Goal: Transaction & Acquisition: Purchase product/service

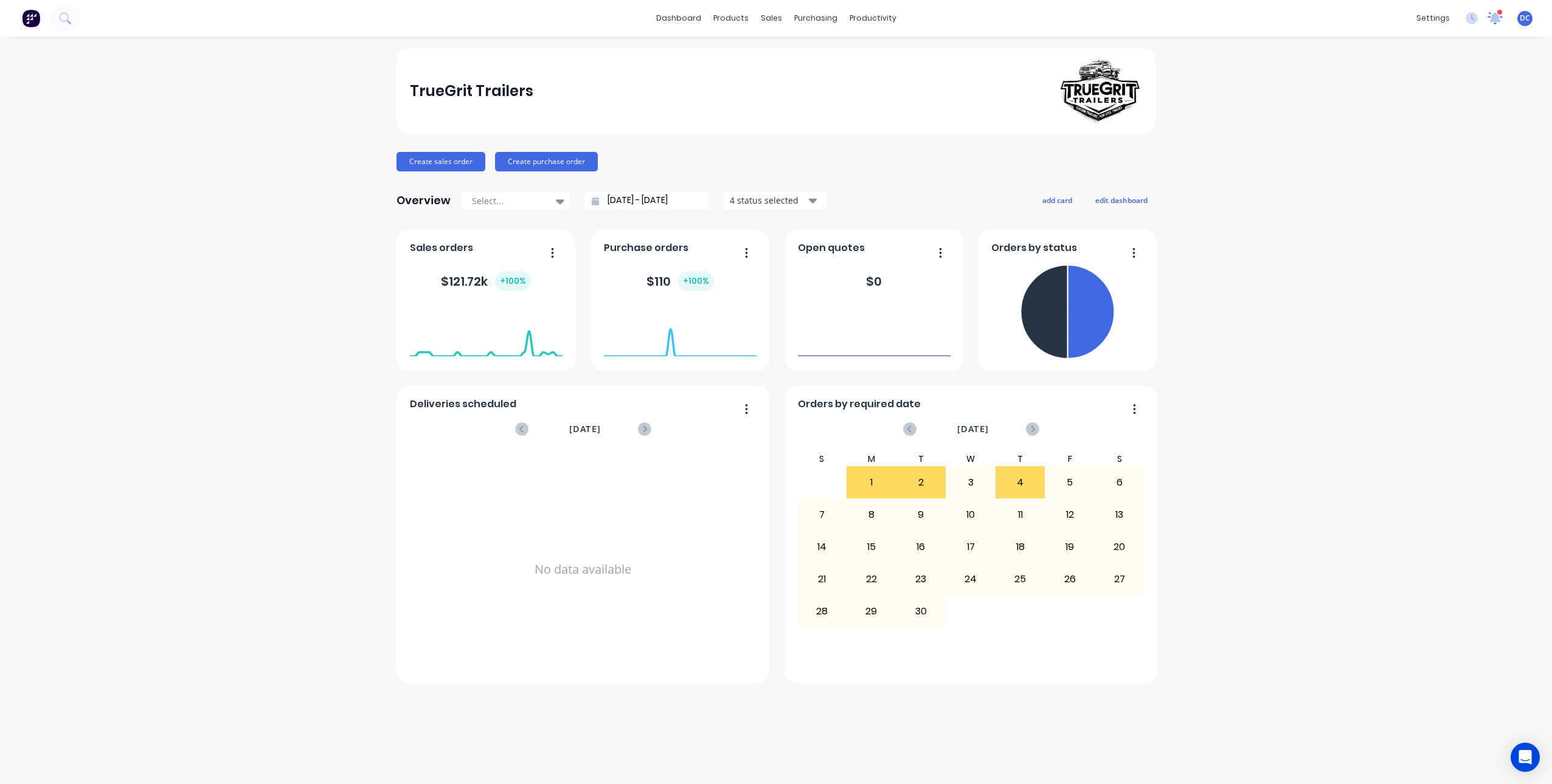
click at [1497, 18] on icon at bounding box center [1495, 17] width 11 height 11
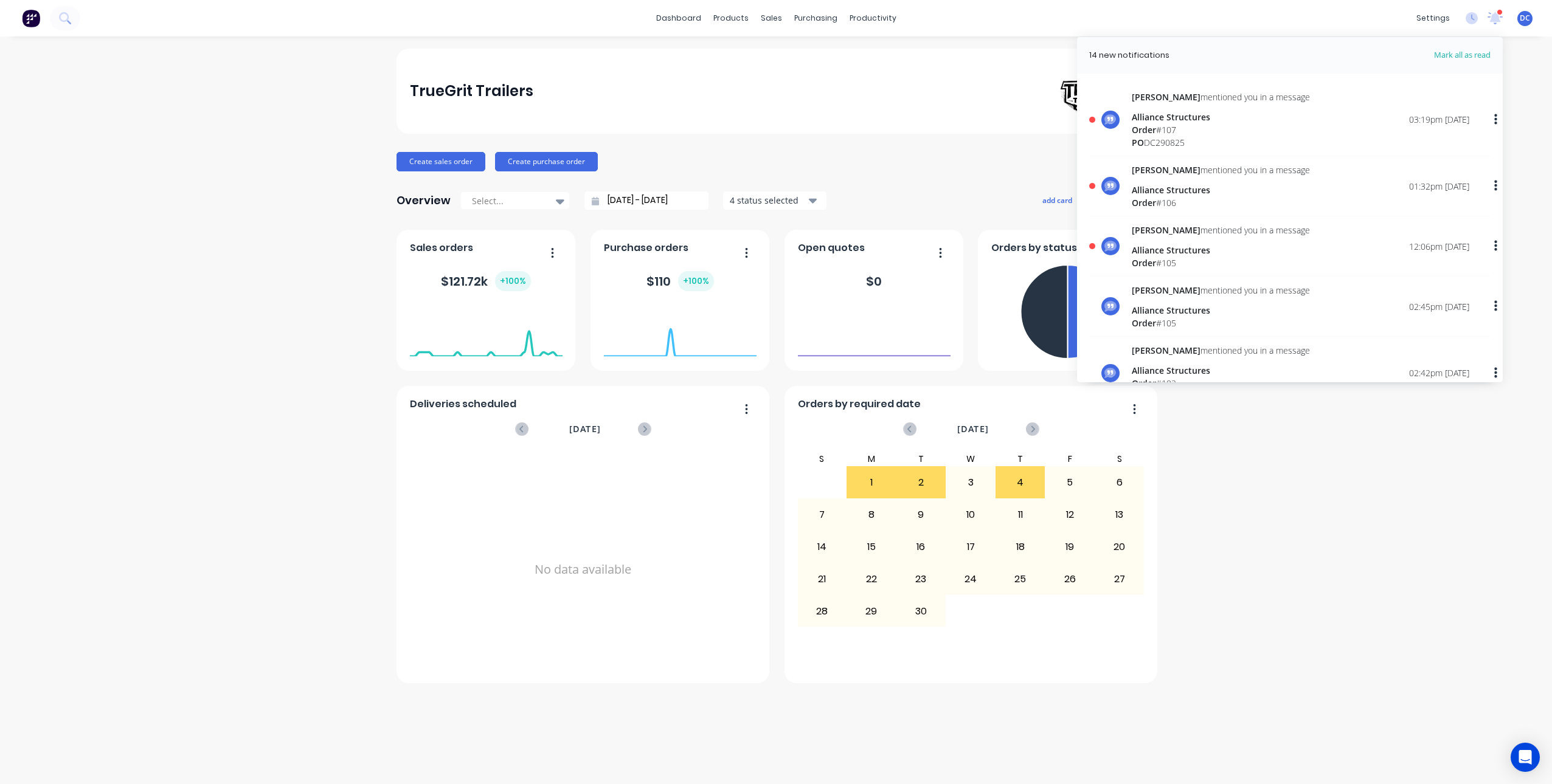
click at [1453, 53] on span "Mark all as read" at bounding box center [1440, 56] width 100 height 12
click at [1493, 20] on icon at bounding box center [1495, 17] width 11 height 10
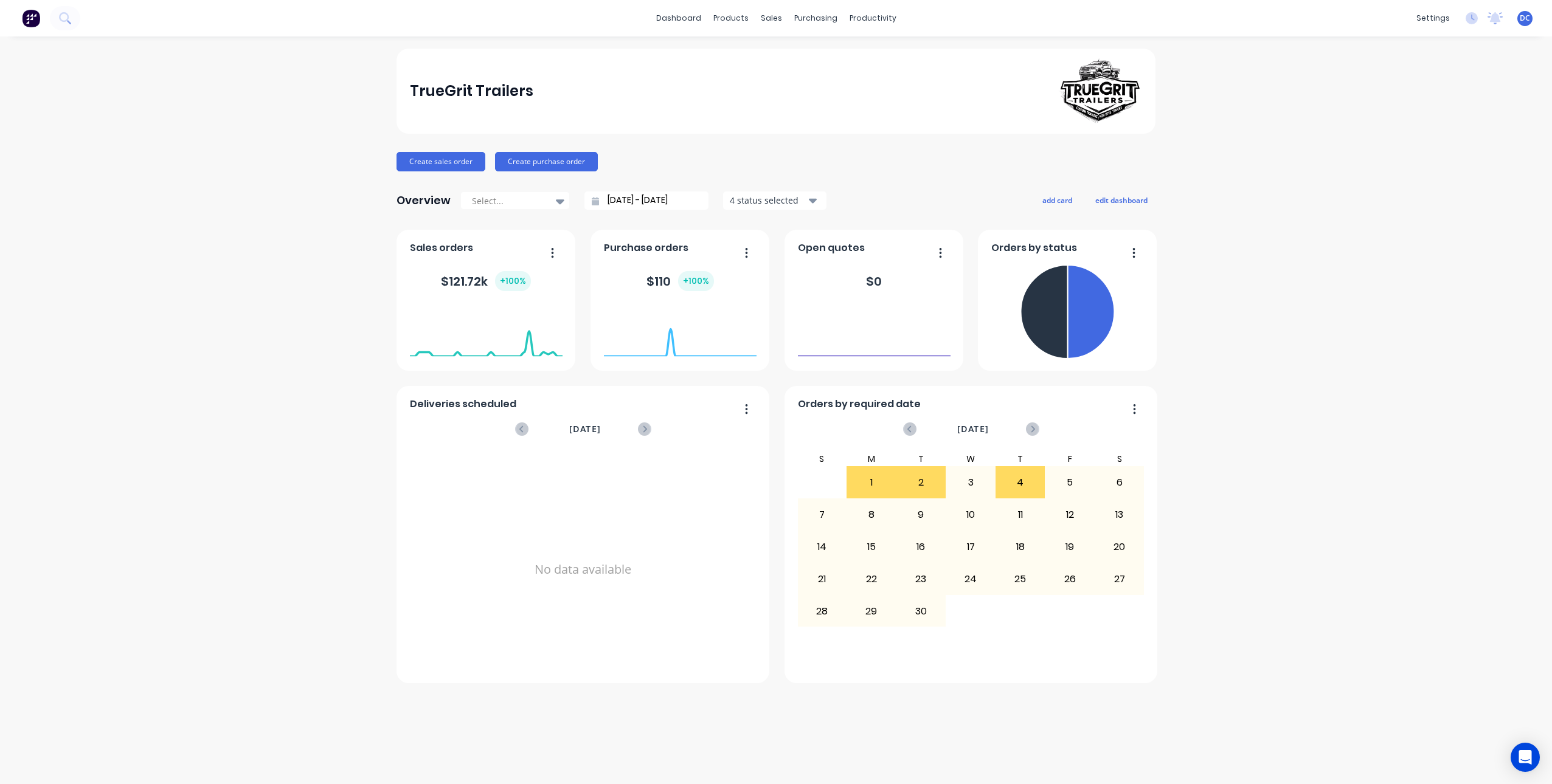
click at [1406, 204] on div "TrueGrit Trailers Create sales order Create purchase order Overview Select... […" at bounding box center [776, 410] width 1552 height 723
click at [1181, 272] on div "TrueGrit Trailers Create sales order Create purchase order Overview Select... […" at bounding box center [776, 410] width 1552 height 723
click at [1473, 22] on icon at bounding box center [1472, 18] width 12 height 12
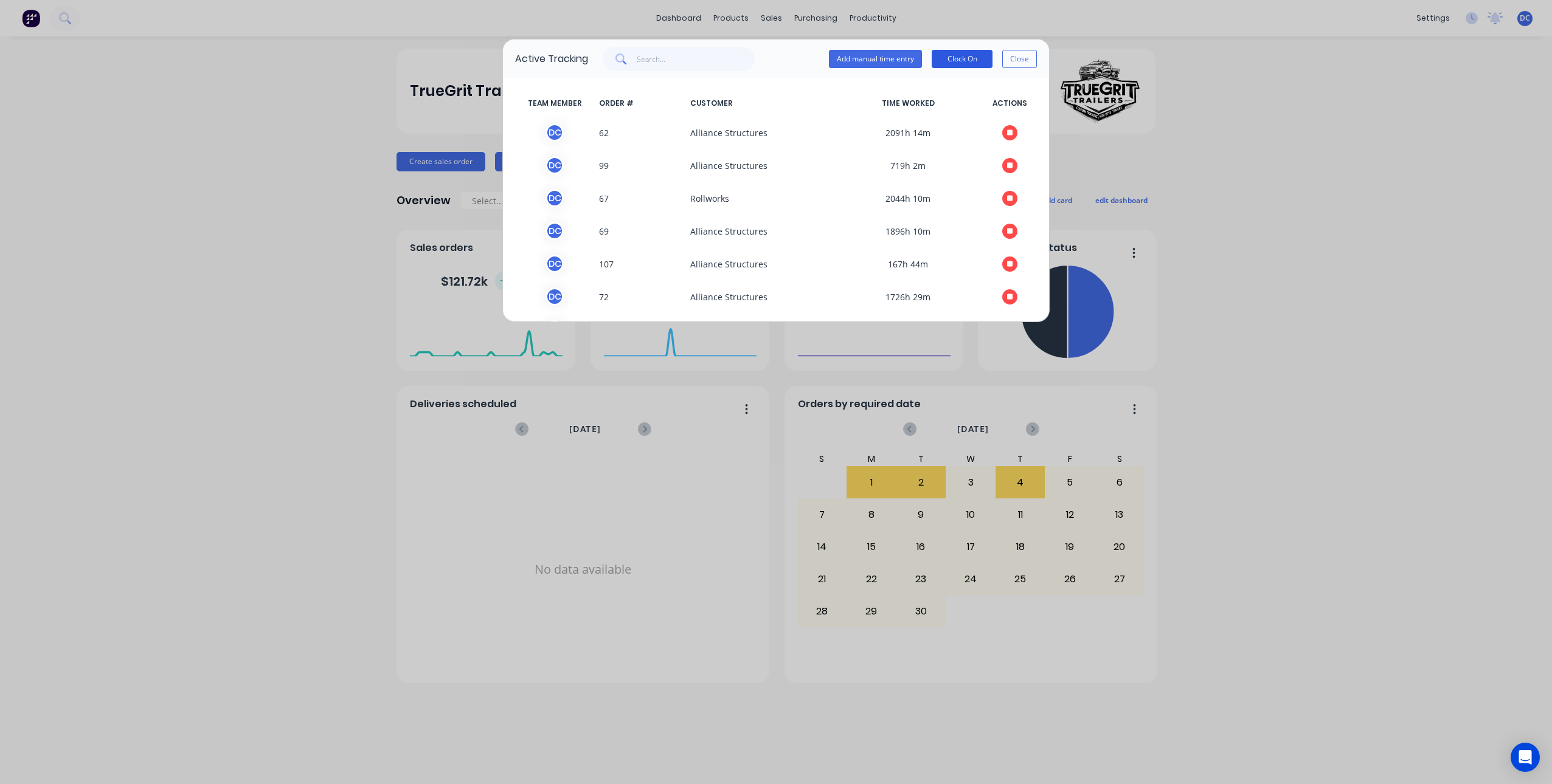
click at [966, 61] on button "Clock On" at bounding box center [962, 59] width 61 height 18
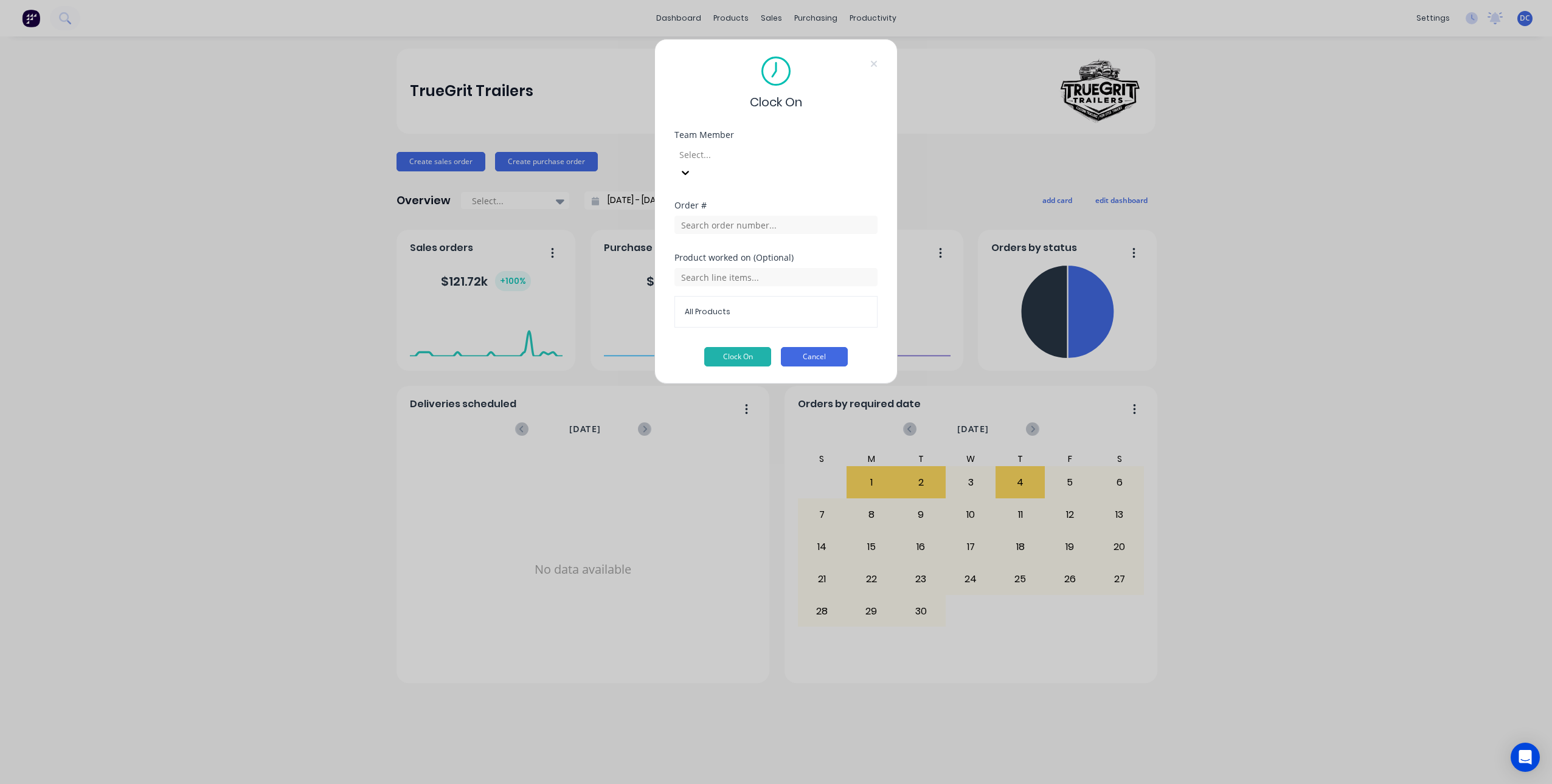
click at [799, 347] on button "Cancel" at bounding box center [814, 357] width 67 height 20
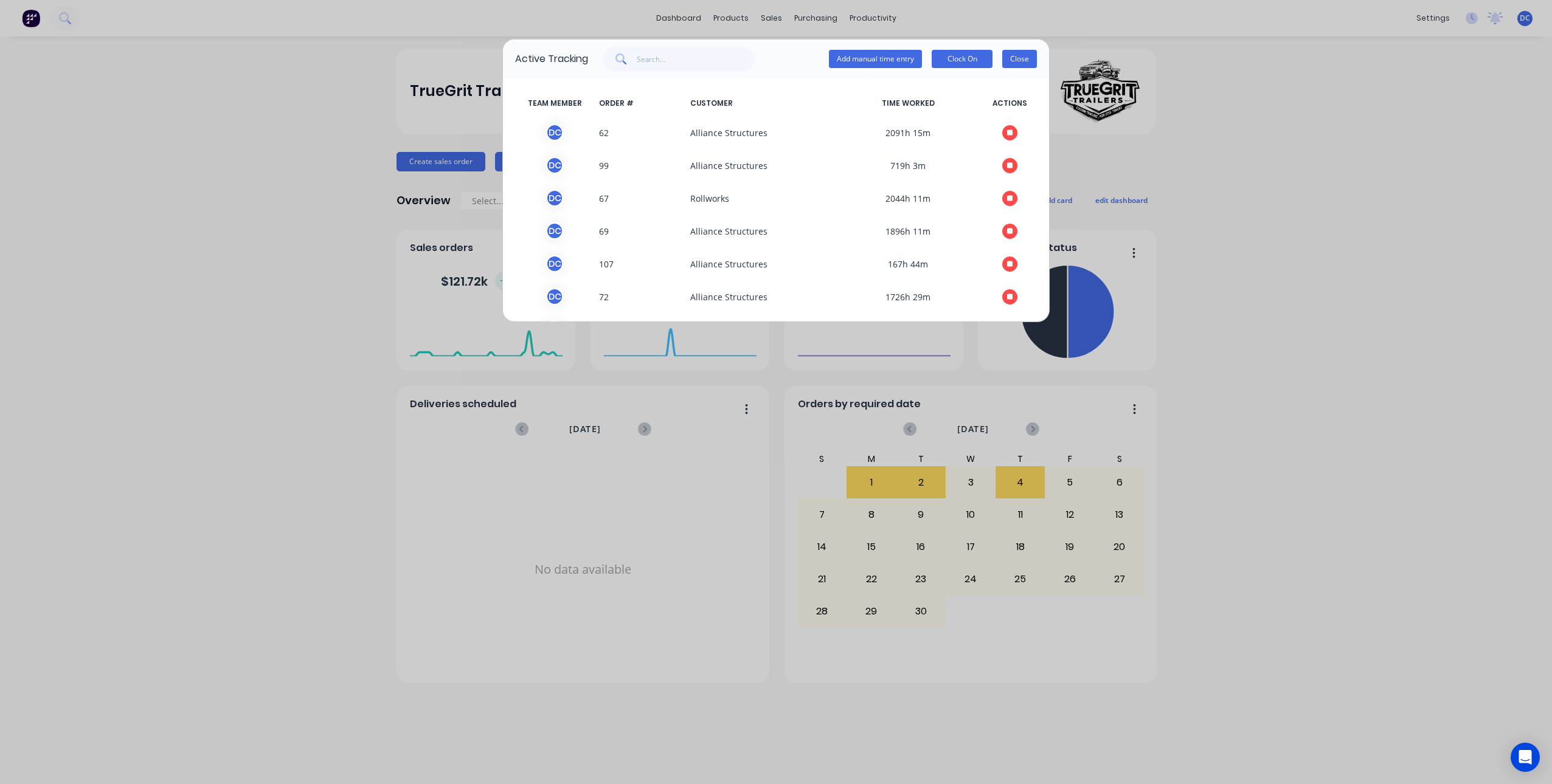
click at [1023, 65] on button "Close" at bounding box center [1020, 59] width 35 height 18
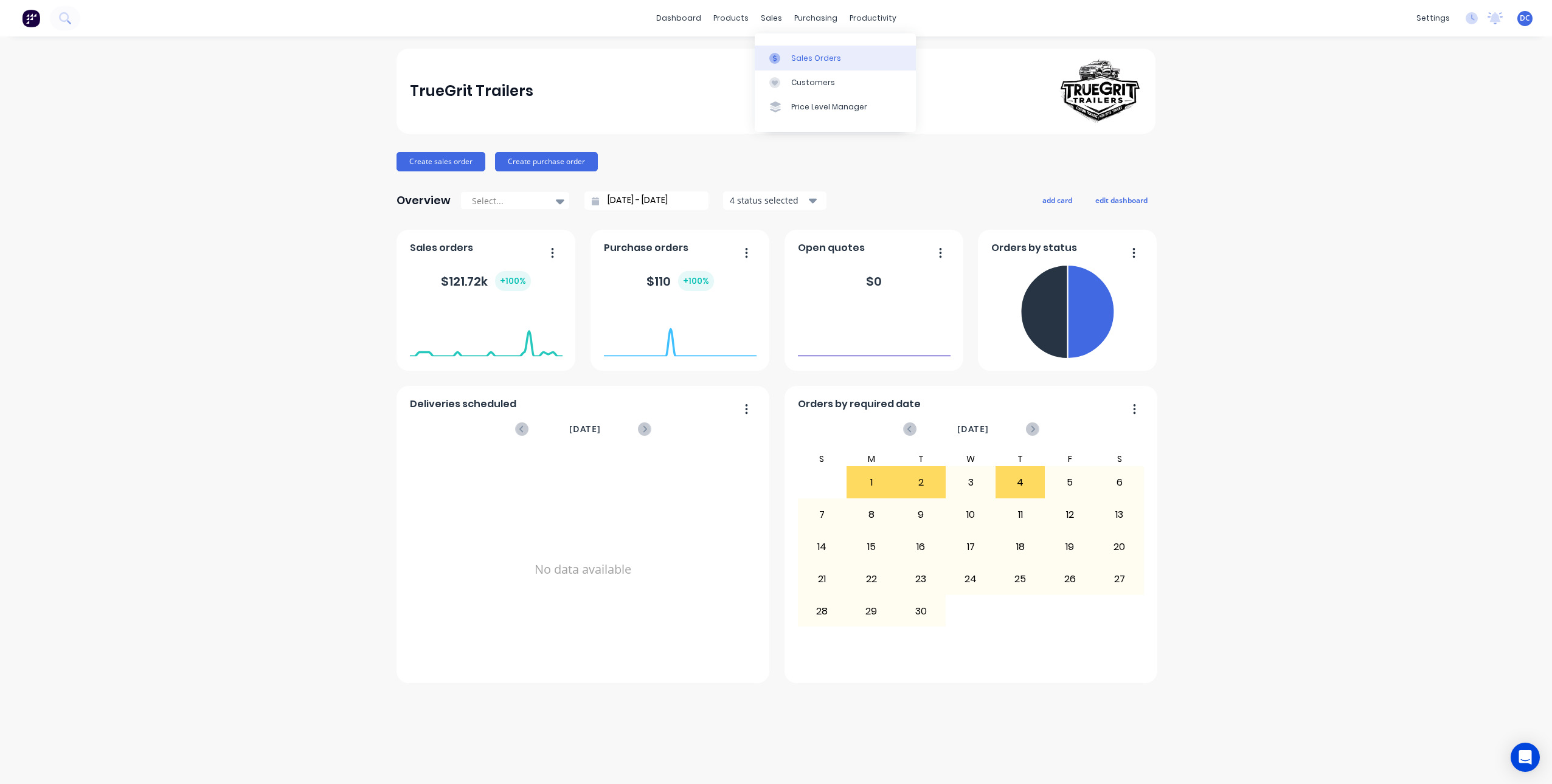
click at [793, 62] on div "Sales Orders" at bounding box center [816, 58] width 50 height 11
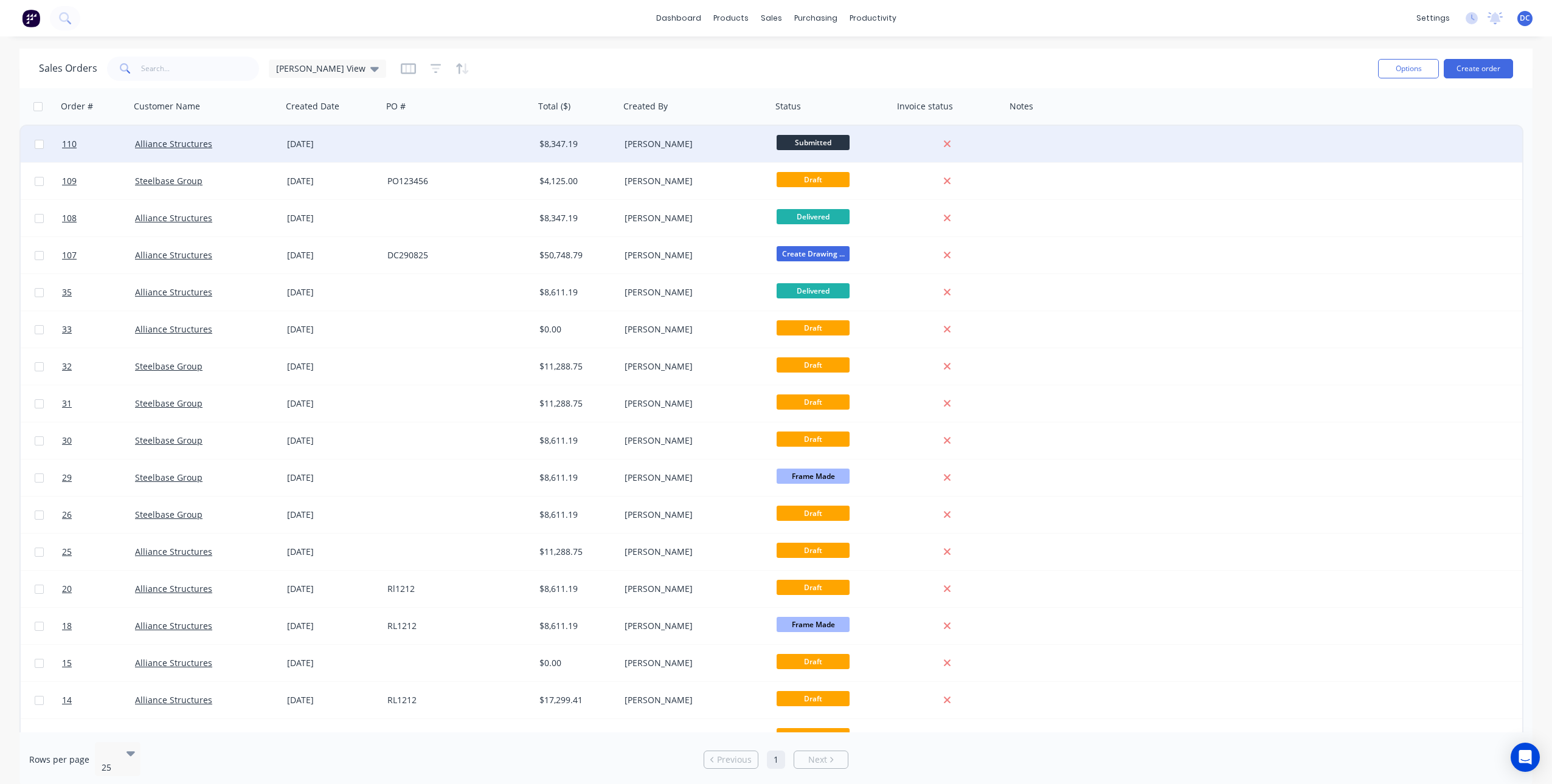
click at [498, 147] on div at bounding box center [459, 144] width 152 height 37
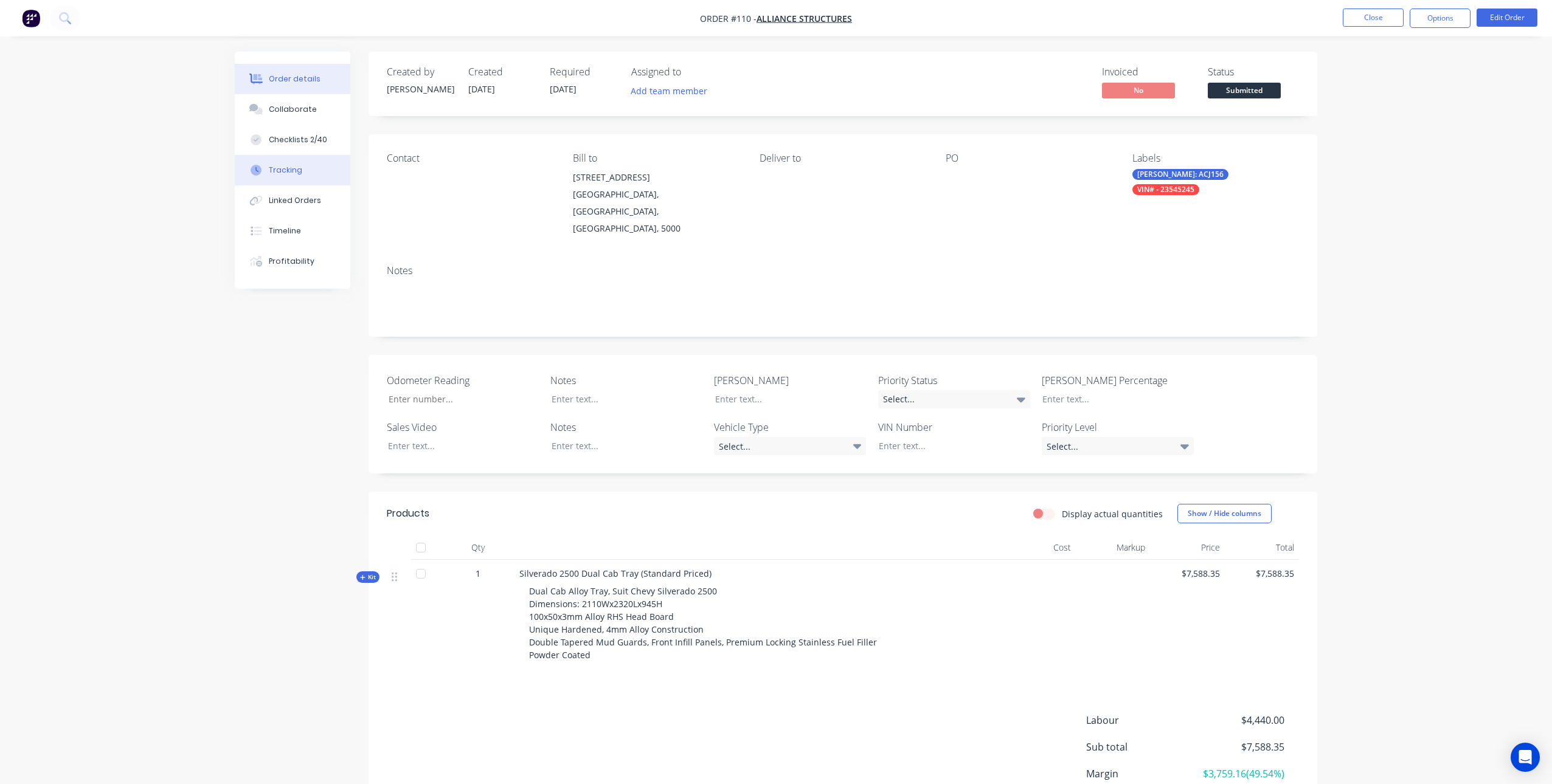
click at [297, 170] on div "Tracking" at bounding box center [285, 170] width 33 height 11
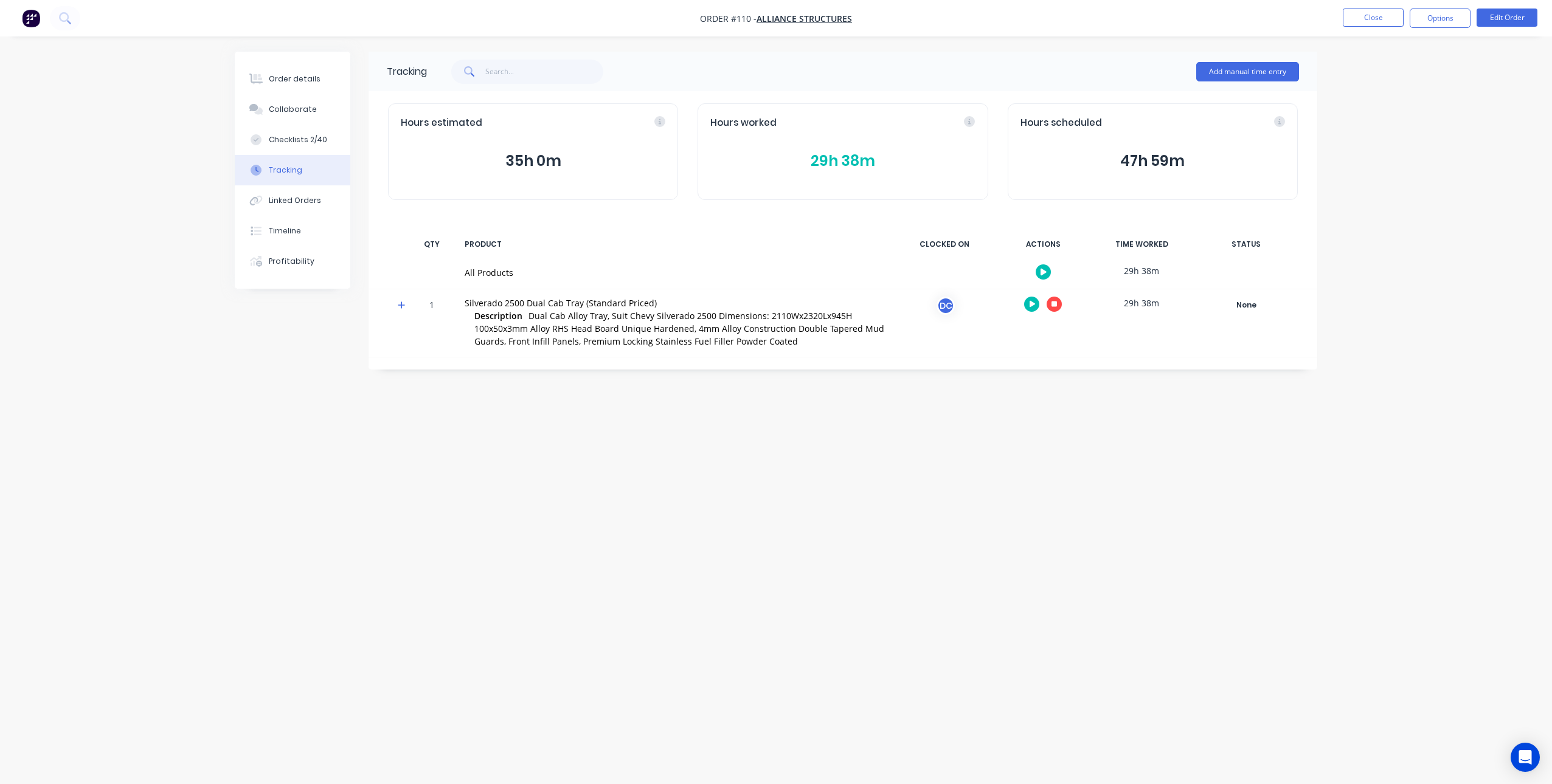
click at [1041, 271] on icon "button" at bounding box center [1044, 271] width 6 height 7
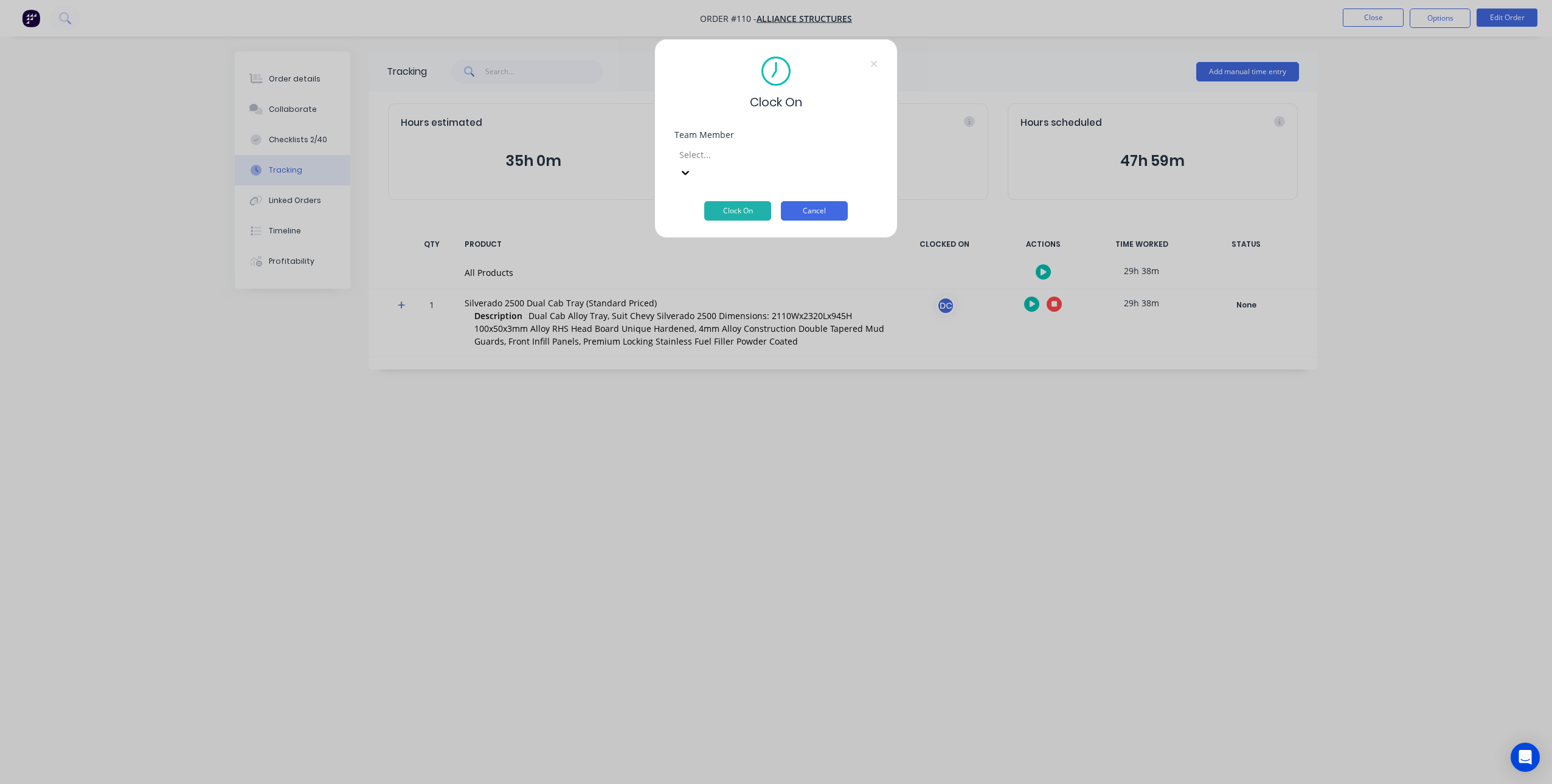
click at [814, 201] on button "Cancel" at bounding box center [814, 211] width 67 height 20
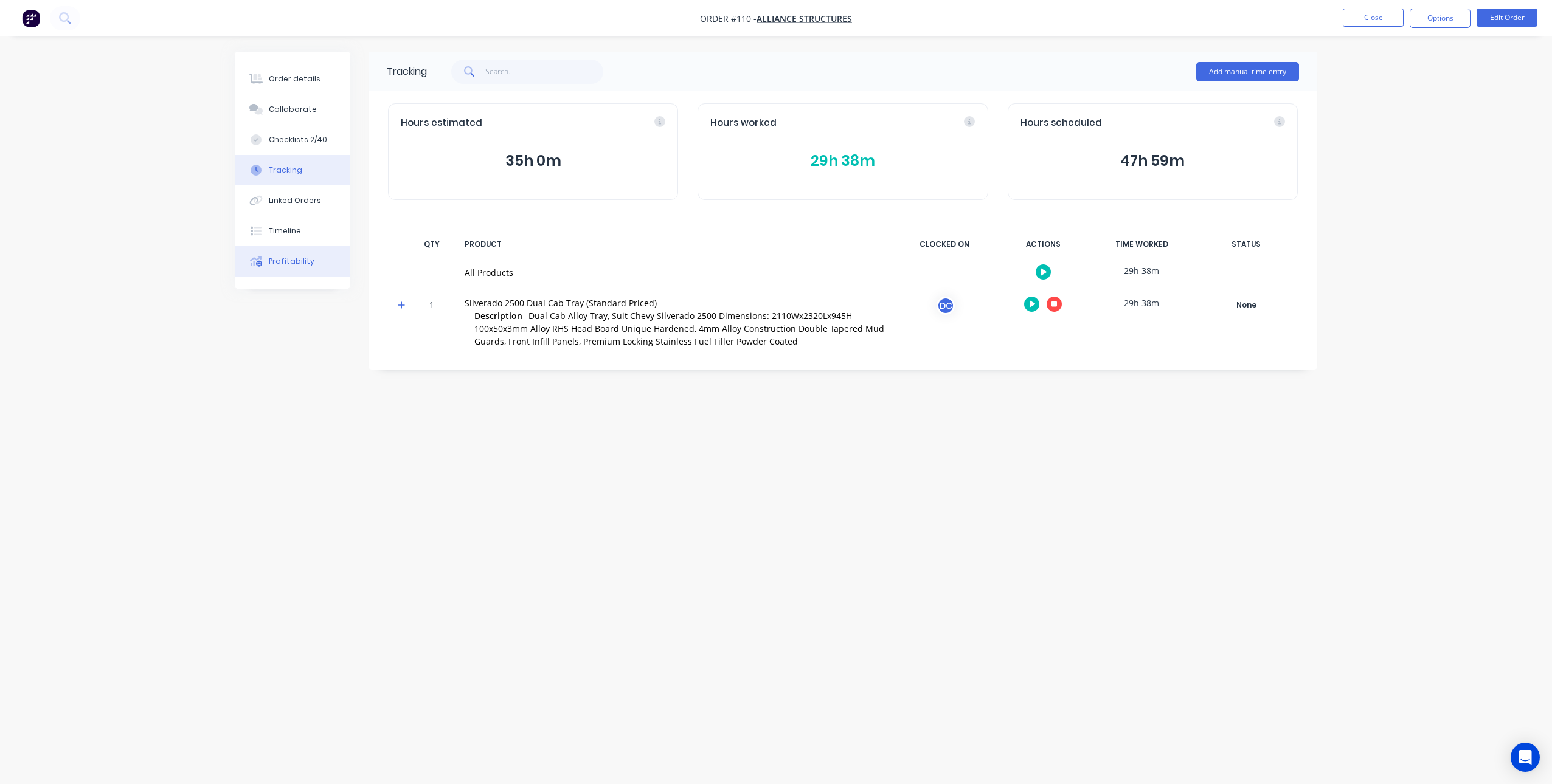
click at [262, 259] on div at bounding box center [256, 261] width 18 height 11
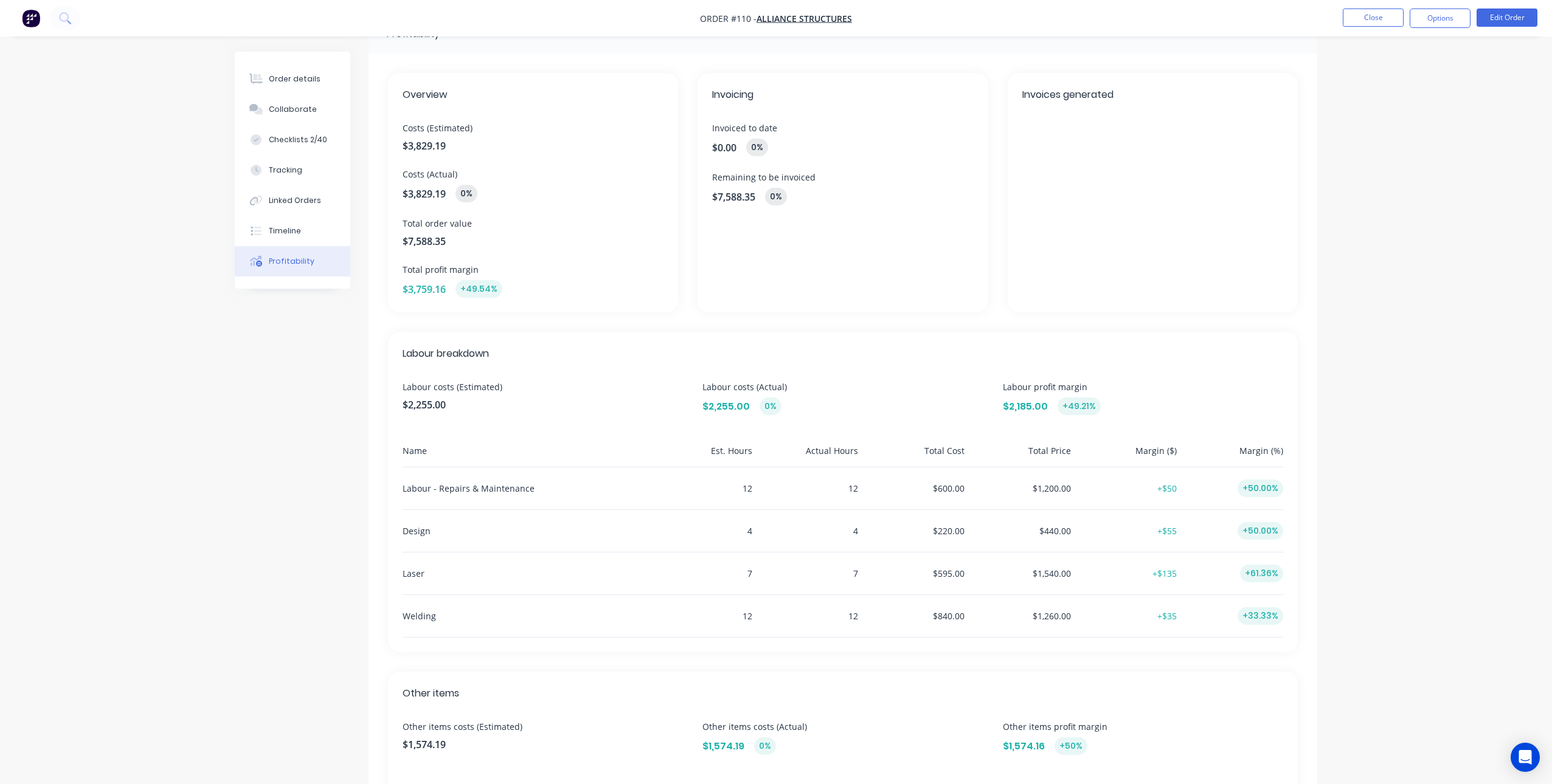
scroll to position [38, 0]
drag, startPoint x: 403, startPoint y: 354, endPoint x: 496, endPoint y: 350, distance: 93.1
click at [496, 350] on span "Labour breakdown" at bounding box center [842, 353] width 881 height 14
click at [1524, 752] on icon "Open Intercom Messenger" at bounding box center [1525, 757] width 14 height 16
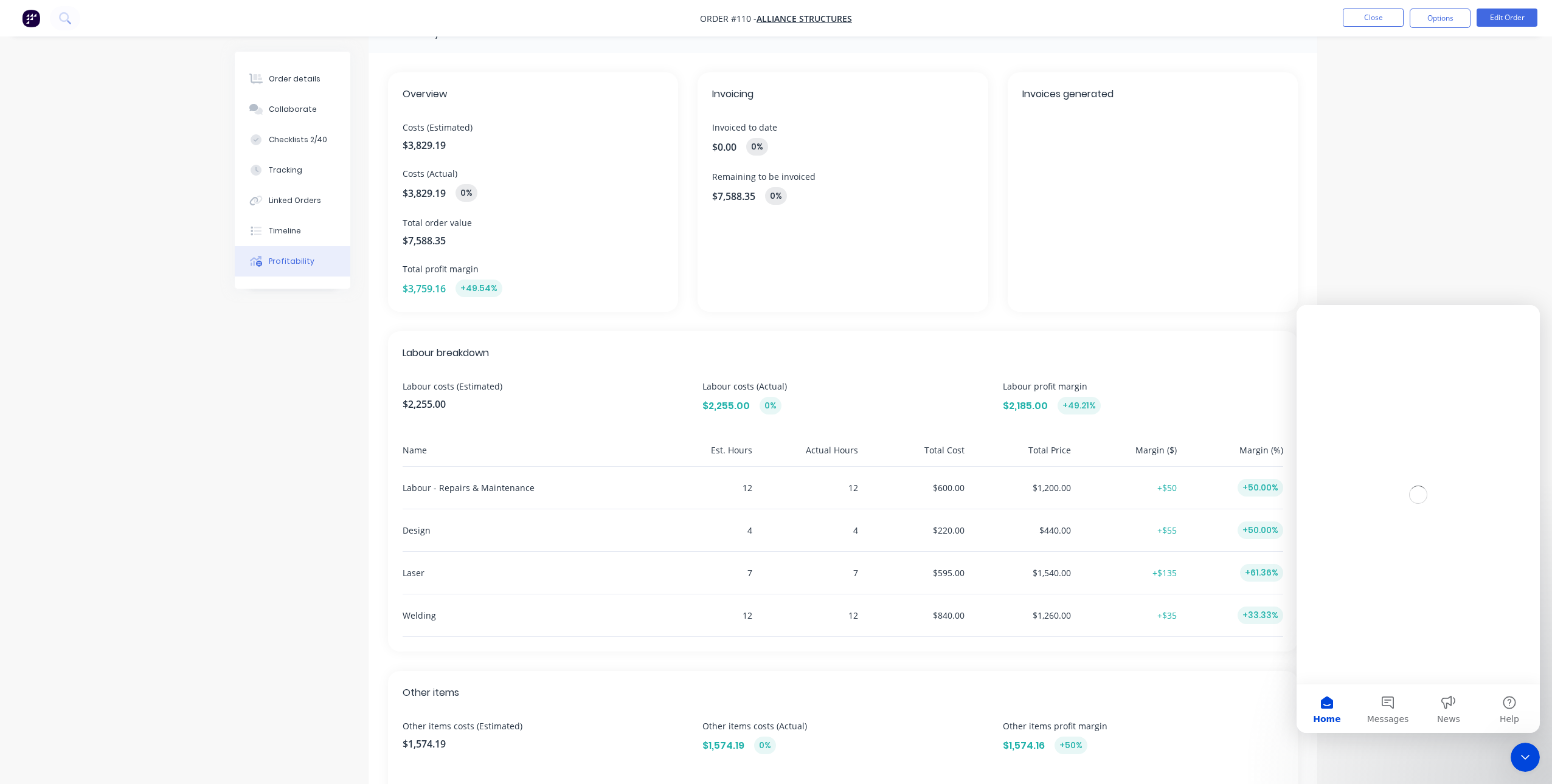
scroll to position [0, 0]
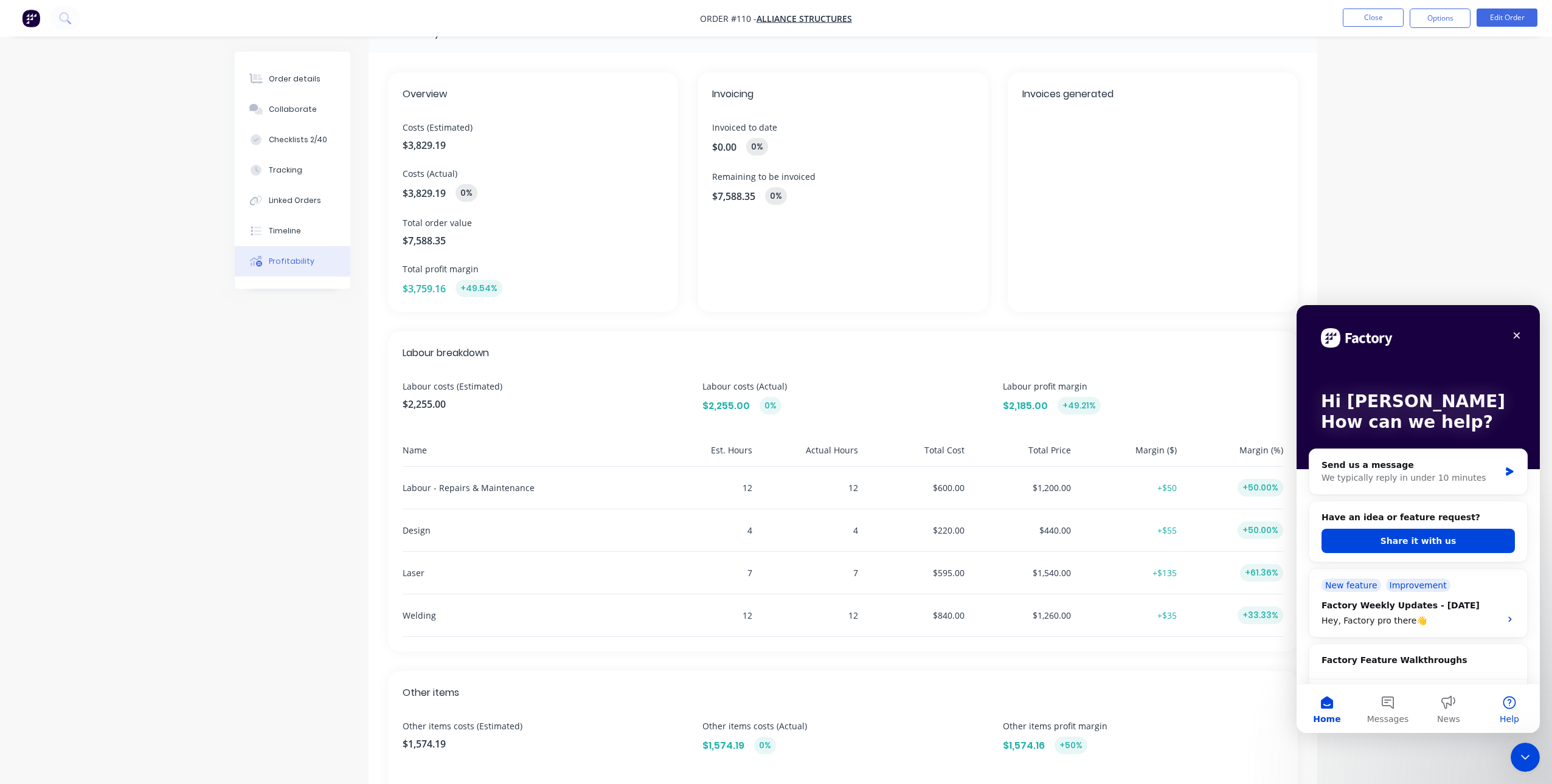
click at [1515, 708] on button "Help" at bounding box center [1509, 709] width 61 height 49
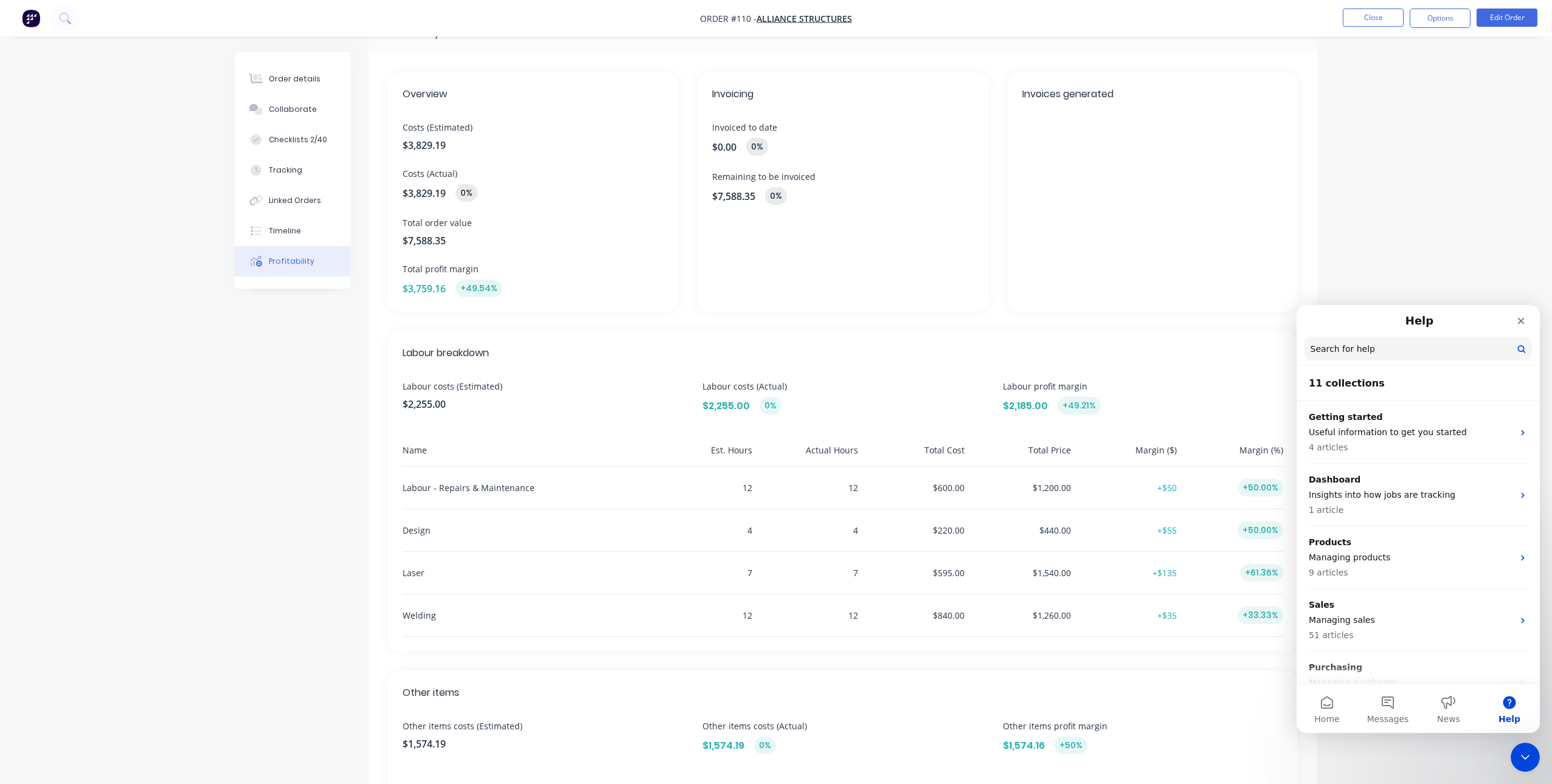
click at [1379, 353] on input "Search for help" at bounding box center [1418, 349] width 227 height 24
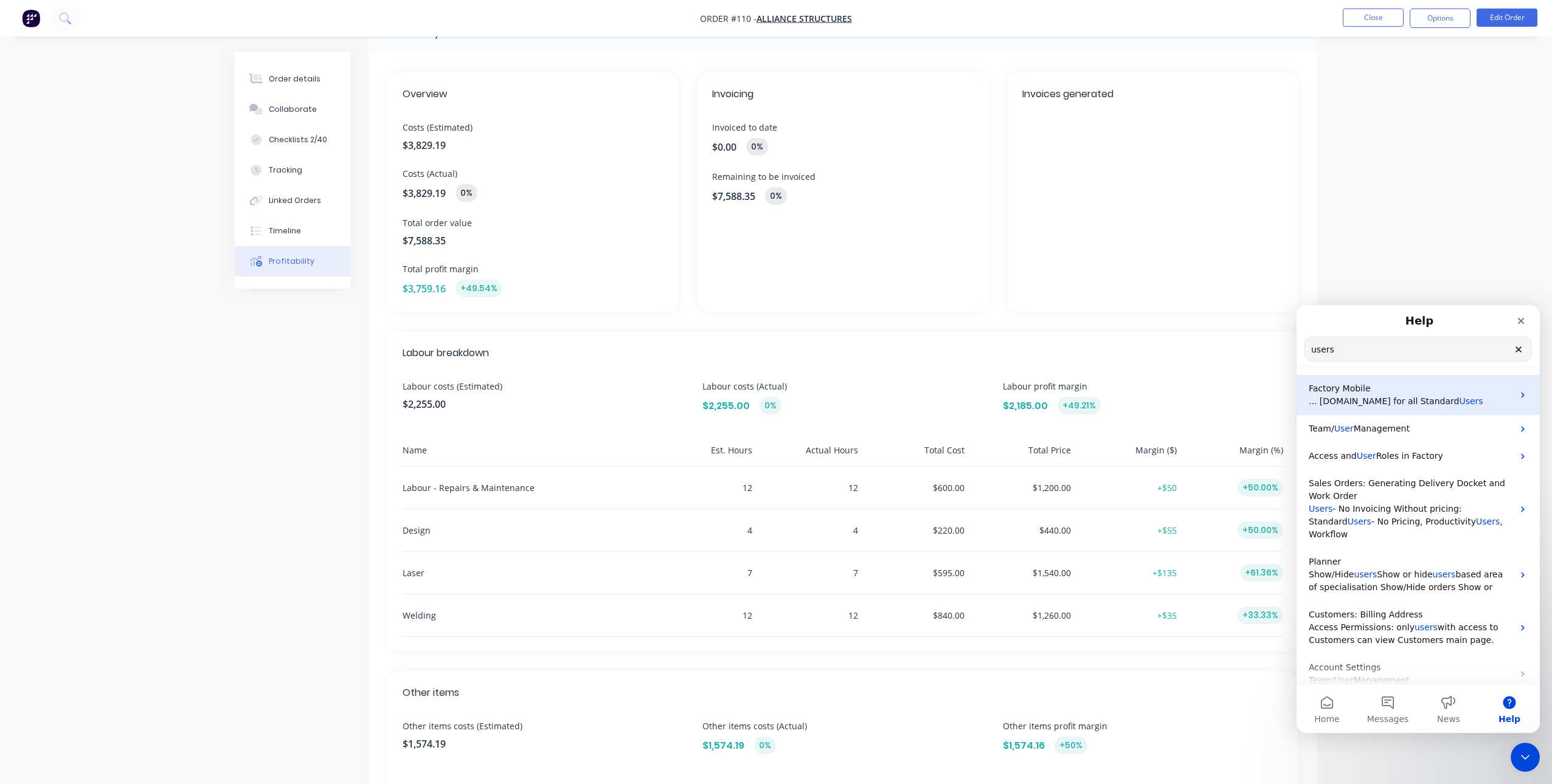
type input "users"
click at [1365, 395] on p "... [DOMAIN_NAME] for all Standard Users" at bounding box center [1411, 401] width 205 height 13
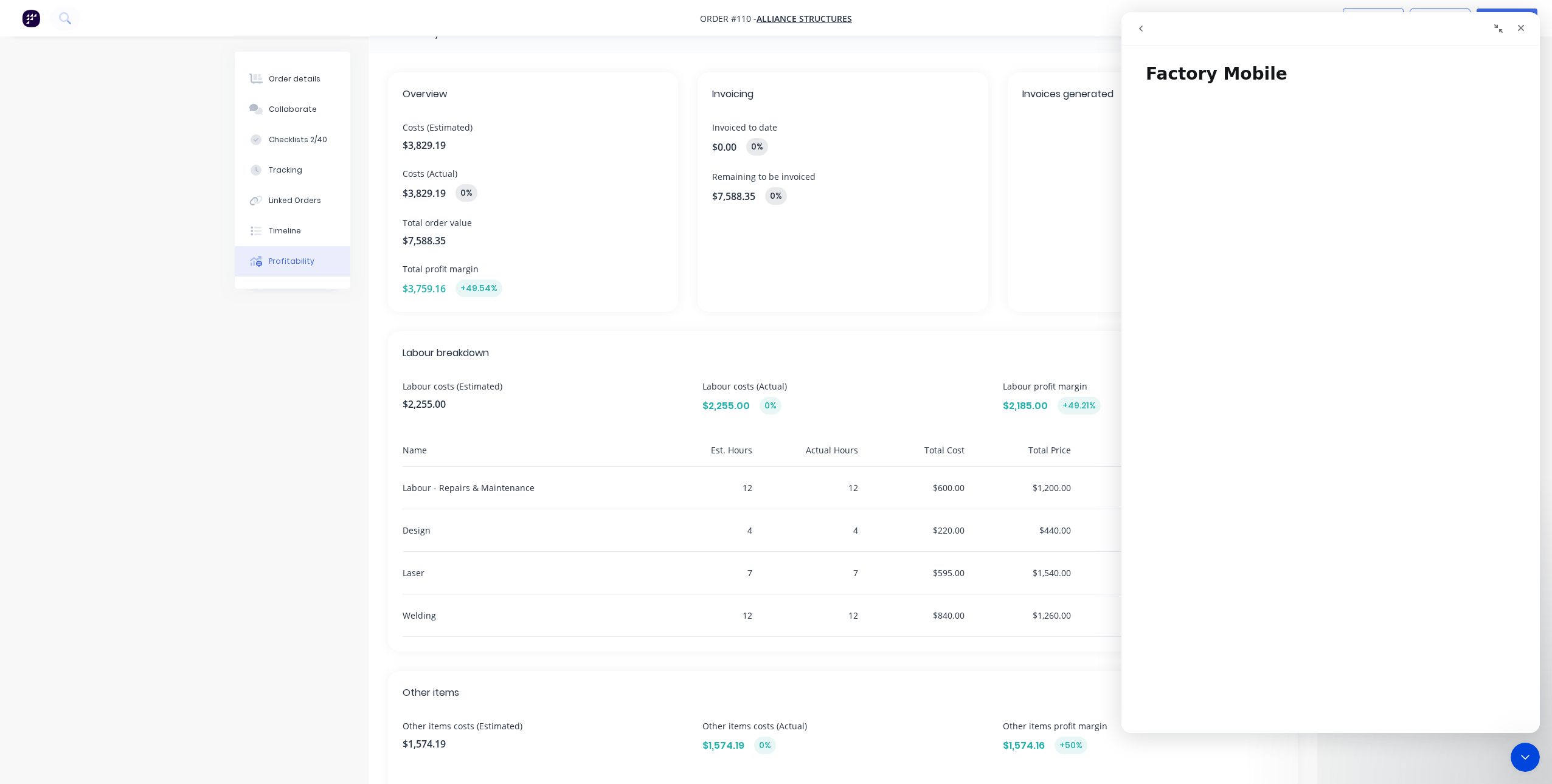
click at [1140, 33] on icon "go back" at bounding box center [1141, 29] width 10 height 10
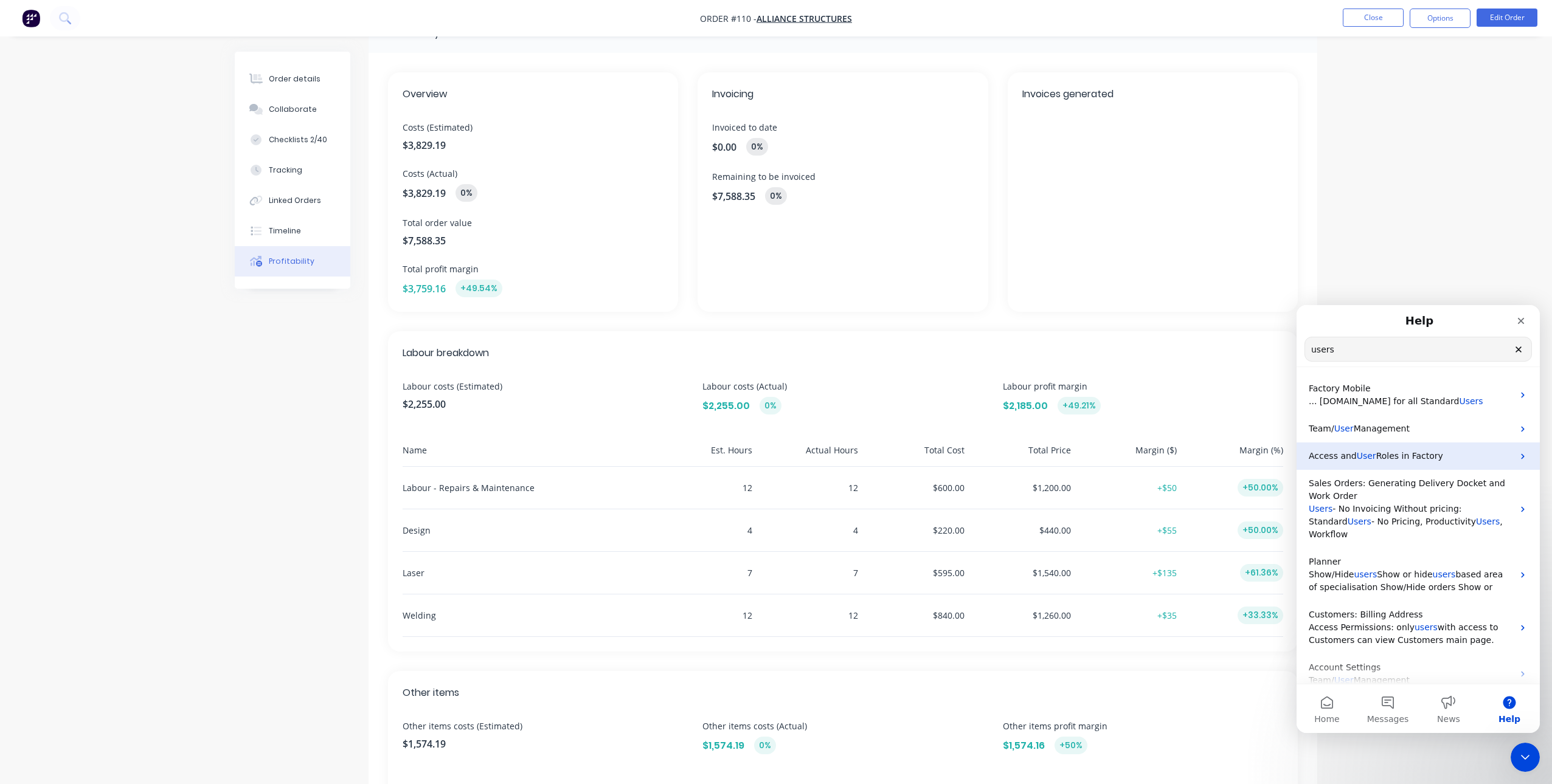
click at [1383, 453] on span "Roles in Factory" at bounding box center [1409, 456] width 67 height 10
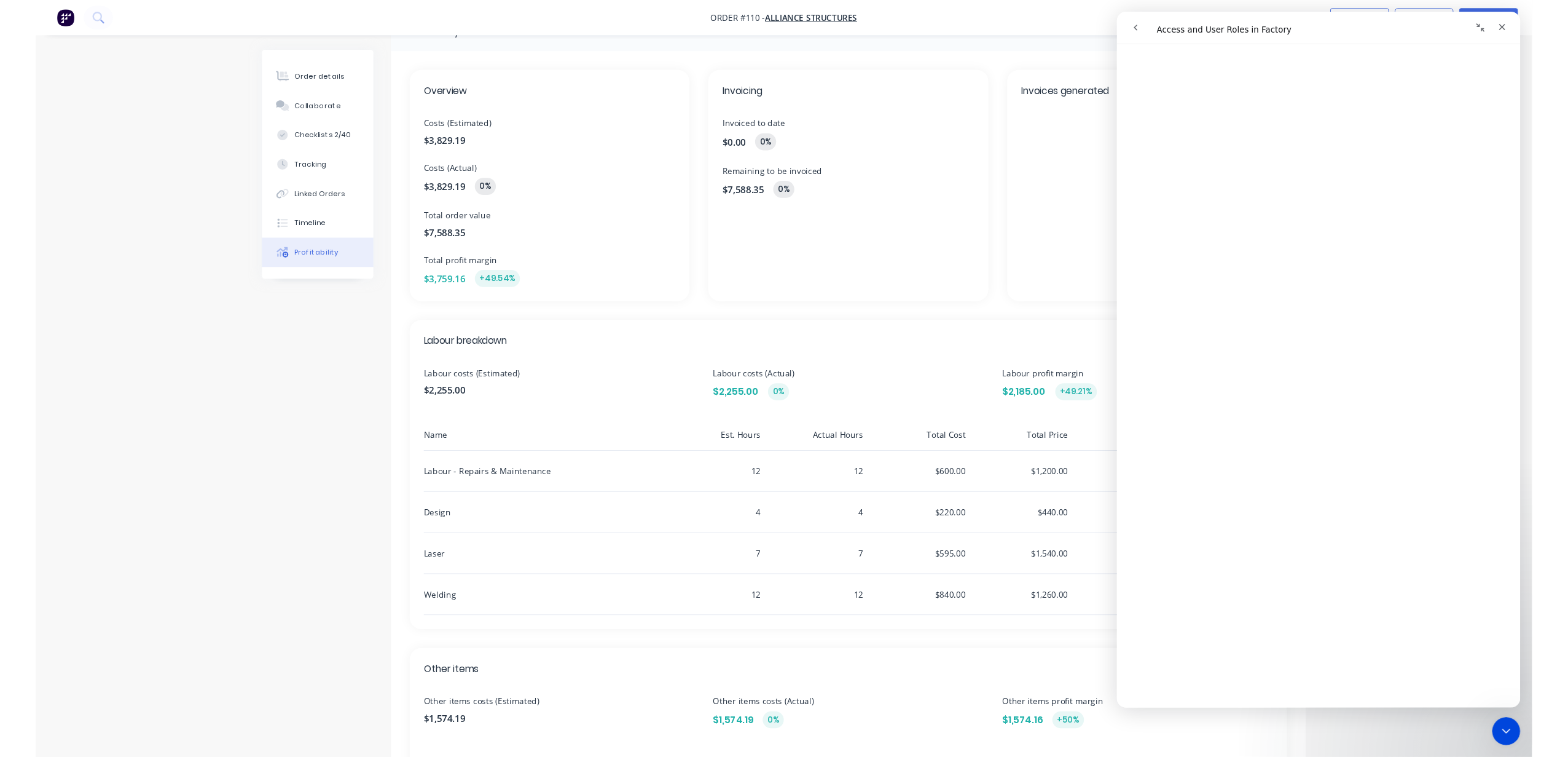
scroll to position [234, 0]
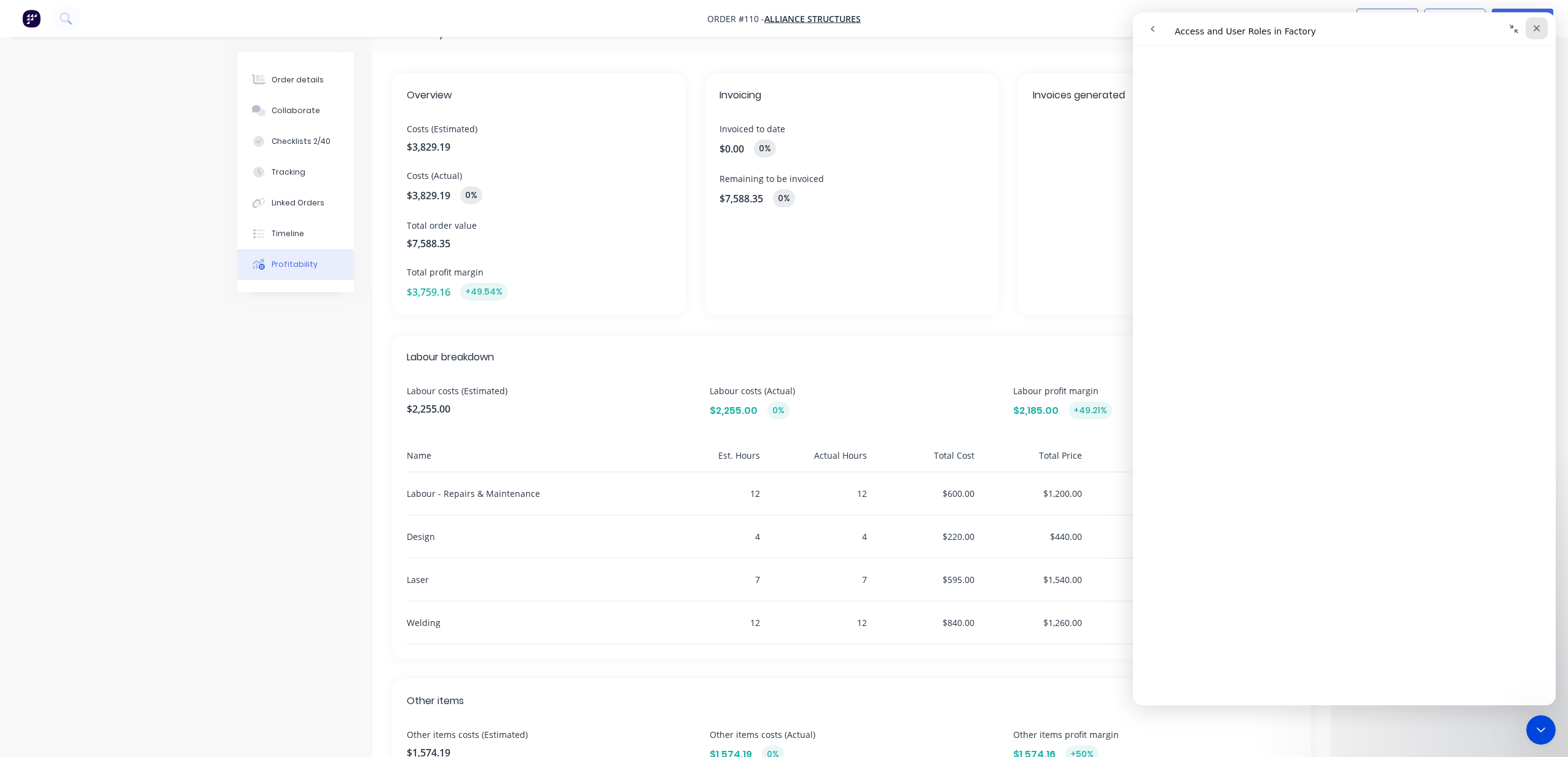
click at [1538, 26] on icon "Close" at bounding box center [1537, 28] width 7 height 7
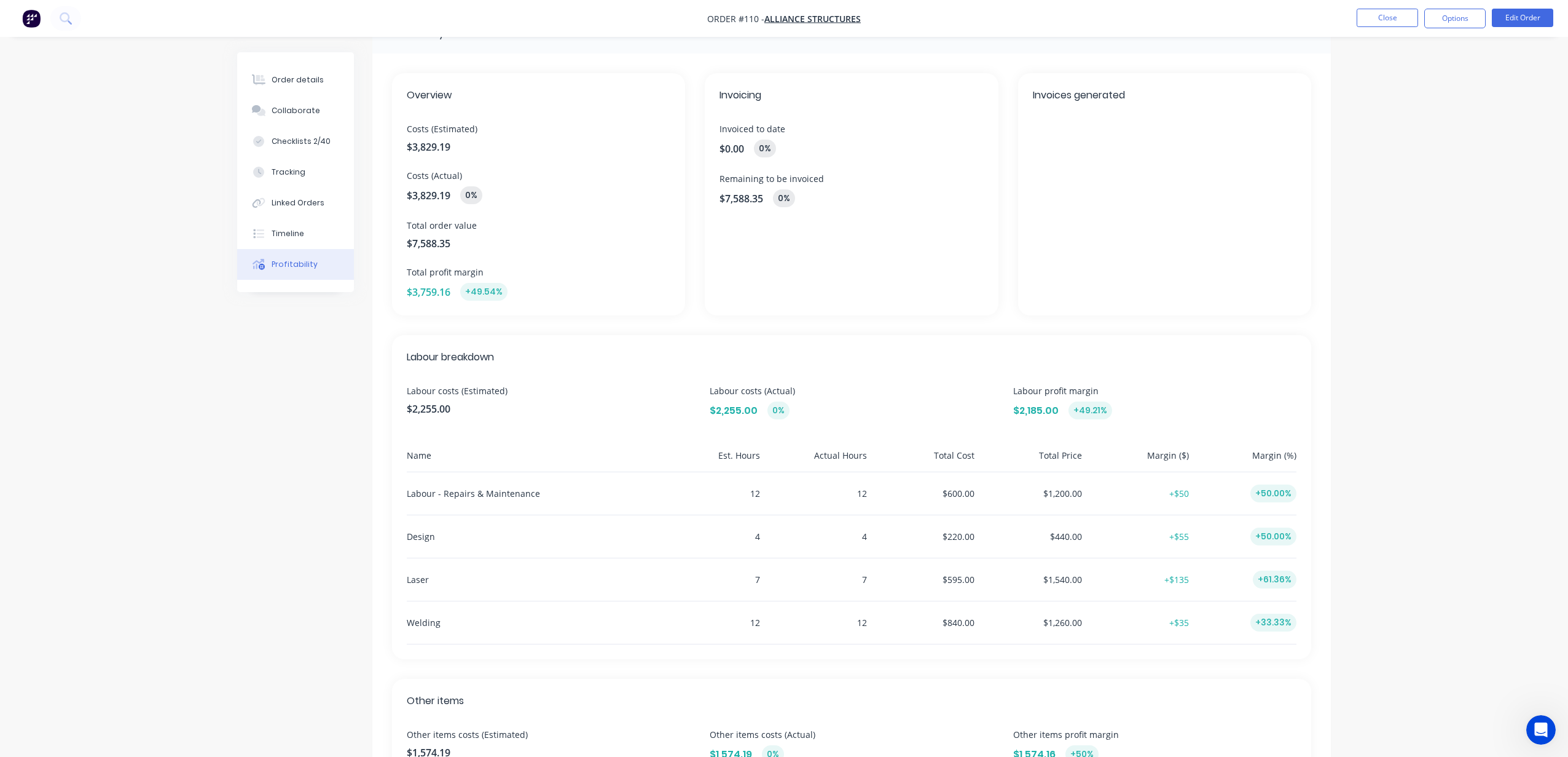
scroll to position [0, 0]
click at [36, 21] on img "button" at bounding box center [31, 18] width 18 height 18
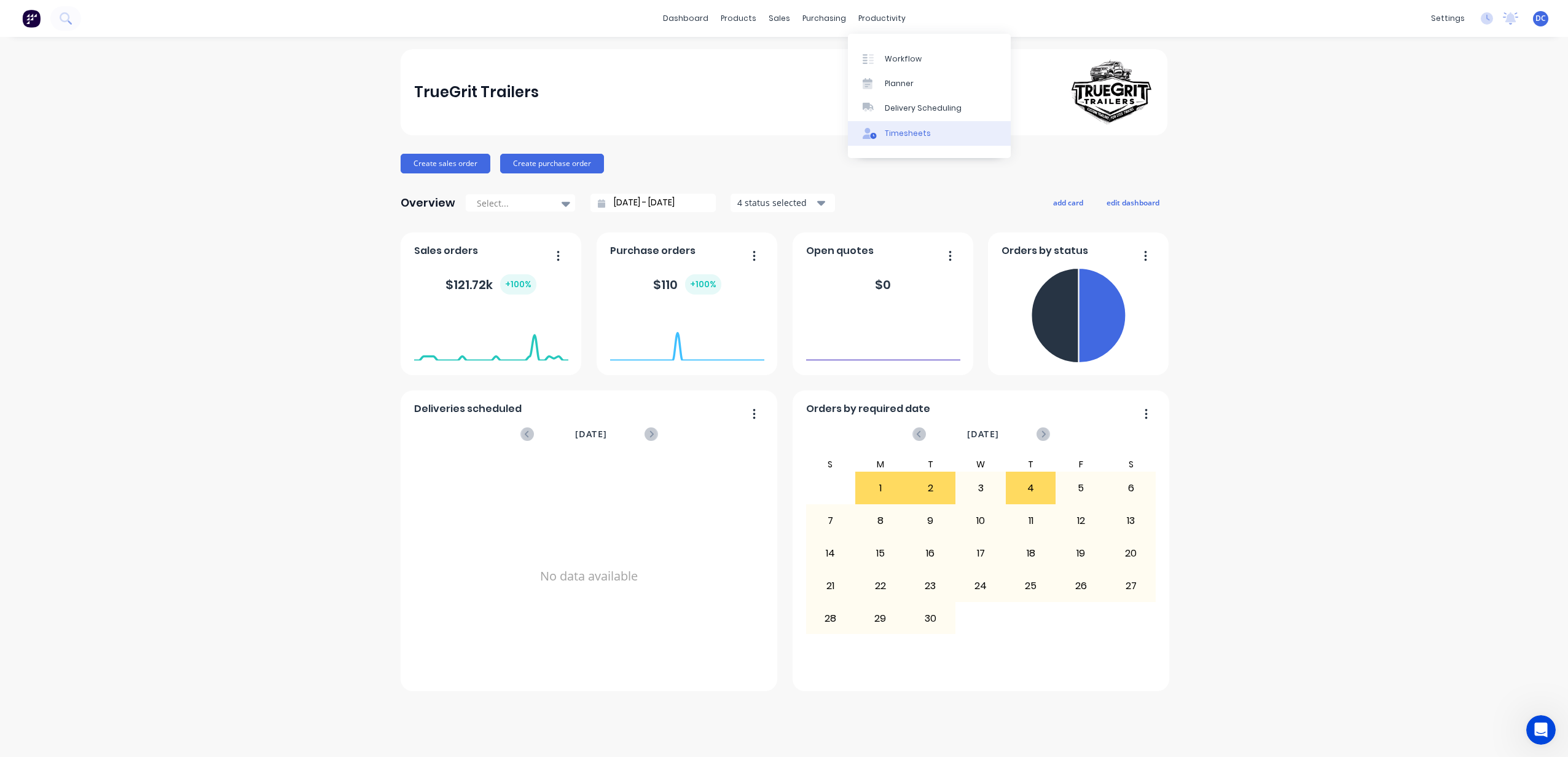
click at [896, 124] on link "Timesheets" at bounding box center [929, 133] width 163 height 24
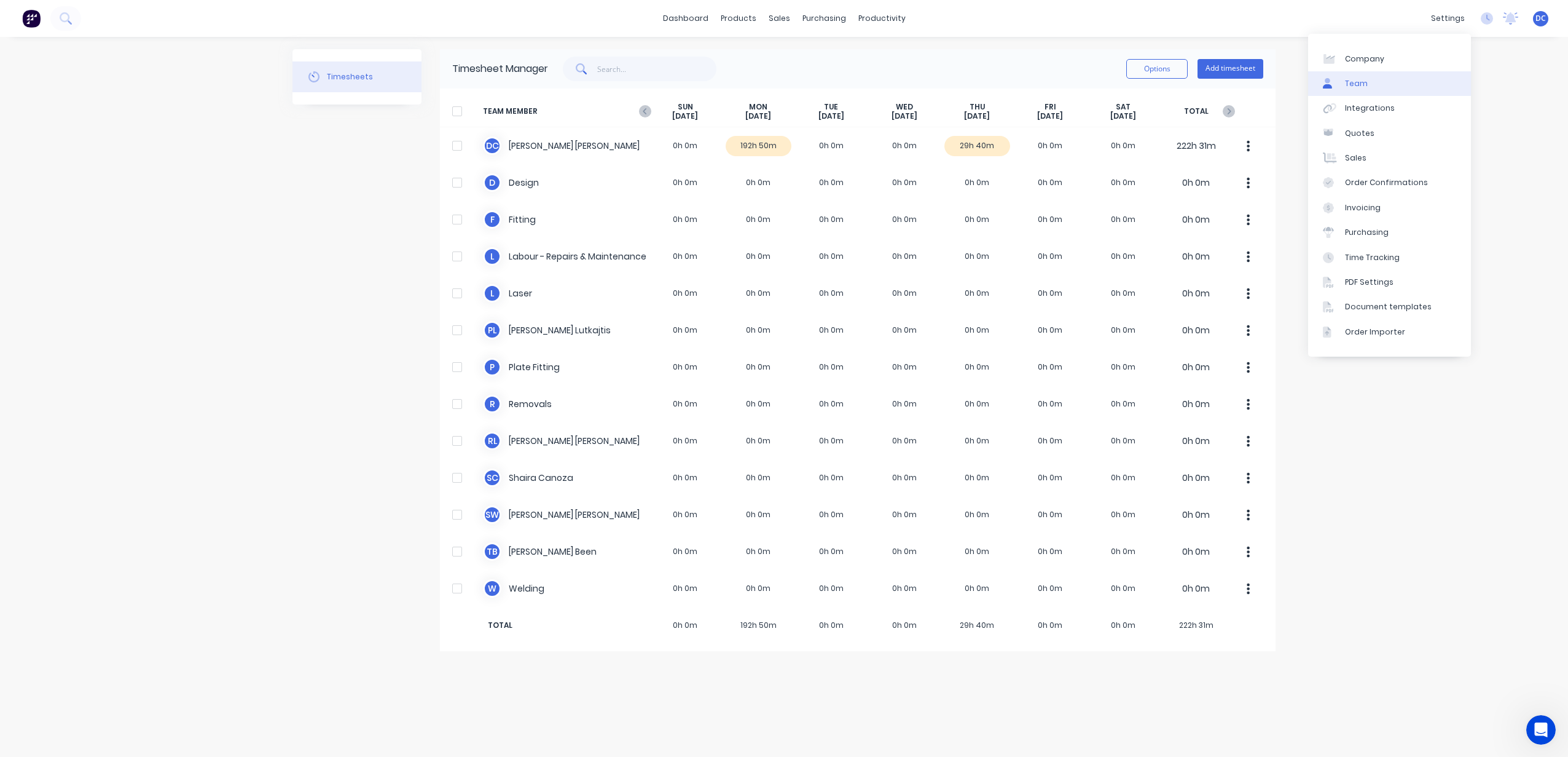
click at [1393, 84] on link "Team" at bounding box center [1389, 84] width 163 height 24
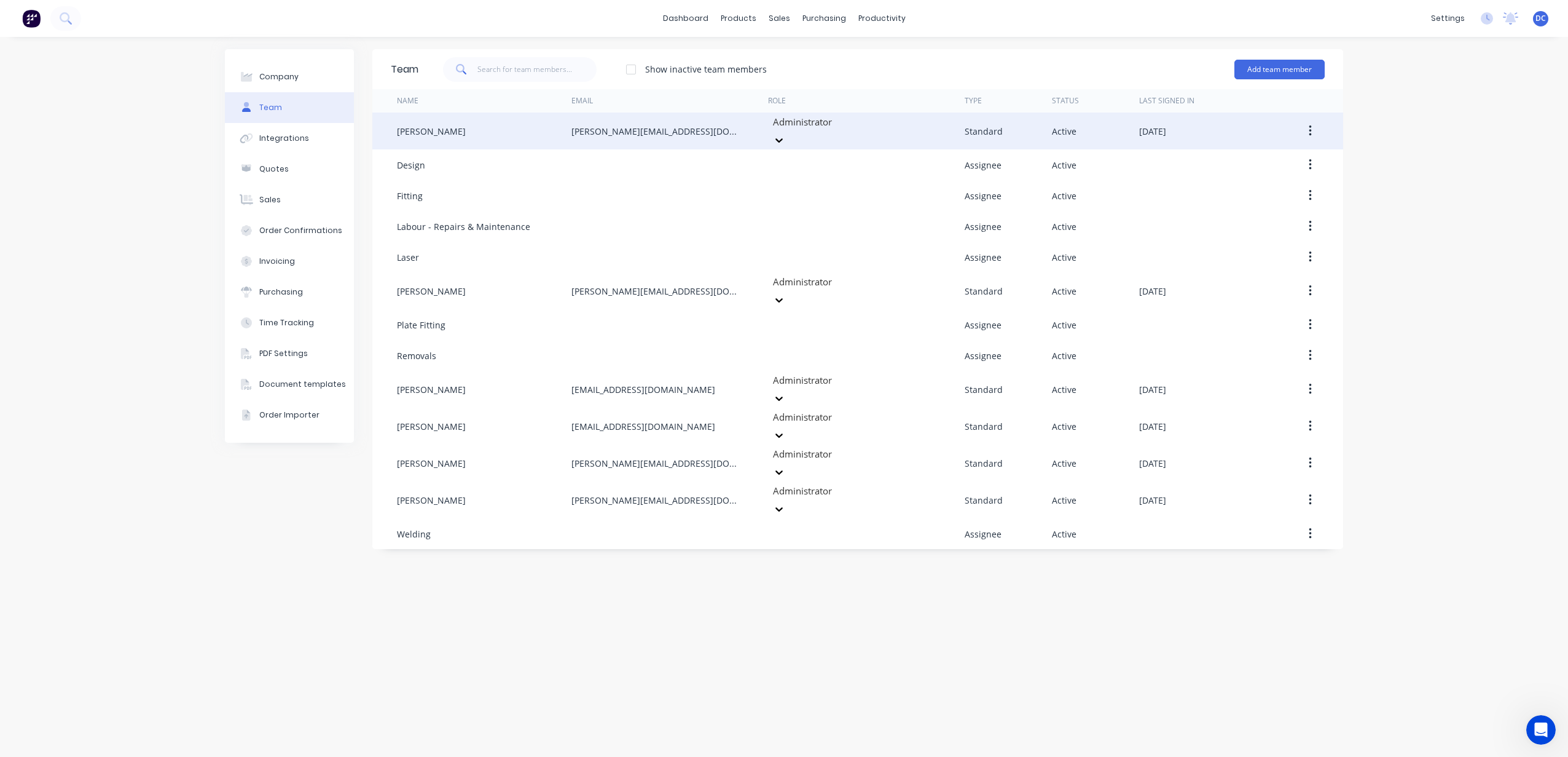
click at [1307, 121] on button "button" at bounding box center [1310, 131] width 29 height 22
click at [1270, 160] on div "Edit" at bounding box center [1266, 163] width 95 height 17
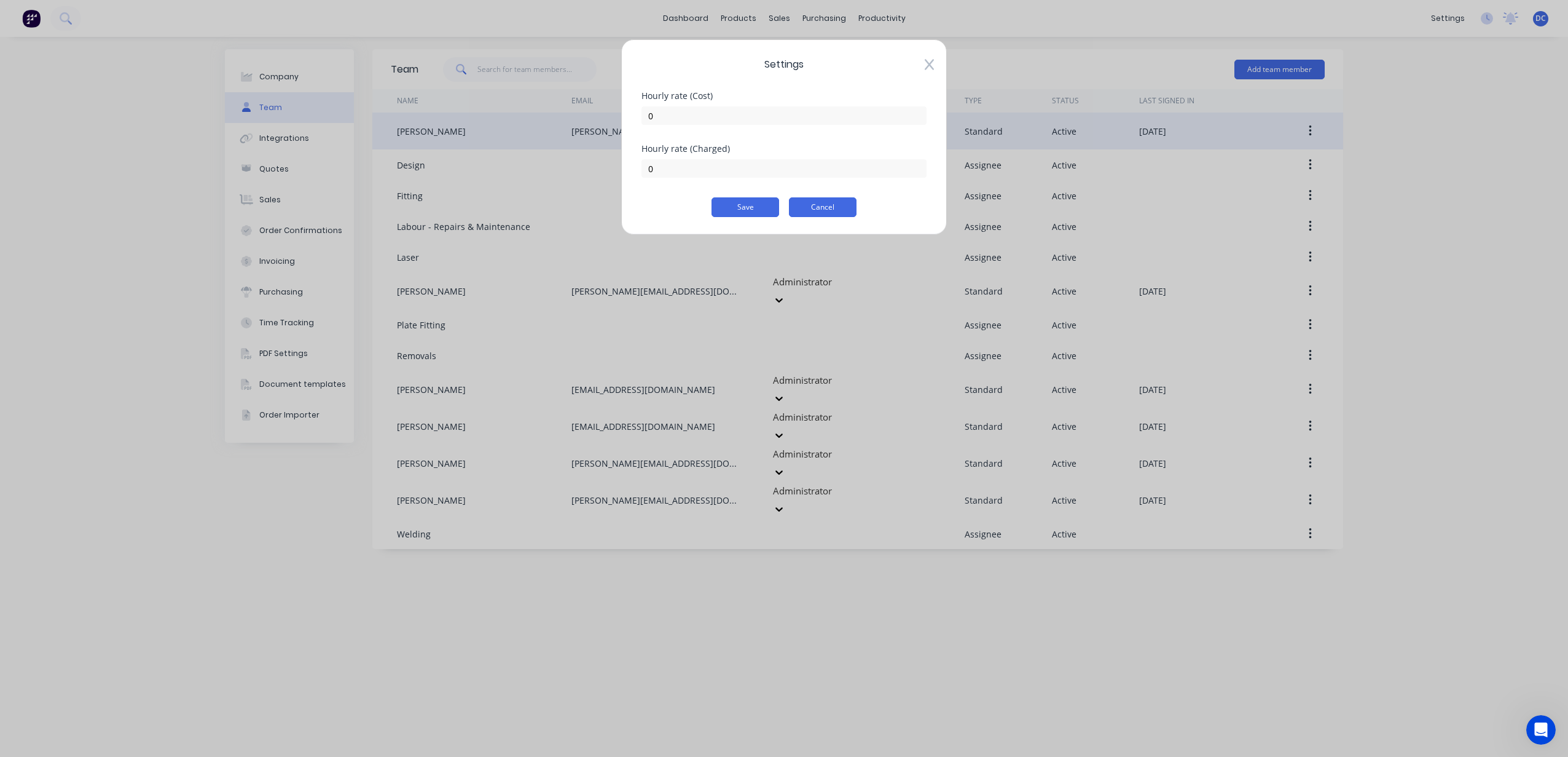
click at [811, 208] on button "Cancel" at bounding box center [822, 207] width 68 height 20
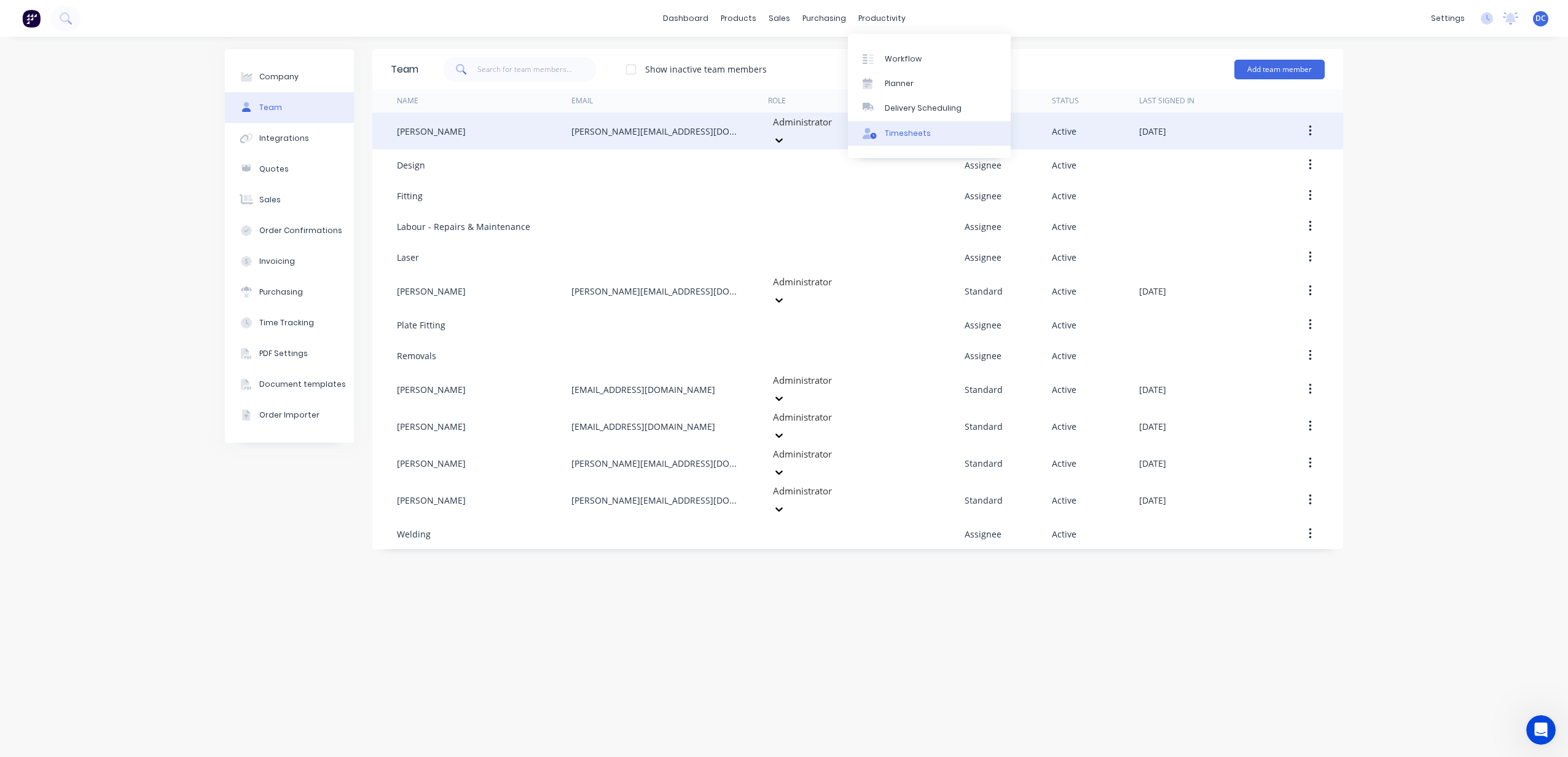
click at [881, 132] on link "Timesheets" at bounding box center [929, 133] width 163 height 24
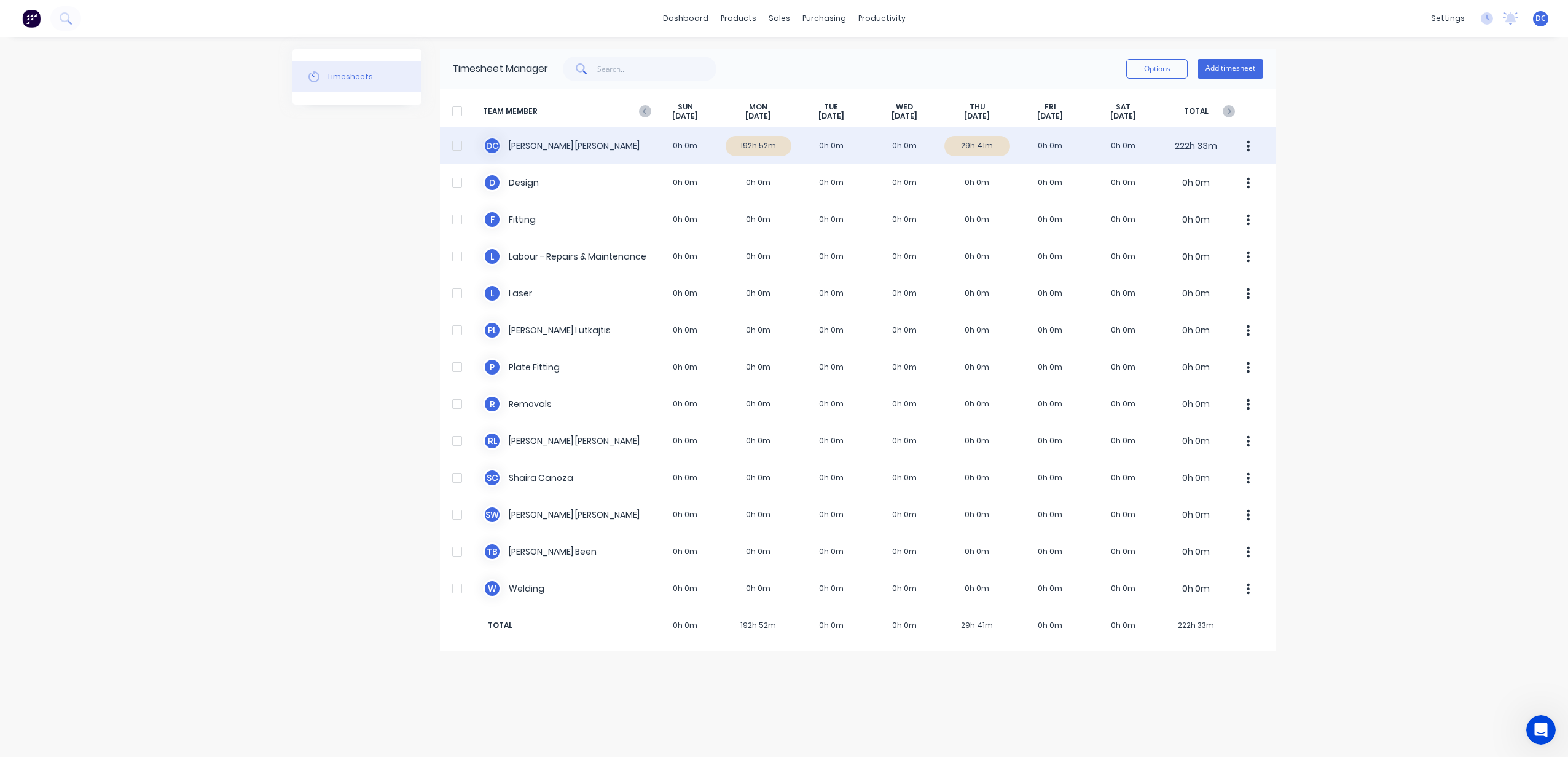
click at [969, 141] on div "D C [PERSON_NAME] 0h 0m 192h 52m 0h 0m 0h 0m 29h 41m 0h 0m 0h 0m 222h 33m" at bounding box center [858, 145] width 836 height 37
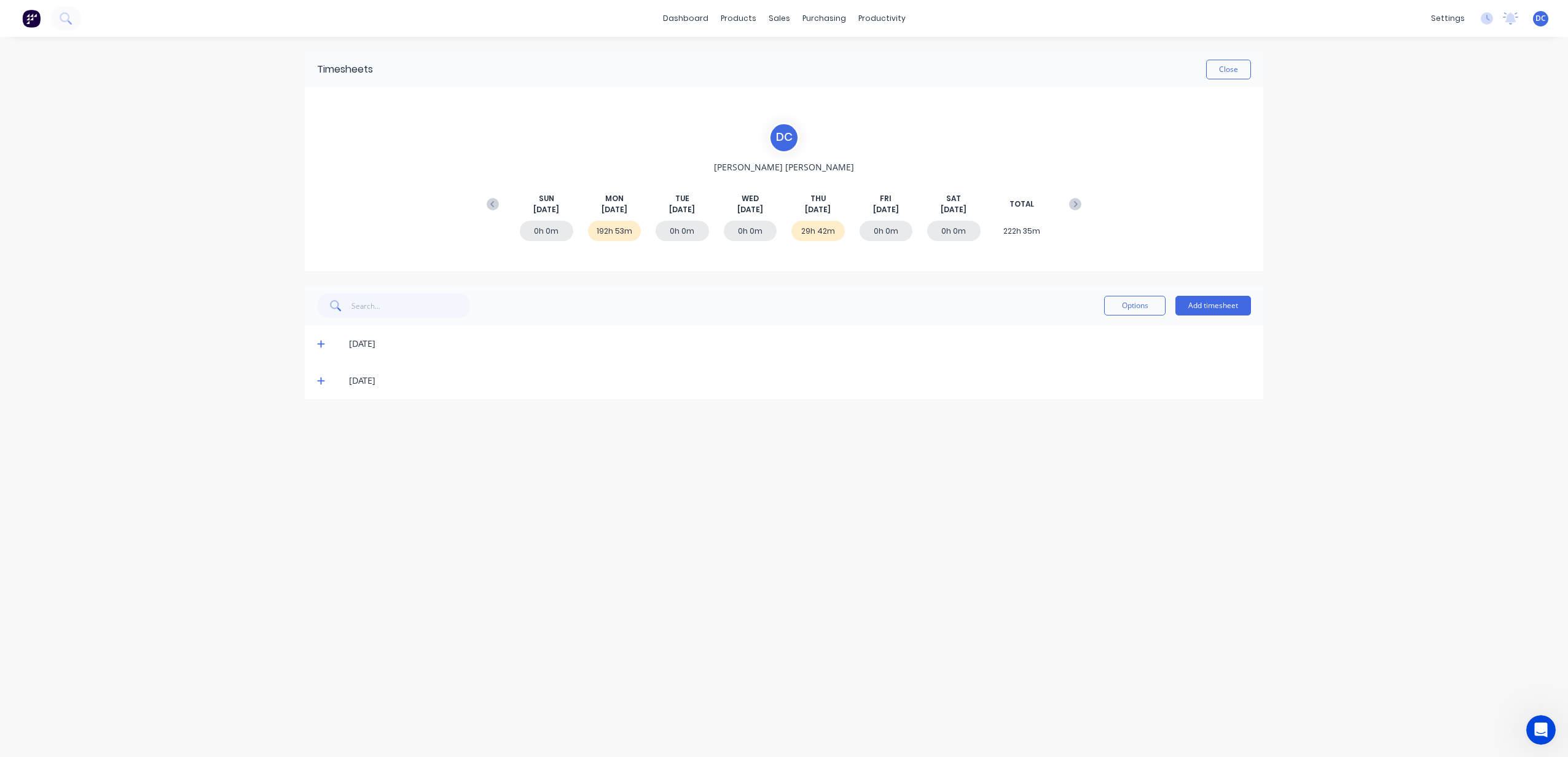
click at [327, 340] on span at bounding box center [323, 344] width 12 height 12
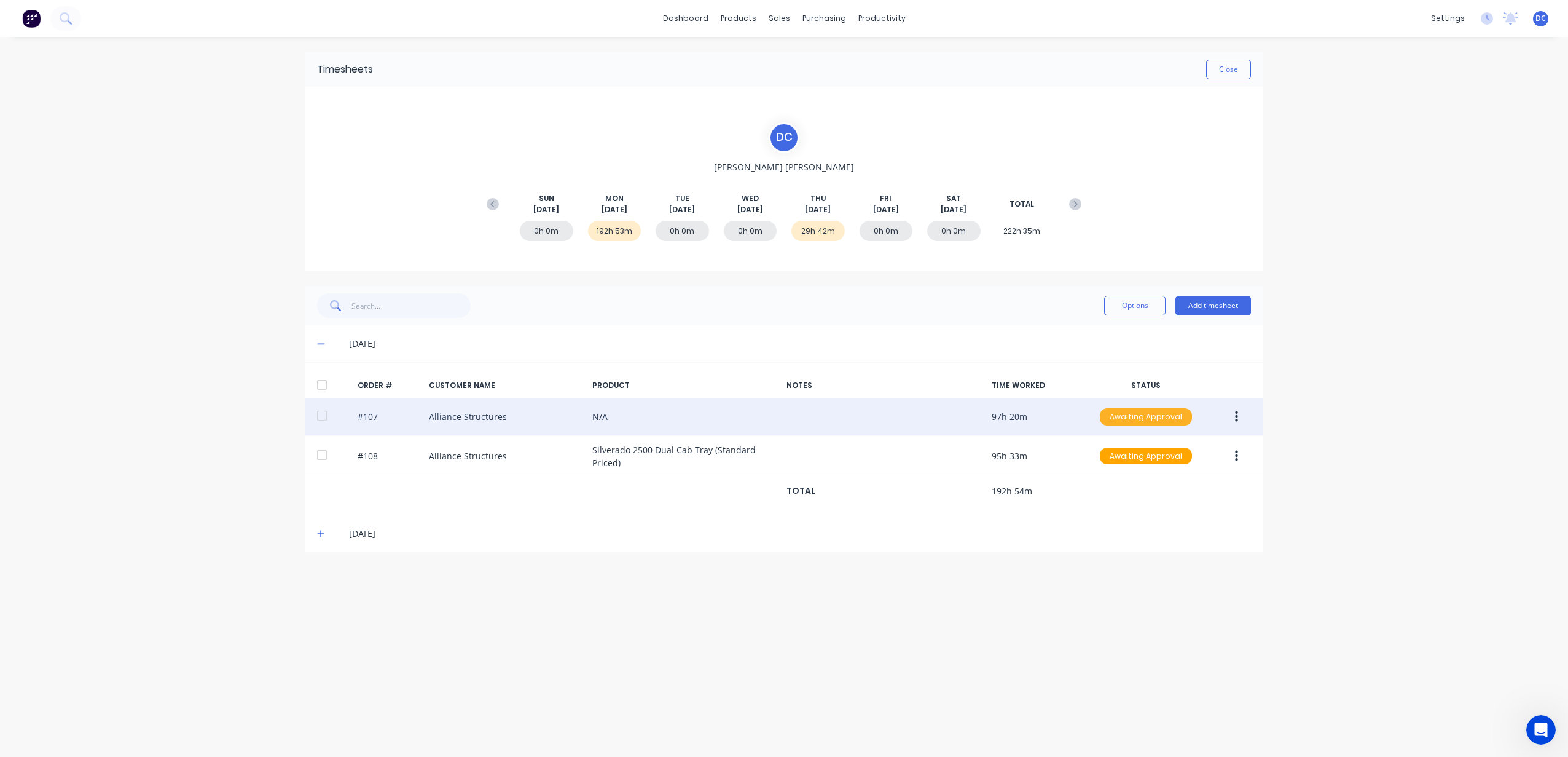
click at [1148, 420] on div "Awaiting Approval" at bounding box center [1146, 417] width 92 height 17
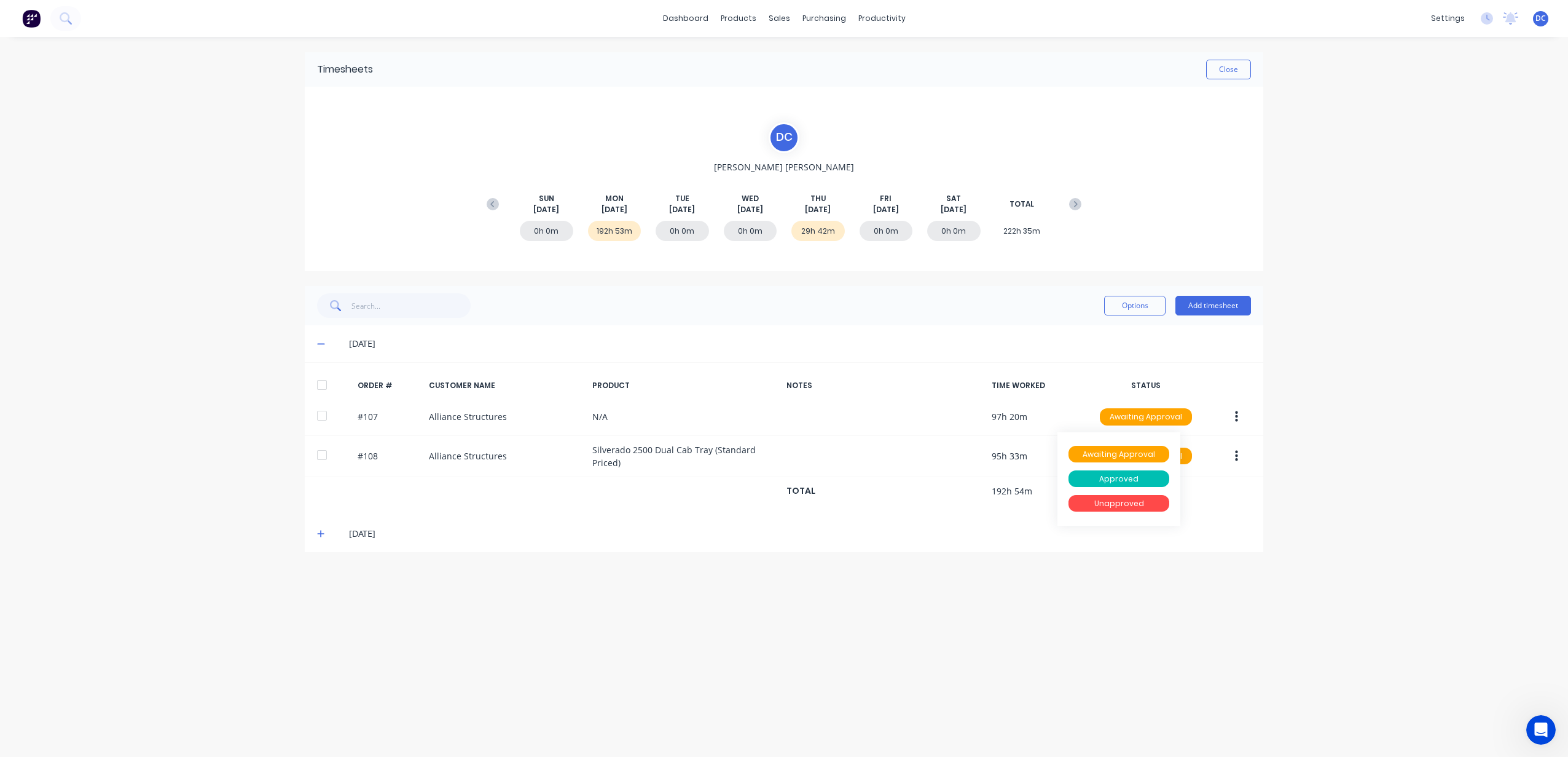
click at [1222, 53] on div "Timesheets Close" at bounding box center [784, 69] width 959 height 34
click at [1222, 68] on button "Close" at bounding box center [1228, 69] width 45 height 20
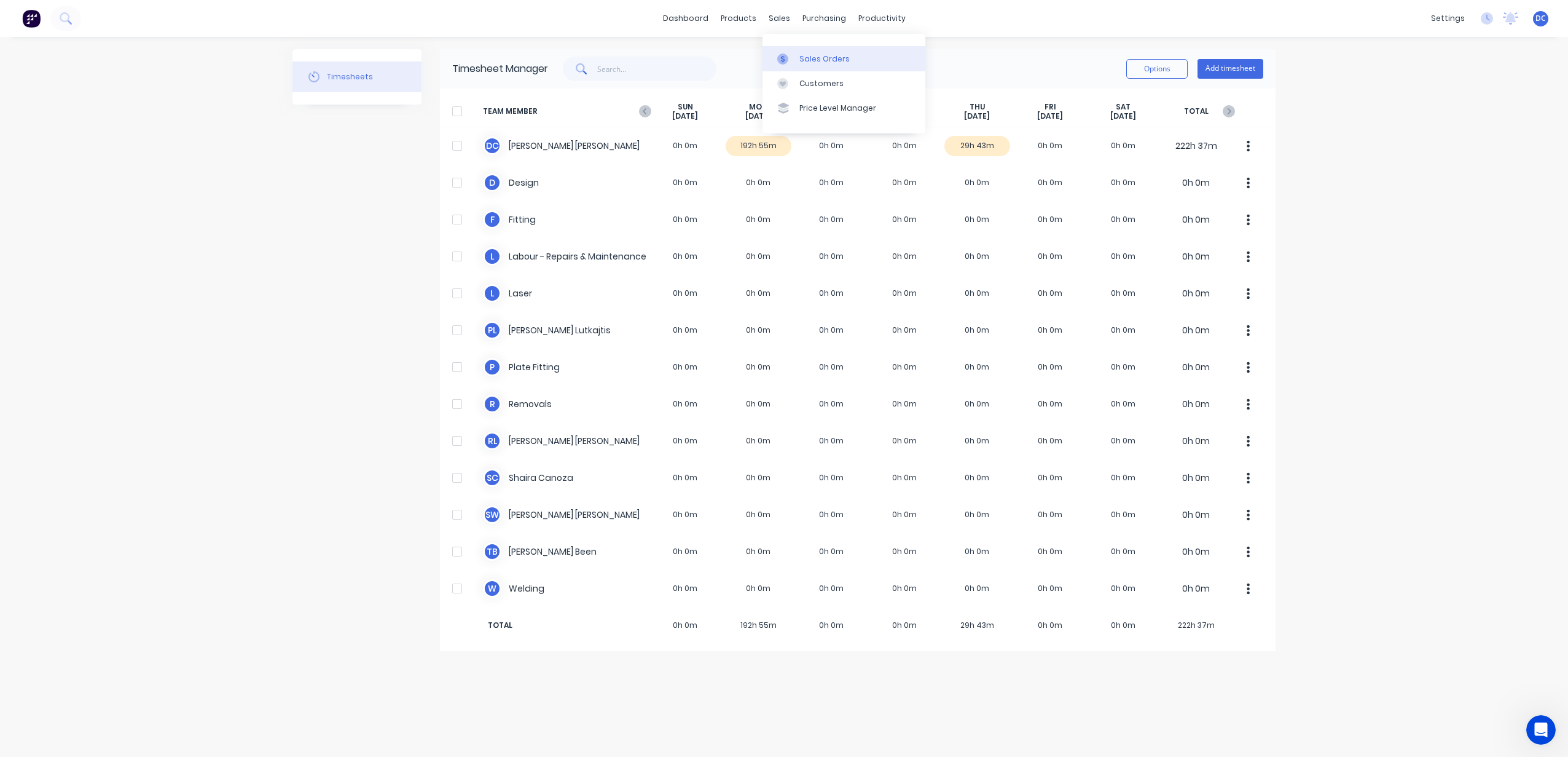
click at [789, 59] on div at bounding box center [786, 59] width 18 height 11
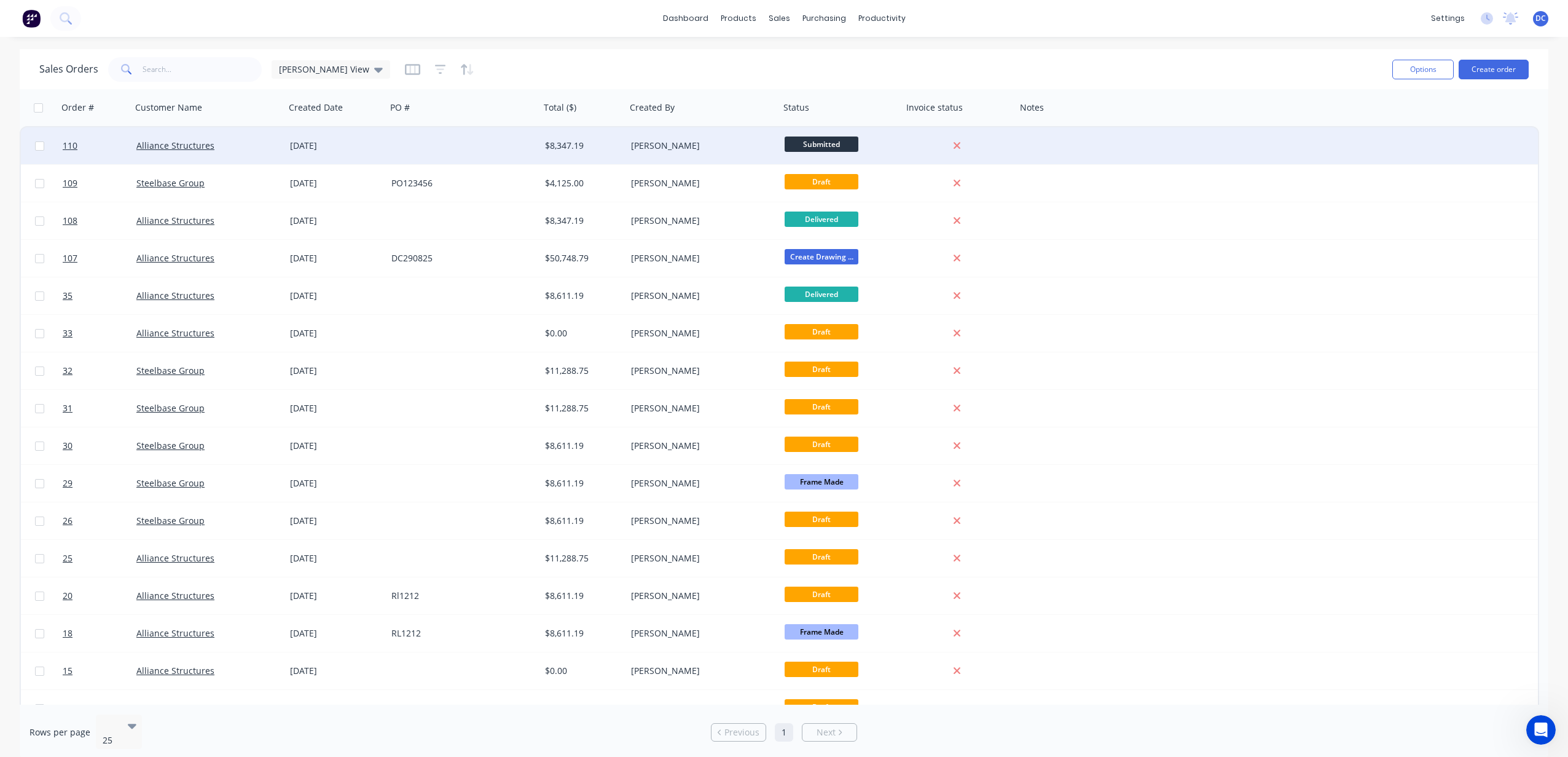
click at [481, 159] on div at bounding box center [463, 145] width 153 height 37
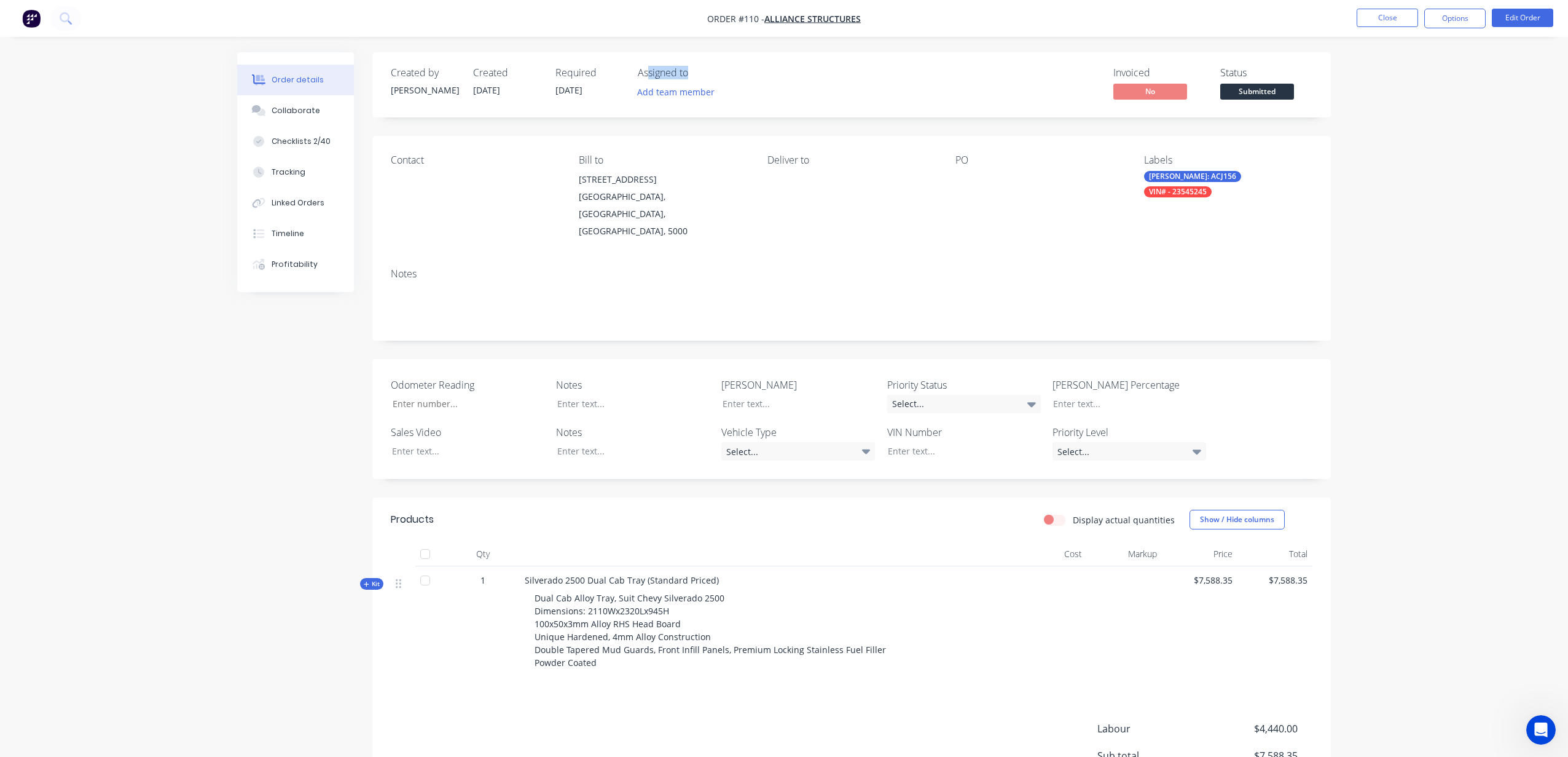
drag, startPoint x: 688, startPoint y: 72, endPoint x: 646, endPoint y: 72, distance: 42.0
click at [646, 72] on div "Assigned to" at bounding box center [699, 72] width 123 height 11
click at [673, 92] on button "Add team member" at bounding box center [676, 92] width 90 height 17
click at [789, 73] on div "Invoiced No Status Submitted" at bounding box center [1036, 84] width 552 height 36
click at [25, 16] on img "button" at bounding box center [31, 18] width 18 height 18
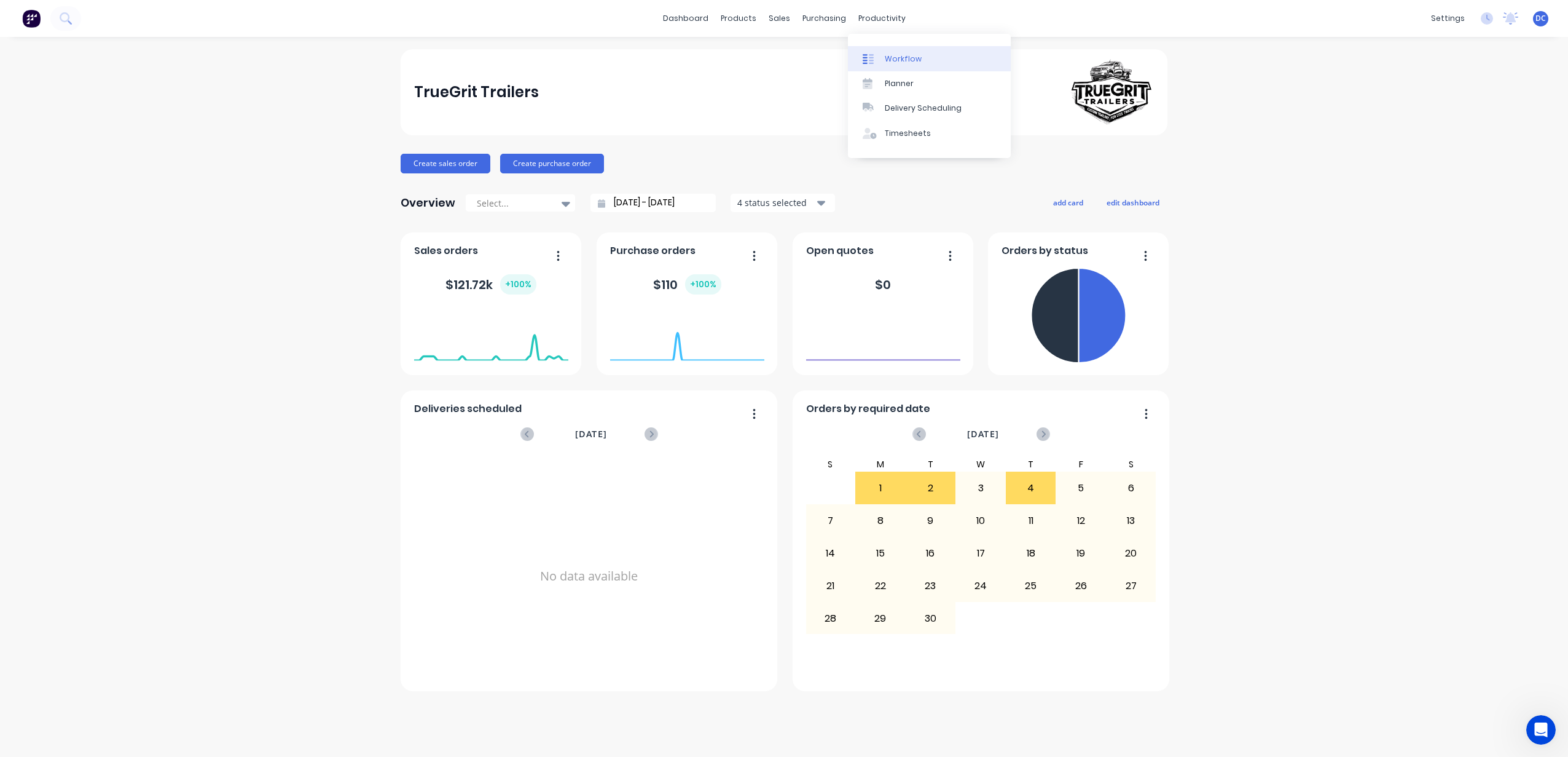
click at [891, 59] on div "Workflow" at bounding box center [903, 59] width 37 height 11
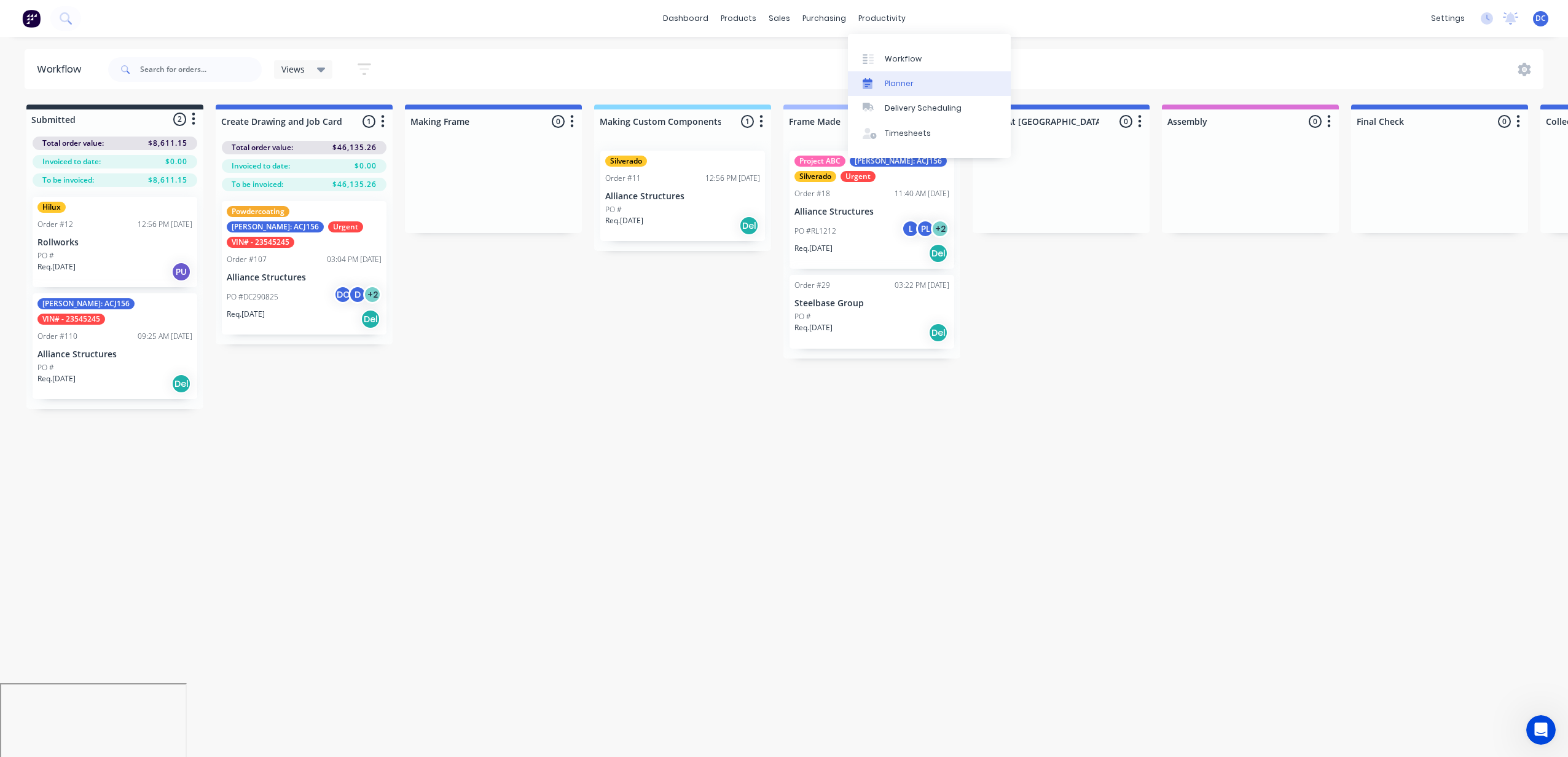
click at [888, 84] on div "Planner" at bounding box center [899, 84] width 29 height 11
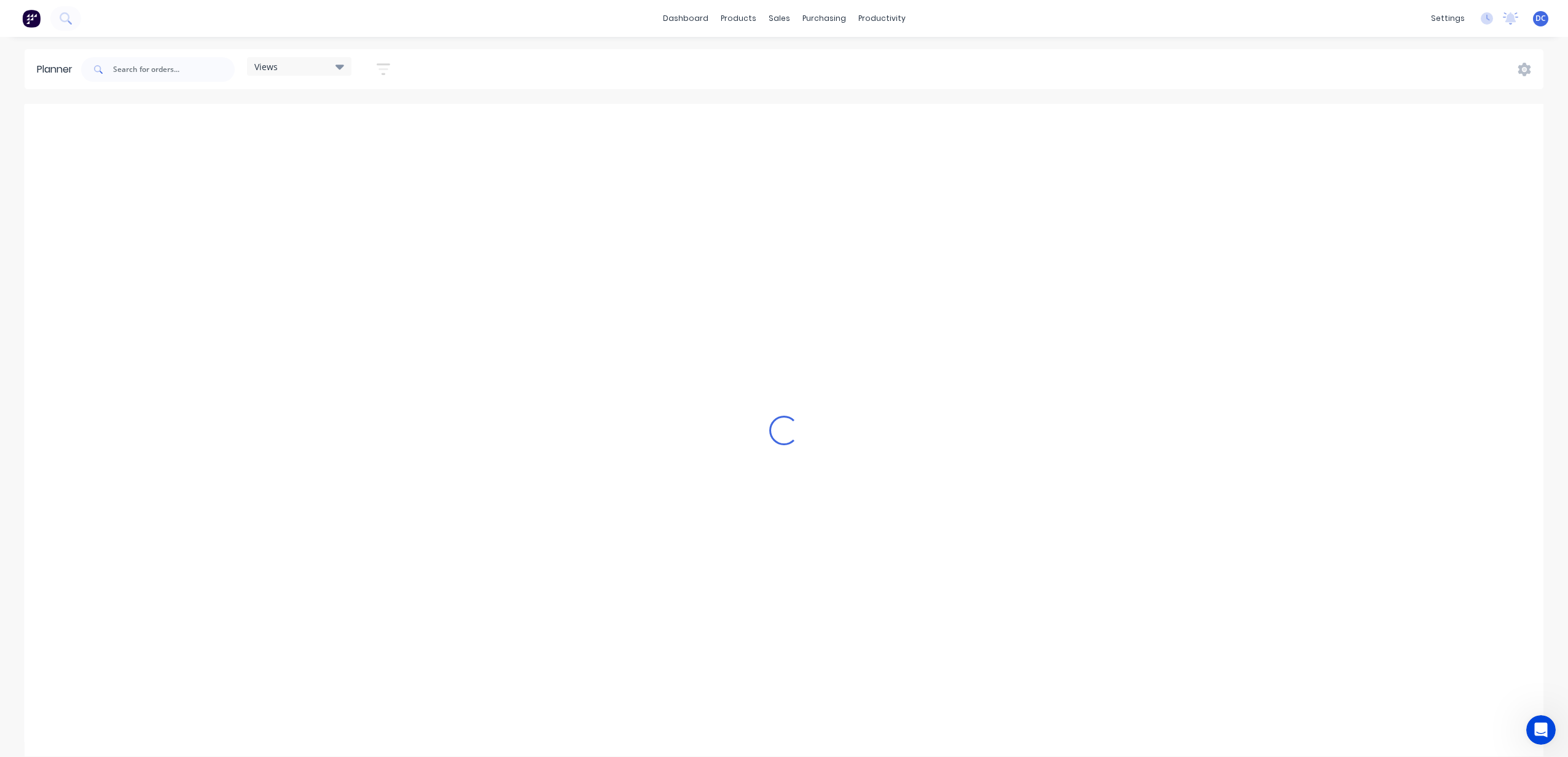
scroll to position [0, 2950]
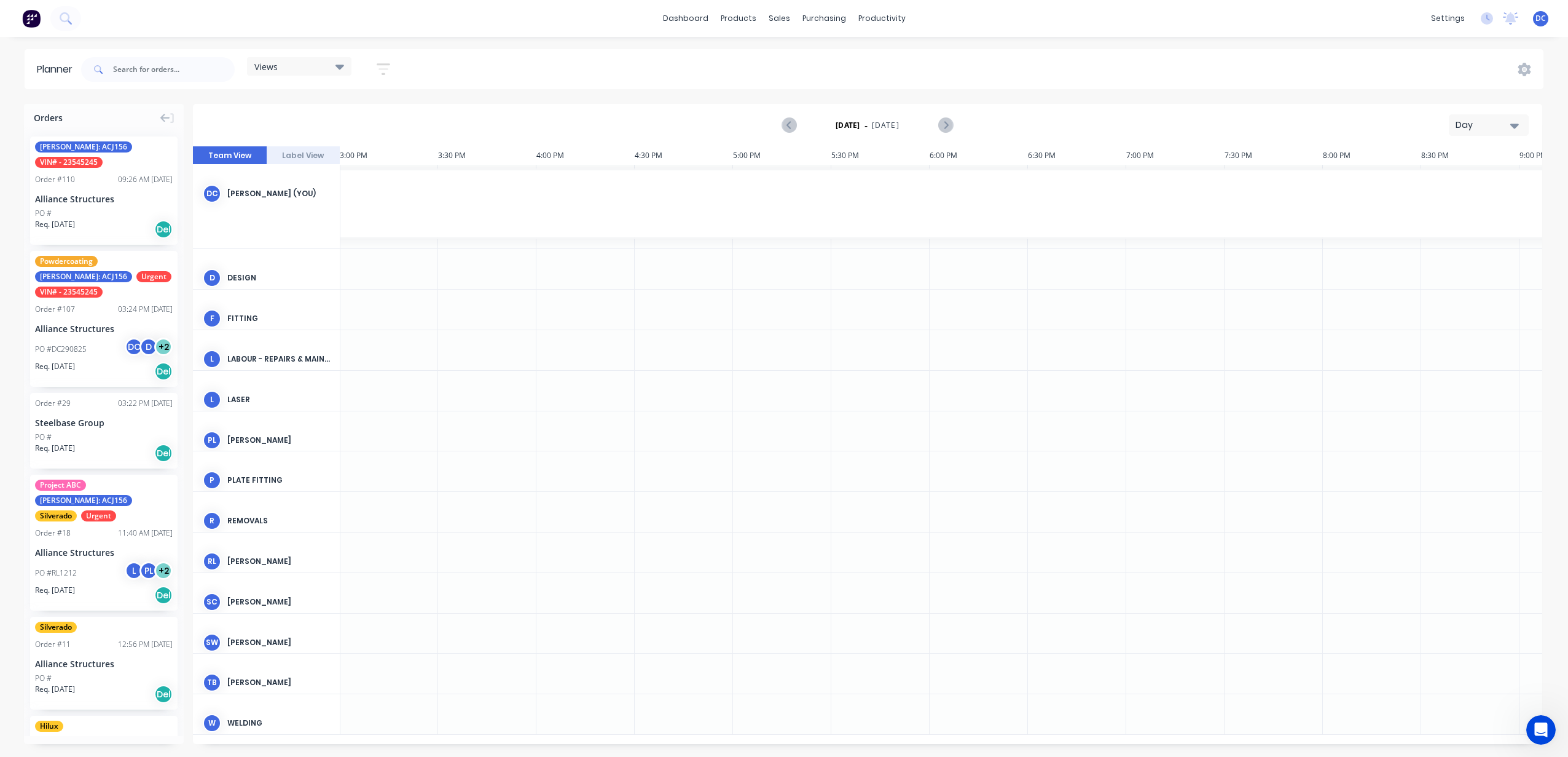
click at [1515, 122] on icon "button" at bounding box center [1514, 125] width 8 height 14
click at [1514, 185] on div "Week" at bounding box center [1466, 182] width 122 height 24
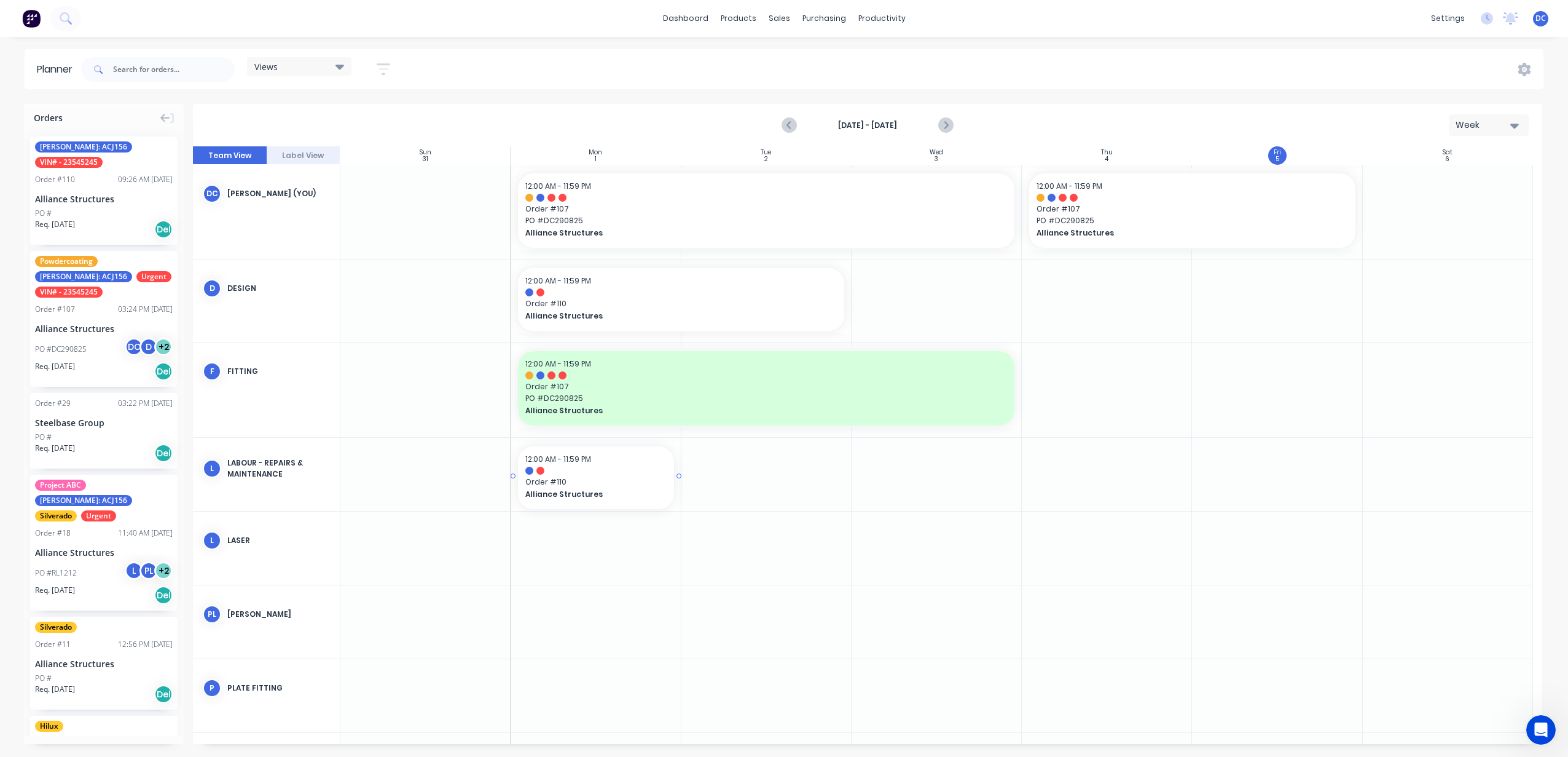
drag, startPoint x: 130, startPoint y: 191, endPoint x: 612, endPoint y: 495, distance: 569.9
drag, startPoint x: 676, startPoint y: 477, endPoint x: 1261, endPoint y: 474, distance: 585.0
drag, startPoint x: 1071, startPoint y: 484, endPoint x: 1310, endPoint y: 480, distance: 239.0
click at [1507, 128] on div "Week" at bounding box center [1484, 125] width 56 height 13
click at [1507, 218] on div "Month" at bounding box center [1466, 207] width 122 height 24
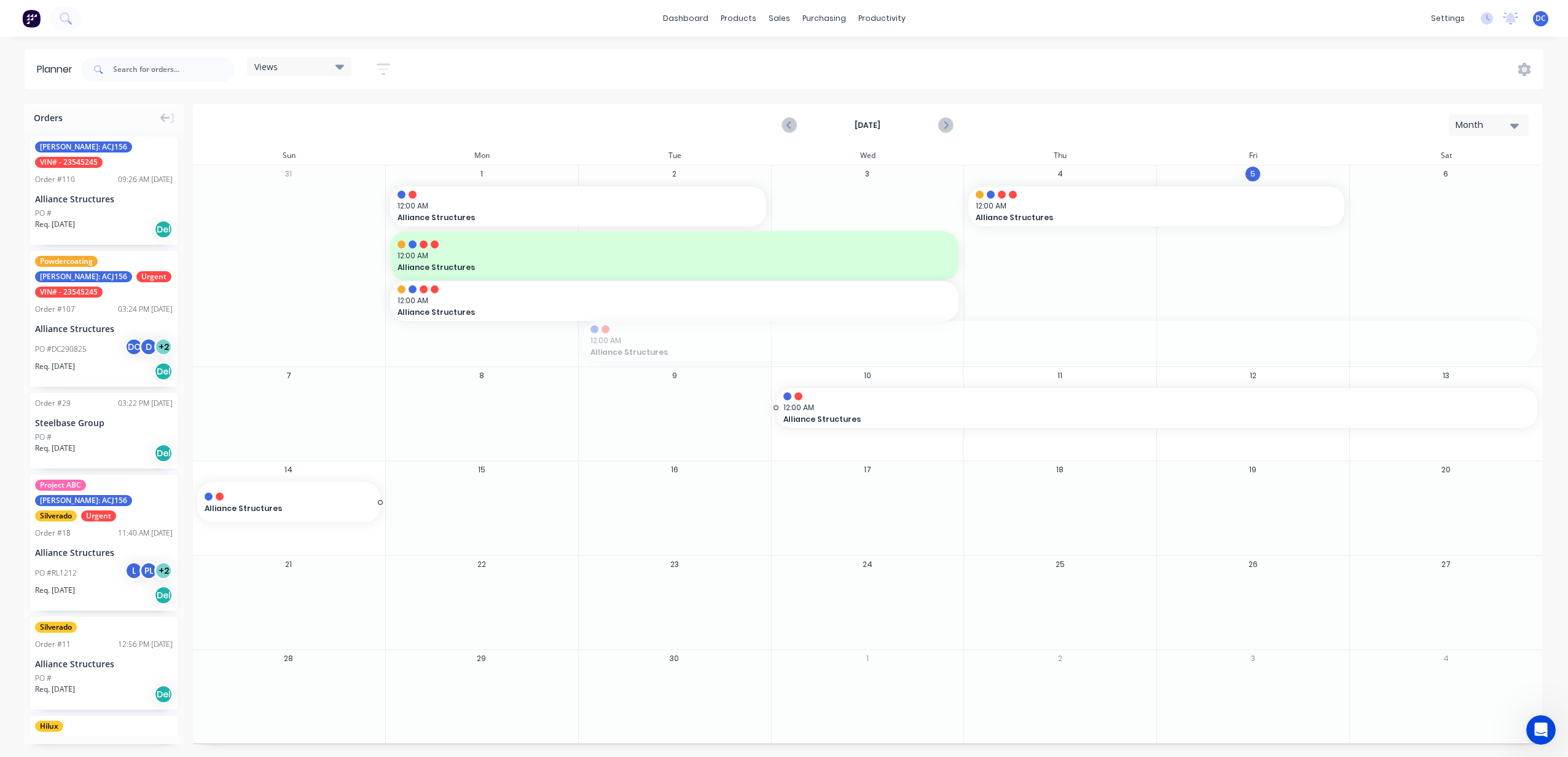
drag, startPoint x: 955, startPoint y: 327, endPoint x: 977, endPoint y: 401, distance: 77.2
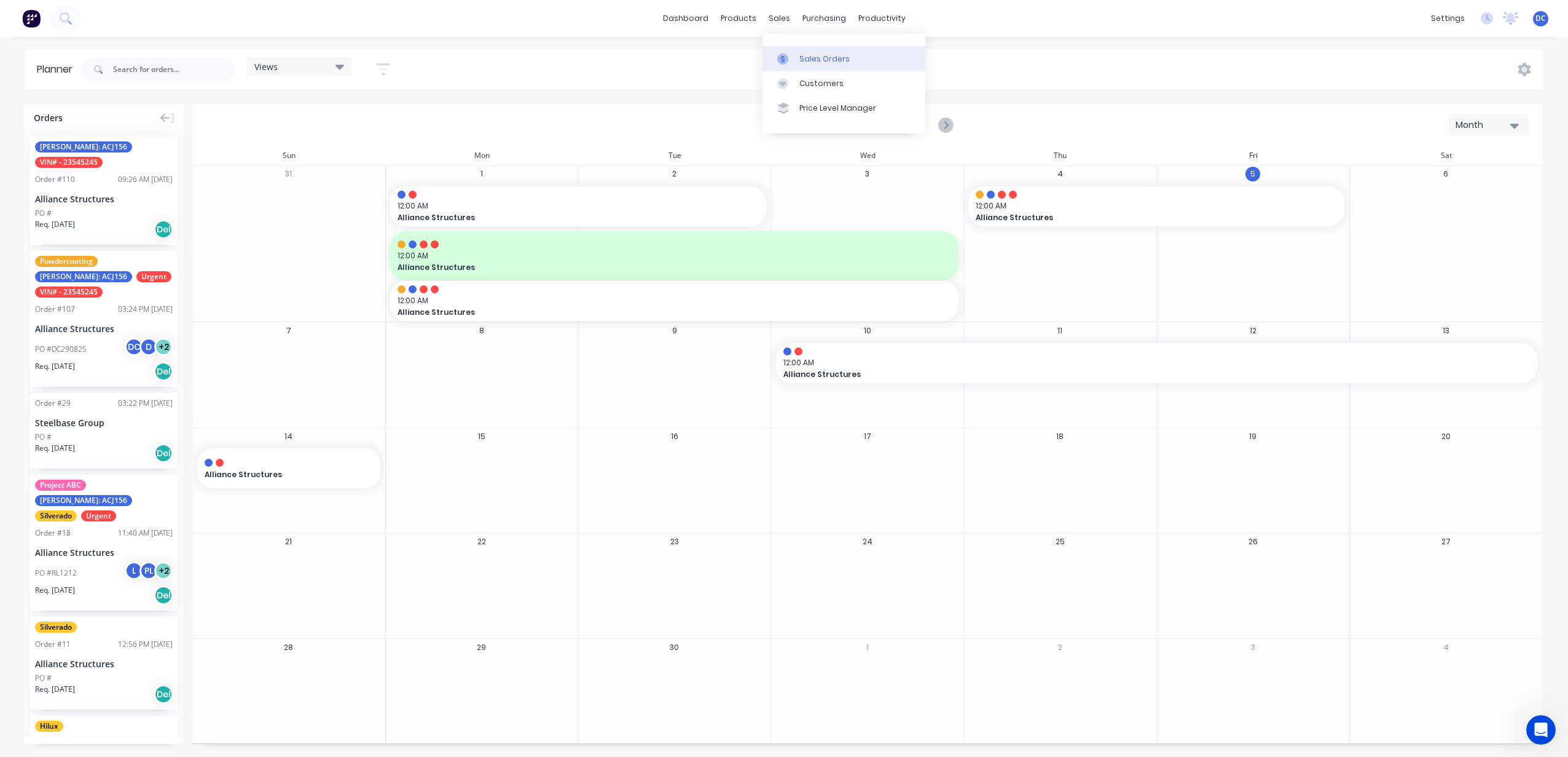
click at [805, 55] on div "Sales Orders" at bounding box center [824, 59] width 50 height 11
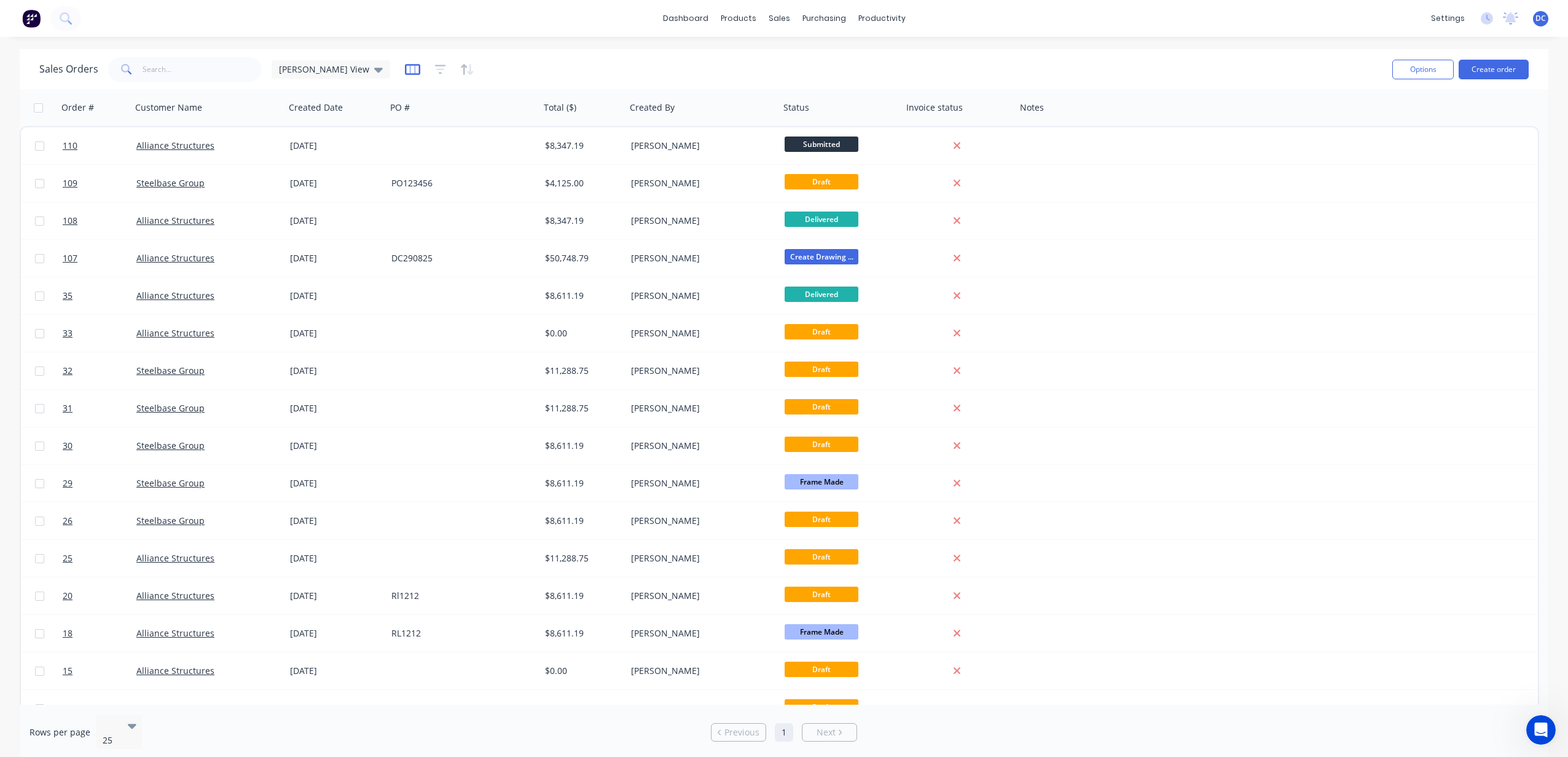
click at [405, 70] on icon "button" at bounding box center [413, 69] width 15 height 12
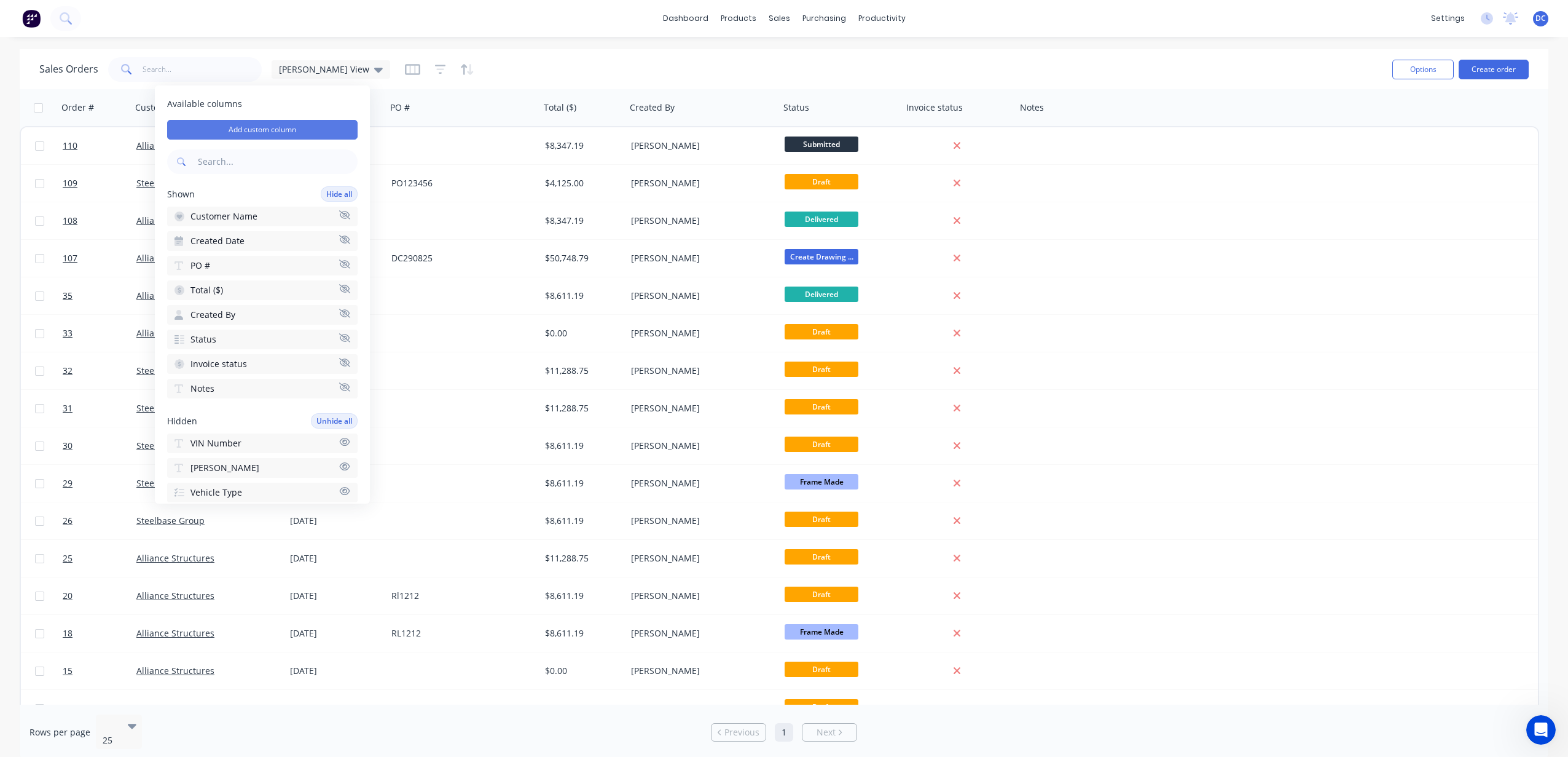
click at [253, 127] on button "Add custom column" at bounding box center [262, 130] width 191 height 20
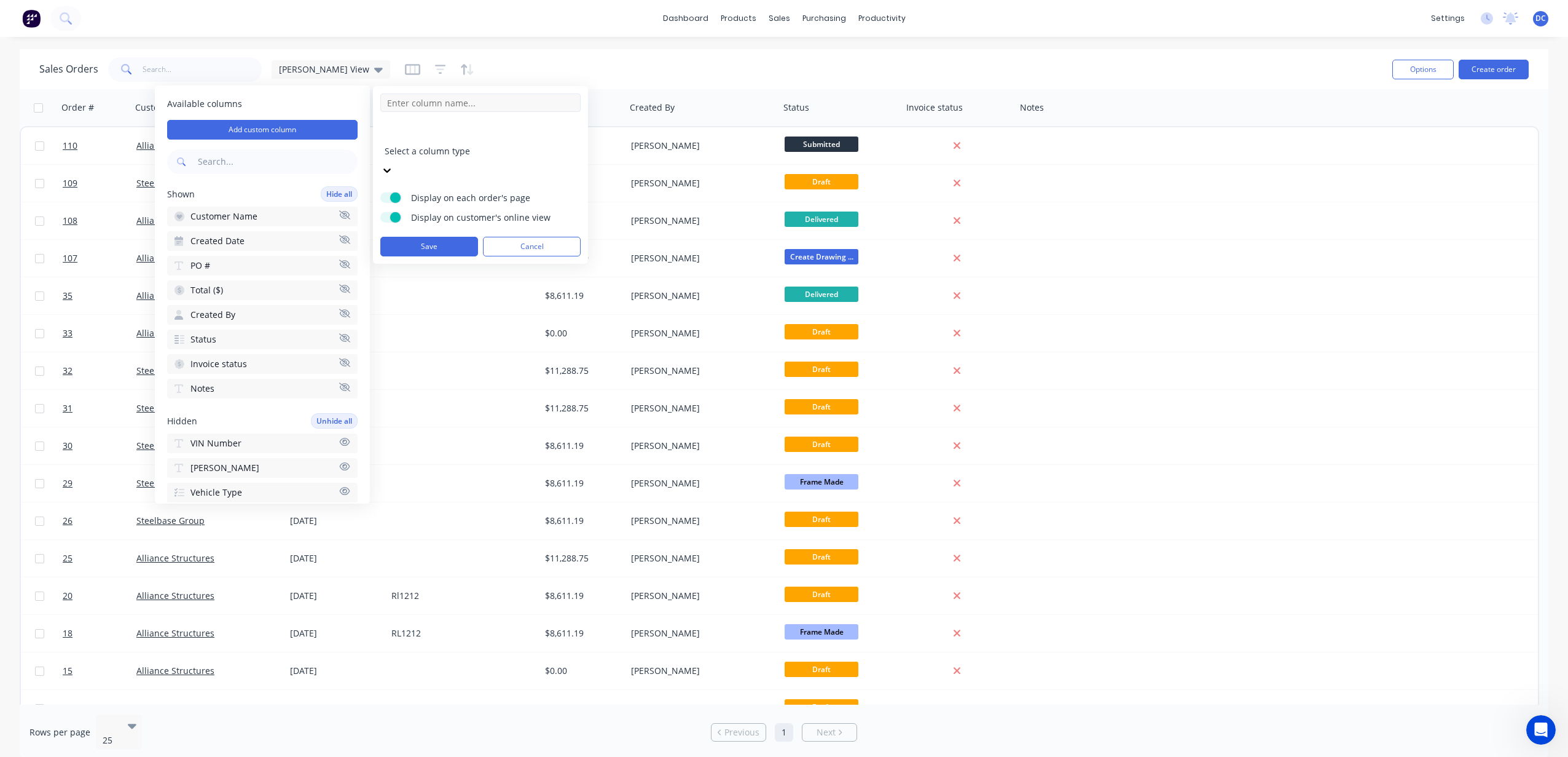
click at [422, 102] on input at bounding box center [481, 103] width 201 height 18
click at [470, 129] on div at bounding box center [473, 135] width 177 height 15
click at [909, 59] on div "Workflow" at bounding box center [903, 59] width 37 height 11
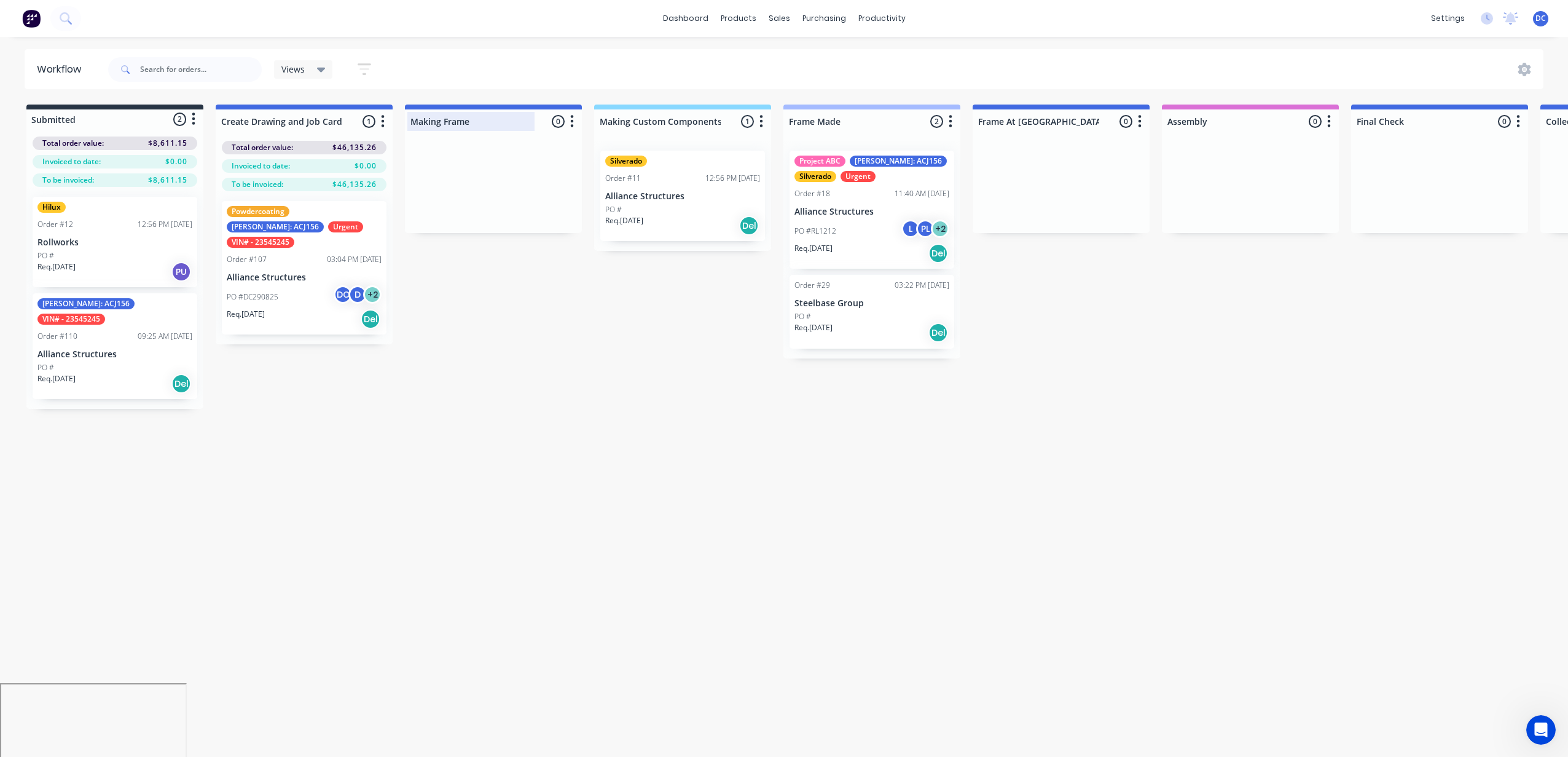
click at [461, 122] on div at bounding box center [493, 122] width 177 height 24
drag, startPoint x: 479, startPoint y: 123, endPoint x: 410, endPoint y: 123, distance: 69.0
click at [410, 123] on input "Making Frame" at bounding box center [470, 121] width 121 height 13
click at [296, 121] on div at bounding box center [304, 122] width 177 height 24
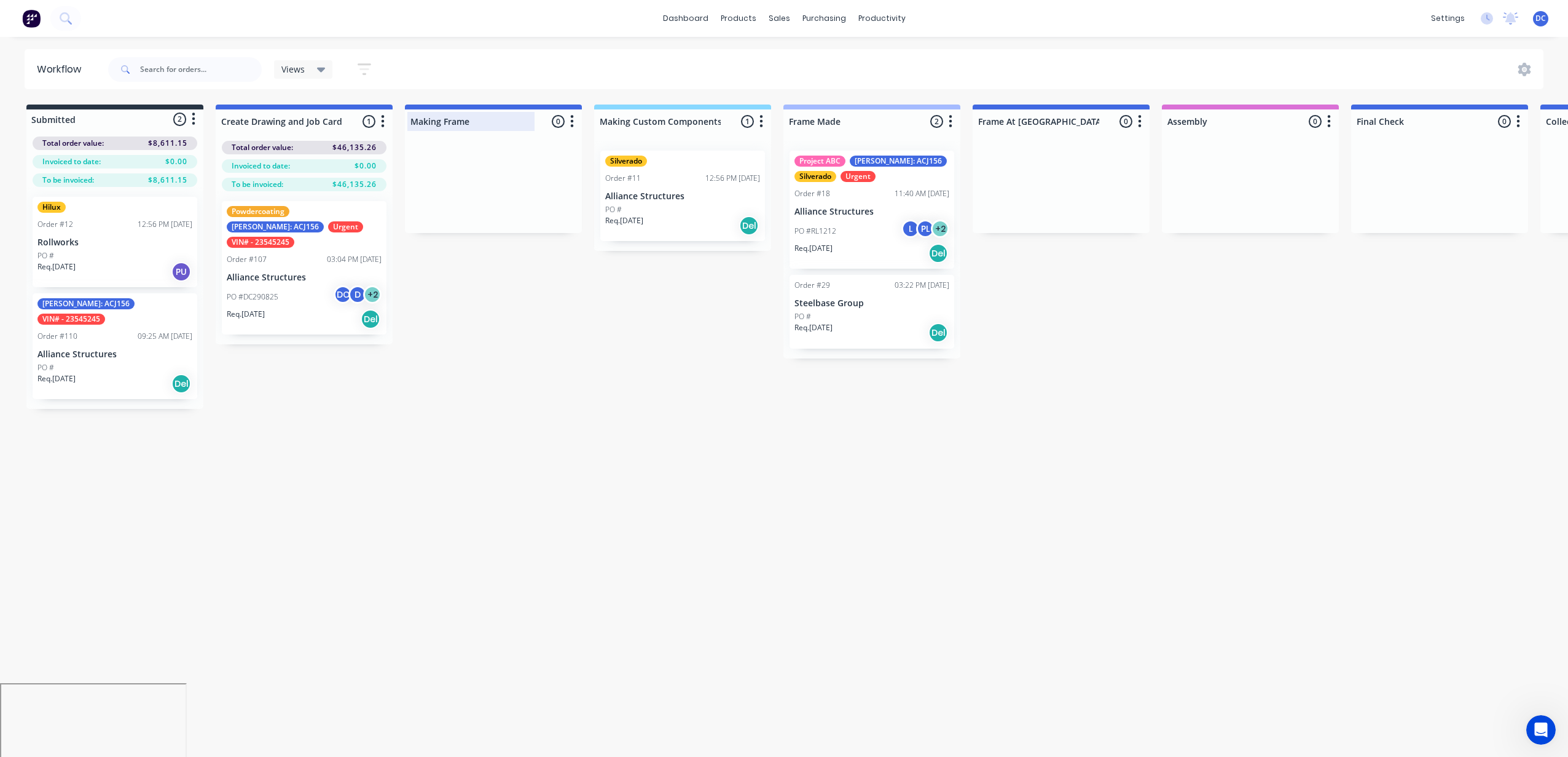
click at [435, 126] on div at bounding box center [493, 122] width 177 height 24
drag, startPoint x: 304, startPoint y: 320, endPoint x: 320, endPoint y: 283, distance: 40.3
click at [320, 283] on div "Powdercoating [PERSON_NAME]: ACJ156 Urgent VIN# - 23545245 Order #107 03:04 PM …" at bounding box center [304, 268] width 177 height 153
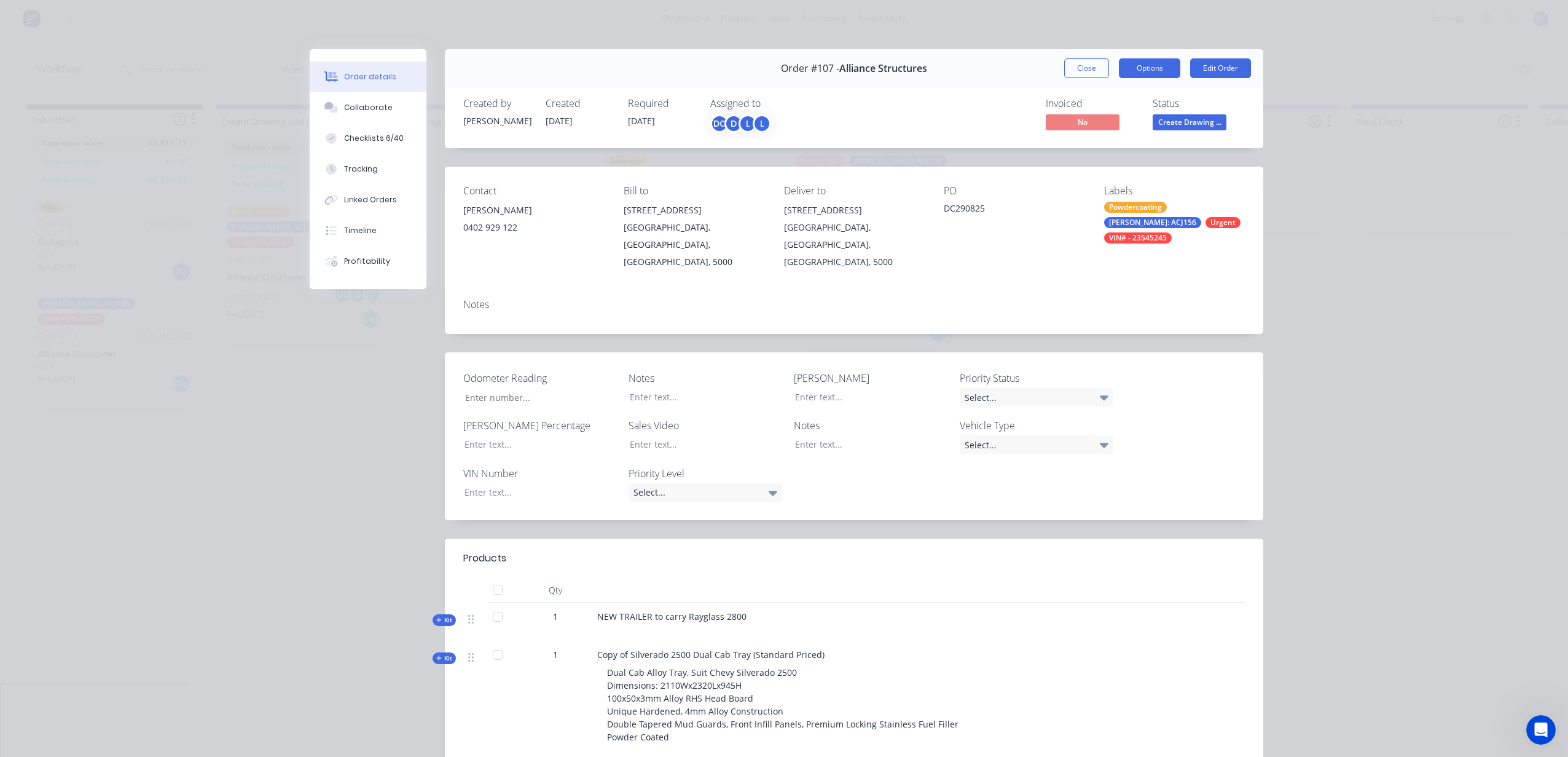
click at [1142, 67] on button "Options" at bounding box center [1149, 68] width 62 height 20
click at [1084, 78] on div "Order #107 - Alliance Structures Close Options PRINT Work Order Delivery Docket…" at bounding box center [854, 68] width 818 height 39
click at [1081, 67] on button "Close" at bounding box center [1086, 68] width 45 height 20
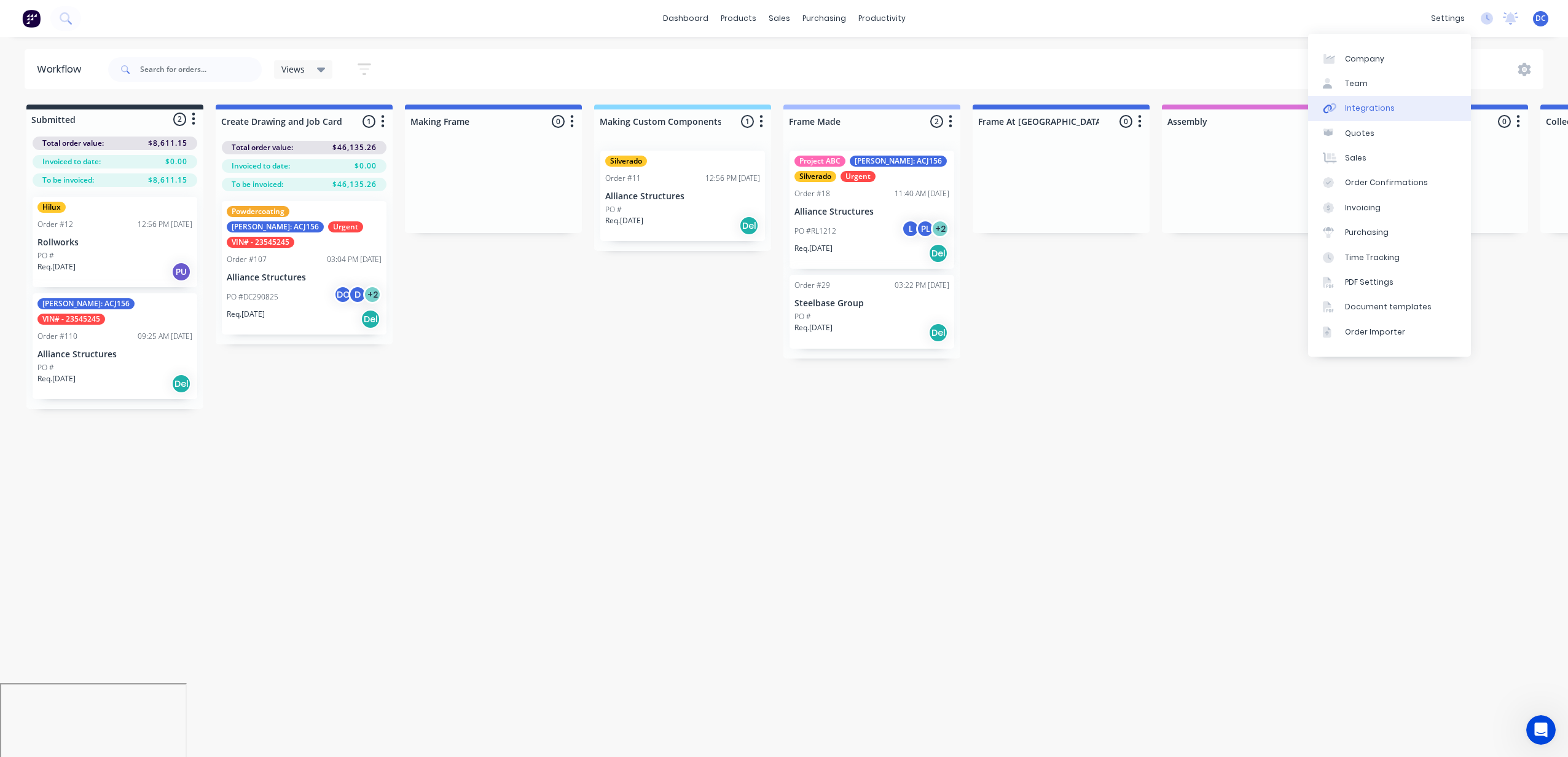
click at [1384, 106] on div "Integrations" at bounding box center [1370, 108] width 50 height 11
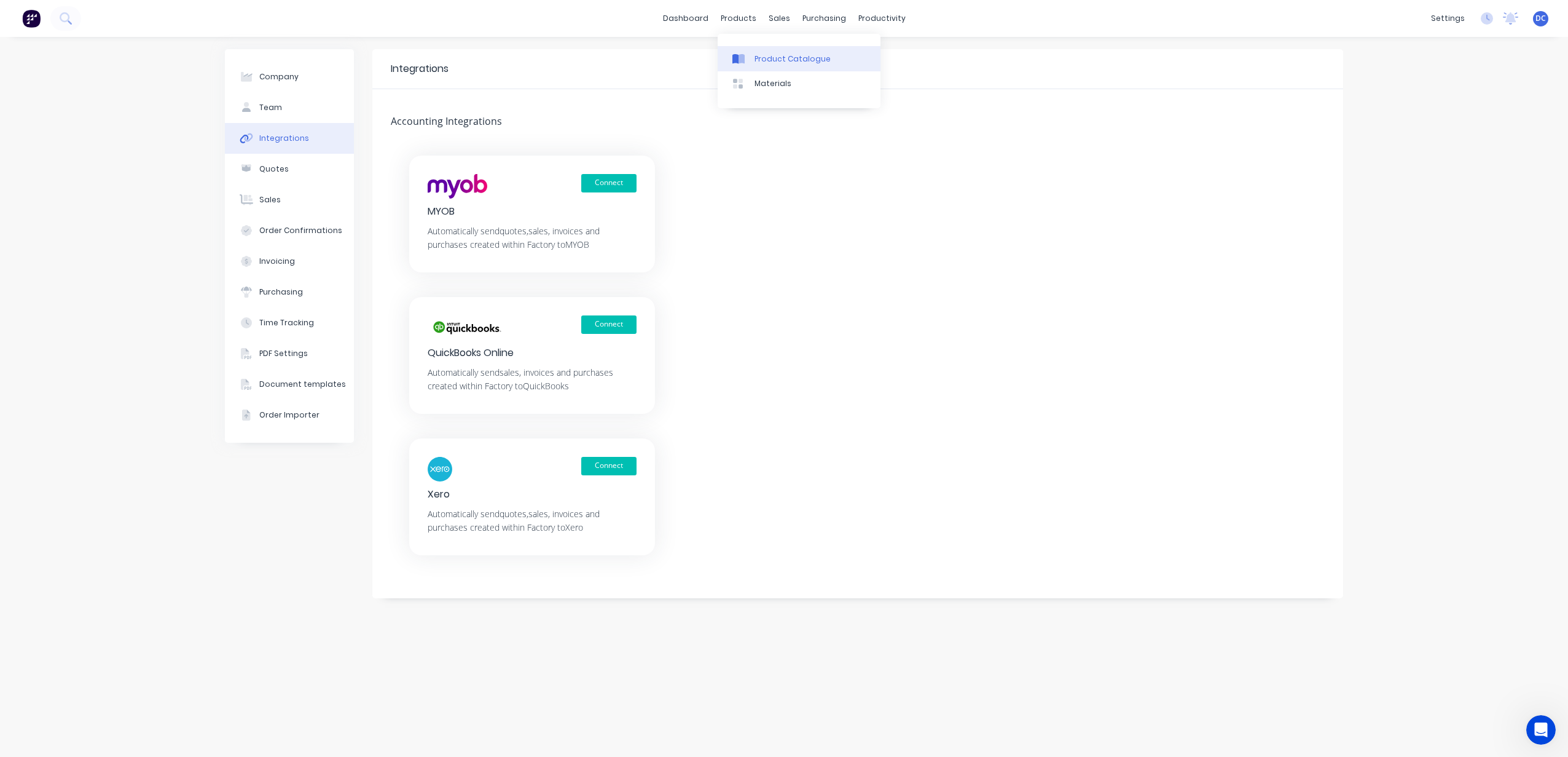
click at [757, 56] on div "Product Catalogue" at bounding box center [792, 59] width 76 height 11
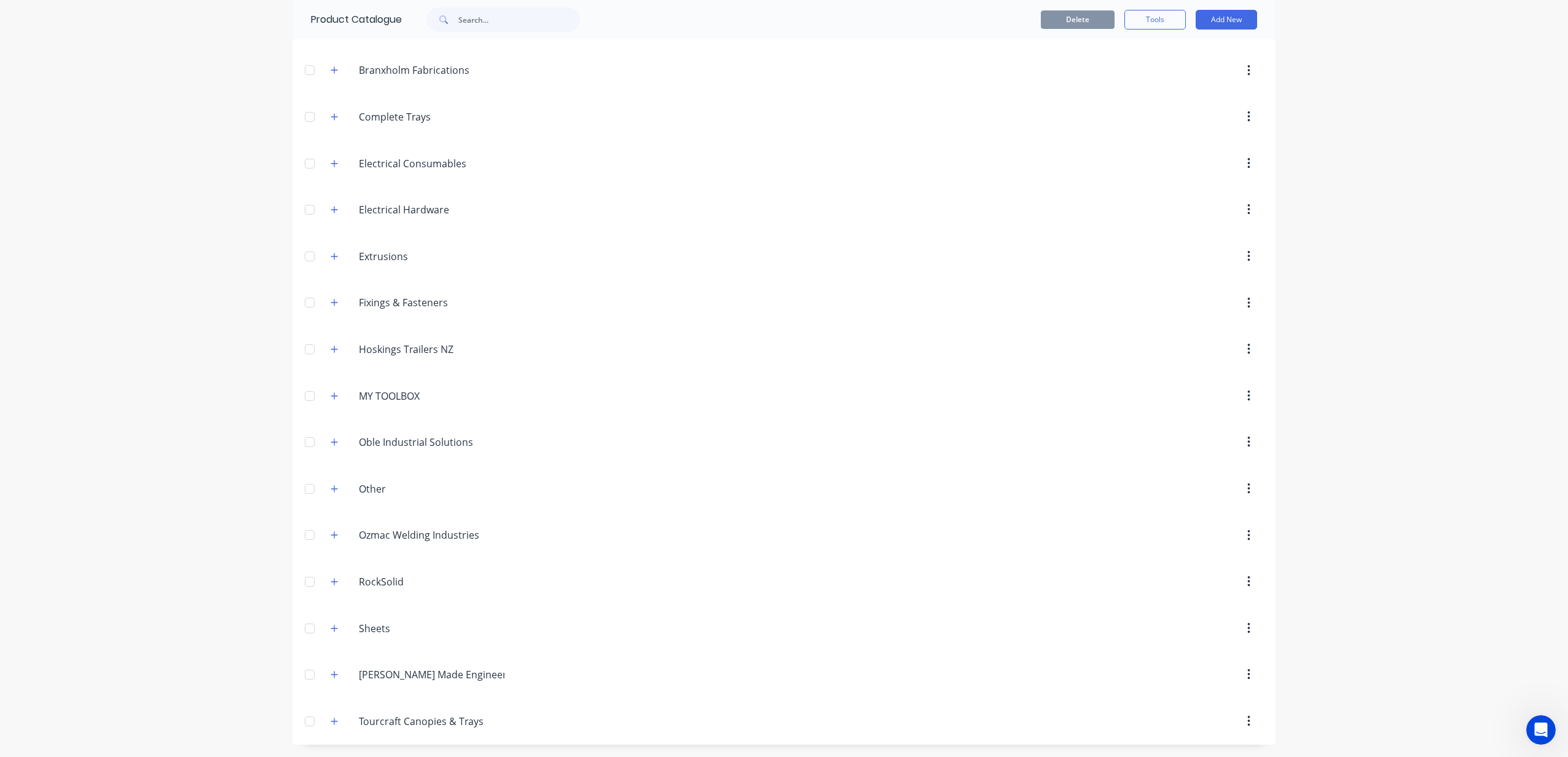
scroll to position [127, 0]
click at [336, 299] on icon "button" at bounding box center [334, 302] width 8 height 8
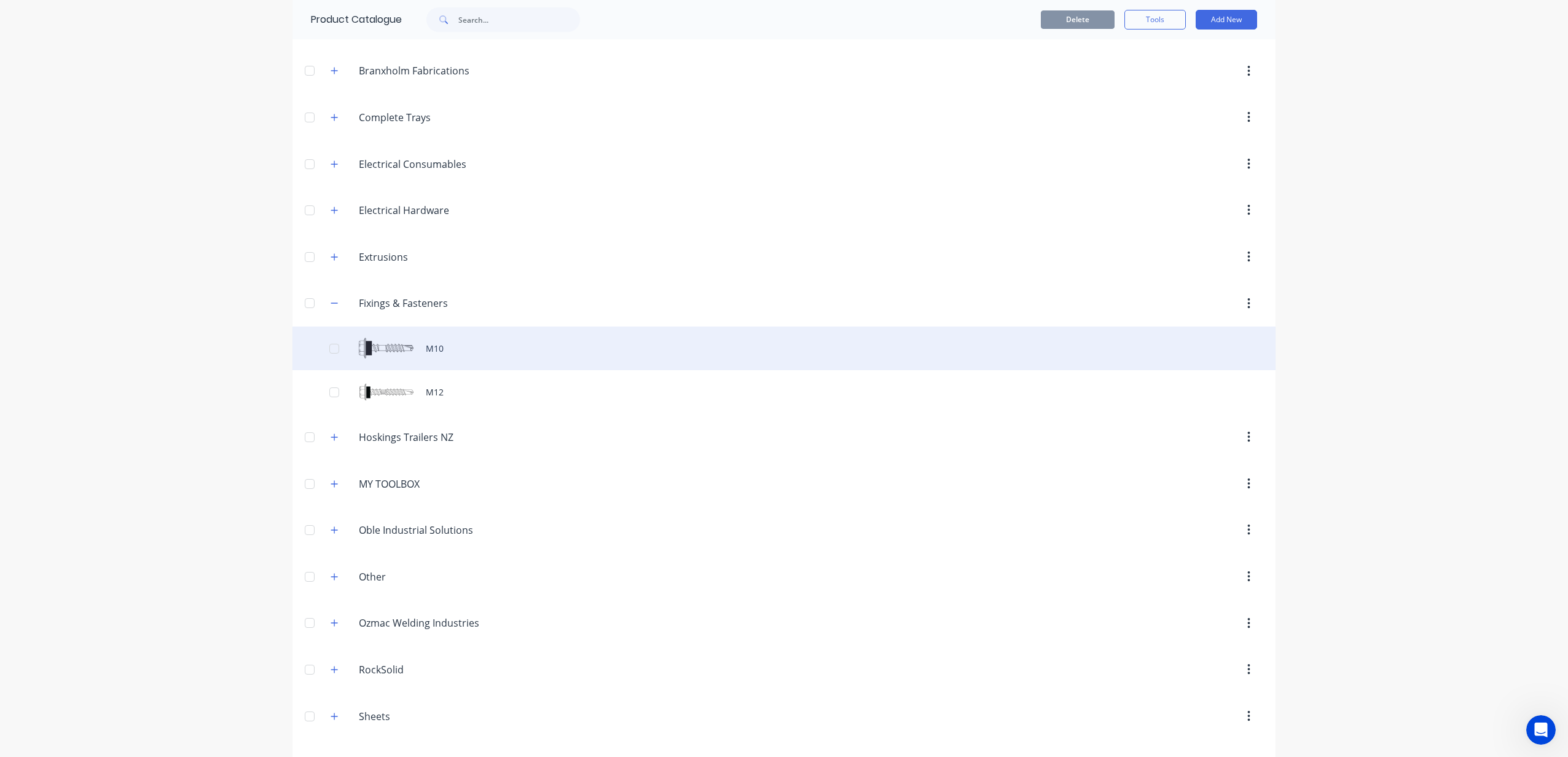
click at [421, 352] on div "M10" at bounding box center [784, 347] width 983 height 43
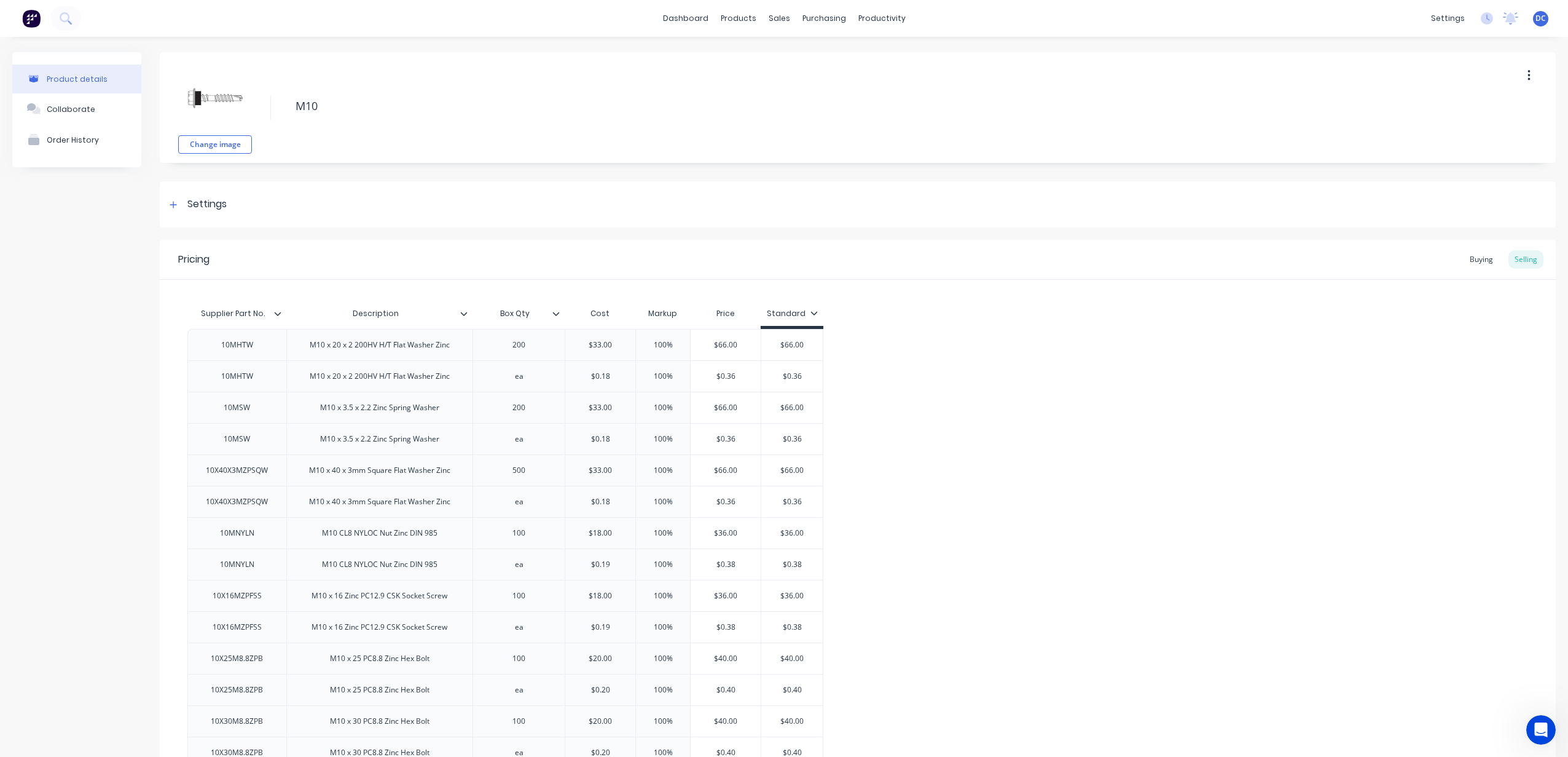
click at [36, 21] on img at bounding box center [31, 18] width 18 height 18
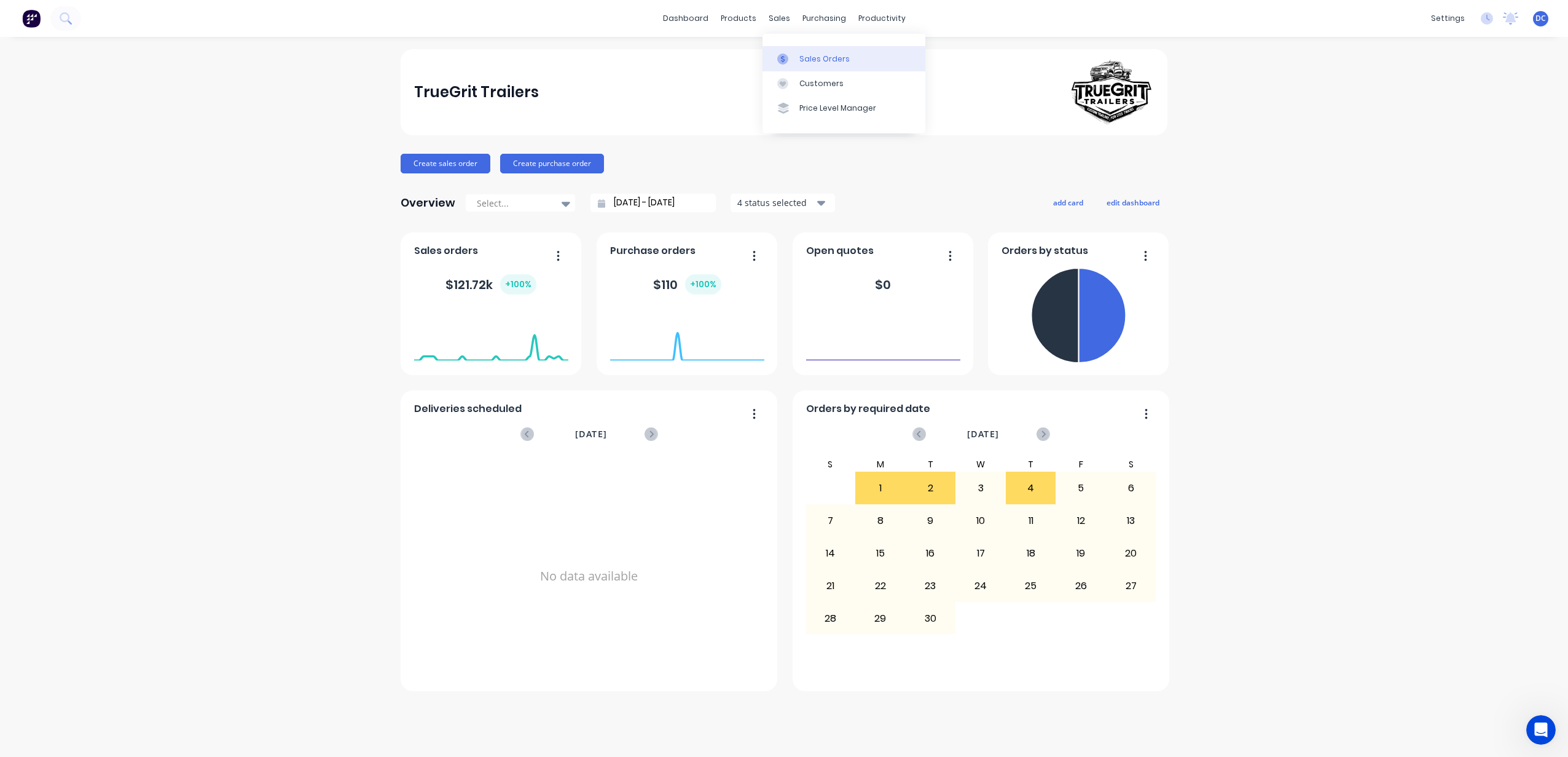
click at [806, 49] on link "Sales Orders" at bounding box center [844, 59] width 163 height 24
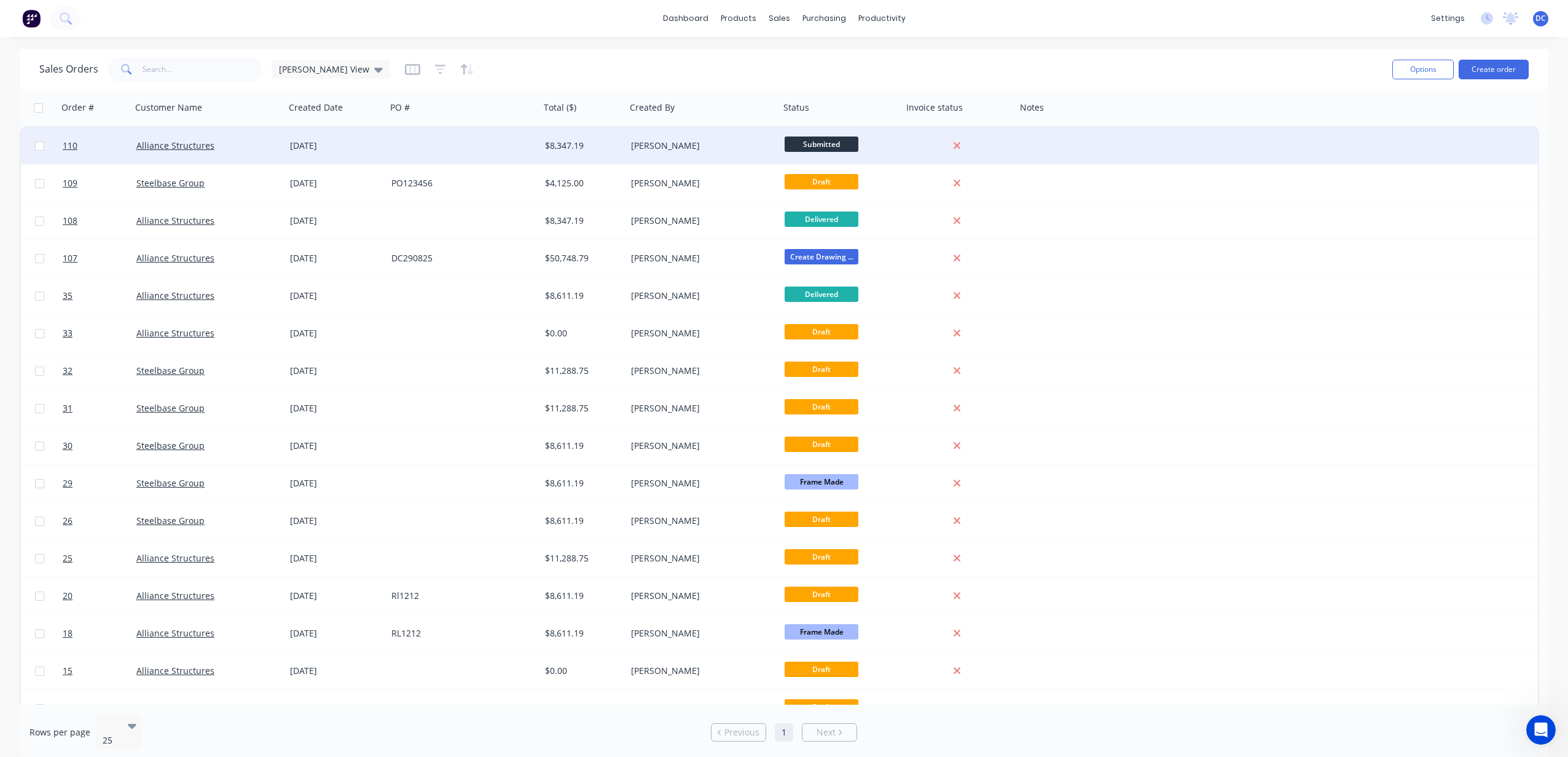
click at [507, 150] on div at bounding box center [463, 145] width 153 height 37
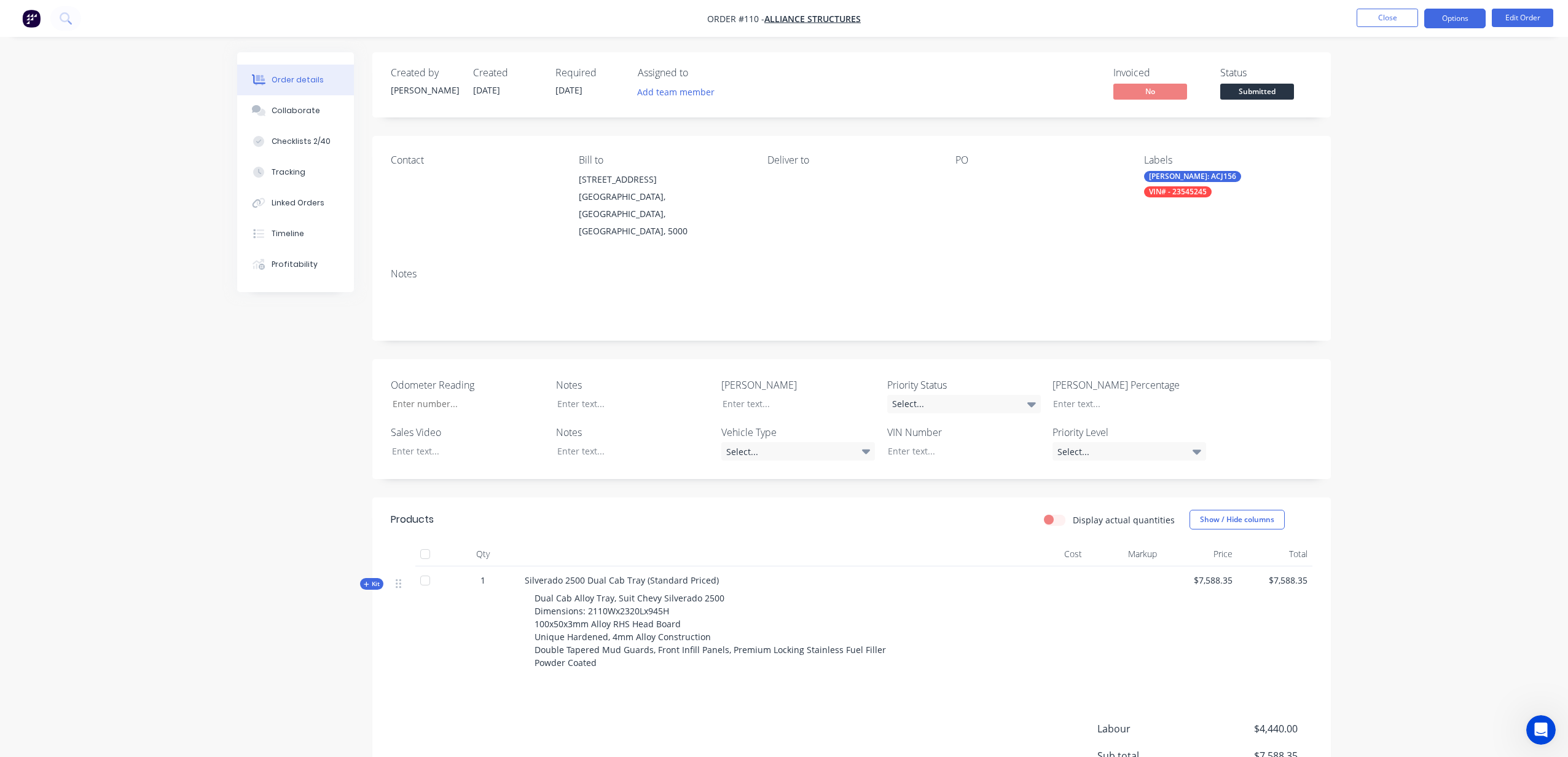
click at [1452, 21] on button "Options" at bounding box center [1455, 18] width 62 height 20
click at [1407, 169] on div "Delivery Docket" at bounding box center [1418, 173] width 113 height 17
click at [1388, 124] on div "Without pricing" at bounding box center [1418, 123] width 113 height 17
click at [290, 114] on div "Collaborate" at bounding box center [296, 110] width 49 height 11
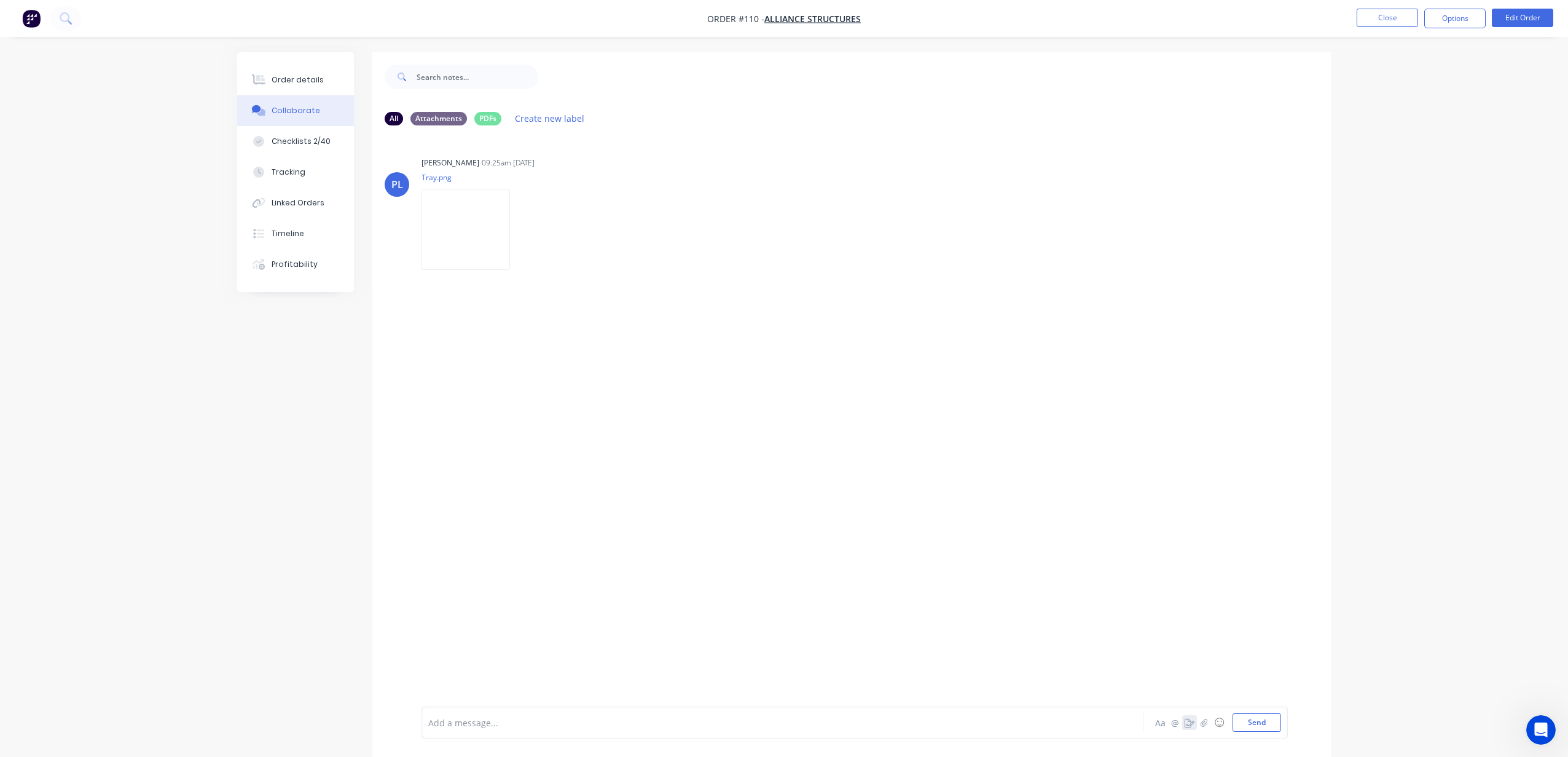
click at [1184, 718] on icon "button" at bounding box center [1189, 722] width 10 height 8
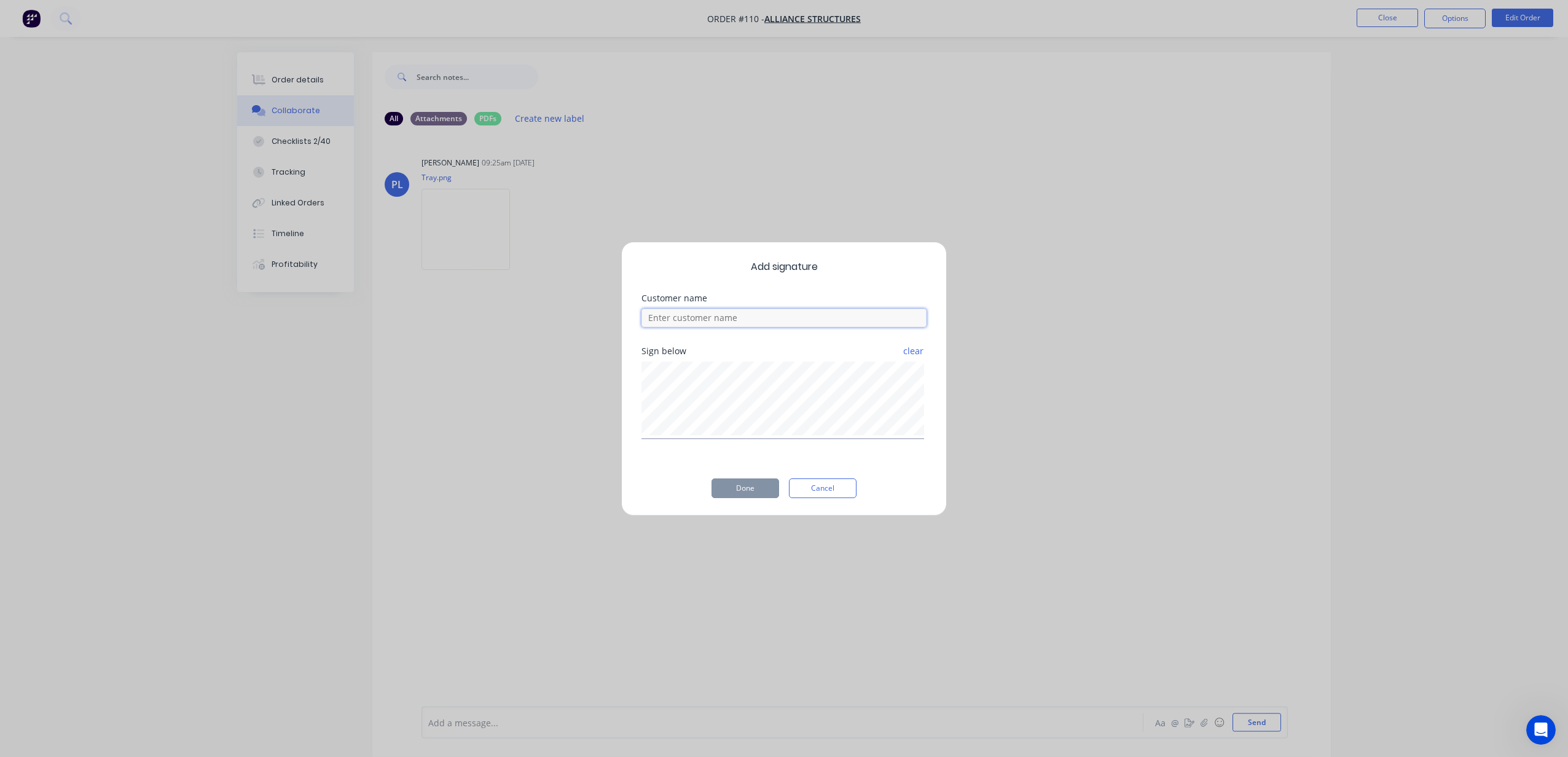
click at [734, 316] on input at bounding box center [783, 318] width 285 height 18
type input "[PERSON_NAME]"
click at [750, 493] on button "Done" at bounding box center [744, 488] width 68 height 20
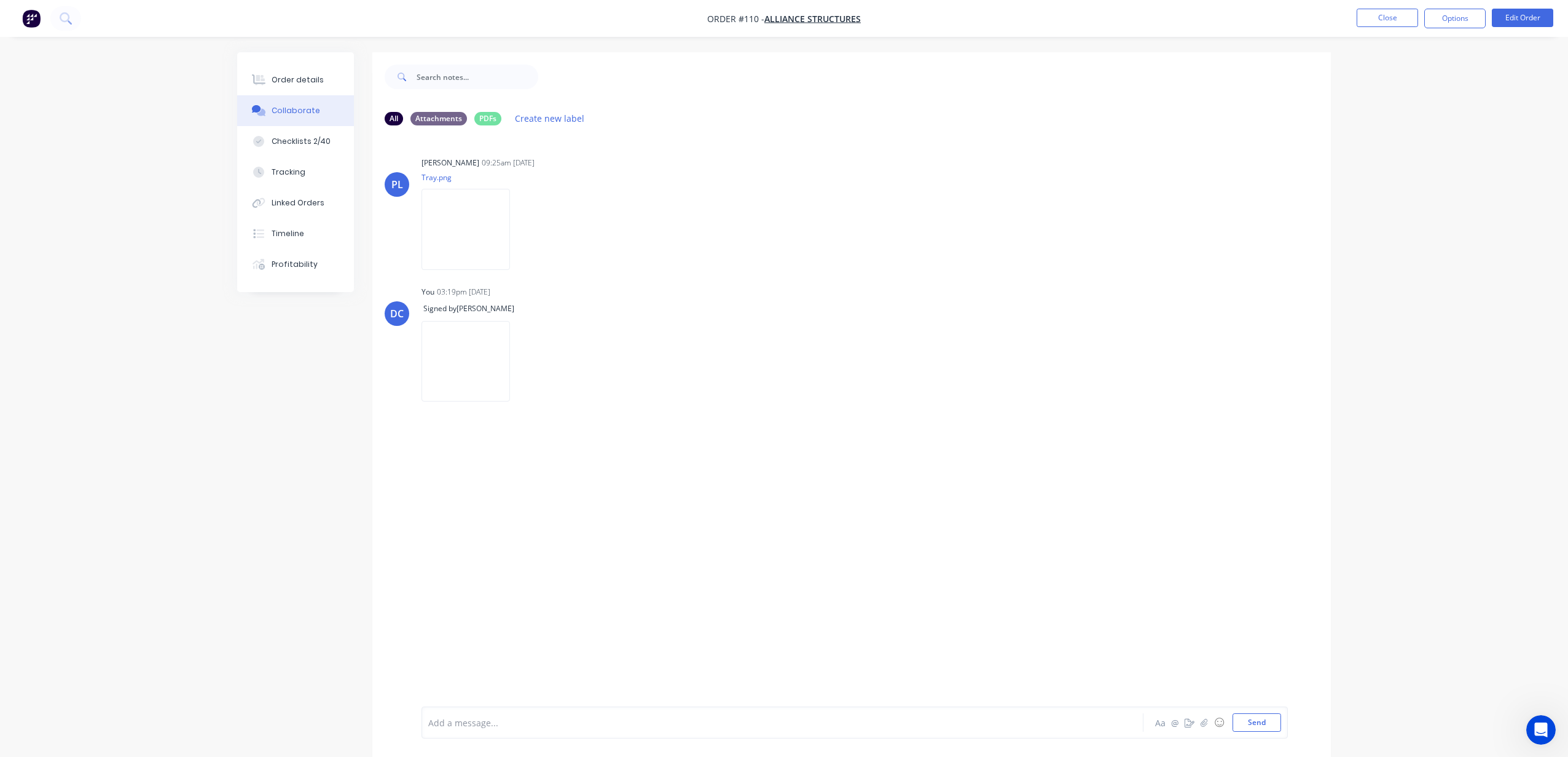
click at [36, 23] on img "button" at bounding box center [31, 18] width 18 height 18
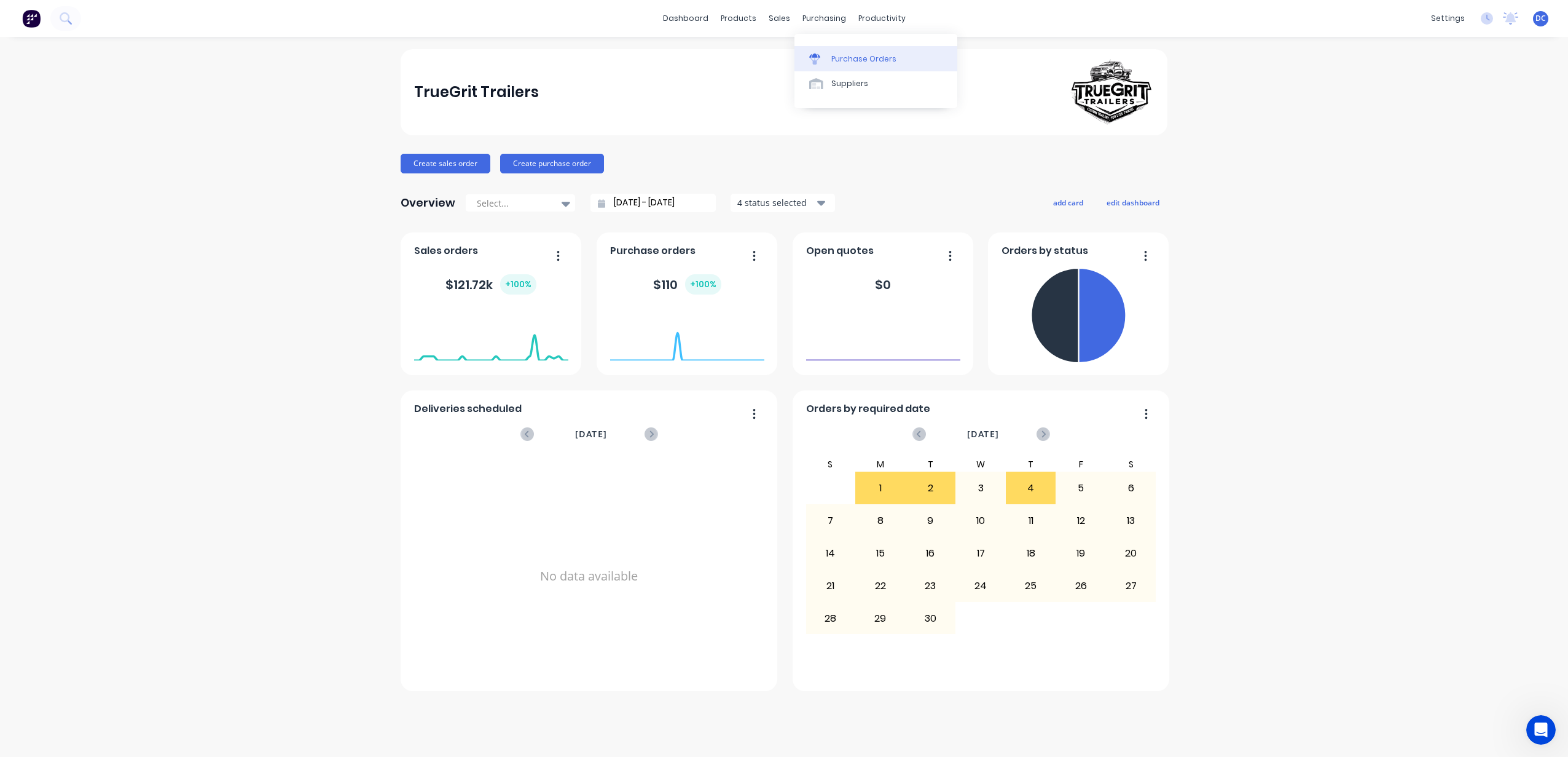
click at [841, 56] on div "Purchase Orders" at bounding box center [864, 59] width 65 height 11
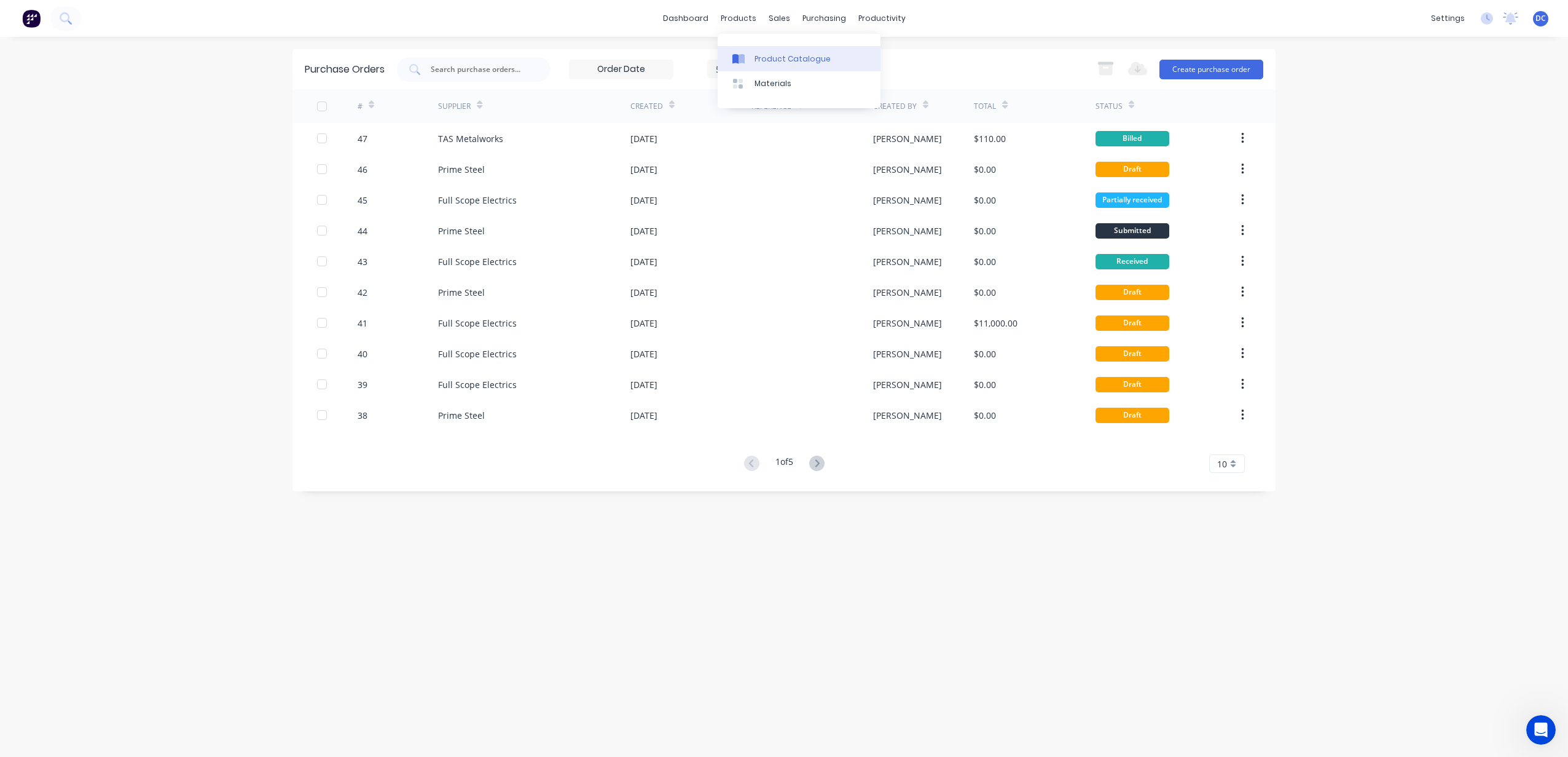
click at [768, 51] on link "Product Catalogue" at bounding box center [799, 59] width 163 height 24
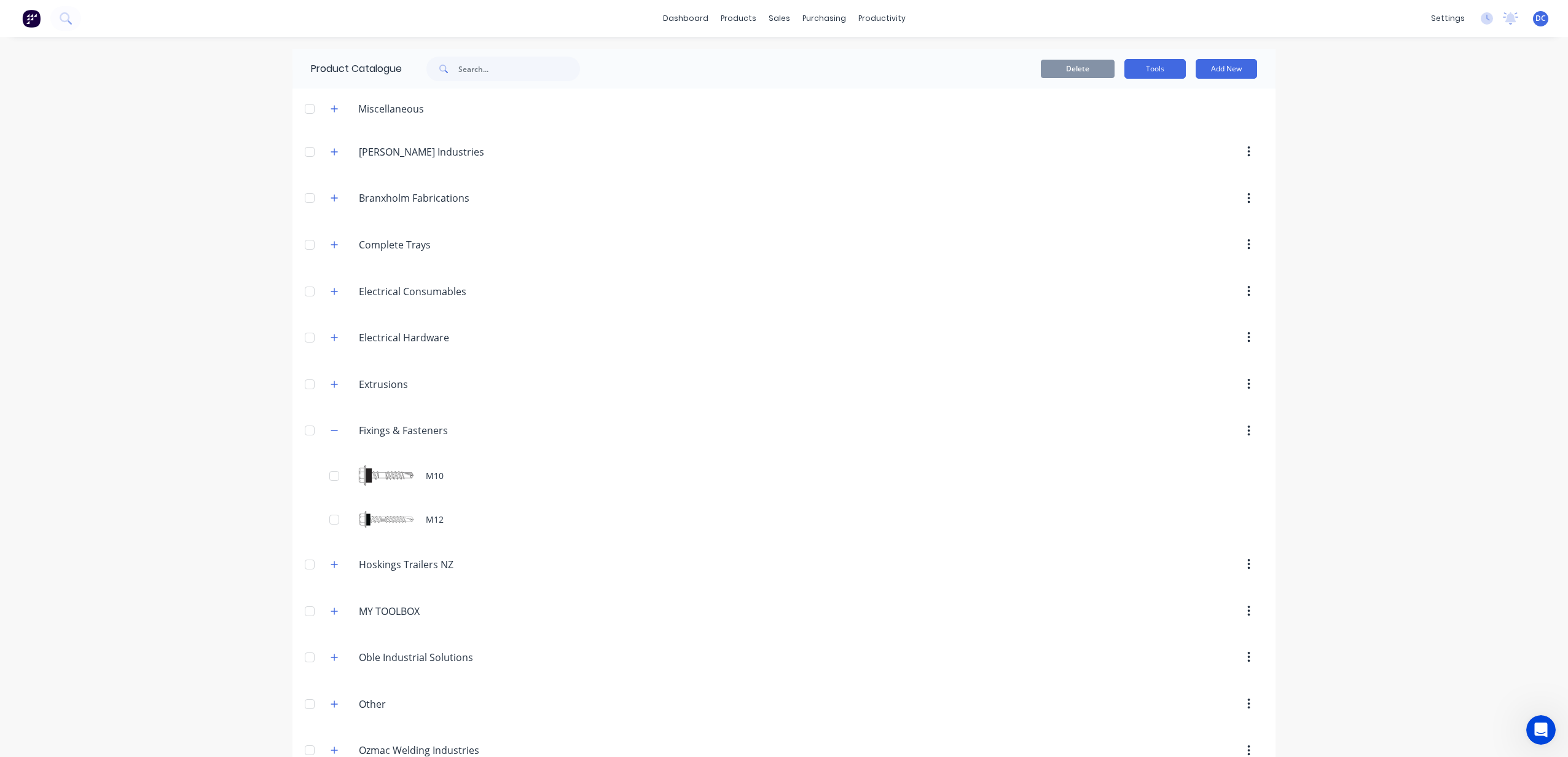
click at [1175, 71] on button "Tools" at bounding box center [1155, 69] width 62 height 20
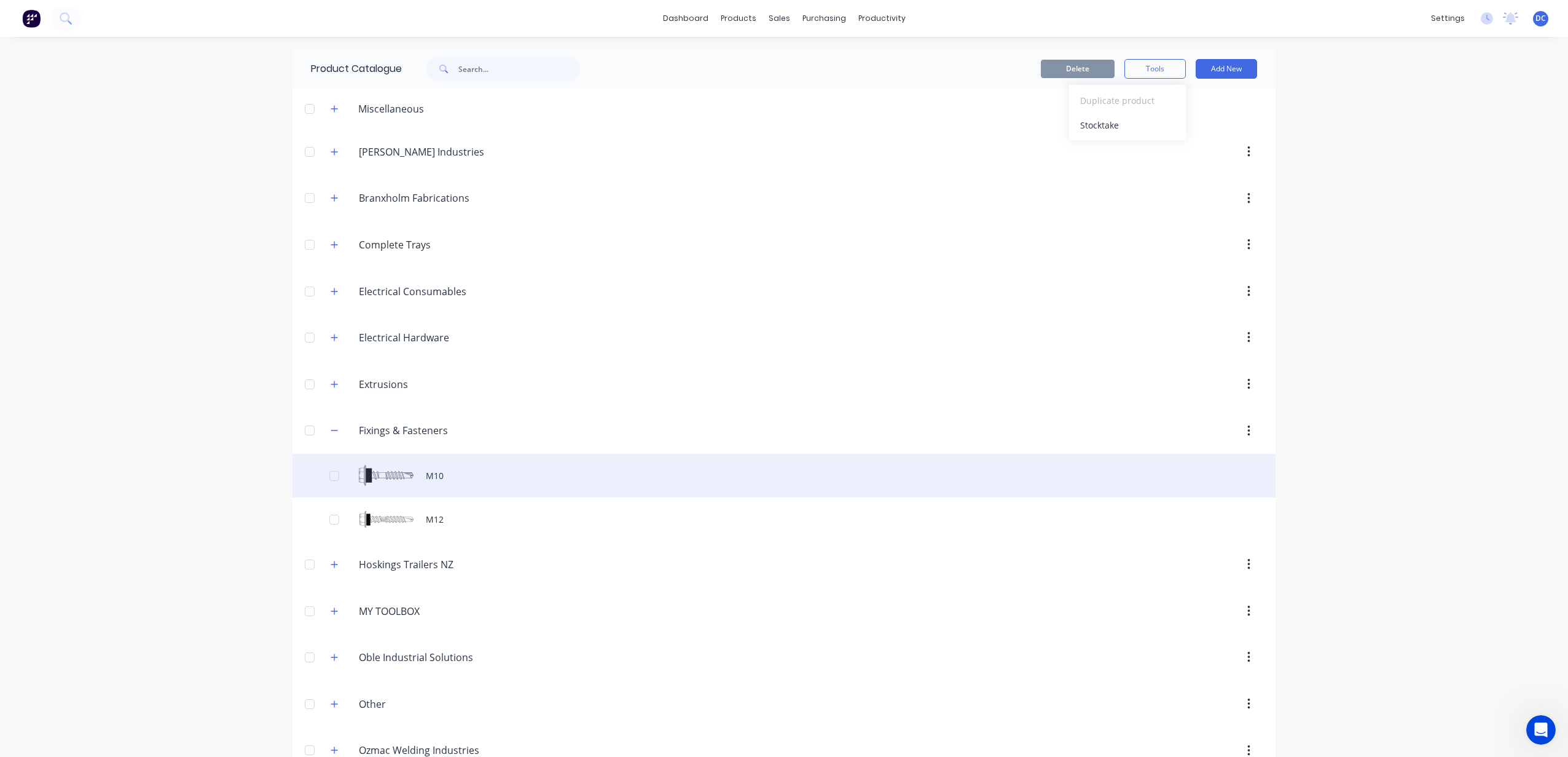
click at [441, 470] on div "M10" at bounding box center [784, 475] width 983 height 43
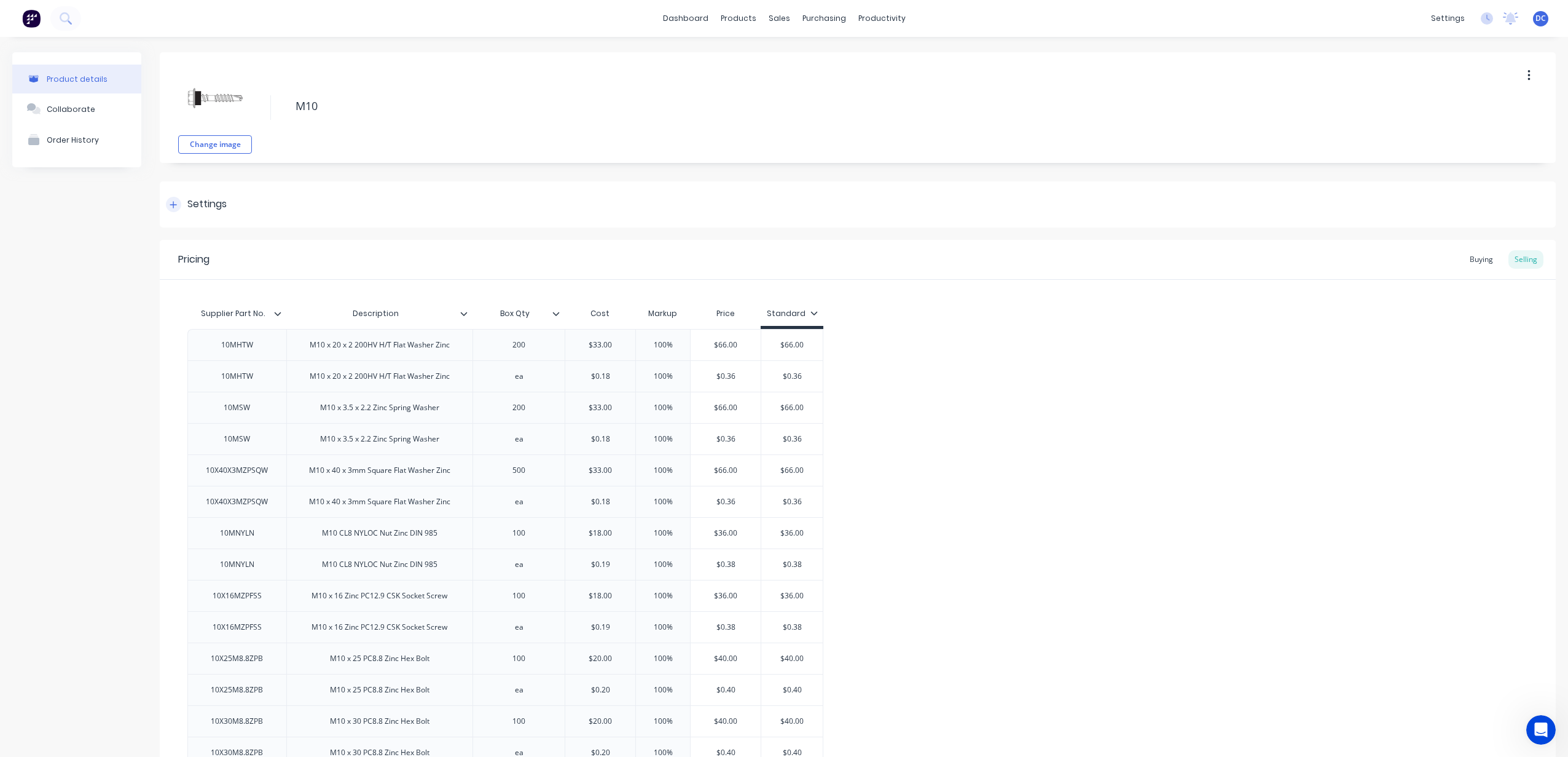
click at [171, 204] on icon at bounding box center [173, 204] width 8 height 8
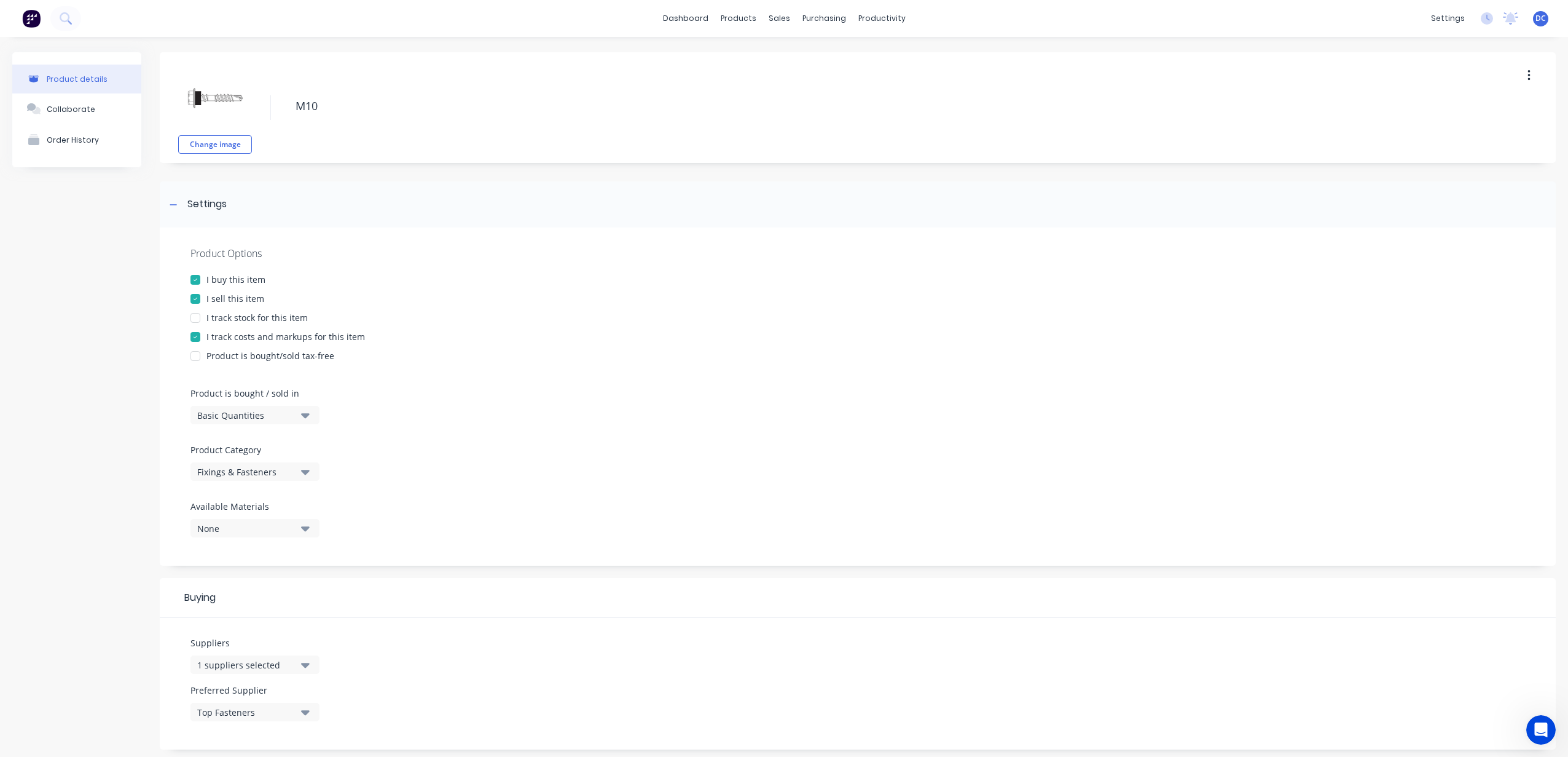
click at [198, 318] on div at bounding box center [195, 318] width 24 height 24
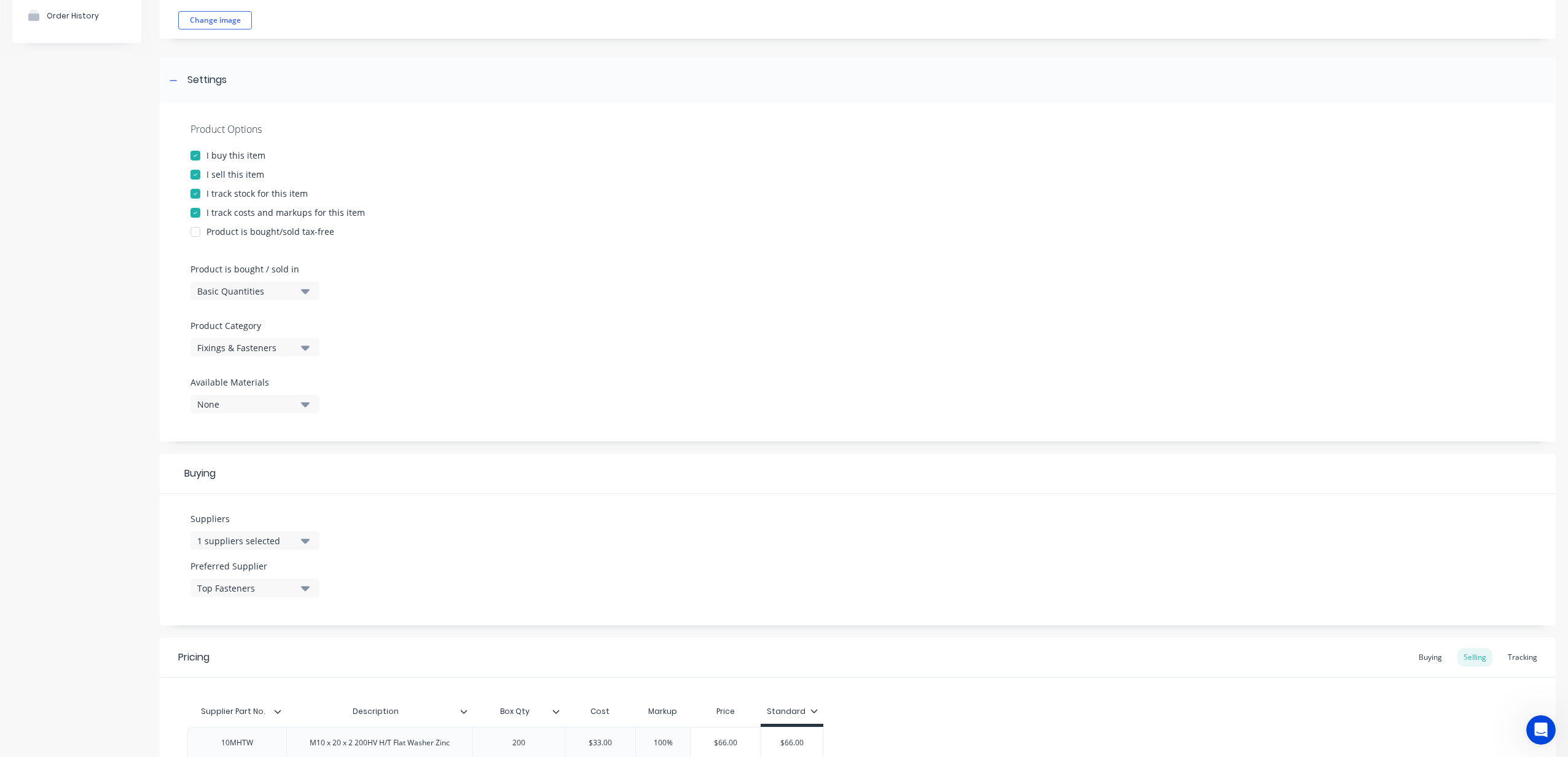
scroll to position [125, 0]
click at [1528, 651] on div "Tracking" at bounding box center [1522, 656] width 42 height 18
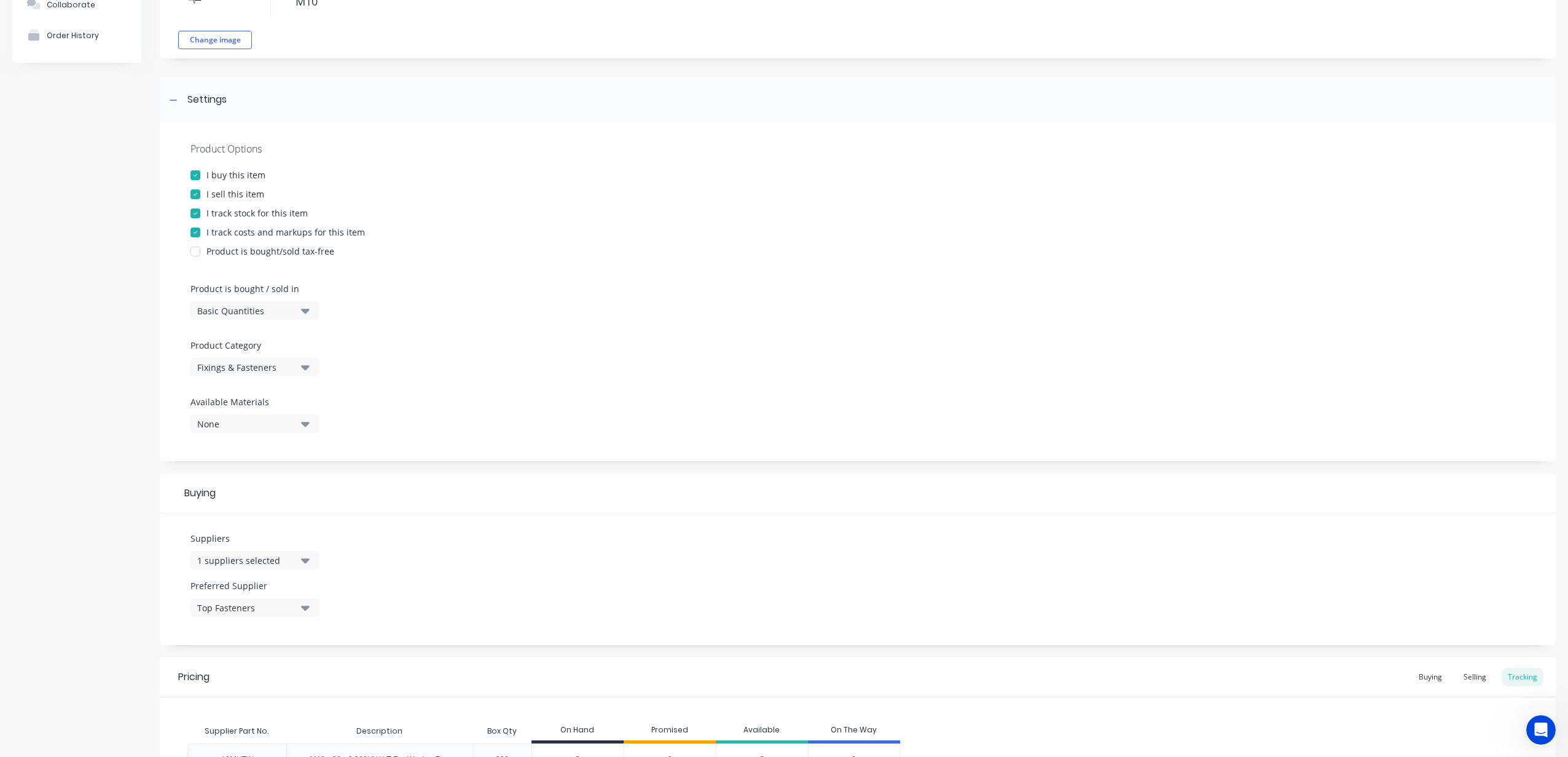
scroll to position [0, 0]
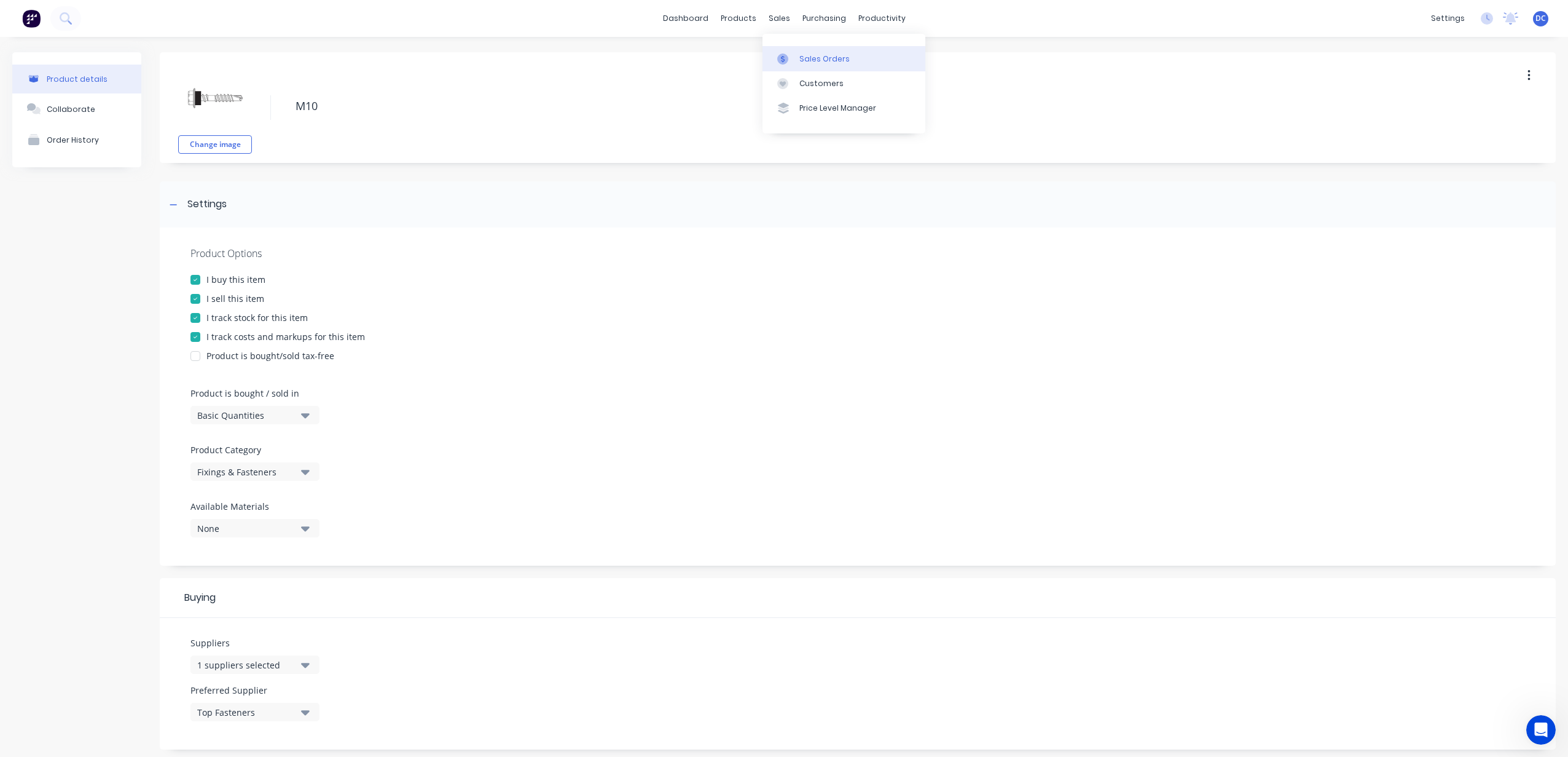
click at [792, 50] on link "Sales Orders" at bounding box center [844, 59] width 163 height 24
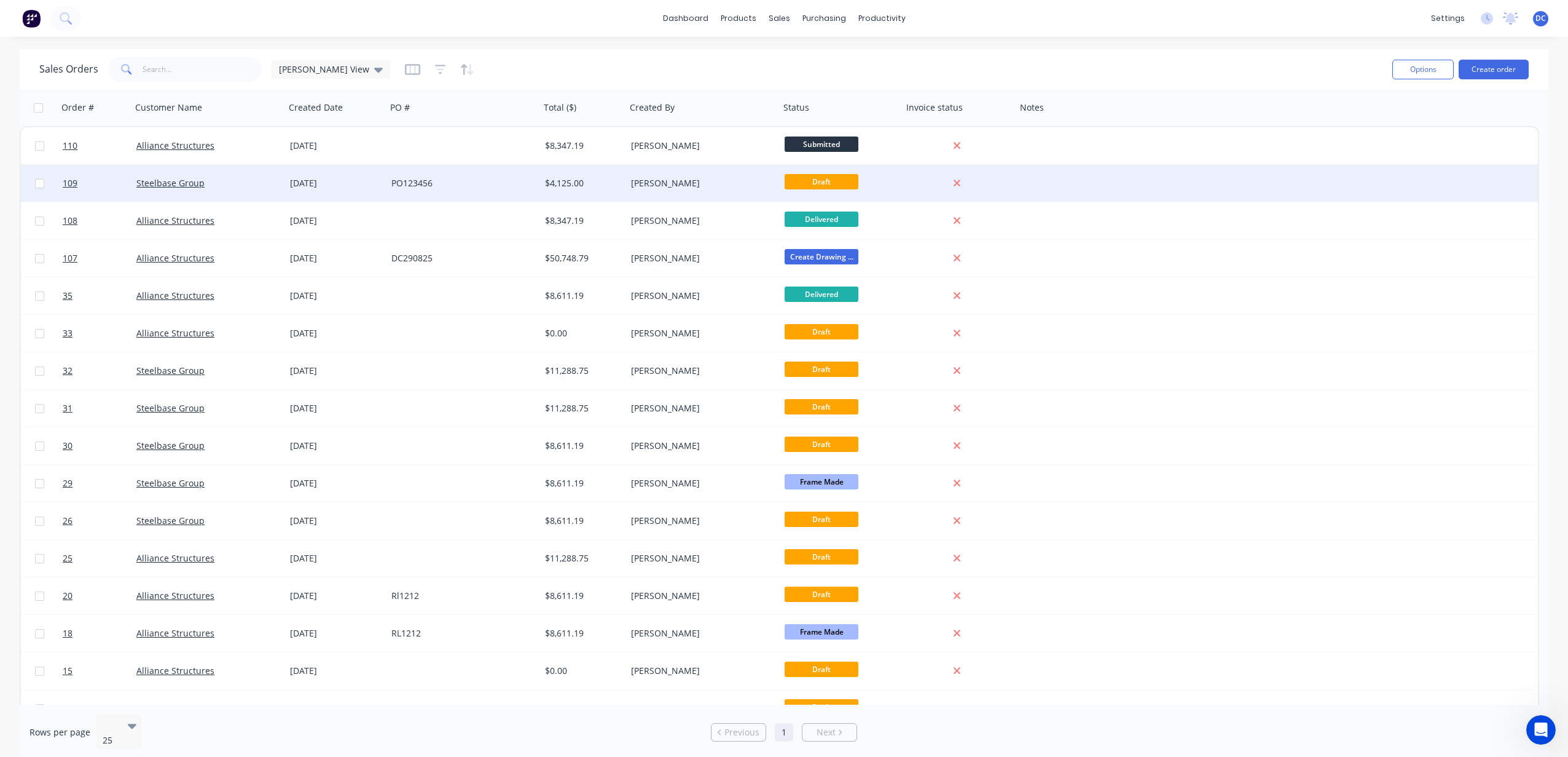
click at [414, 187] on div "PO123456" at bounding box center [460, 183] width 137 height 12
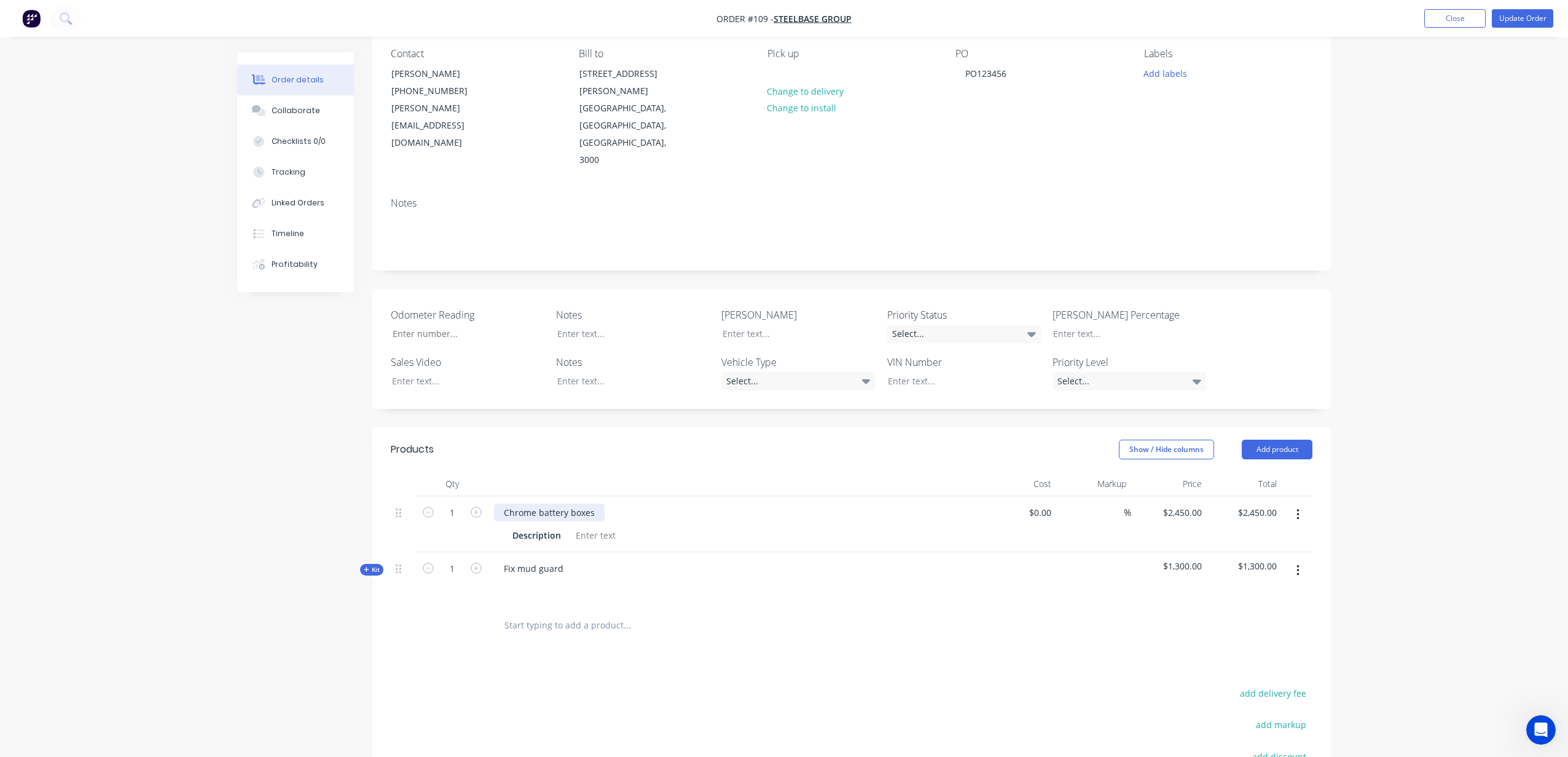
scroll to position [106, 0]
click at [370, 565] on span "Kit" at bounding box center [371, 570] width 16 height 9
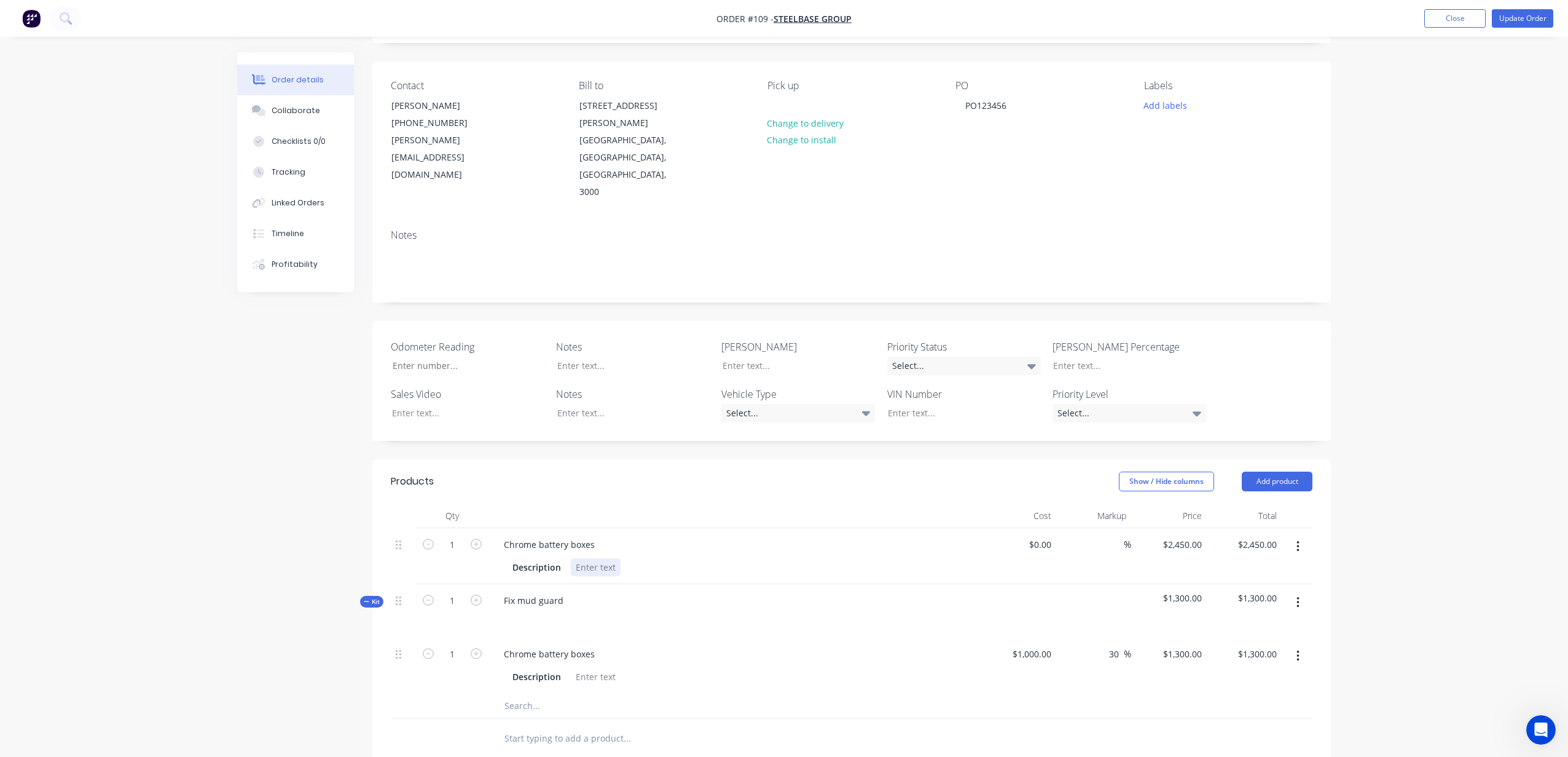
scroll to position [0, 0]
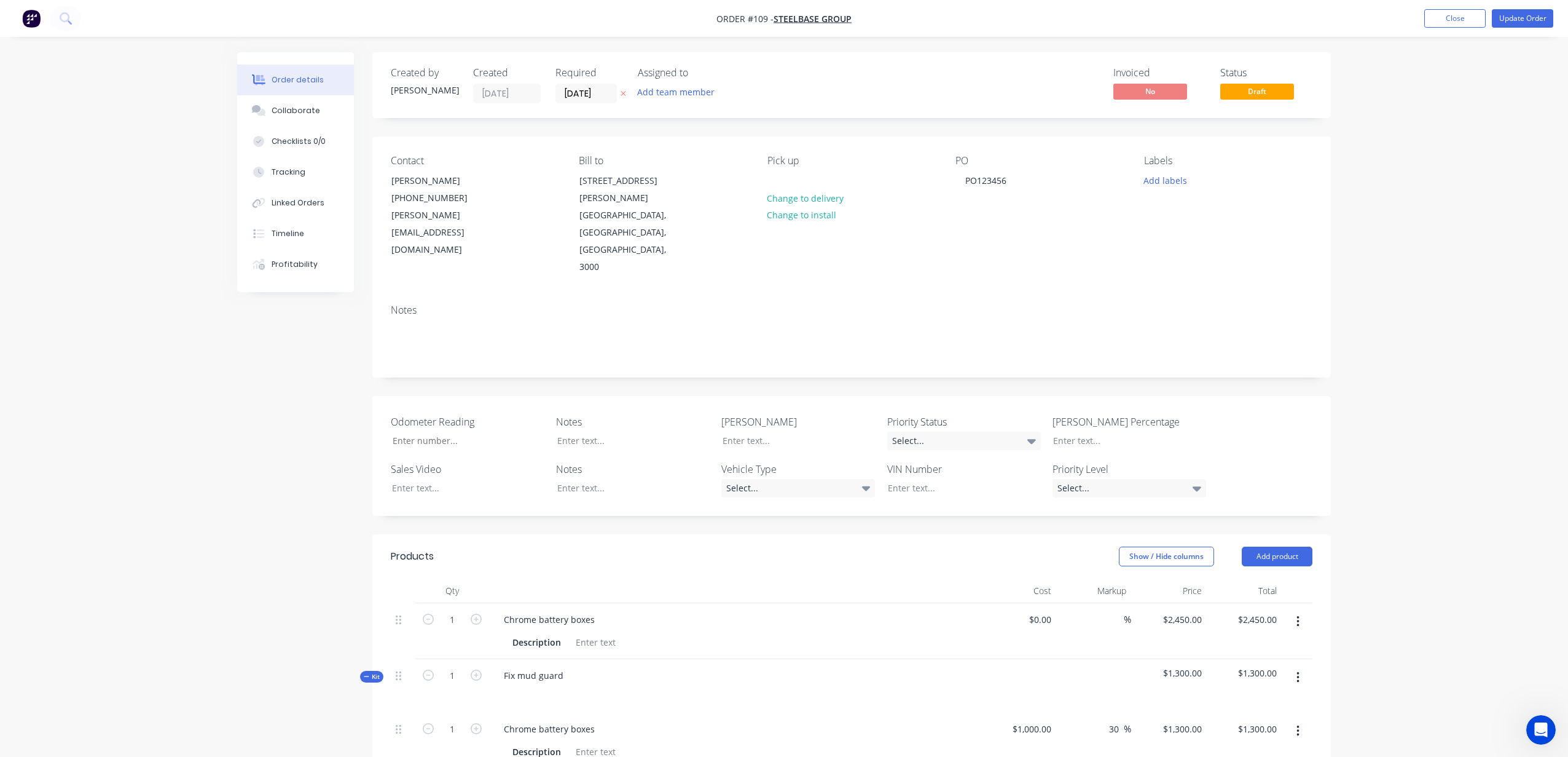
click at [35, 20] on img "button" at bounding box center [31, 18] width 18 height 18
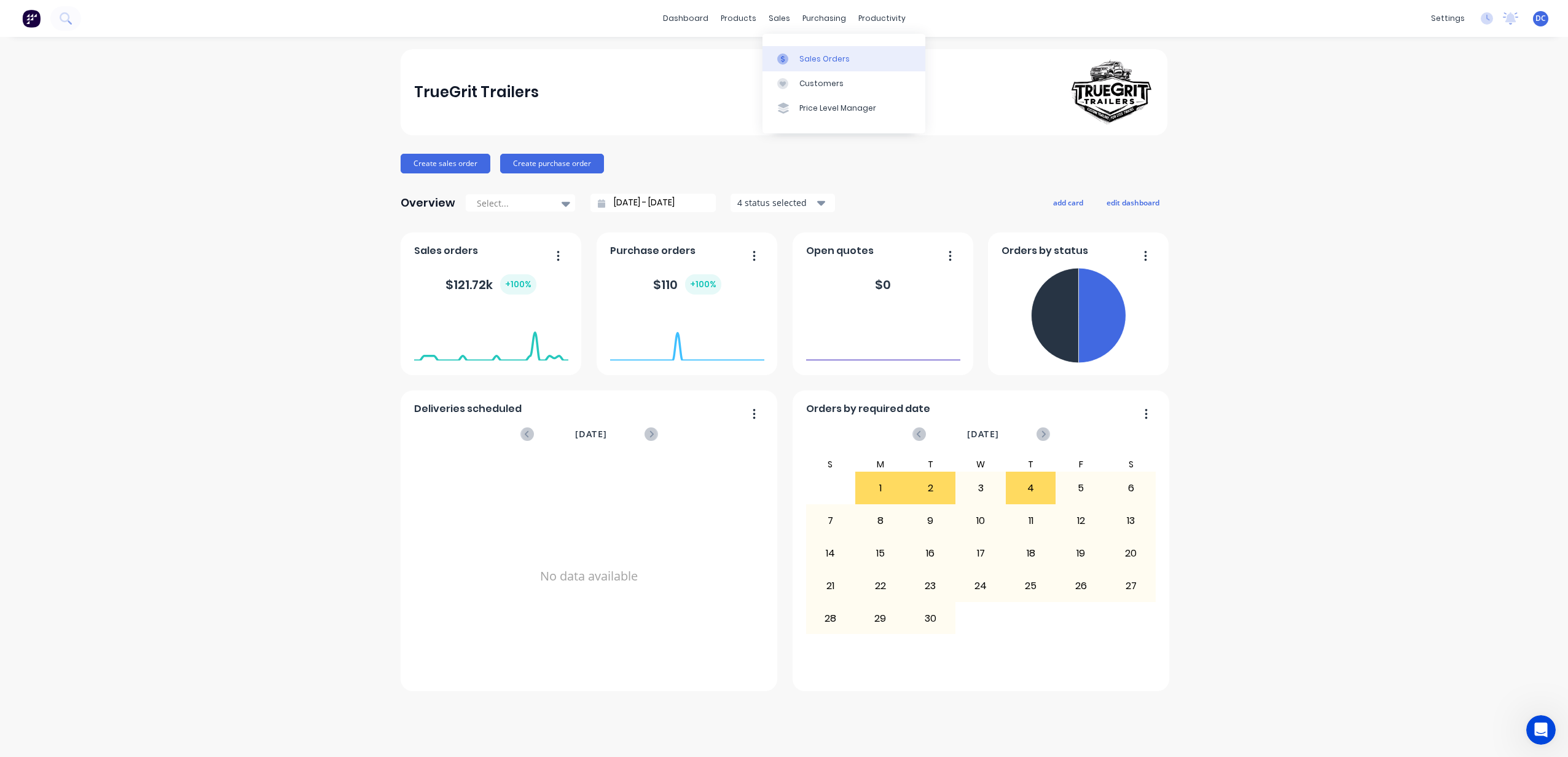
click at [789, 50] on link "Sales Orders" at bounding box center [844, 59] width 163 height 24
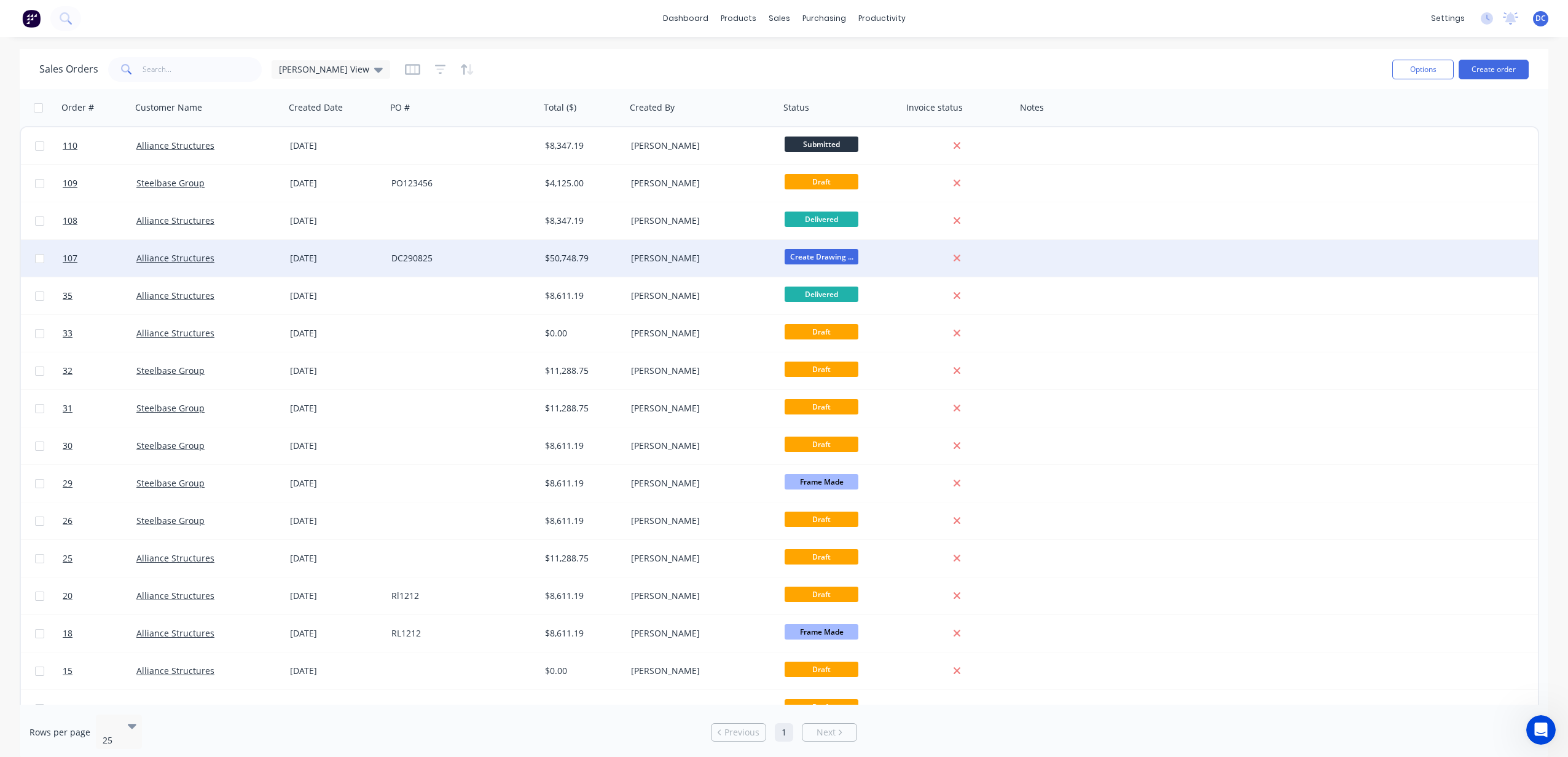
click at [478, 258] on div "DC290825" at bounding box center [460, 258] width 137 height 12
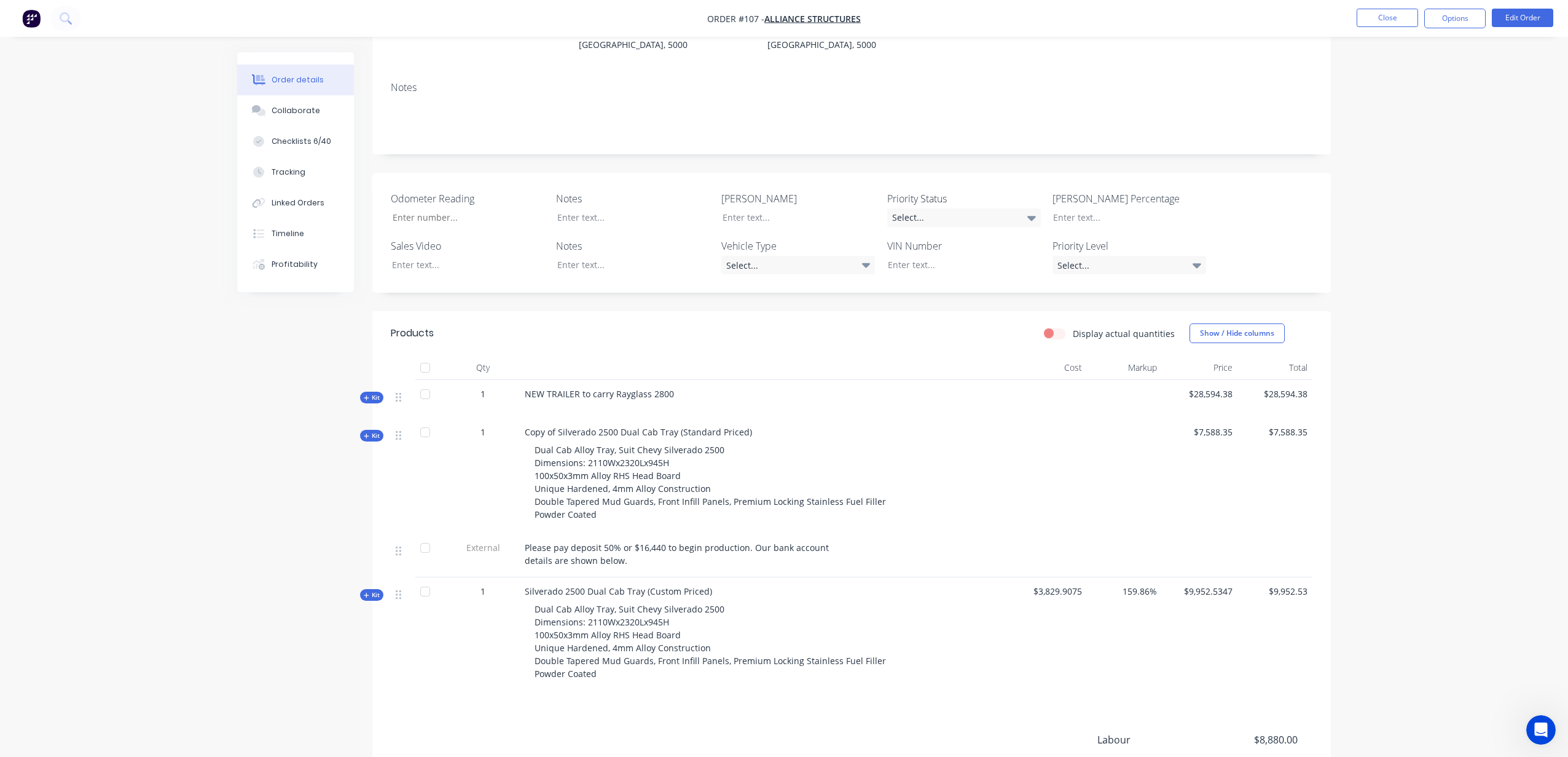
scroll to position [191, 0]
click at [359, 404] on div "Created by [PERSON_NAME] Created [DATE] Required [DATE] Assigned to DC D L L In…" at bounding box center [784, 385] width 1094 height 1046
click at [362, 426] on div "Kit" at bounding box center [371, 431] width 24 height 11
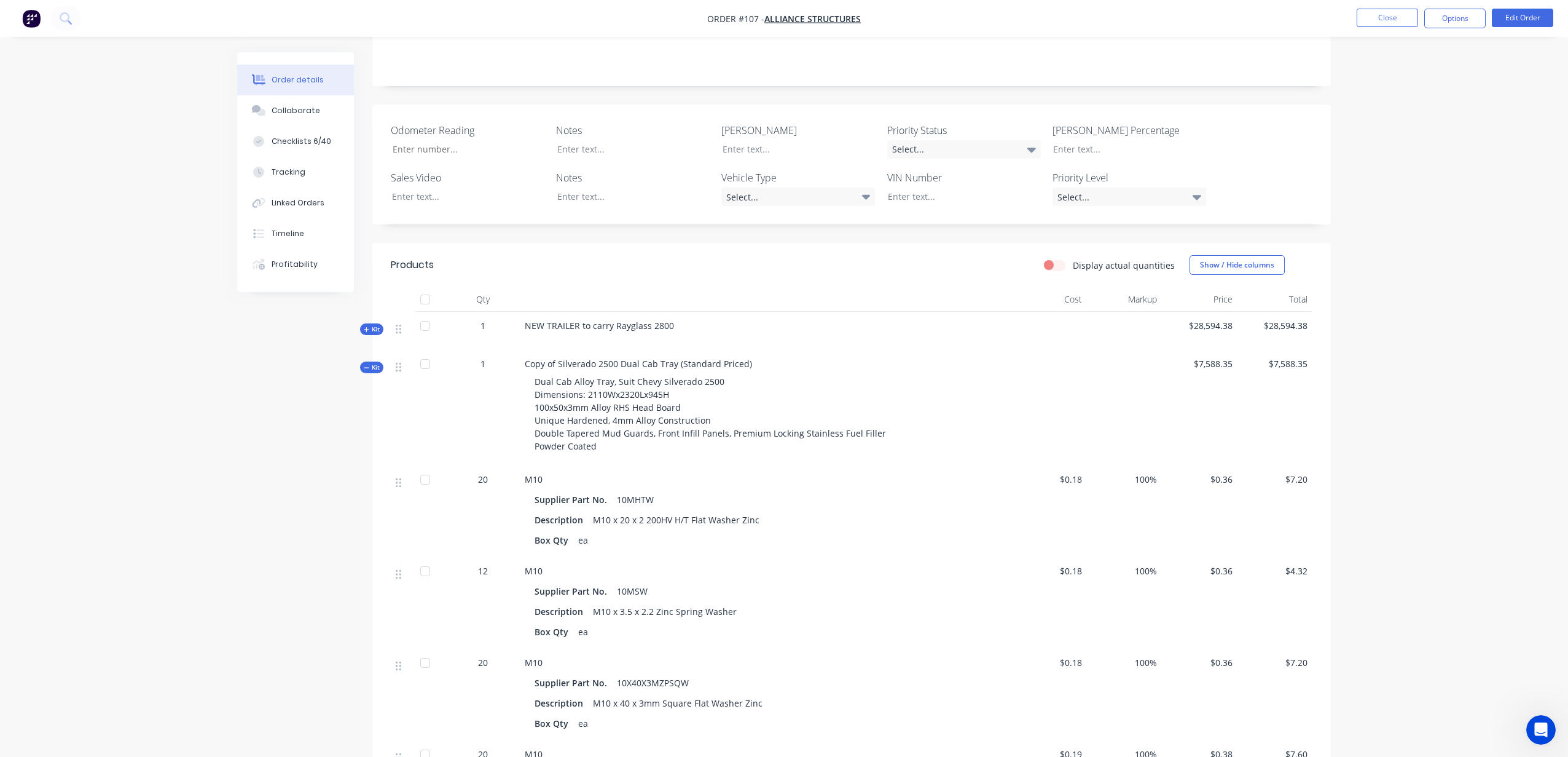
scroll to position [0, 0]
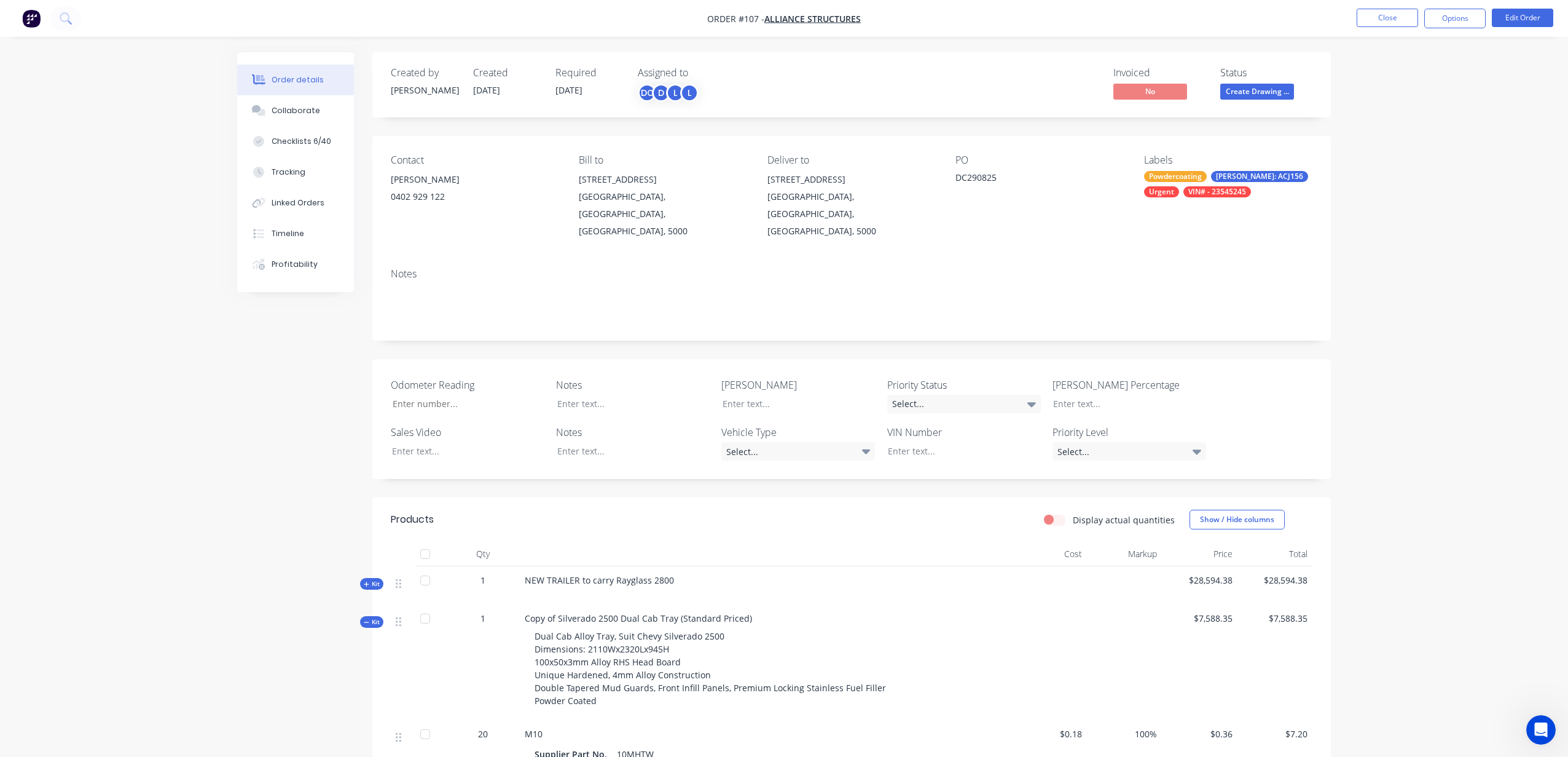
click at [36, 24] on img "button" at bounding box center [31, 18] width 18 height 18
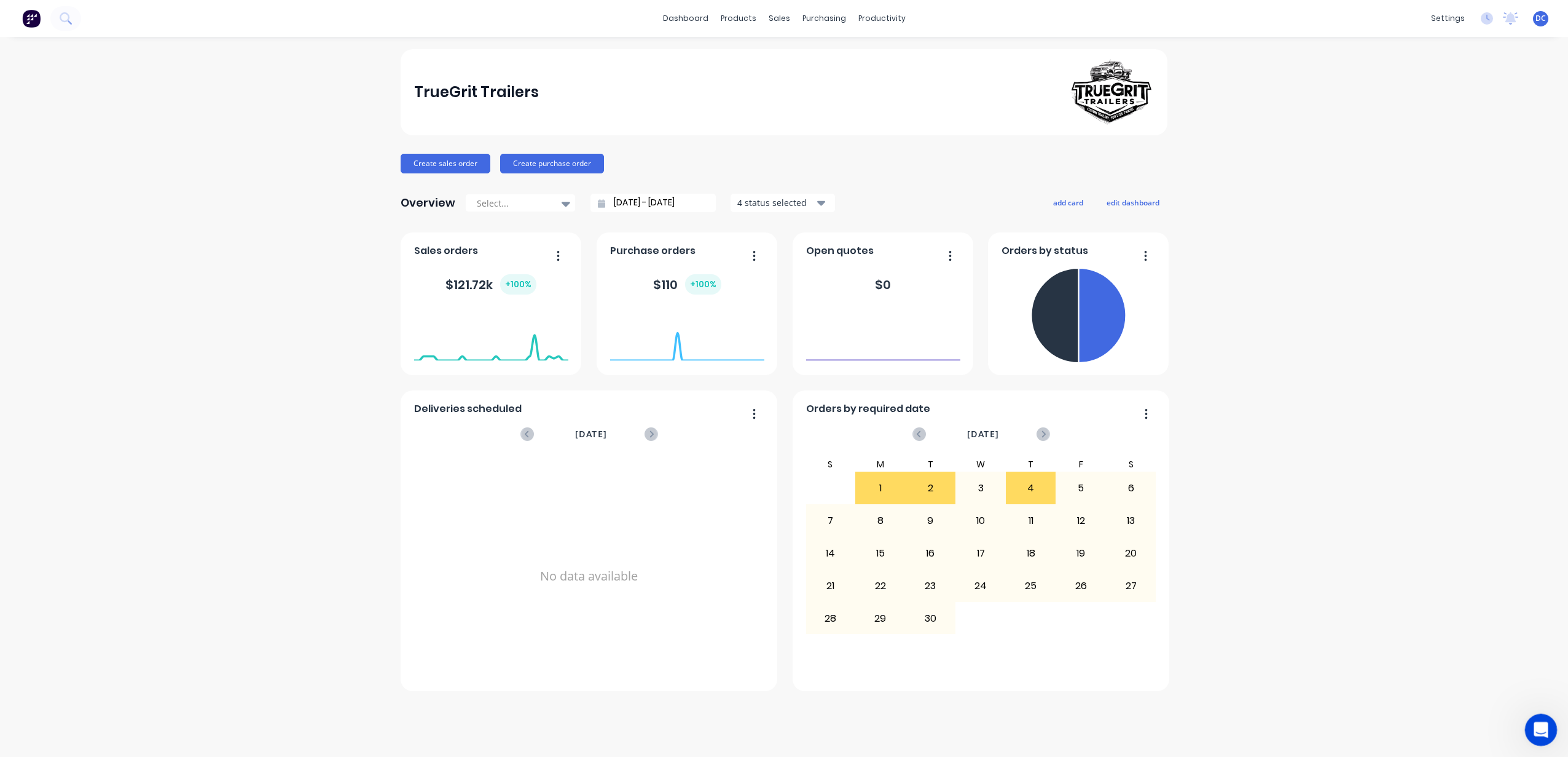
click at [1546, 731] on div "Open Intercom Messenger" at bounding box center [1538, 727] width 40 height 40
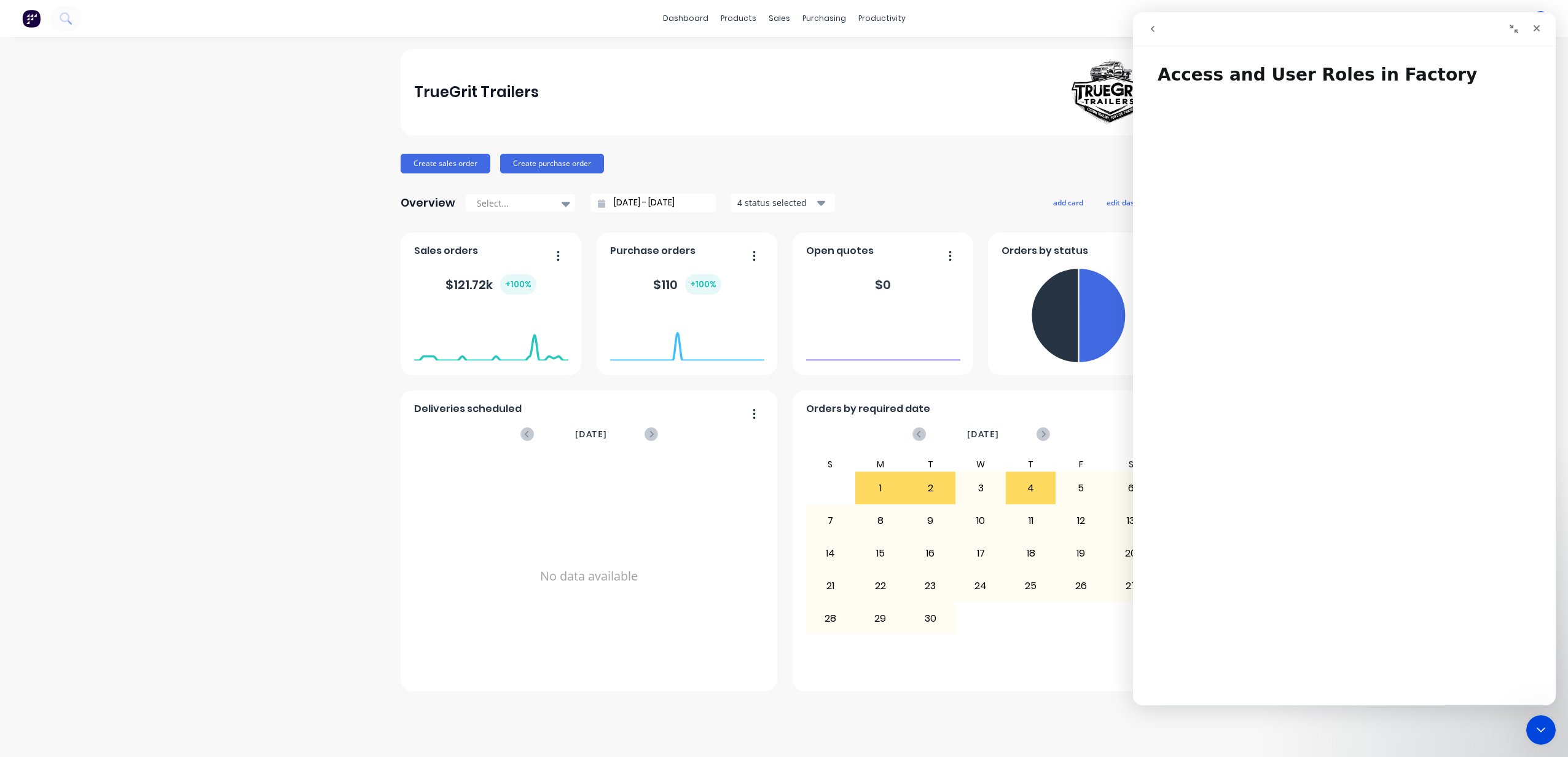
click at [1152, 30] on icon "go back" at bounding box center [1152, 29] width 10 height 10
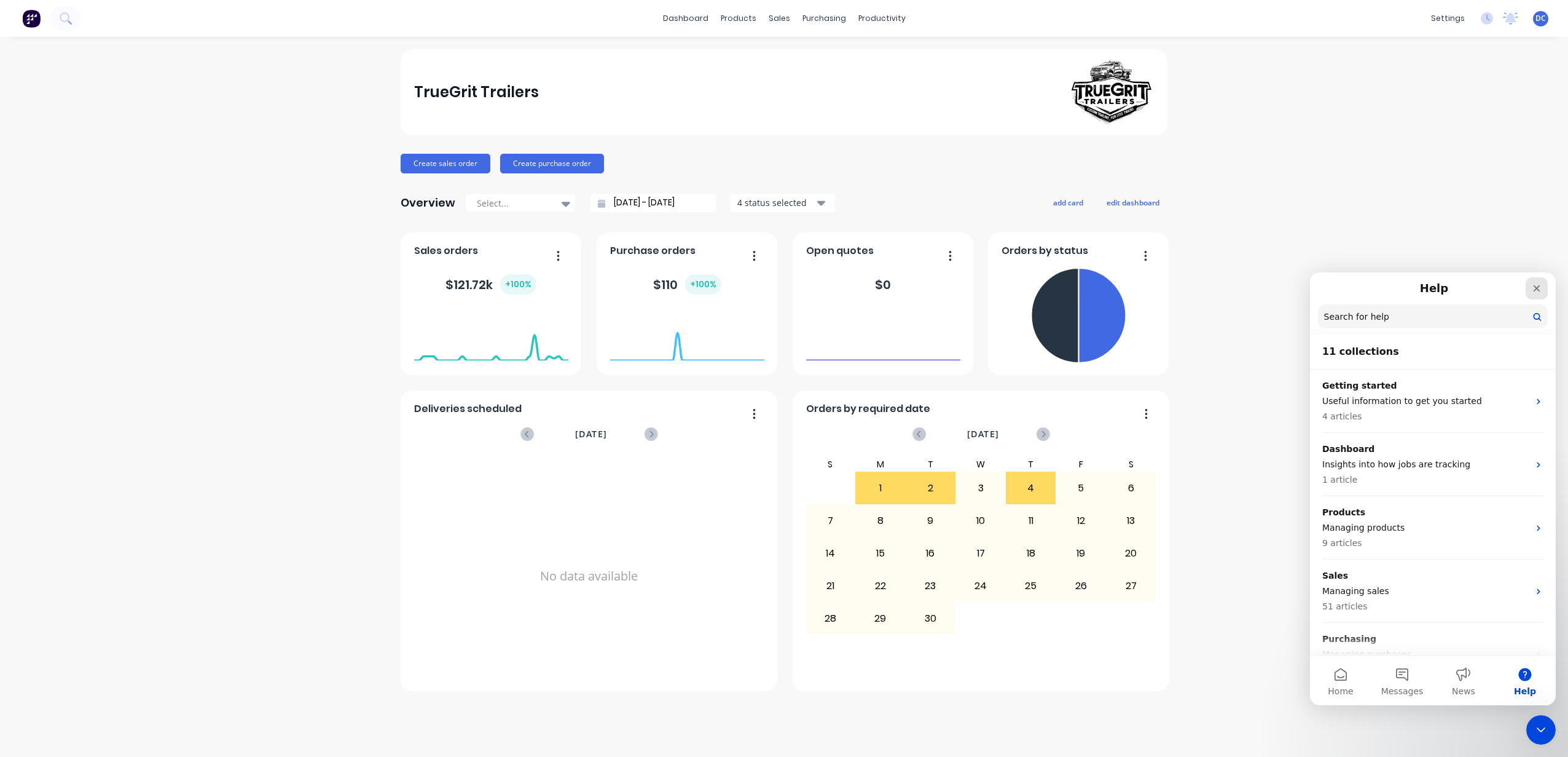
click at [1535, 285] on icon "Close" at bounding box center [1536, 288] width 10 height 10
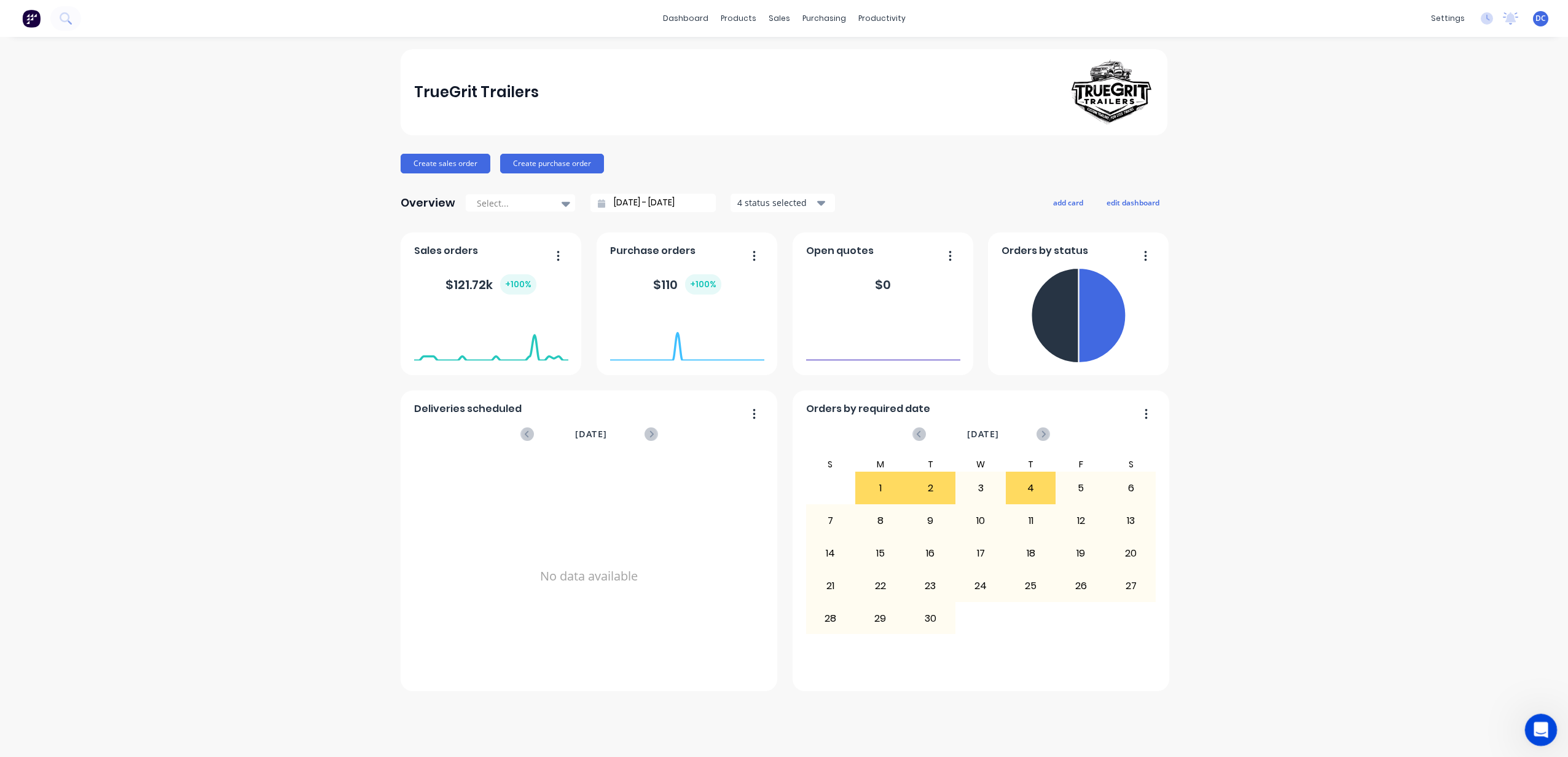
click at [1542, 721] on icon "Open Intercom Messenger" at bounding box center [1539, 728] width 21 height 21
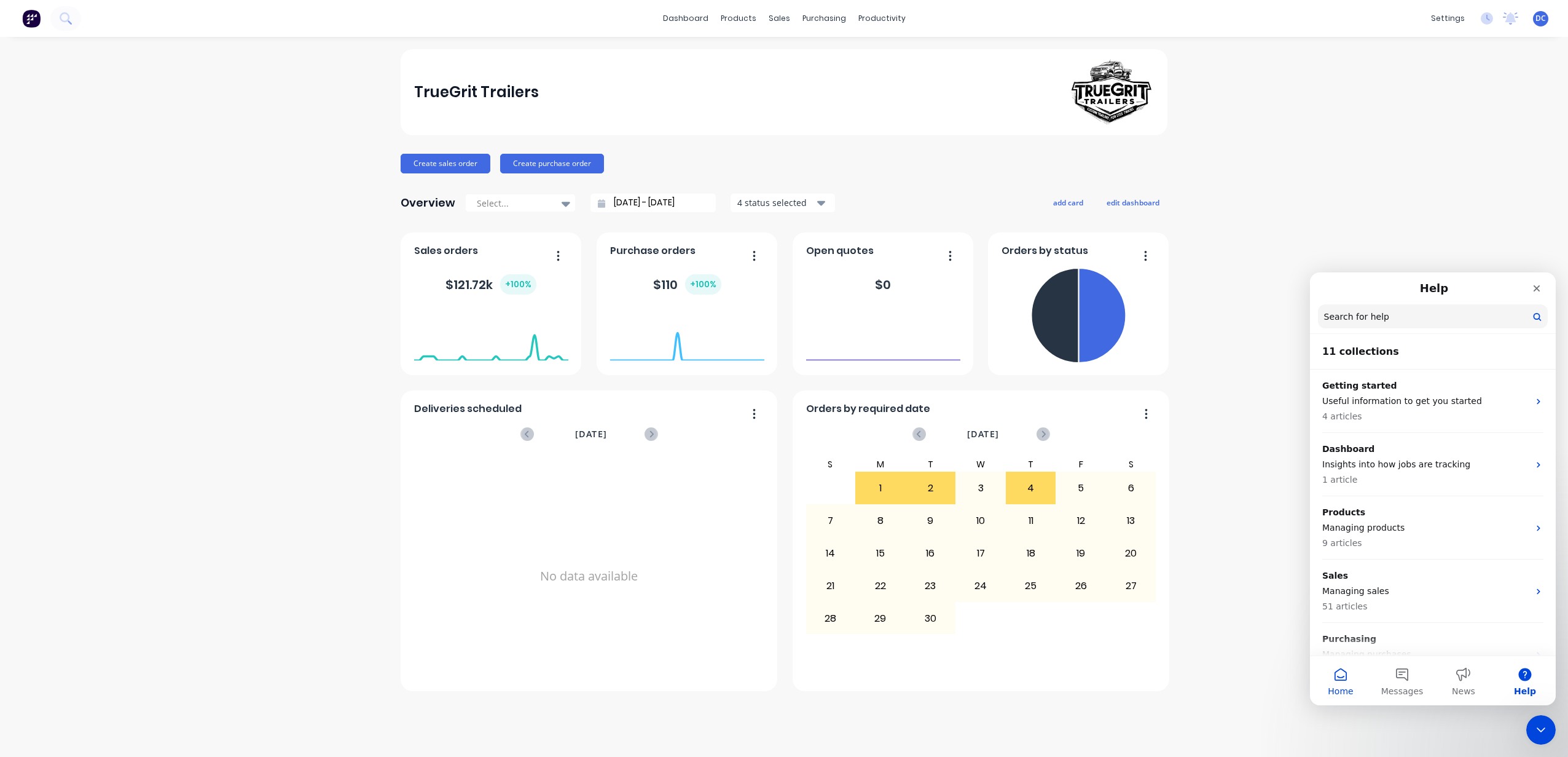
click at [1336, 686] on span "Home" at bounding box center [1340, 690] width 25 height 8
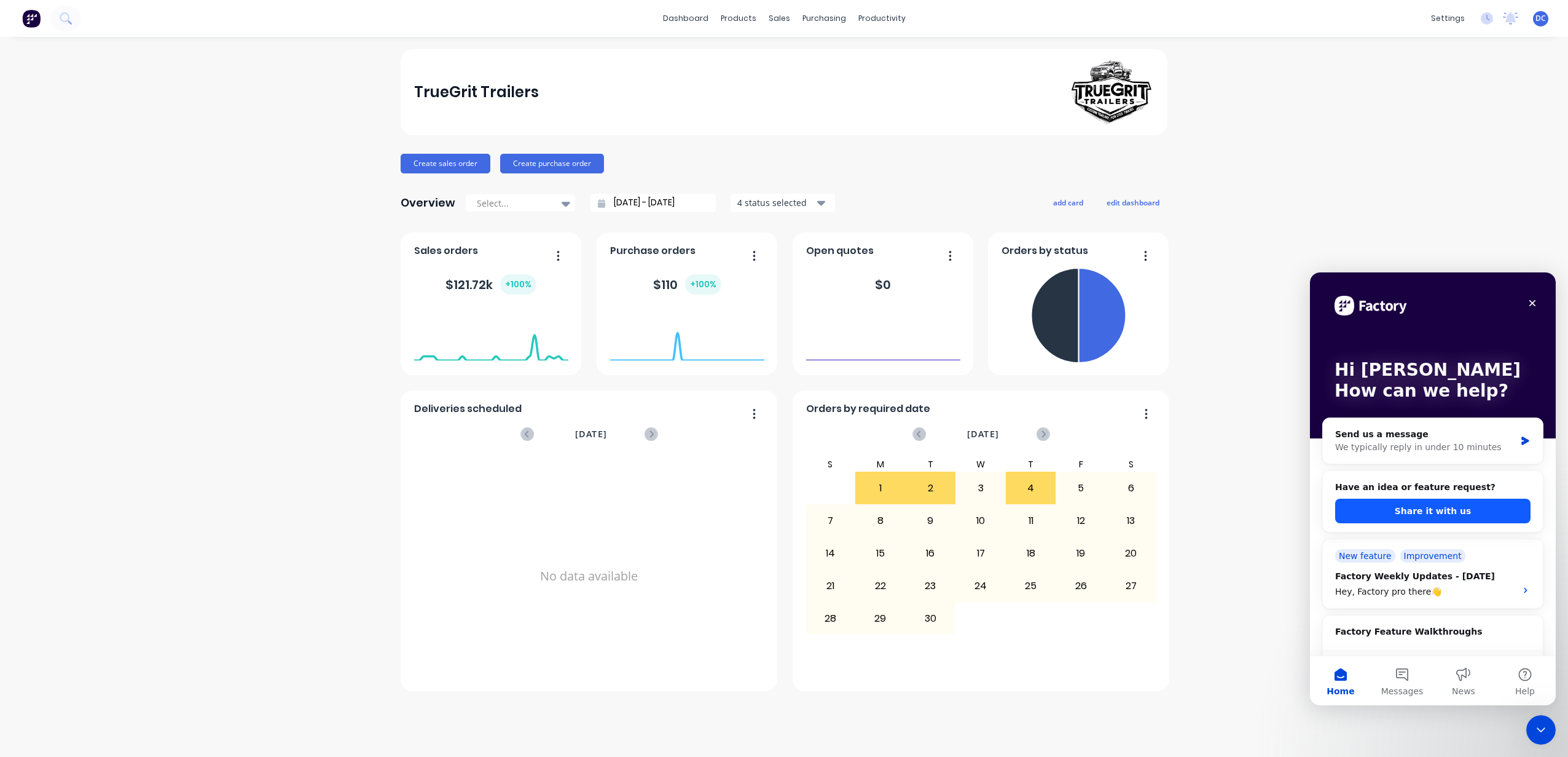
click at [1429, 503] on button "Share it with us" at bounding box center [1432, 511] width 195 height 24
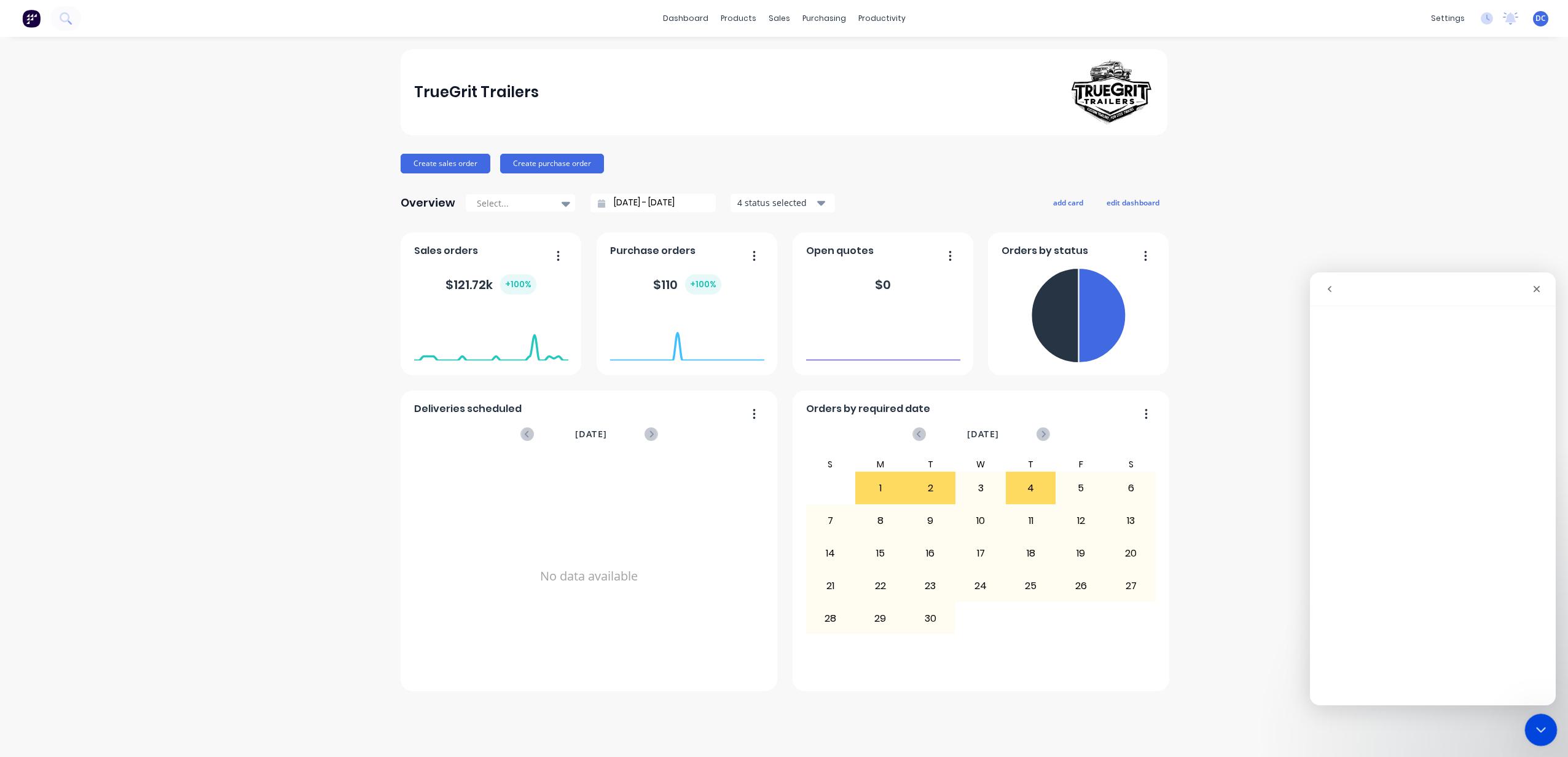
click at [1538, 730] on icon "Close Intercom Messenger" at bounding box center [1538, 727] width 8 height 5
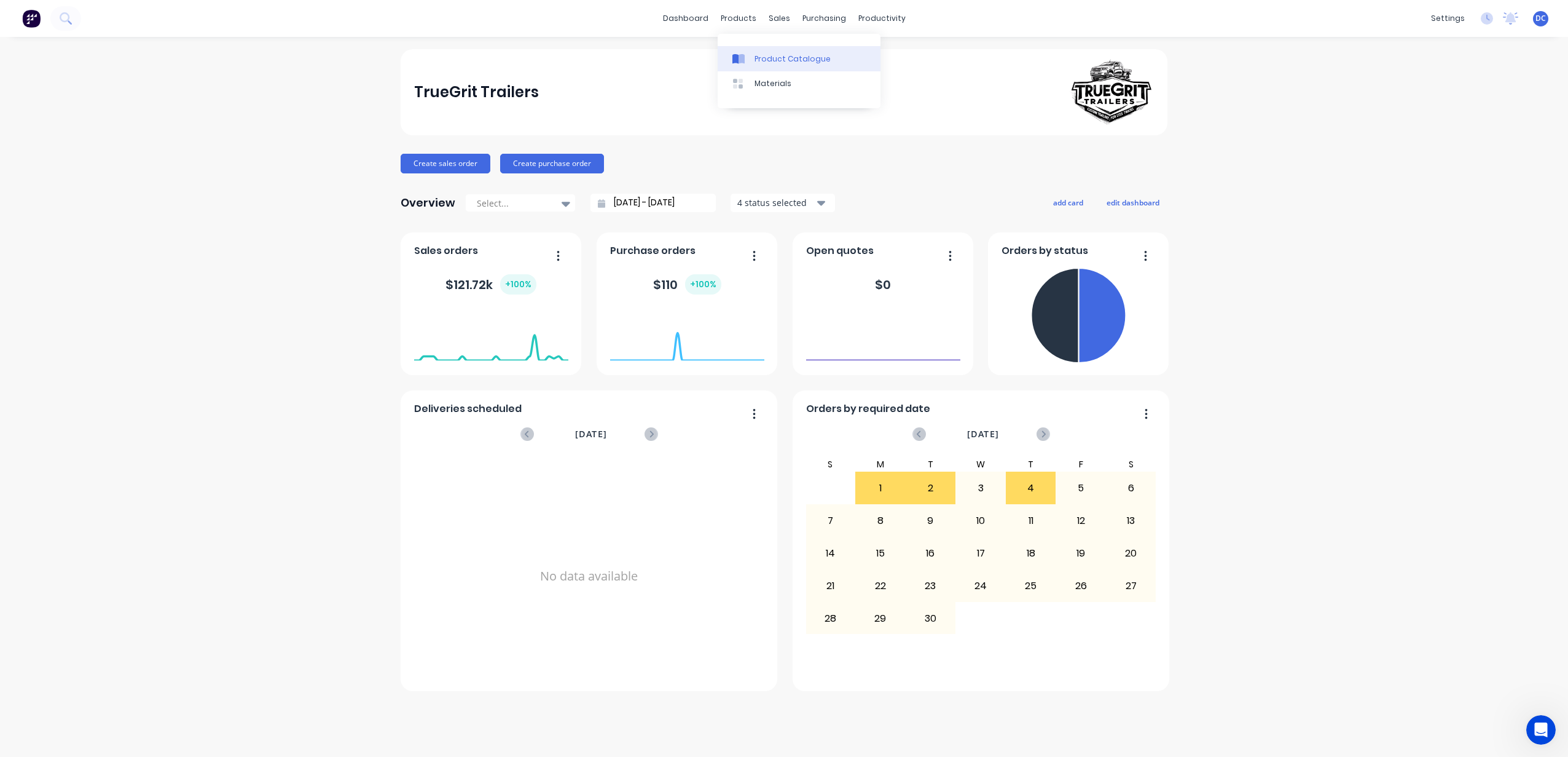
click at [757, 55] on div "Product Catalogue" at bounding box center [792, 59] width 76 height 11
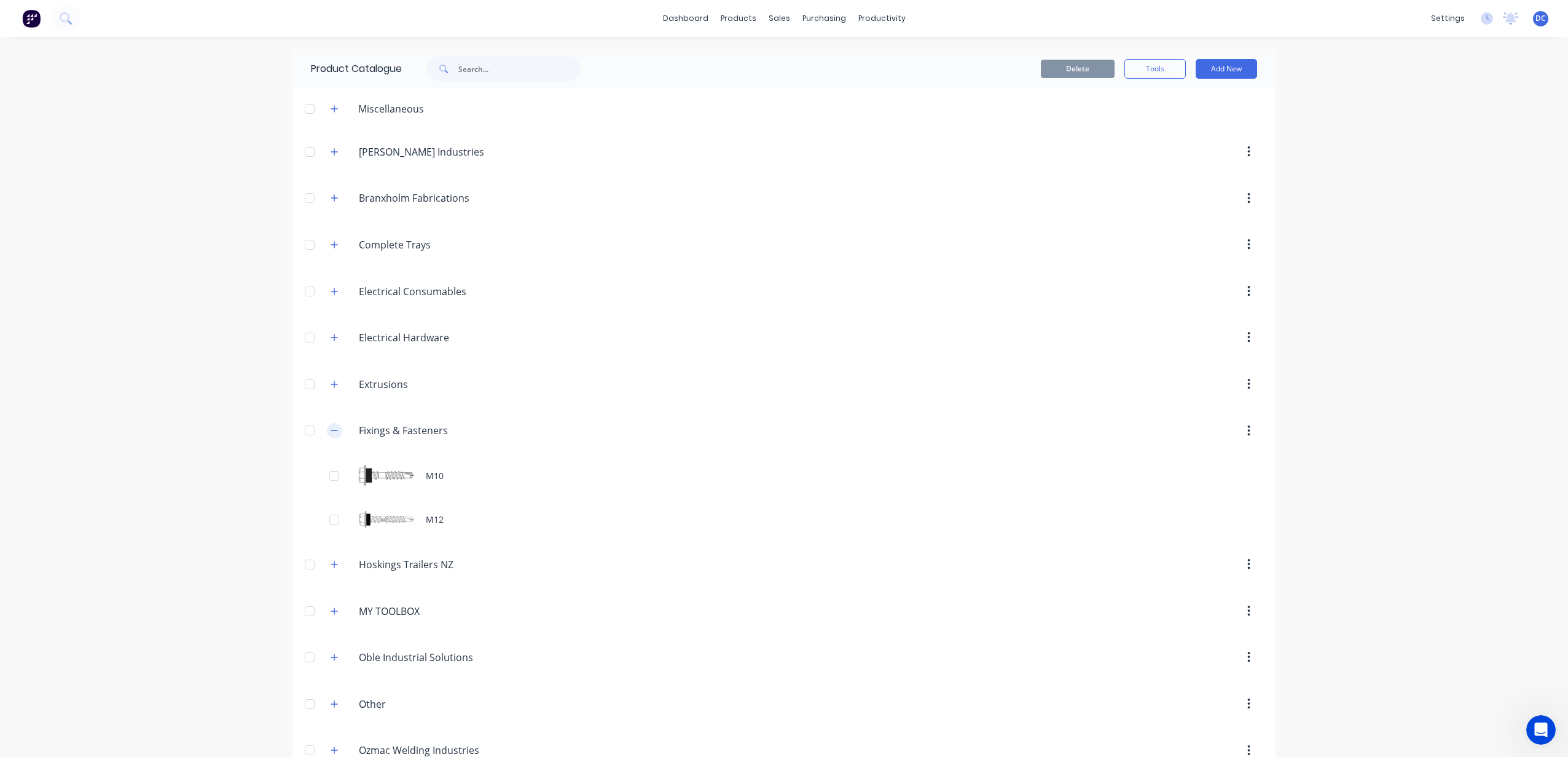
click at [330, 432] on icon "button" at bounding box center [334, 429] width 8 height 8
click at [327, 431] on button "button" at bounding box center [334, 430] width 15 height 15
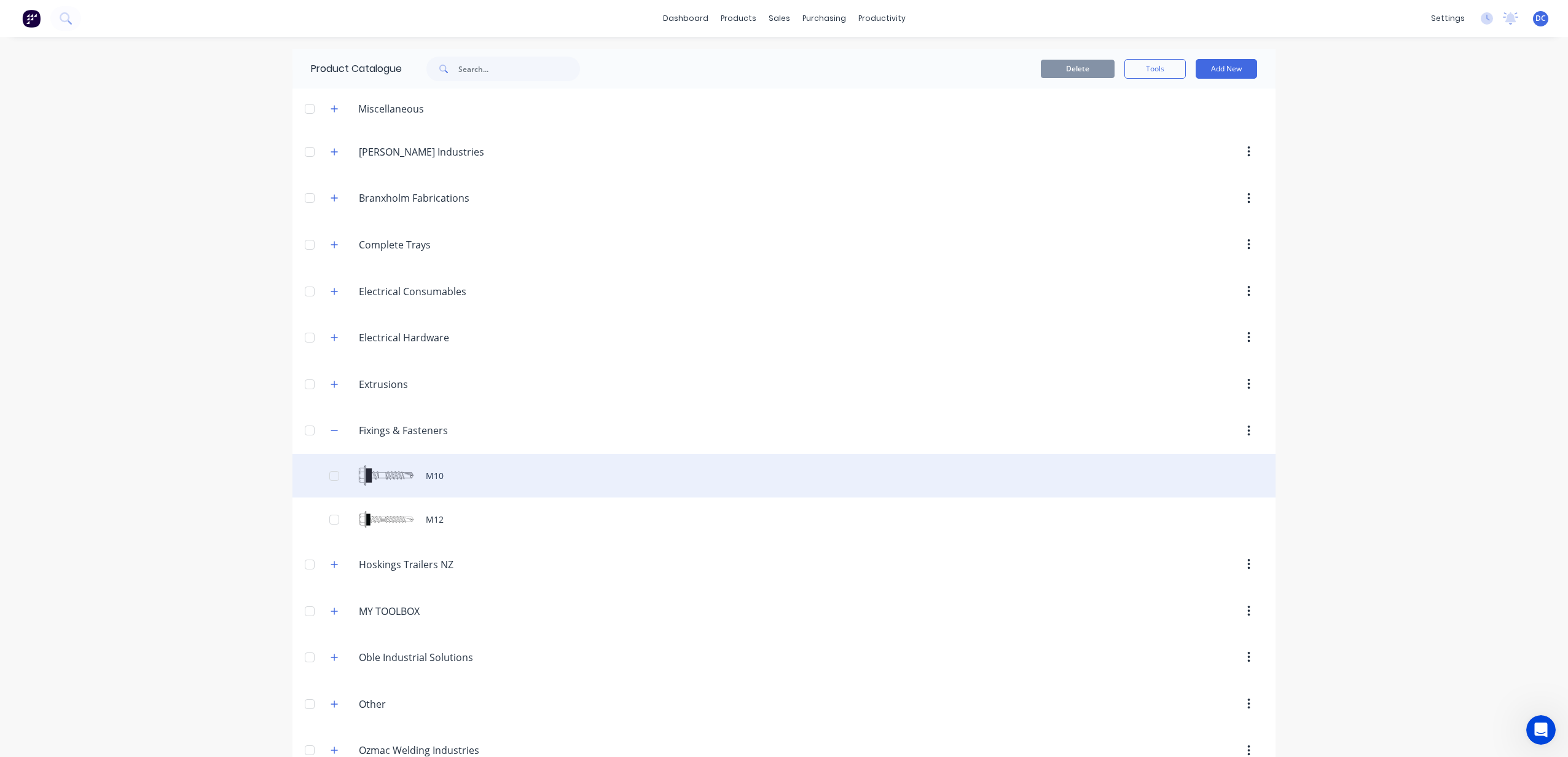
click at [480, 481] on div "M10" at bounding box center [784, 475] width 983 height 43
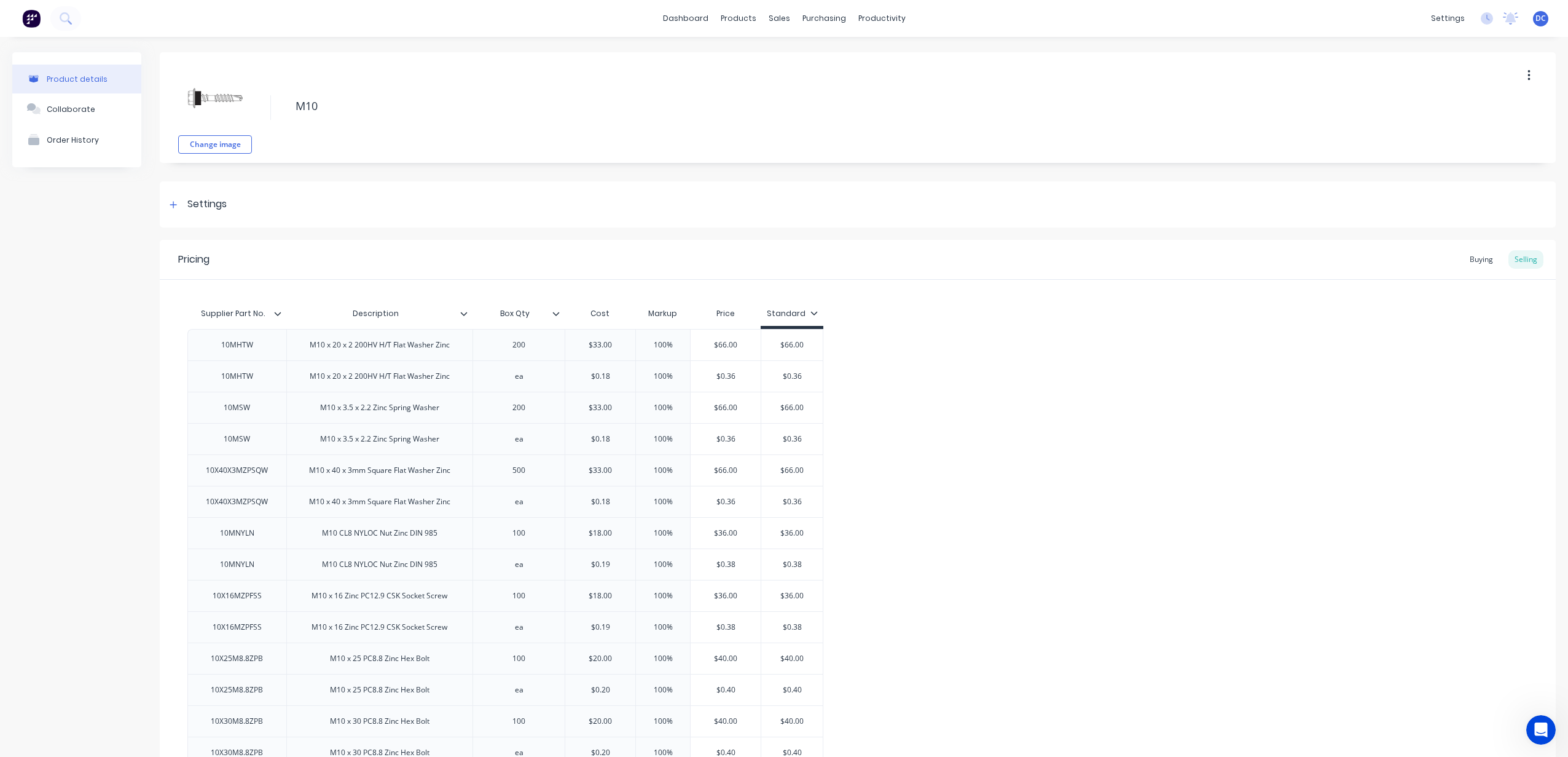
click at [811, 311] on icon at bounding box center [814, 313] width 8 height 8
click at [738, 347] on div at bounding box center [727, 348] width 24 height 24
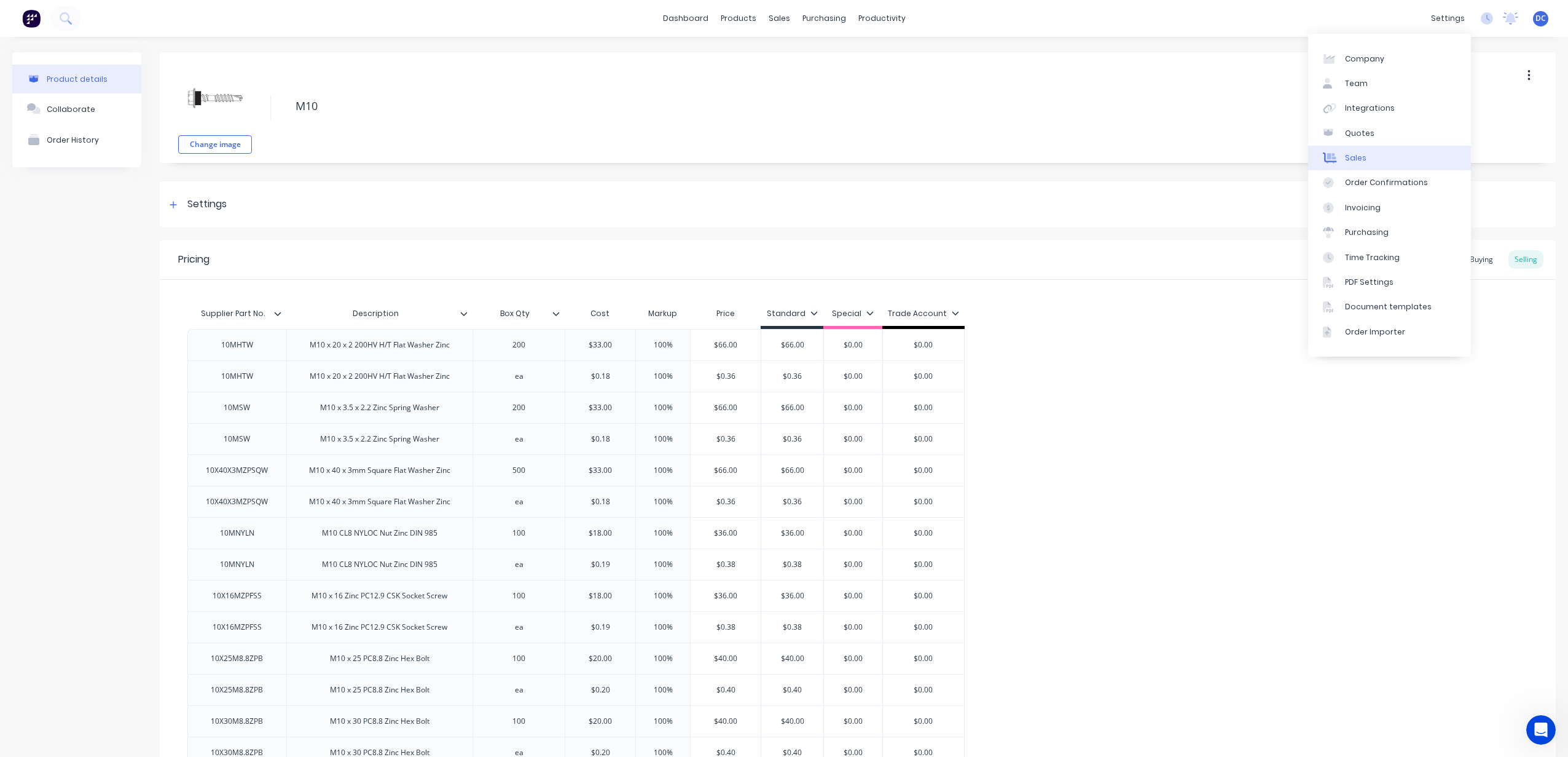
click at [1383, 159] on link "Sales" at bounding box center [1389, 158] width 163 height 24
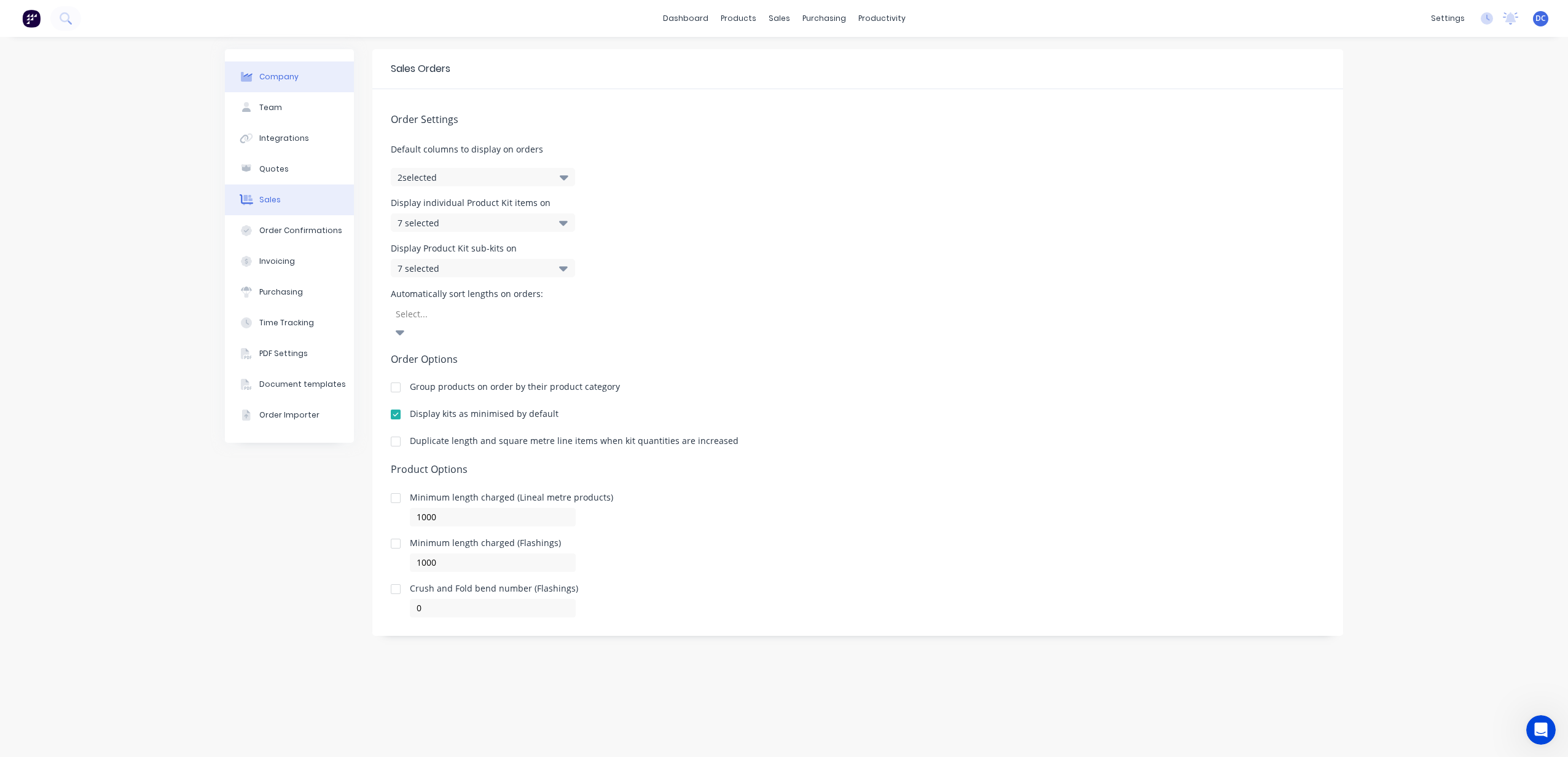
click at [315, 79] on button "Company" at bounding box center [289, 77] width 129 height 30
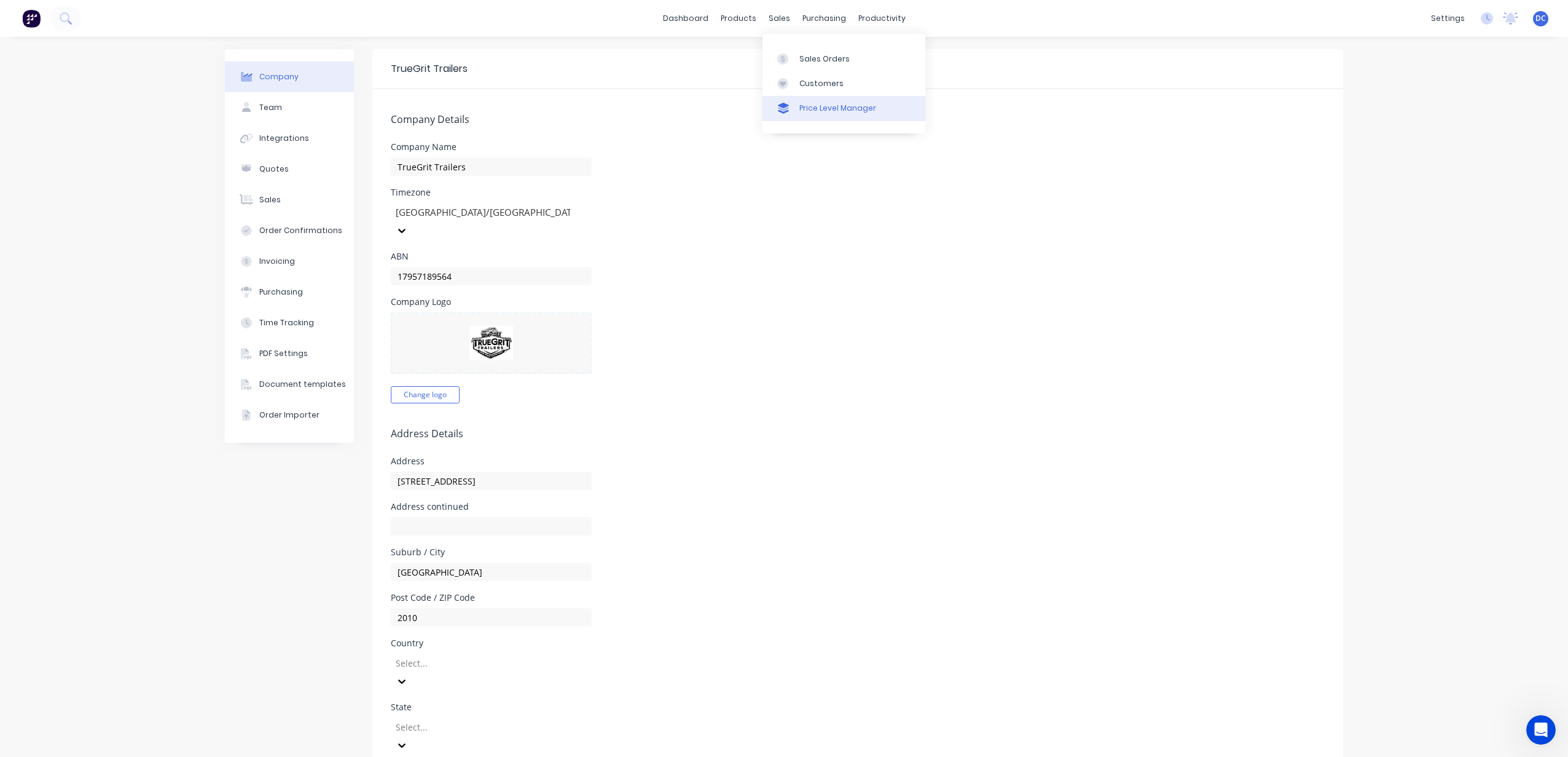
click at [805, 103] on div "Price Level Manager" at bounding box center [837, 108] width 77 height 11
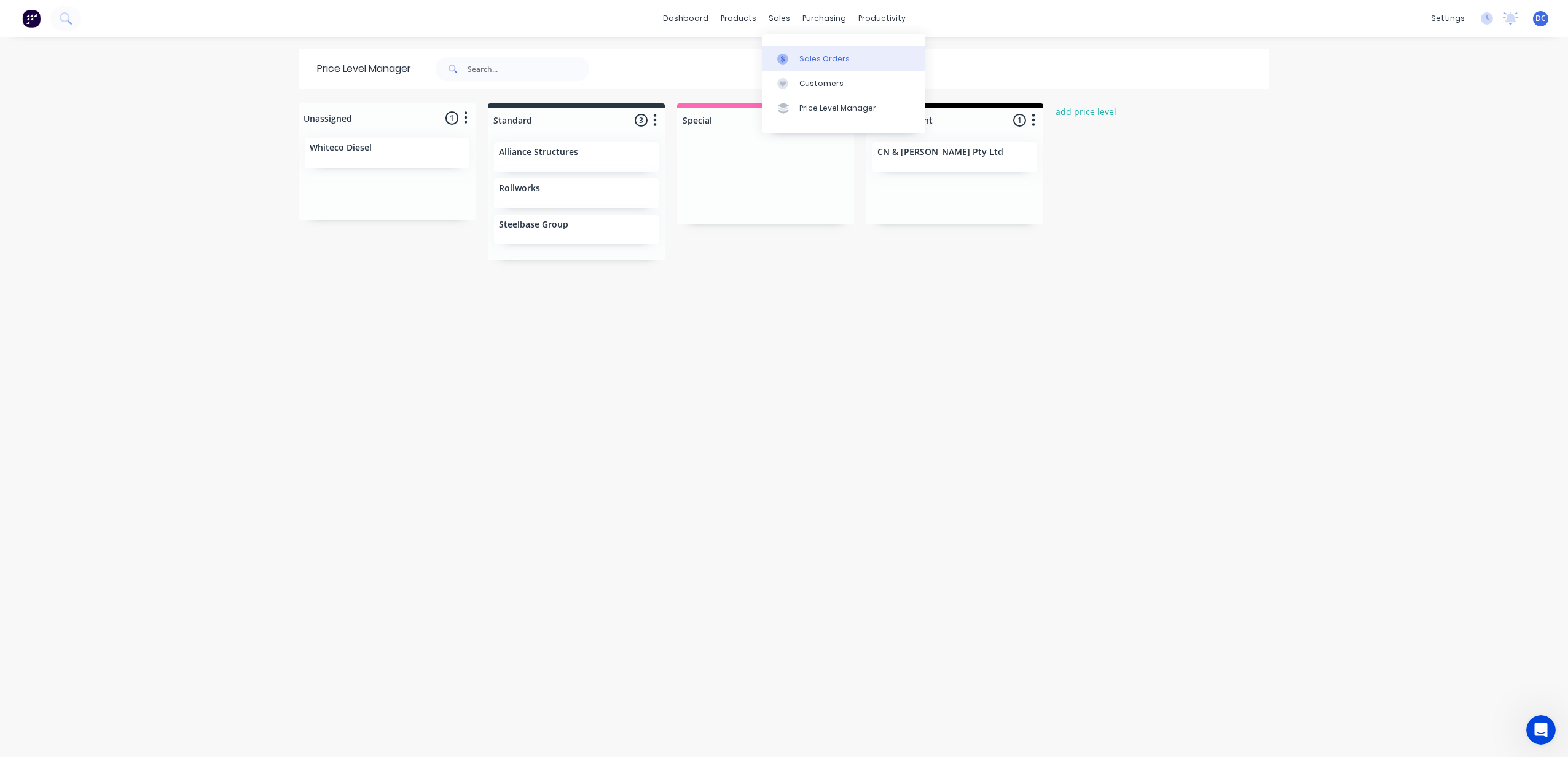
click at [796, 55] on link "Sales Orders" at bounding box center [844, 59] width 163 height 24
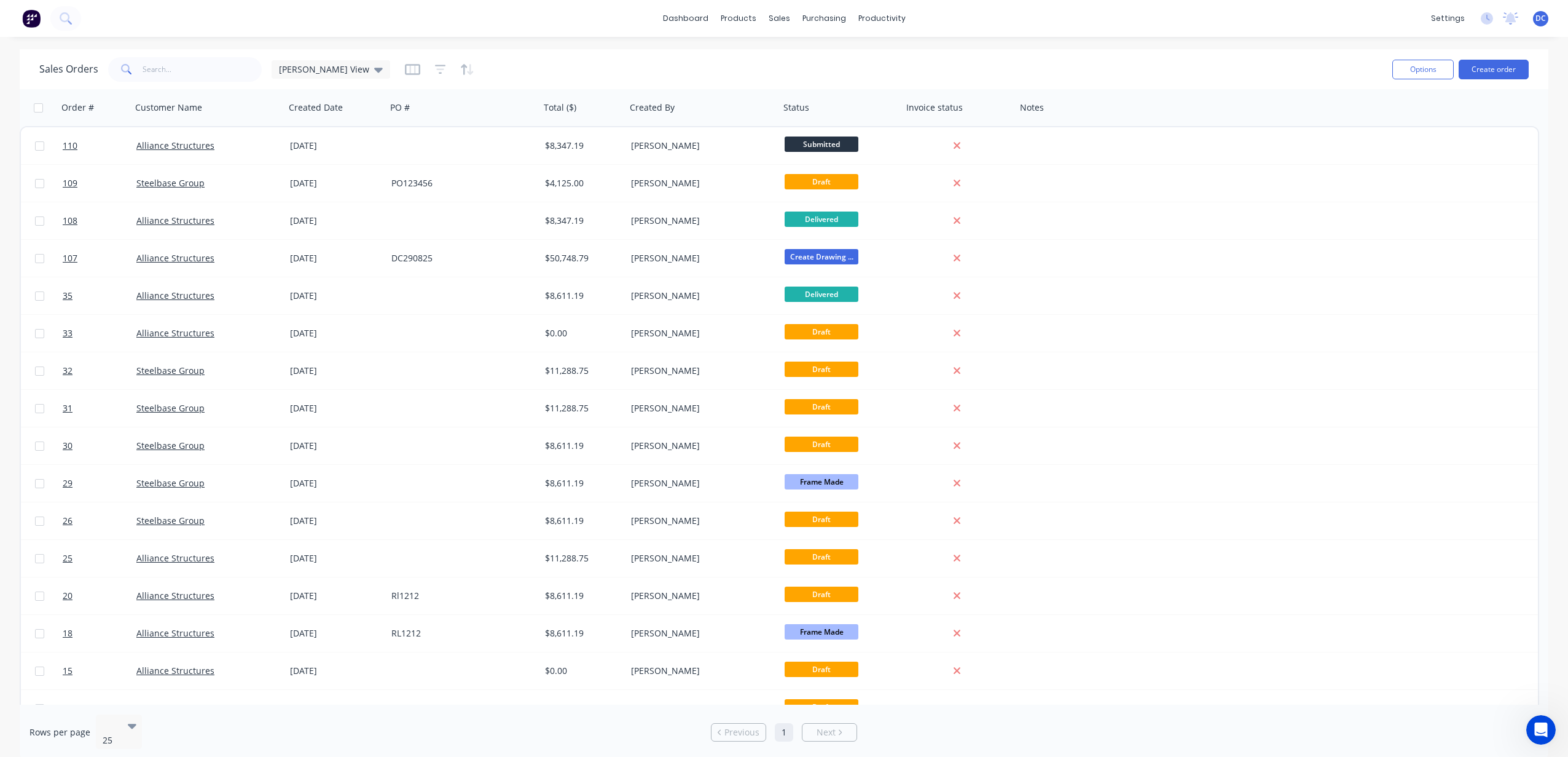
click at [33, 24] on img at bounding box center [31, 18] width 18 height 18
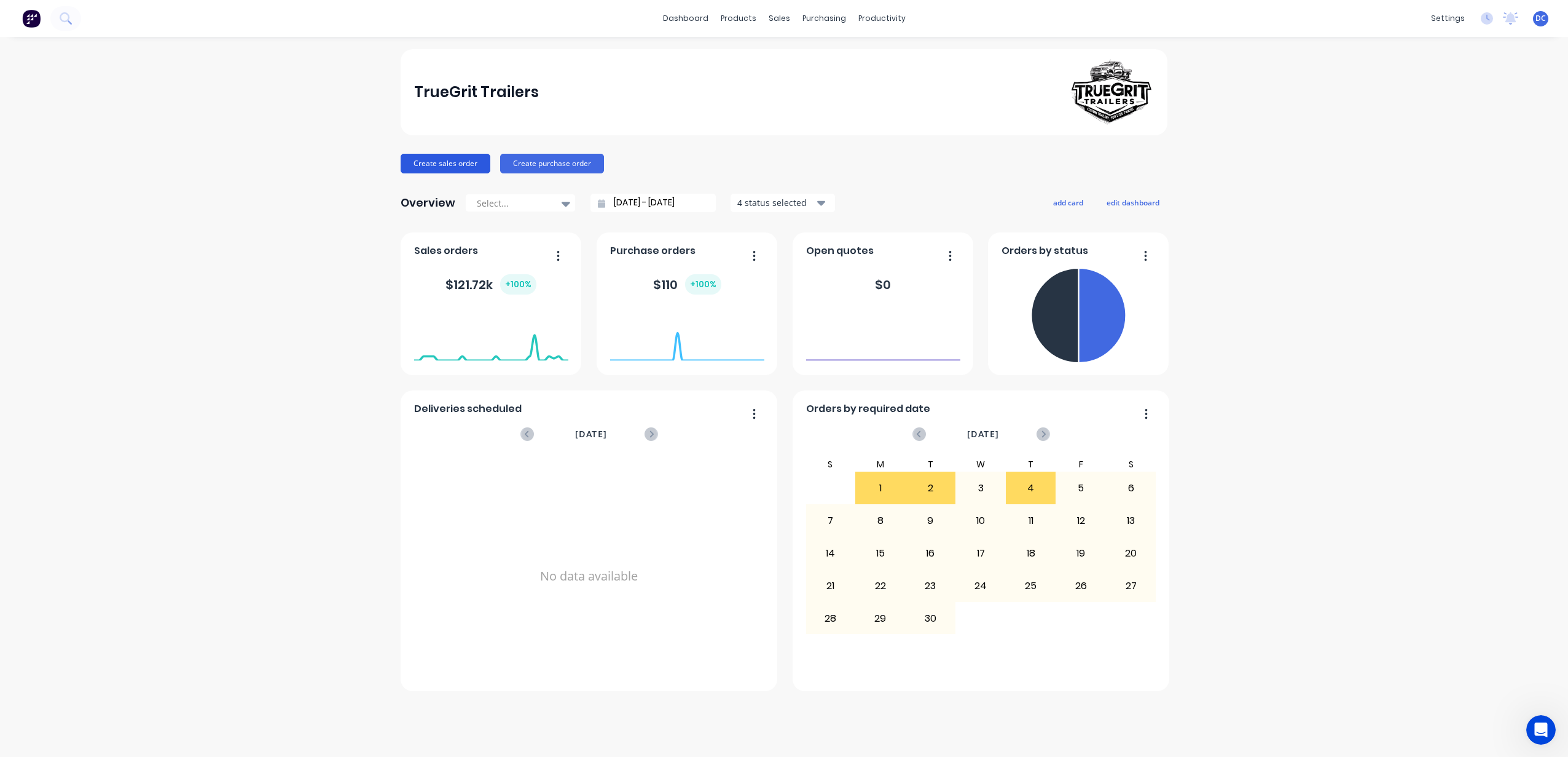
click at [418, 157] on button "Create sales order" at bounding box center [445, 163] width 90 height 20
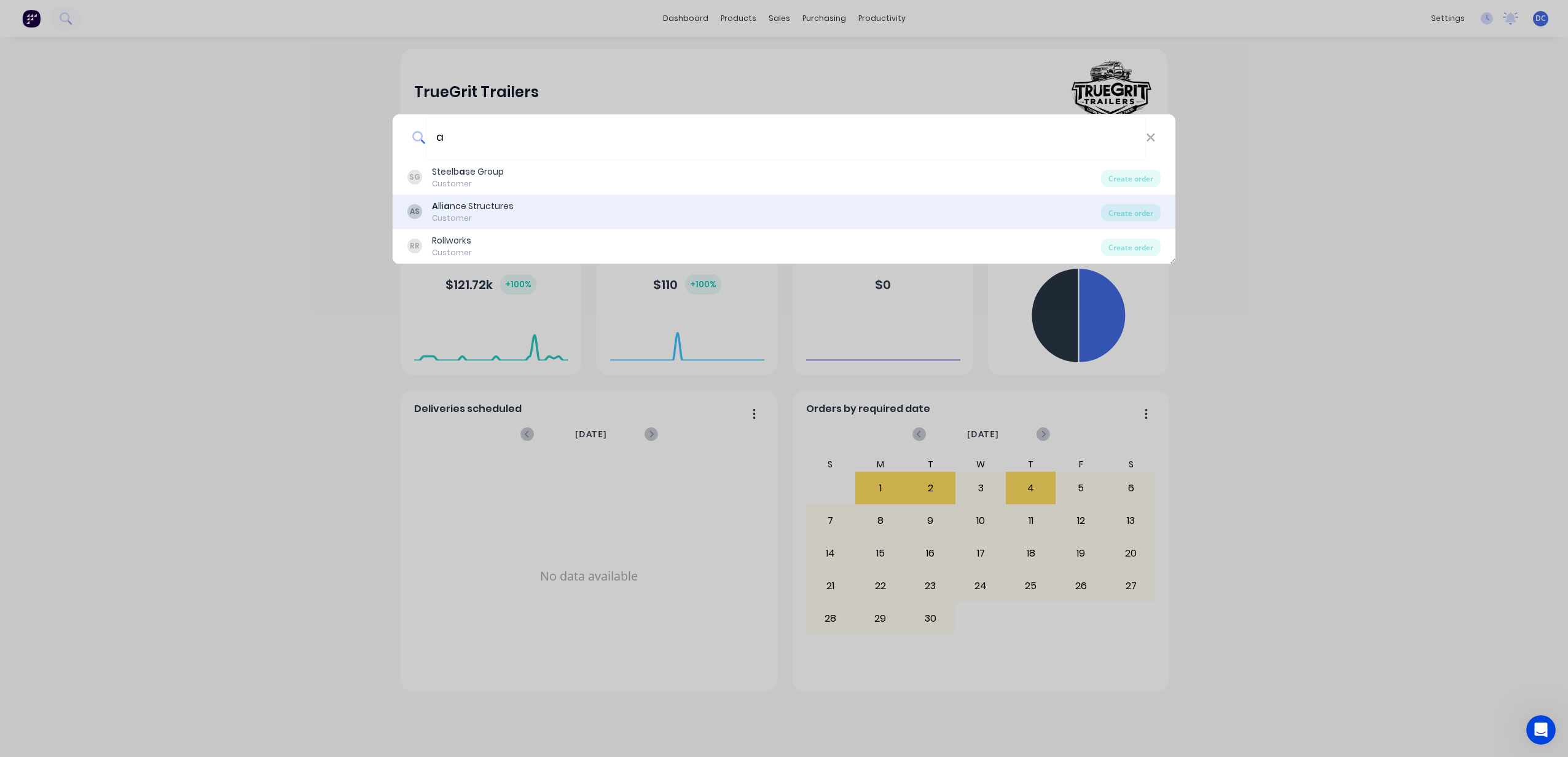
type input "a"
click at [1143, 201] on div "AS A lli a nce Structures Customer Create order" at bounding box center [784, 211] width 782 height 34
click at [1142, 214] on div "Create order" at bounding box center [1130, 212] width 59 height 17
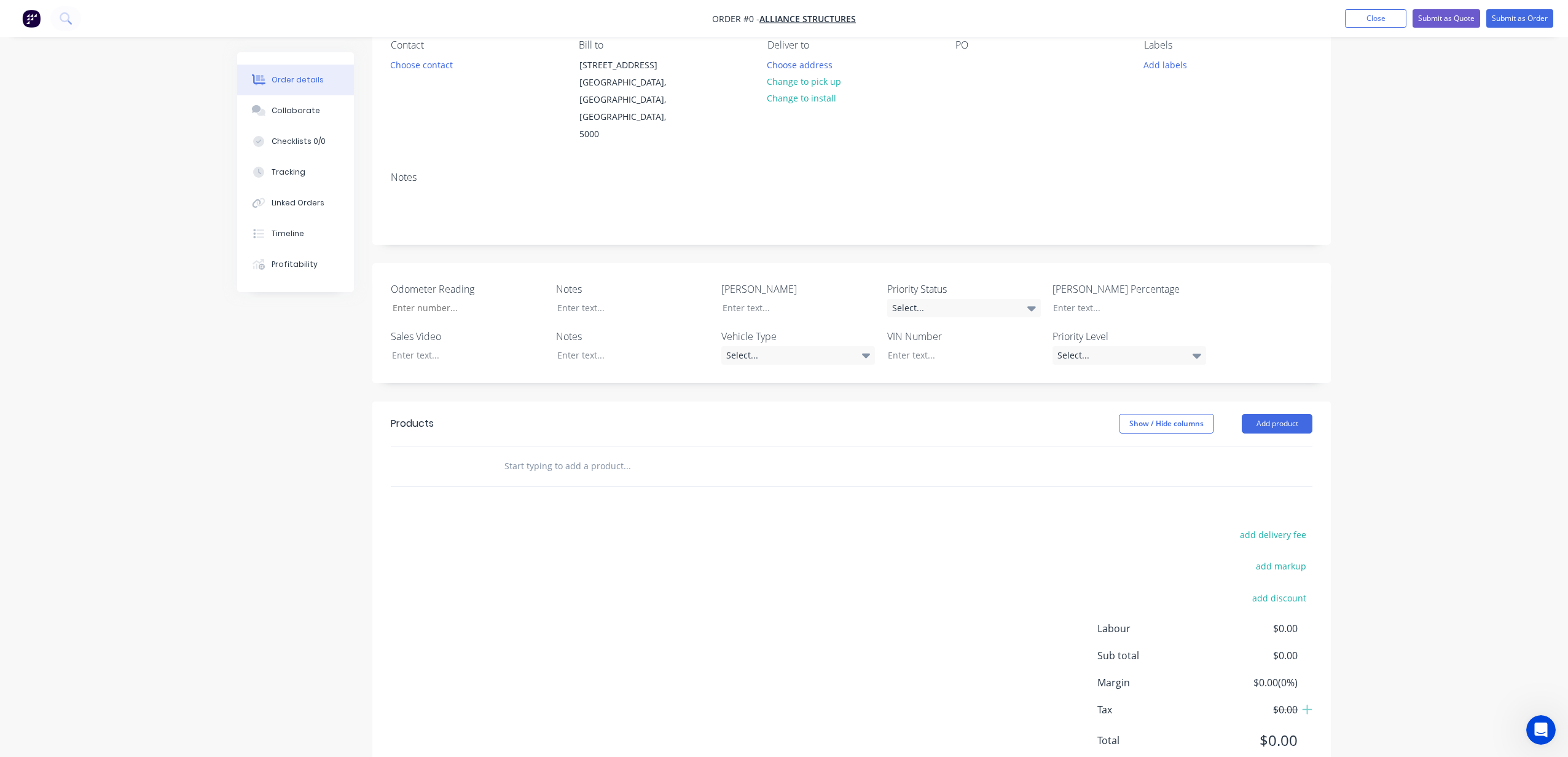
scroll to position [125, 0]
click at [1267, 404] on button "Add product" at bounding box center [1276, 414] width 71 height 20
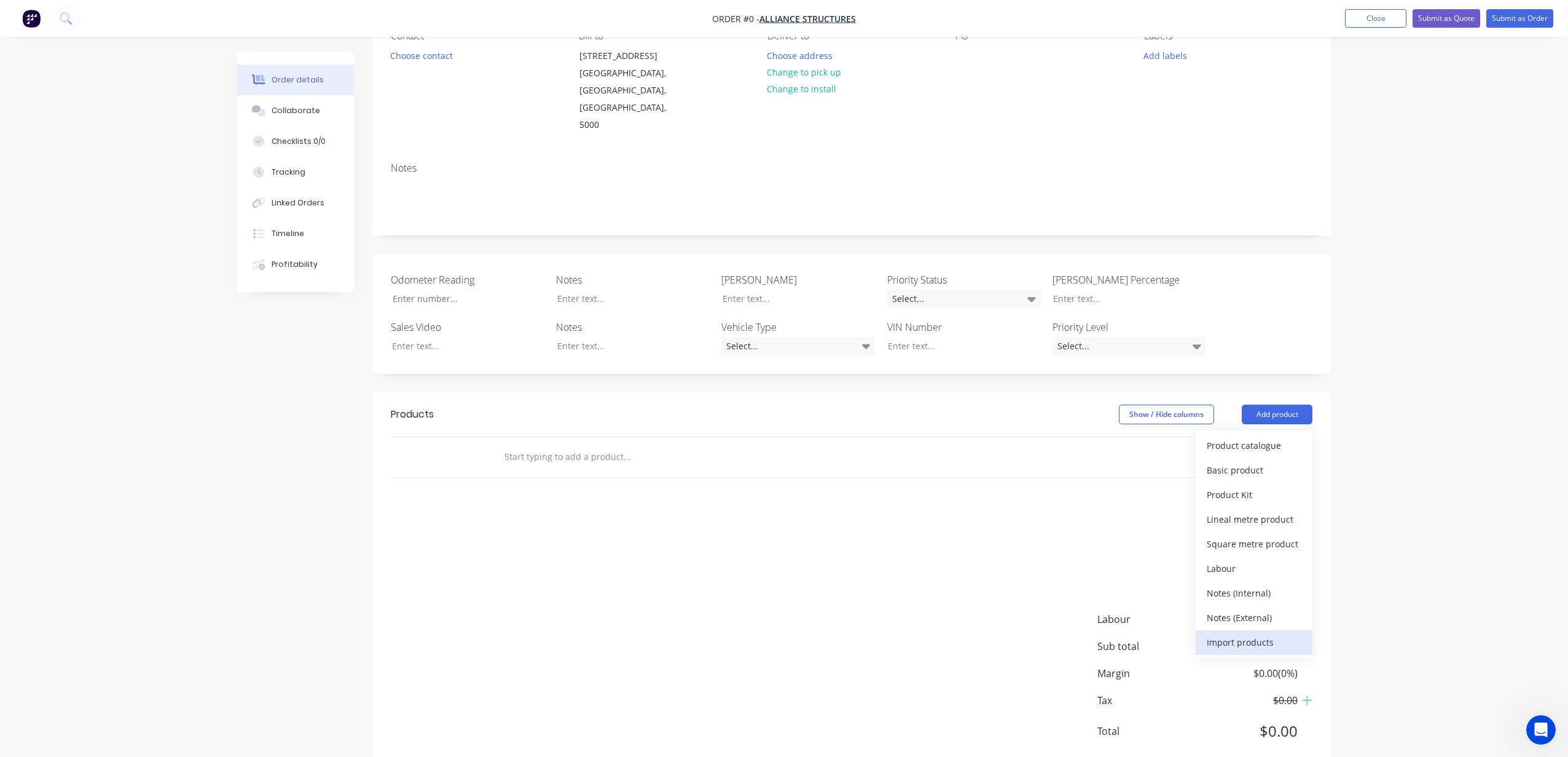
click at [1244, 633] on div "Import products" at bounding box center [1253, 641] width 95 height 17
click at [1234, 486] on div "Basic products" at bounding box center [1253, 494] width 95 height 17
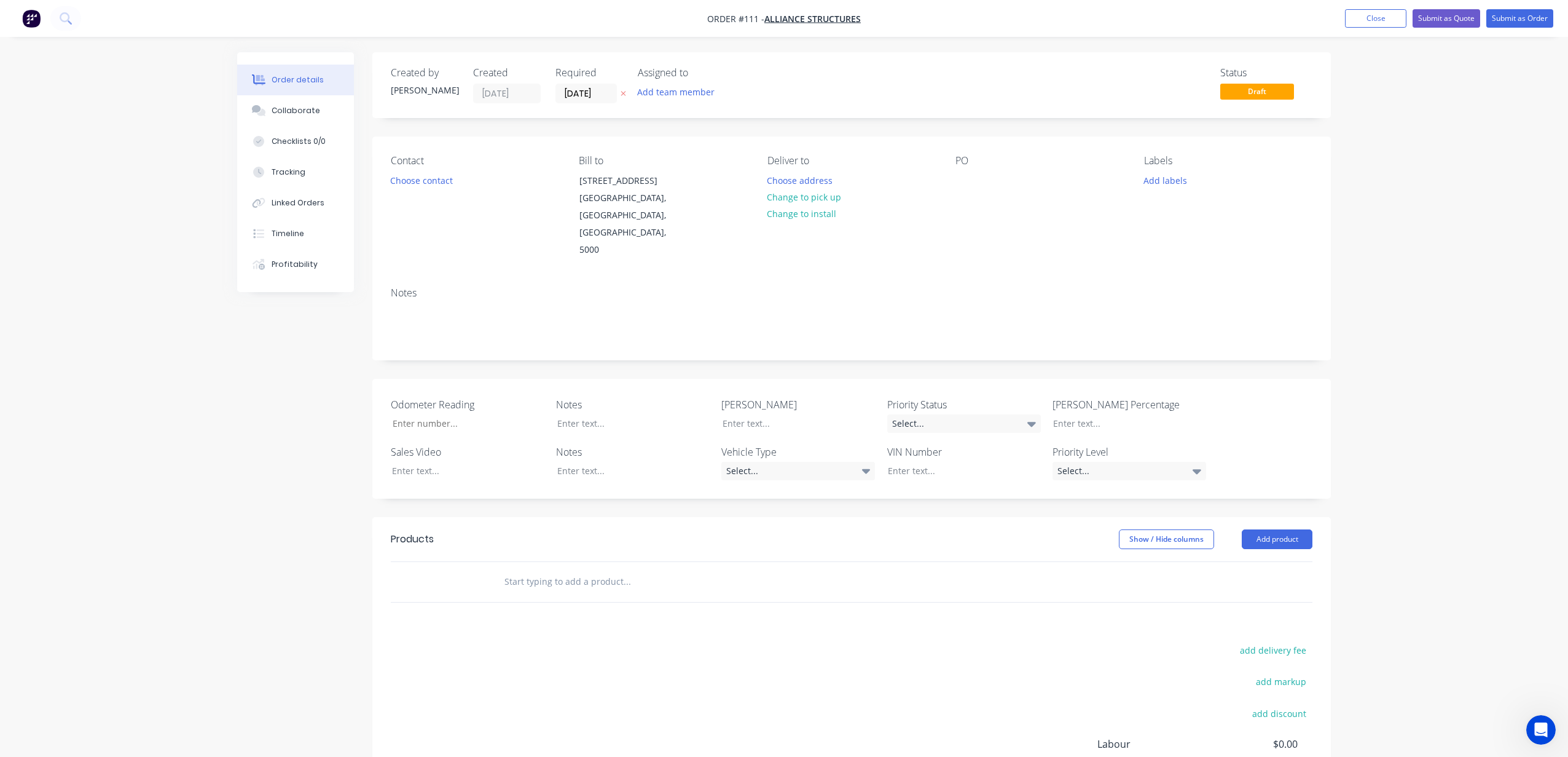
click at [40, 24] on img "button" at bounding box center [31, 18] width 18 height 18
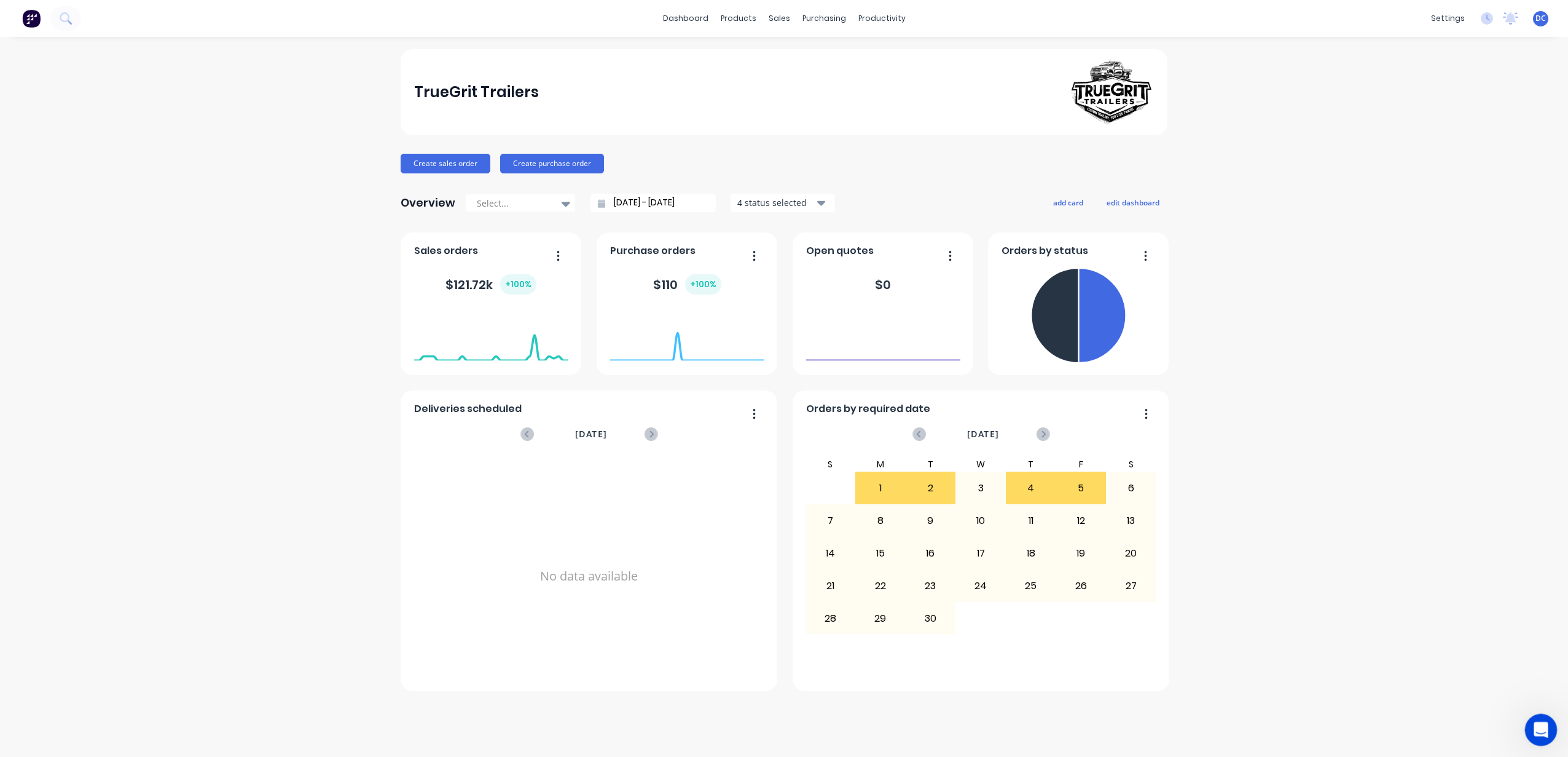
click at [1537, 733] on icon "Open Intercom Messenger" at bounding box center [1539, 728] width 21 height 21
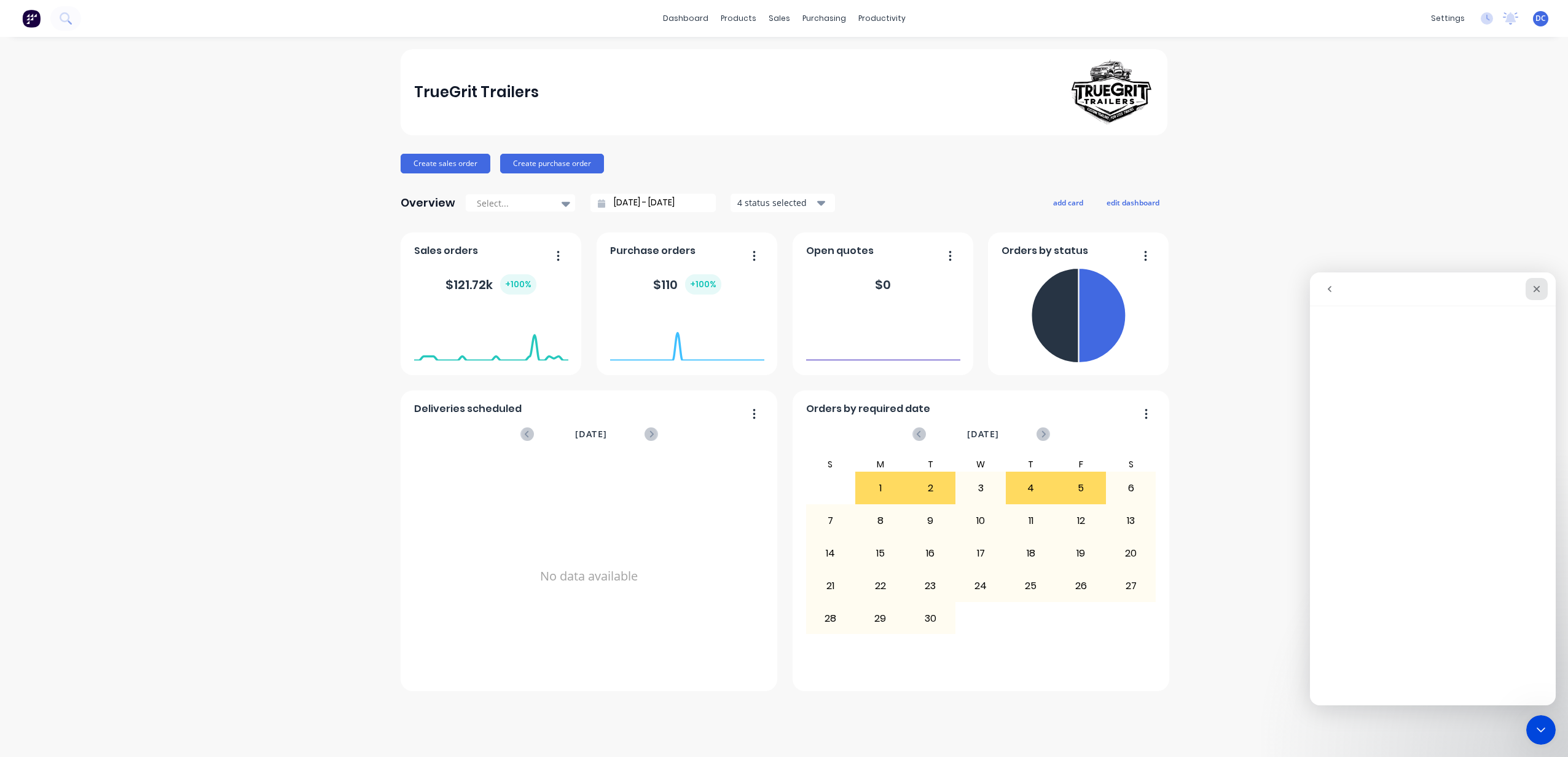
click at [1537, 287] on icon "Close" at bounding box center [1537, 289] width 7 height 7
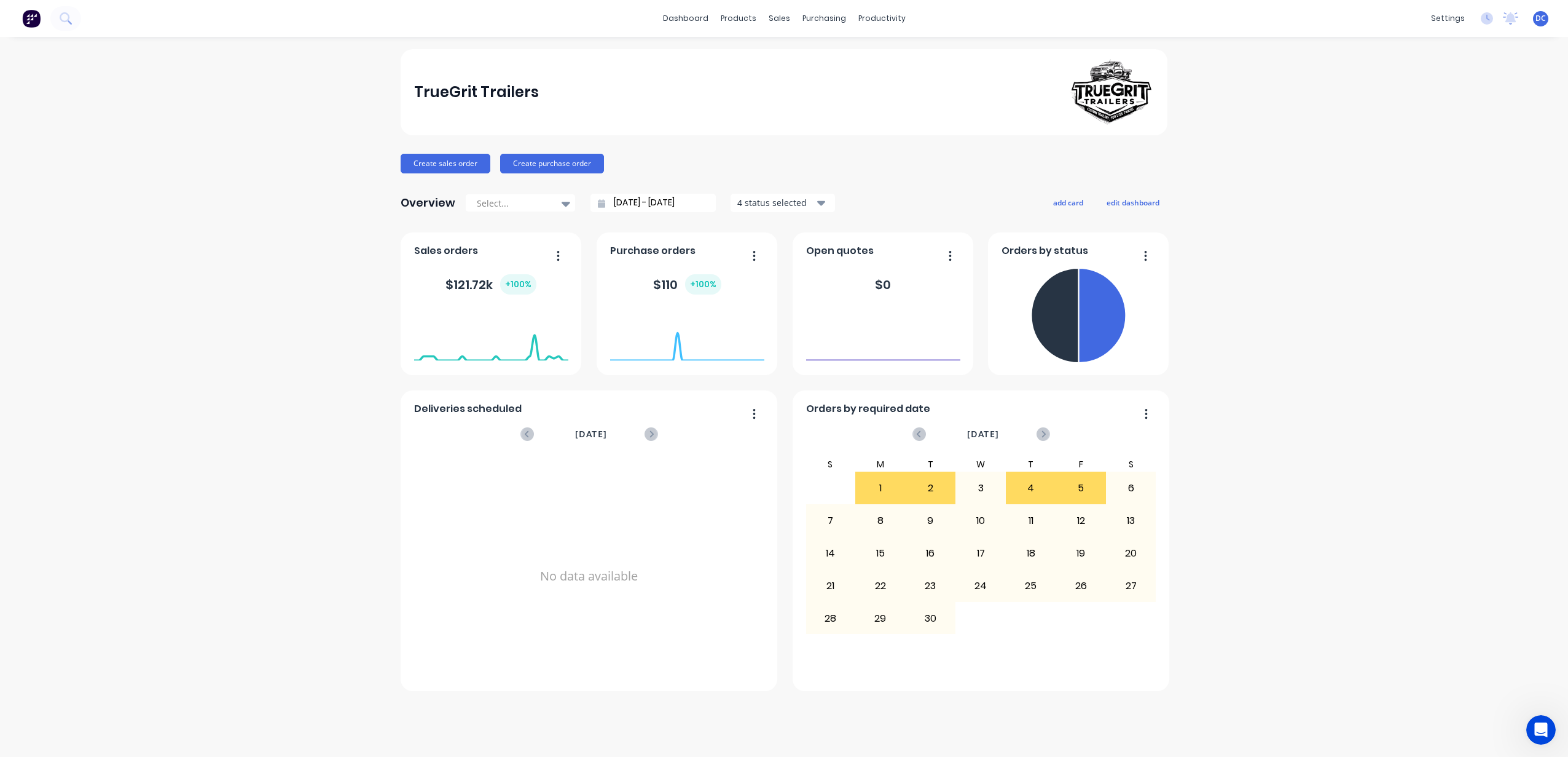
click at [1353, 388] on div "TrueGrit Trailers Create sales order Create purchase order Overview Select... […" at bounding box center [784, 397] width 1568 height 695
click at [1383, 82] on link "Team" at bounding box center [1389, 84] width 163 height 24
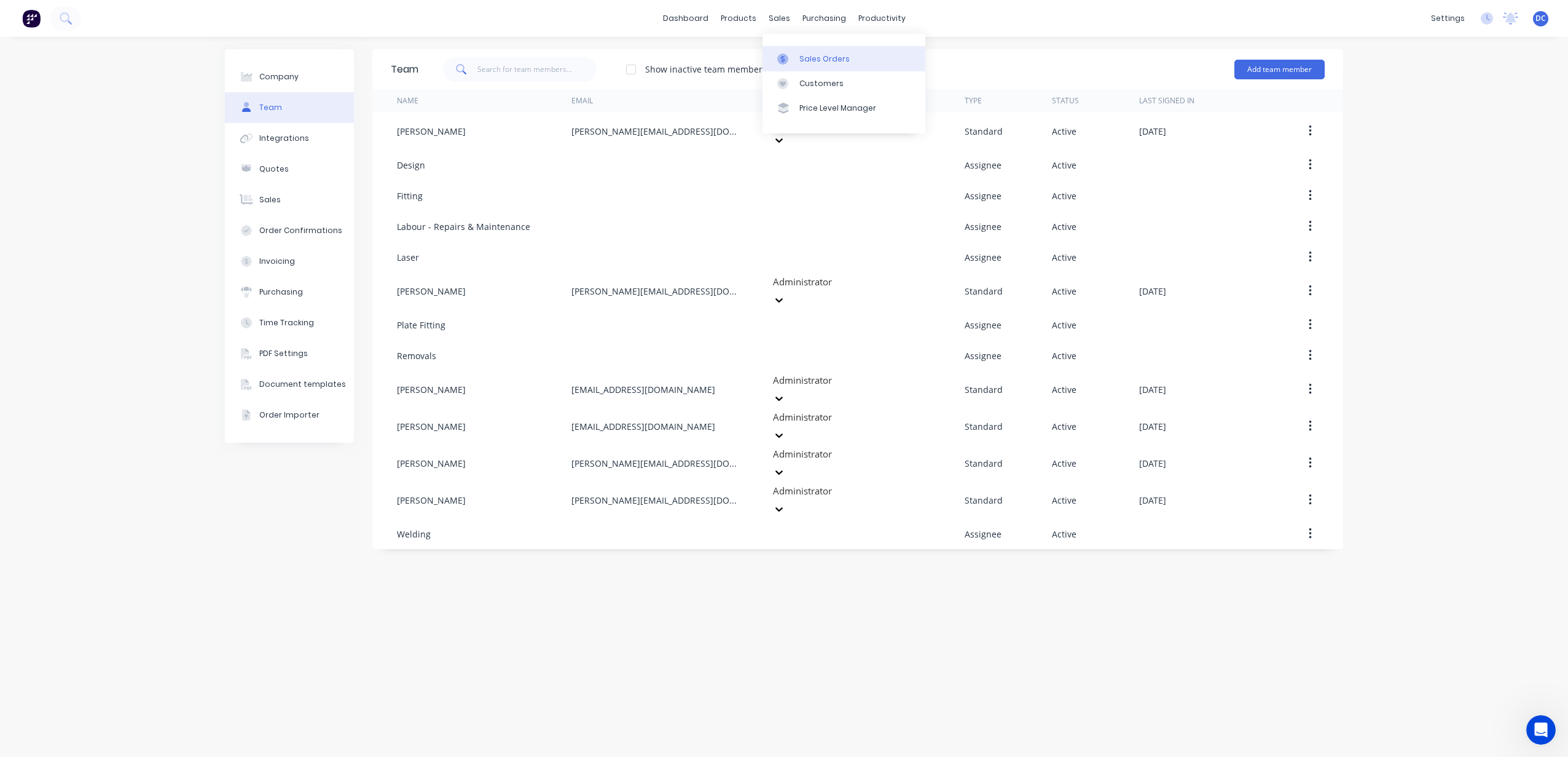
click at [805, 60] on div "Sales Orders" at bounding box center [824, 59] width 50 height 11
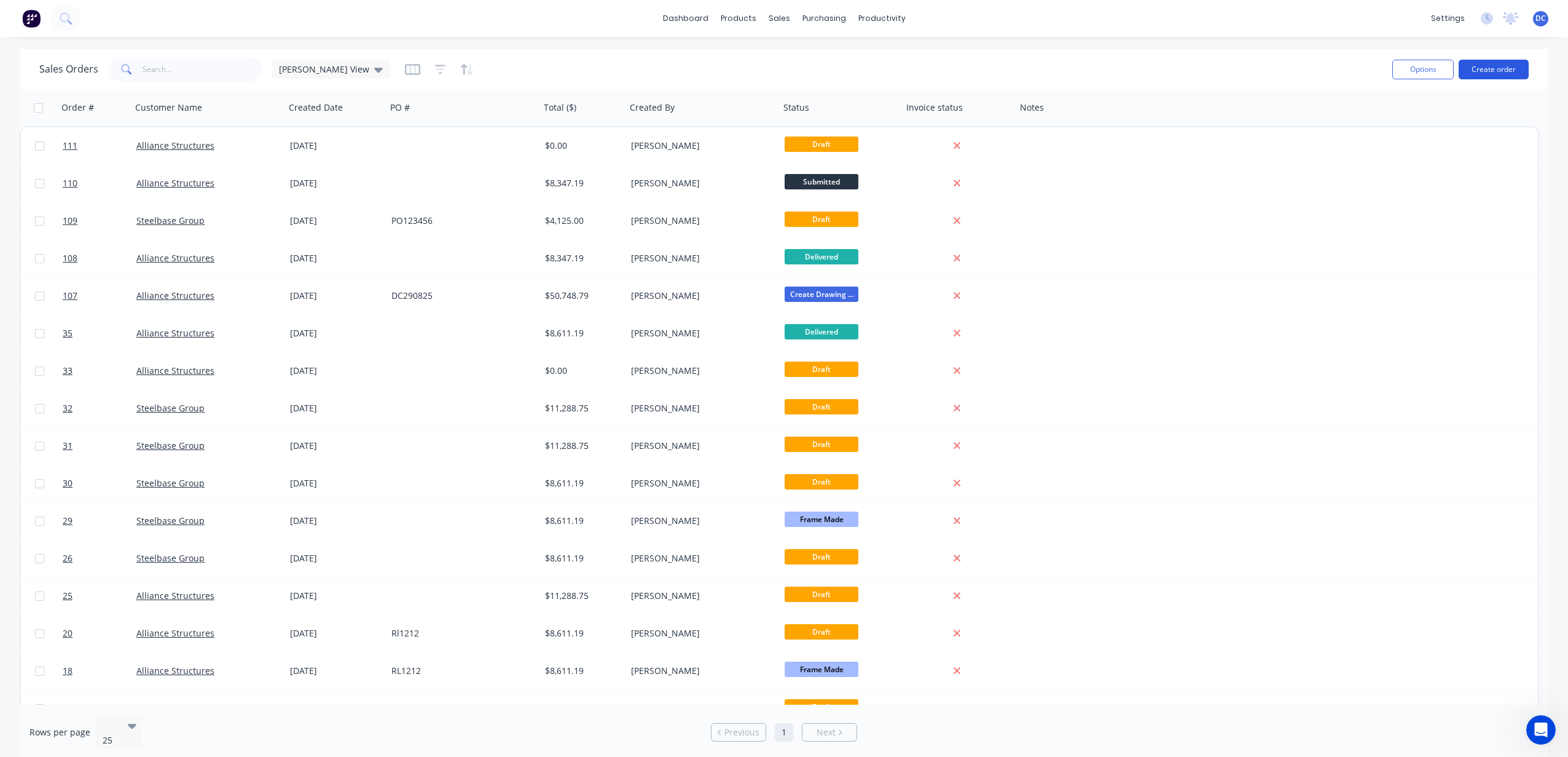
click at [1487, 66] on button "Create order" at bounding box center [1494, 69] width 70 height 20
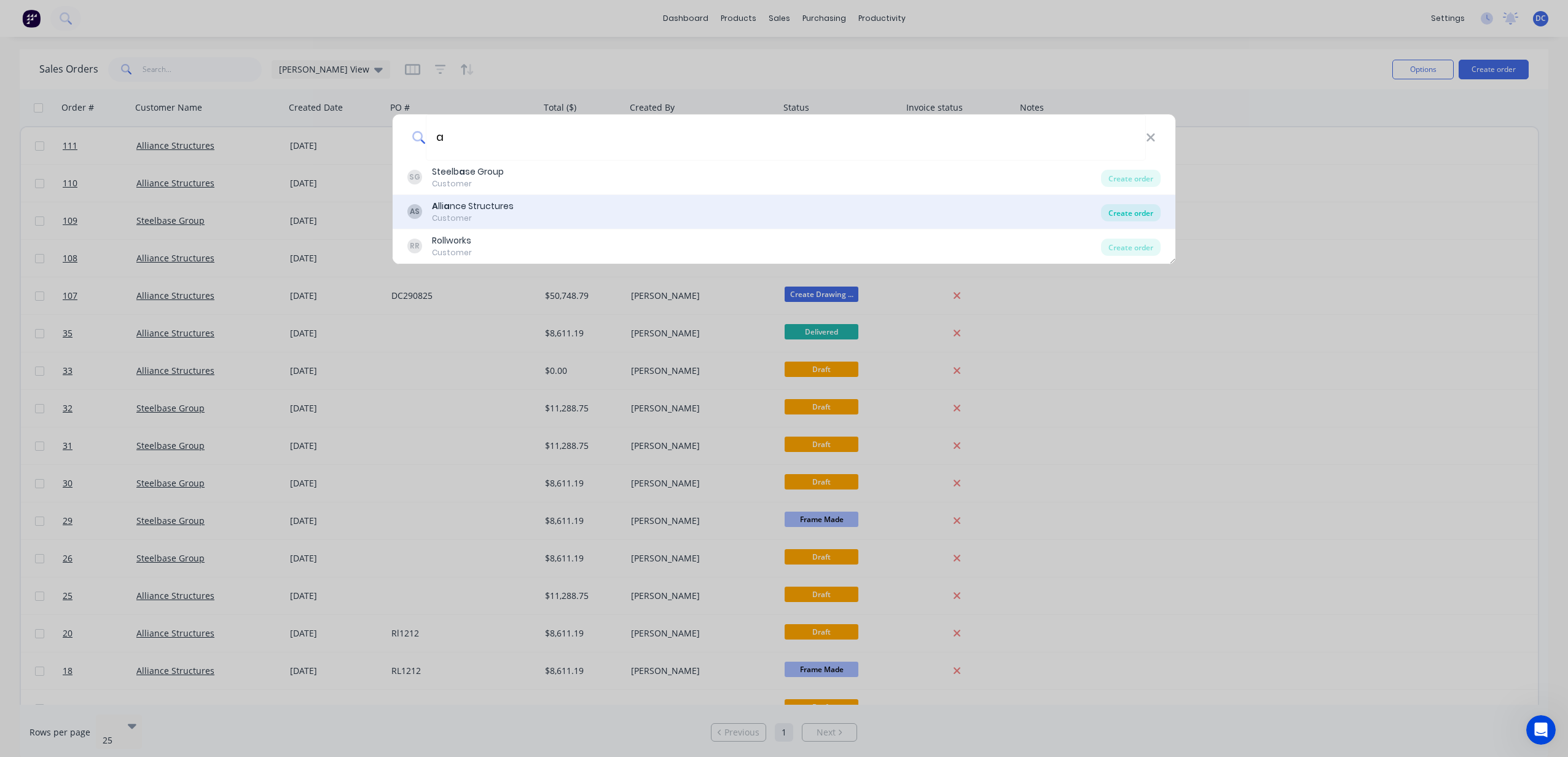
type input "a"
click at [1116, 211] on div "Create order" at bounding box center [1130, 212] width 59 height 17
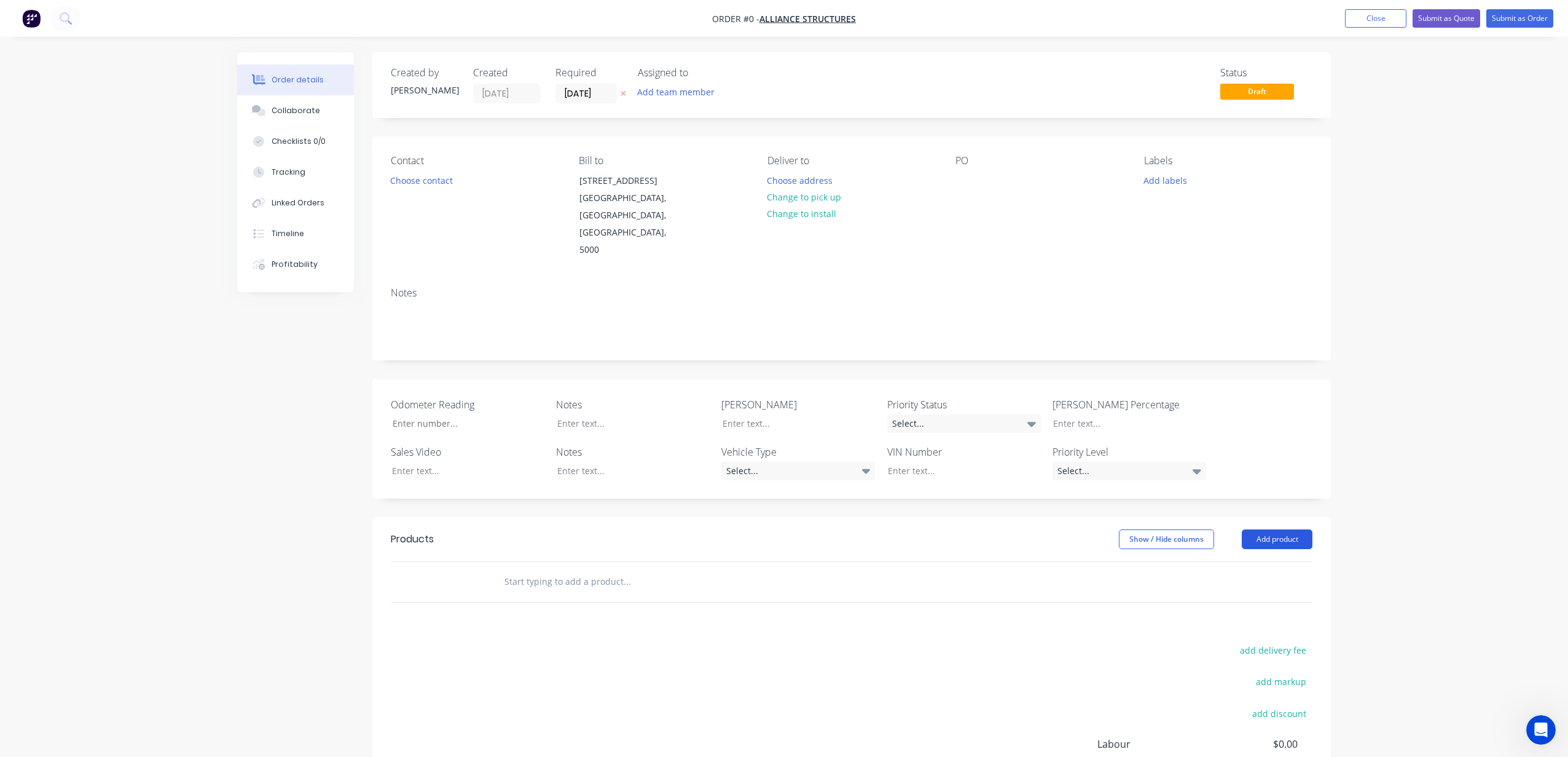
click at [1263, 529] on button "Add product" at bounding box center [1276, 539] width 71 height 20
click at [824, 569] on div at bounding box center [678, 581] width 368 height 24
click at [823, 569] on div at bounding box center [678, 581] width 368 height 24
drag, startPoint x: 793, startPoint y: 555, endPoint x: 792, endPoint y: 546, distance: 9.1
click at [792, 569] on div at bounding box center [678, 581] width 368 height 24
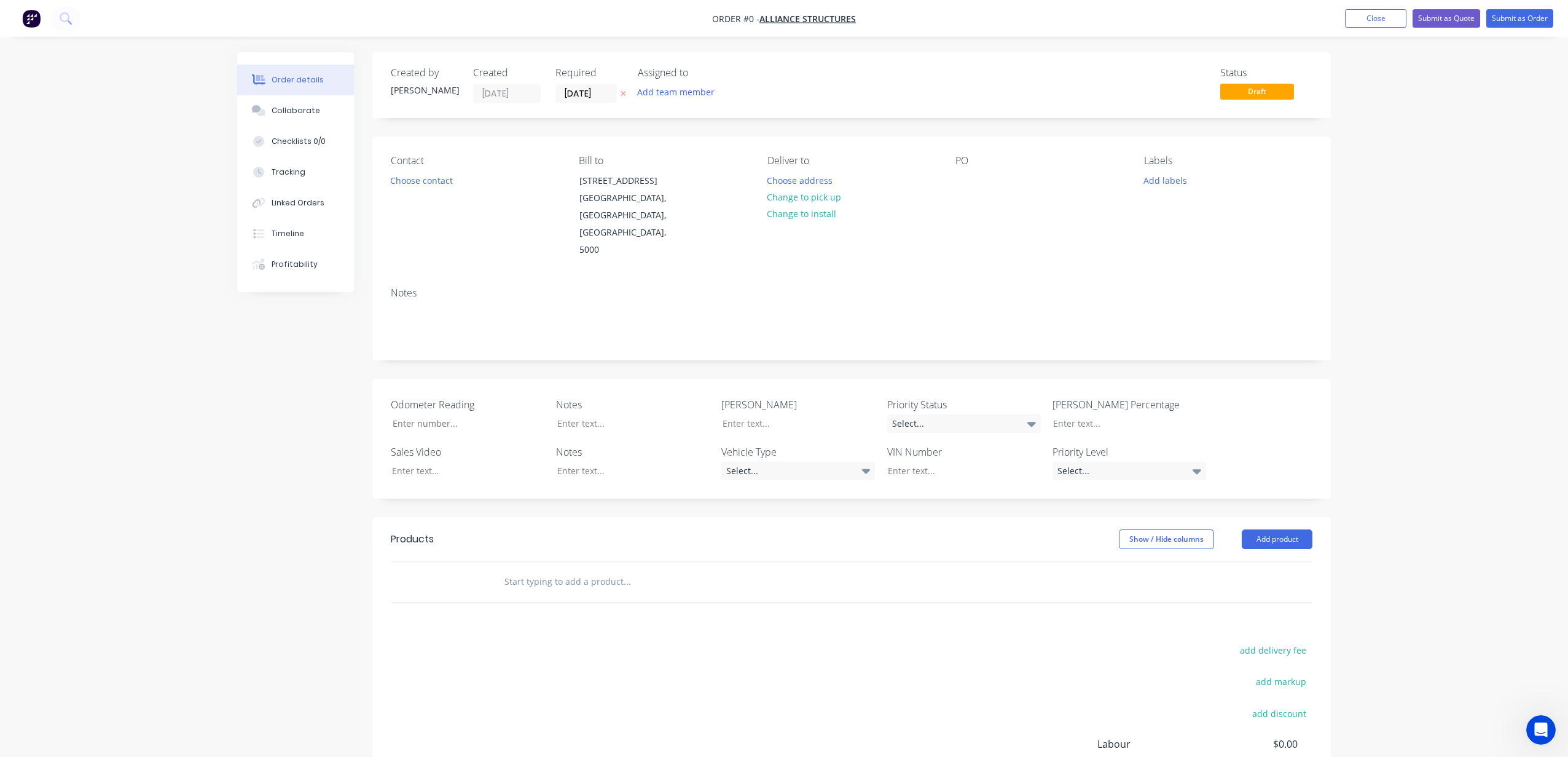
click at [598, 569] on input "text" at bounding box center [626, 581] width 245 height 24
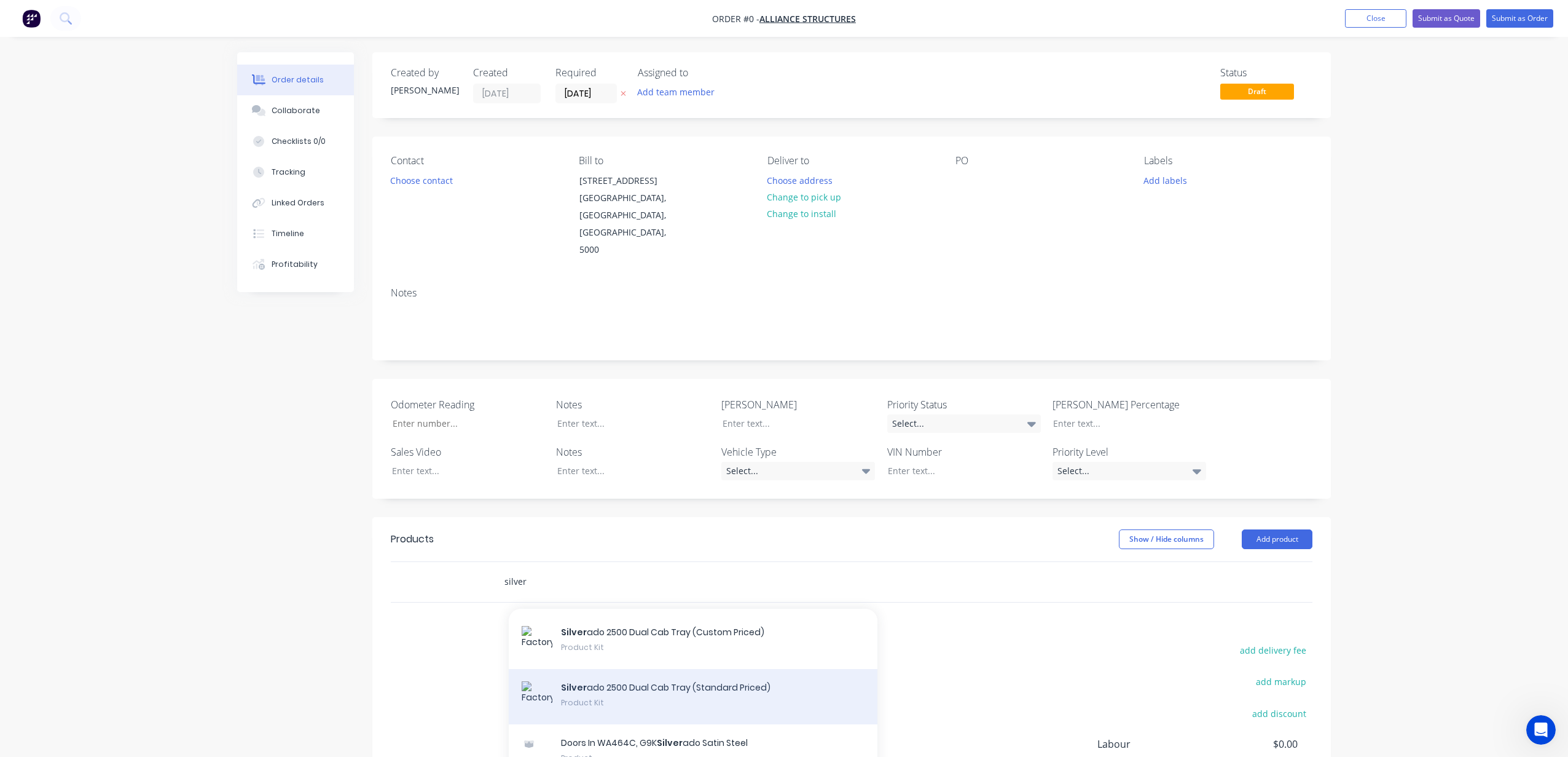
type input "silver"
click at [589, 670] on div "Silver ado 2500 Dual Cab Tray (Standard Priced) Product Kit" at bounding box center [693, 696] width 368 height 55
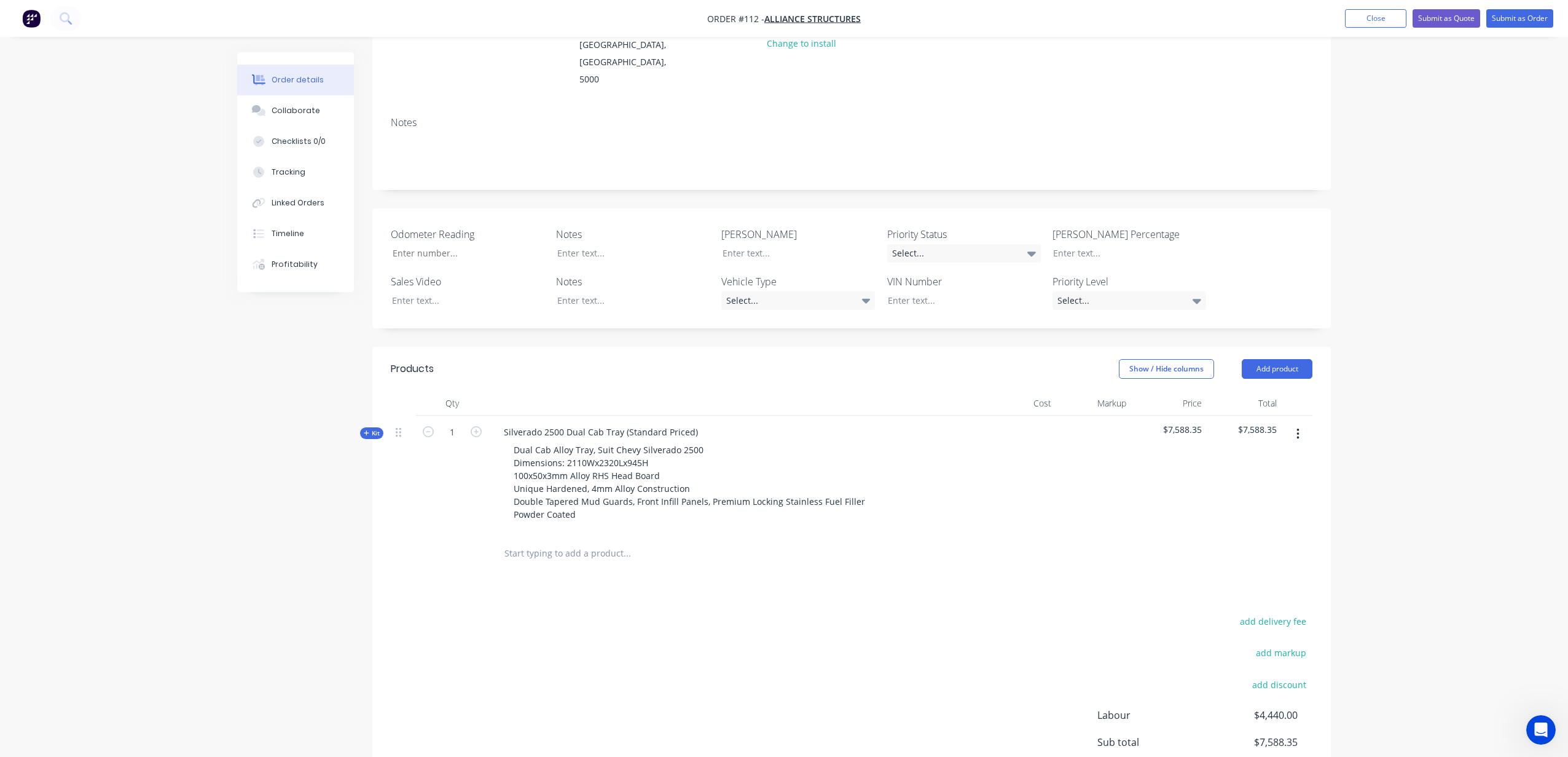
scroll to position [173, 0]
click at [365, 388] on div "Created by [PERSON_NAME] Created [DATE] Required [DATE] Assigned to Add team me…" at bounding box center [784, 382] width 1094 height 1005
click at [365, 427] on icon at bounding box center [366, 430] width 5 height 6
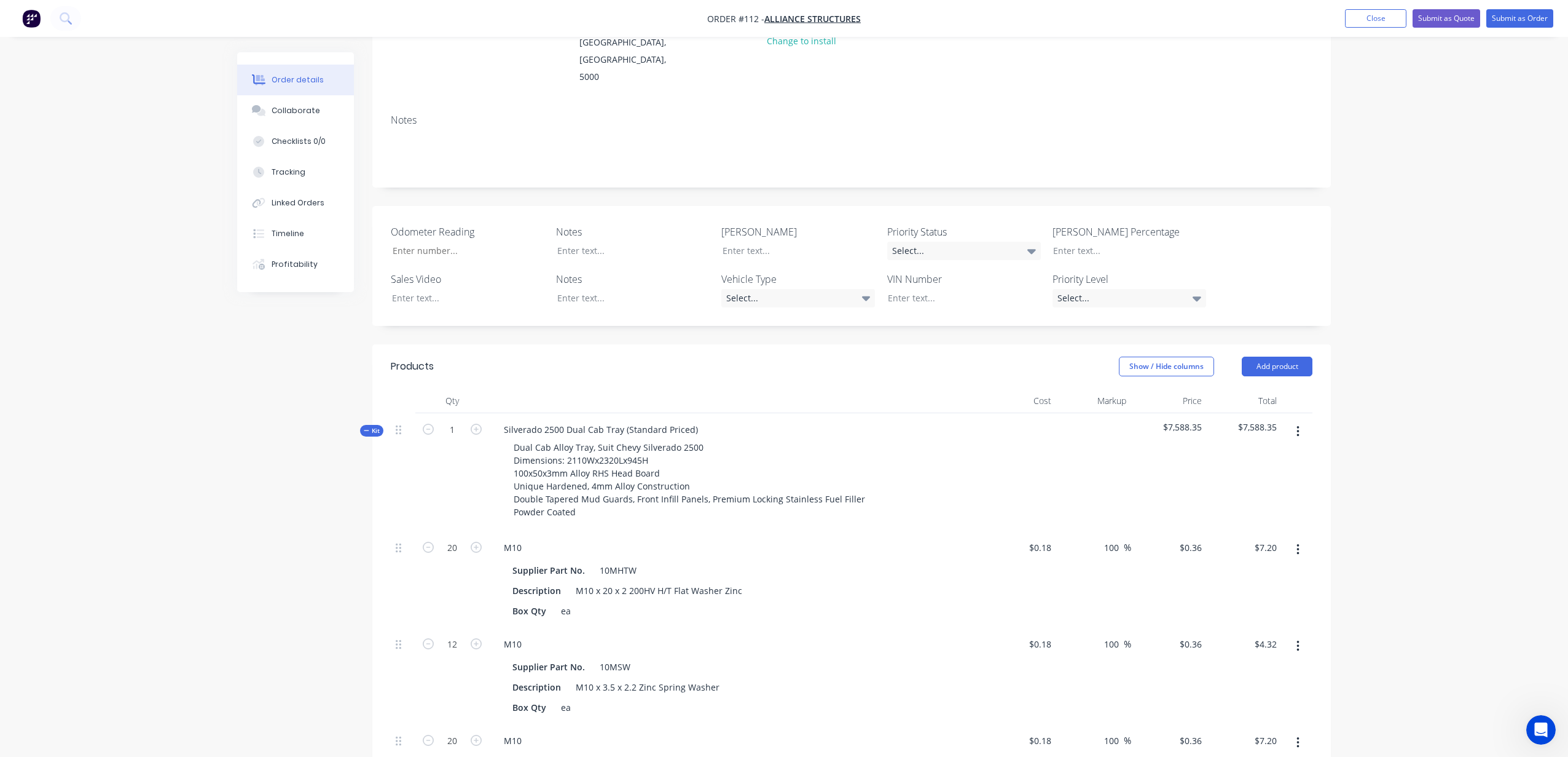
click at [371, 426] on span "Kit" at bounding box center [371, 430] width 16 height 9
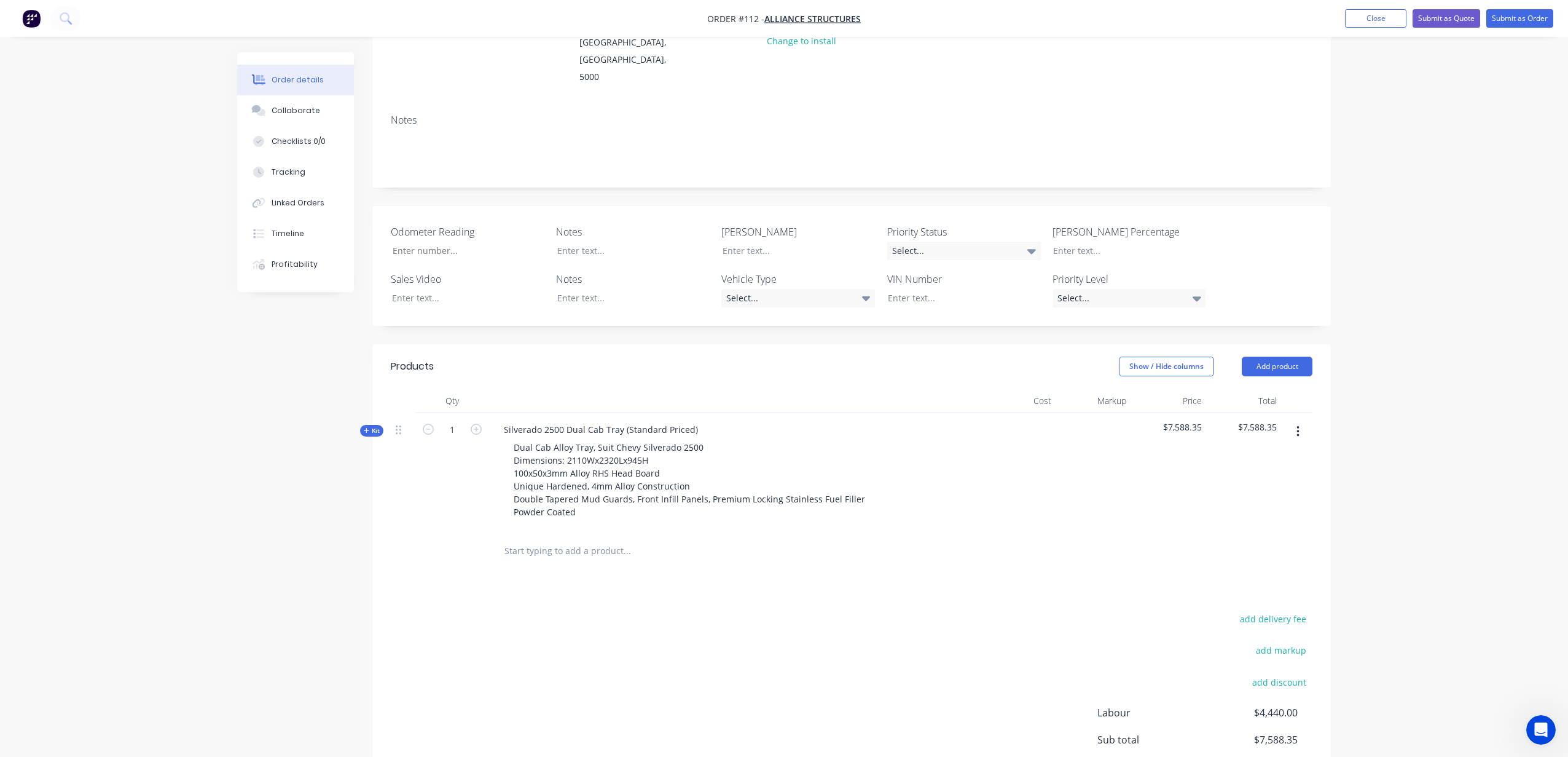
click at [361, 425] on div "Kit" at bounding box center [371, 430] width 24 height 11
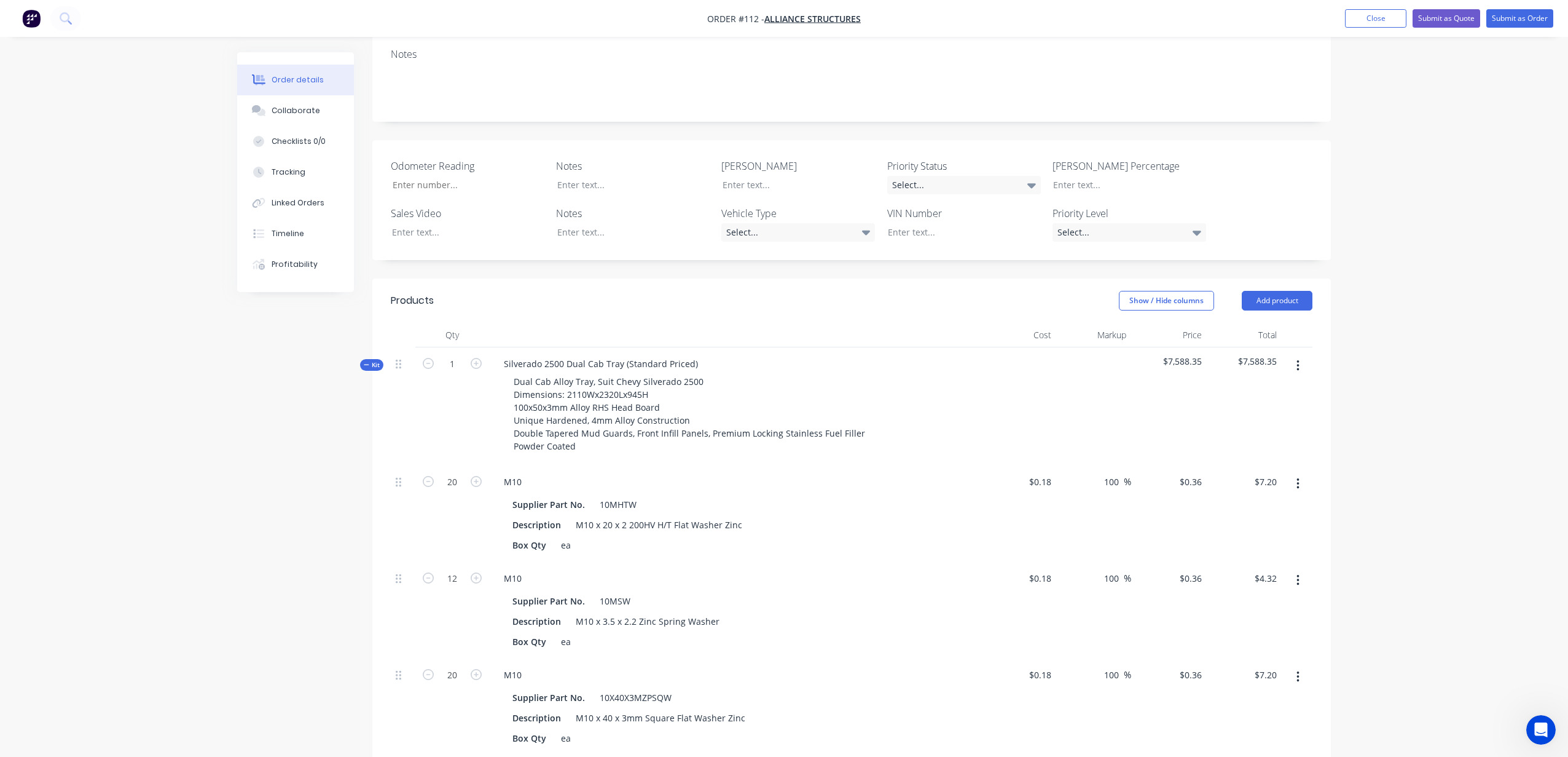
scroll to position [2, 0]
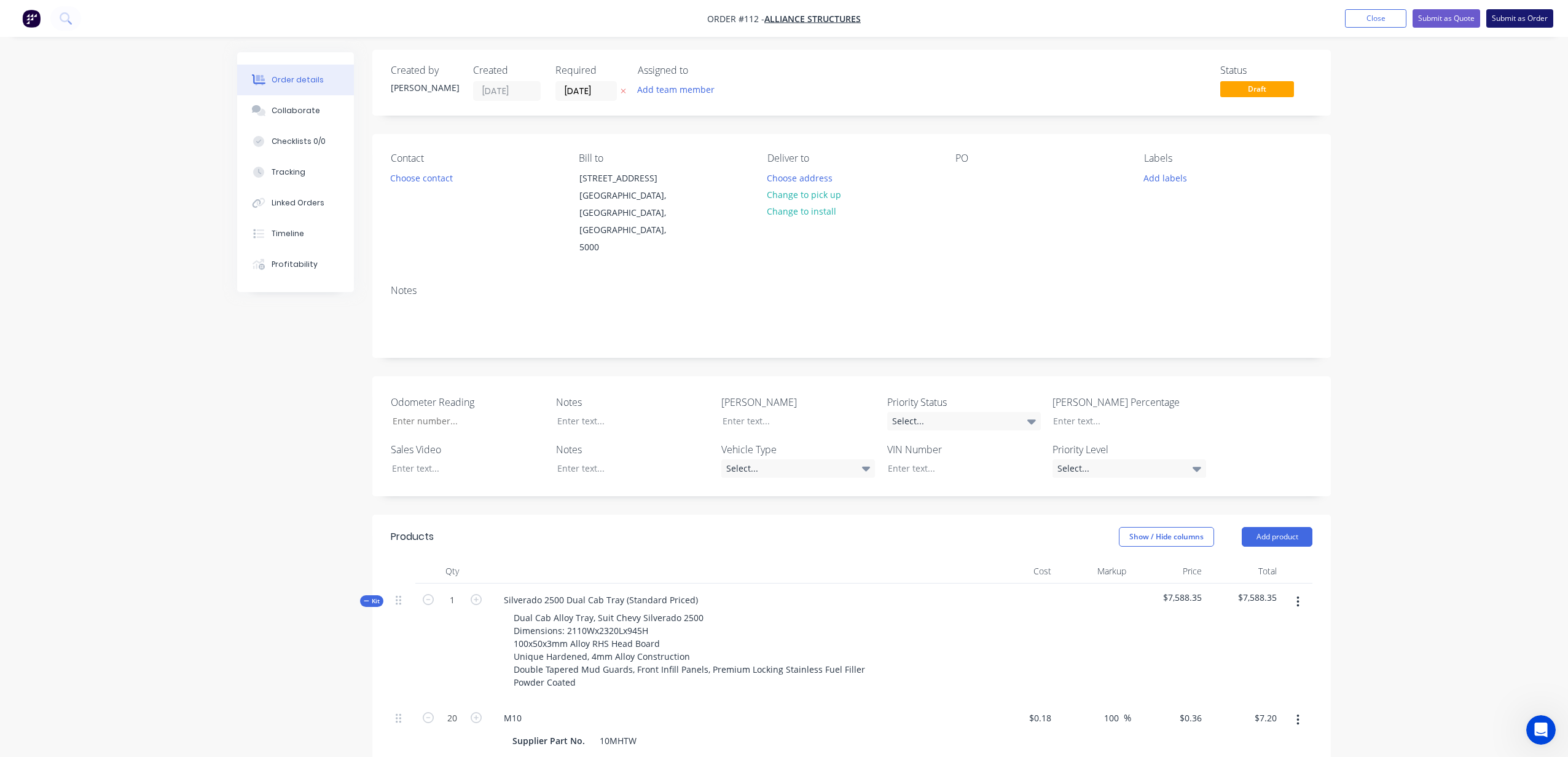
click at [1534, 17] on button "Submit as Order" at bounding box center [1519, 18] width 67 height 18
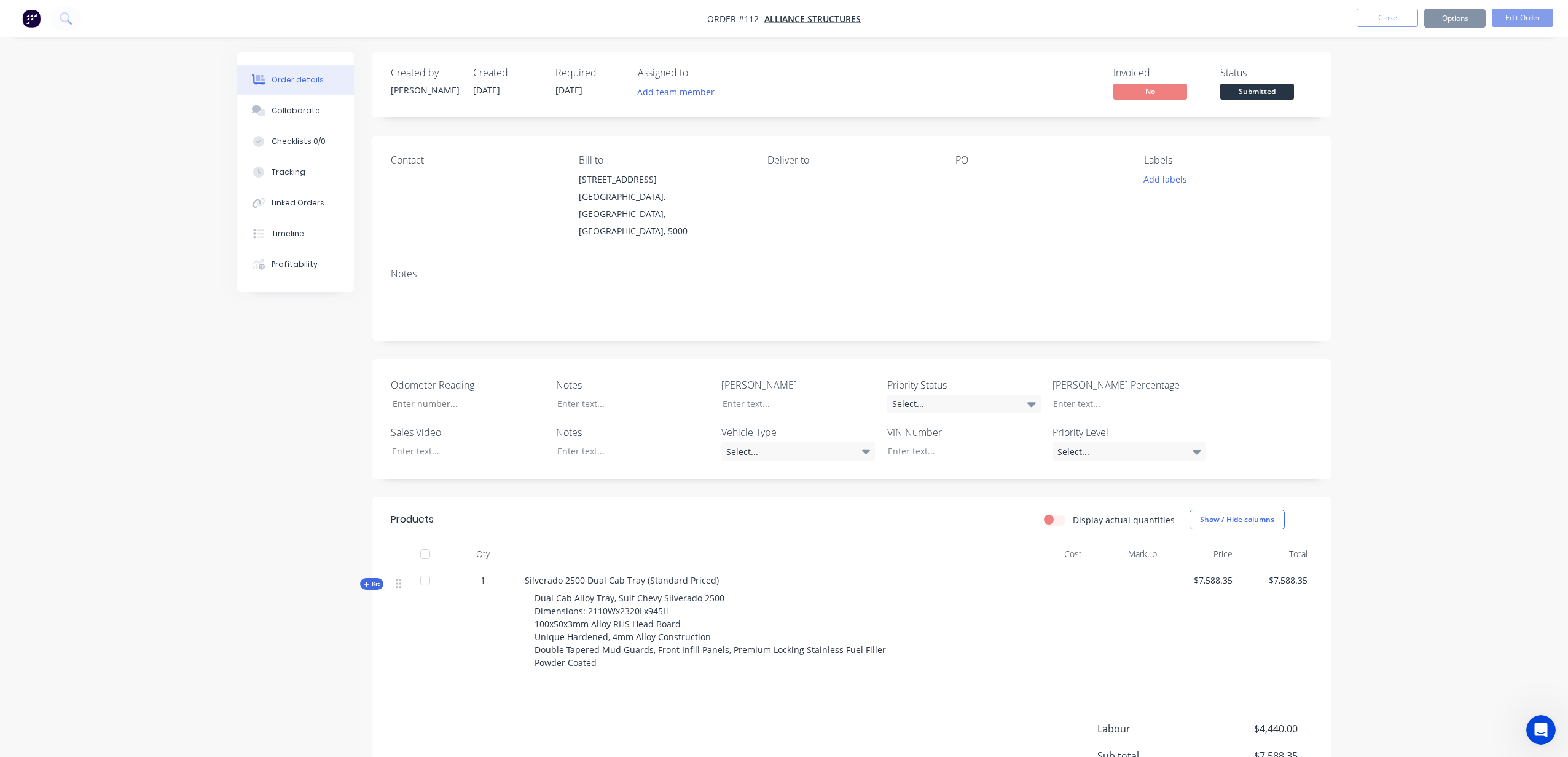
scroll to position [114, 0]
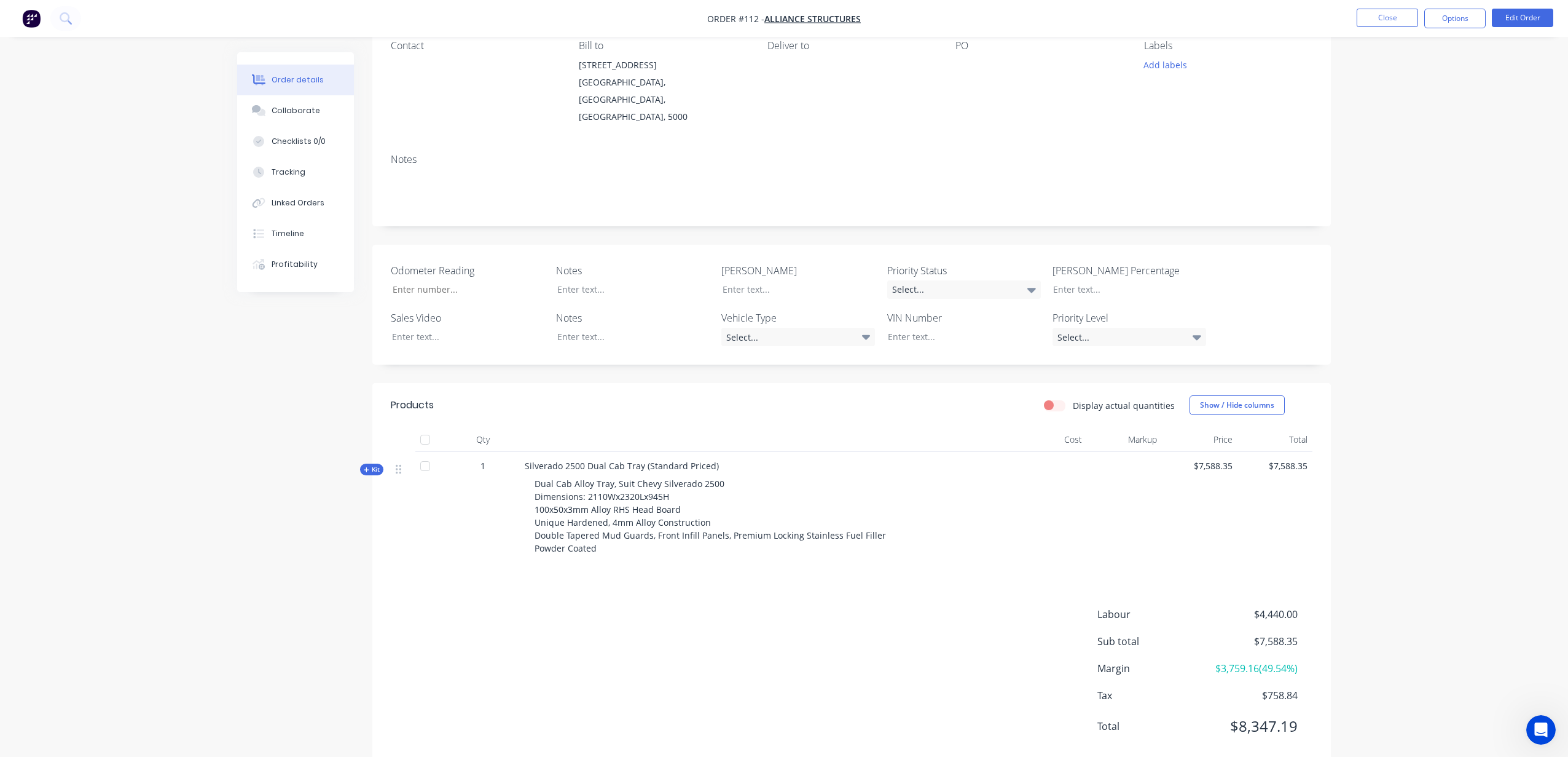
click at [368, 464] on span "Kit" at bounding box center [371, 469] width 16 height 9
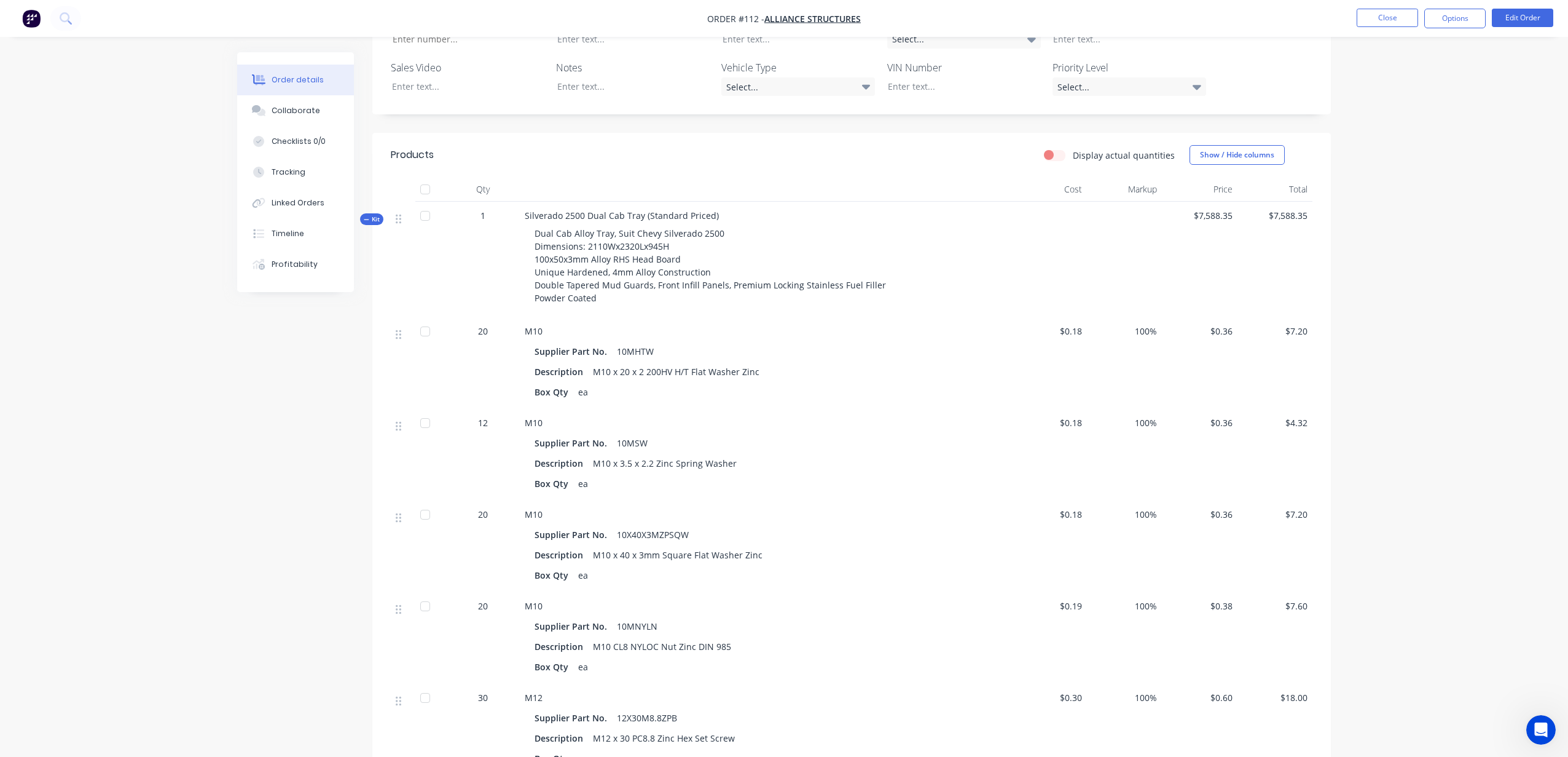
scroll to position [365, 0]
click at [421, 318] on div at bounding box center [425, 331] width 24 height 24
click at [425, 176] on div at bounding box center [425, 188] width 24 height 24
click at [429, 410] on div at bounding box center [425, 422] width 24 height 24
click at [425, 502] on div at bounding box center [425, 514] width 24 height 24
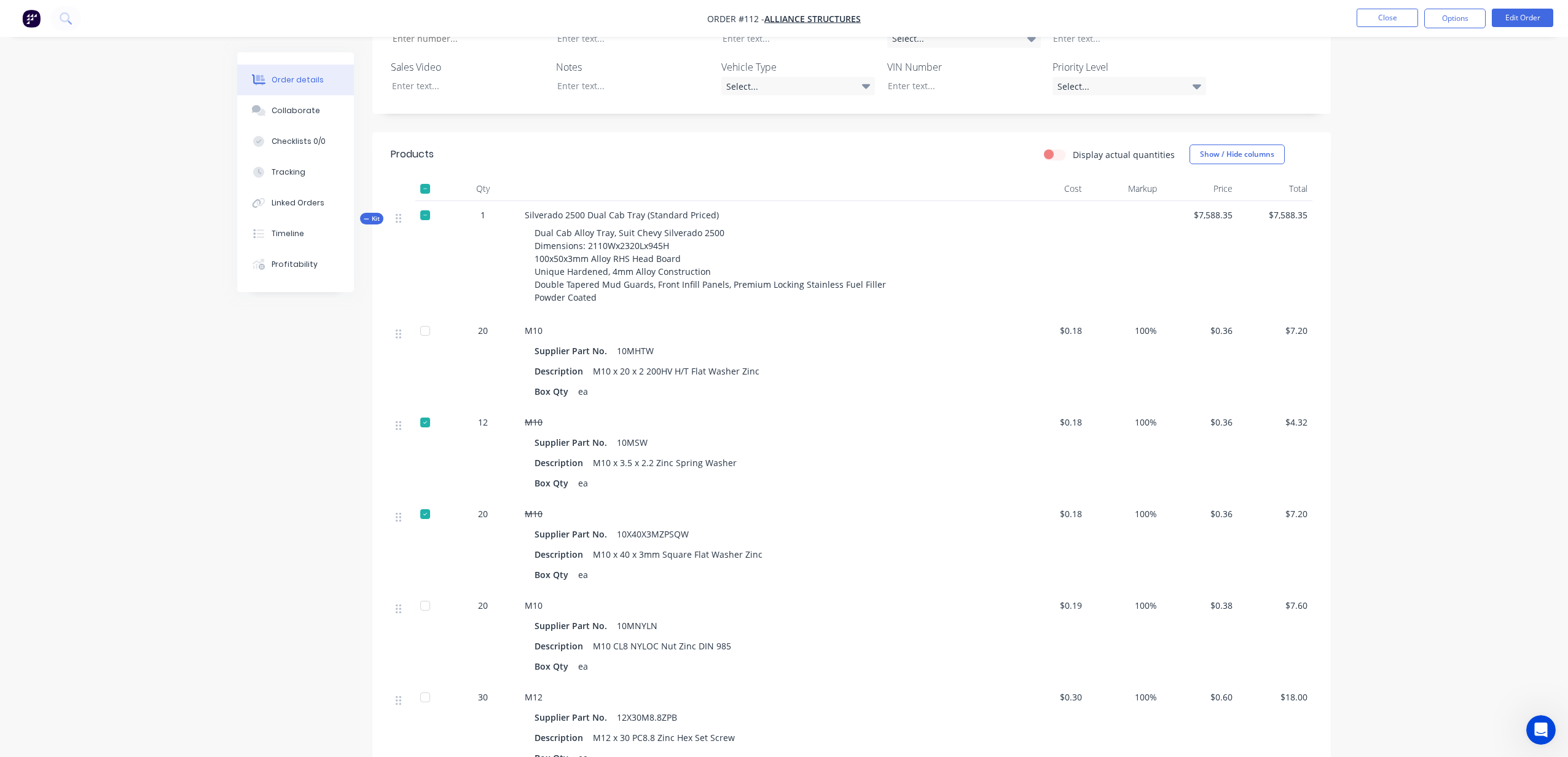
click at [425, 593] on div at bounding box center [425, 605] width 24 height 24
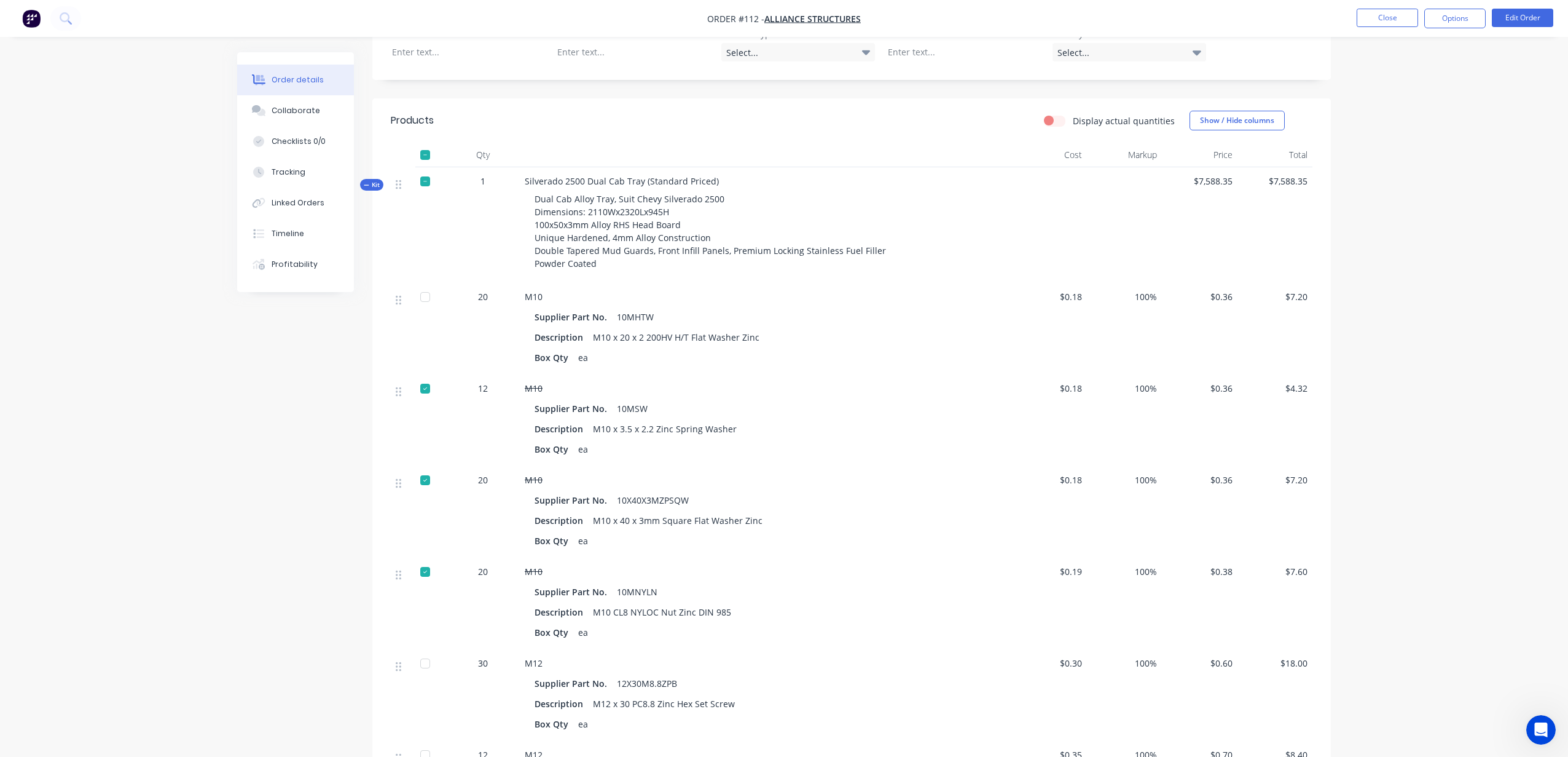
scroll to position [402, 0]
click at [421, 648] on div at bounding box center [425, 660] width 24 height 24
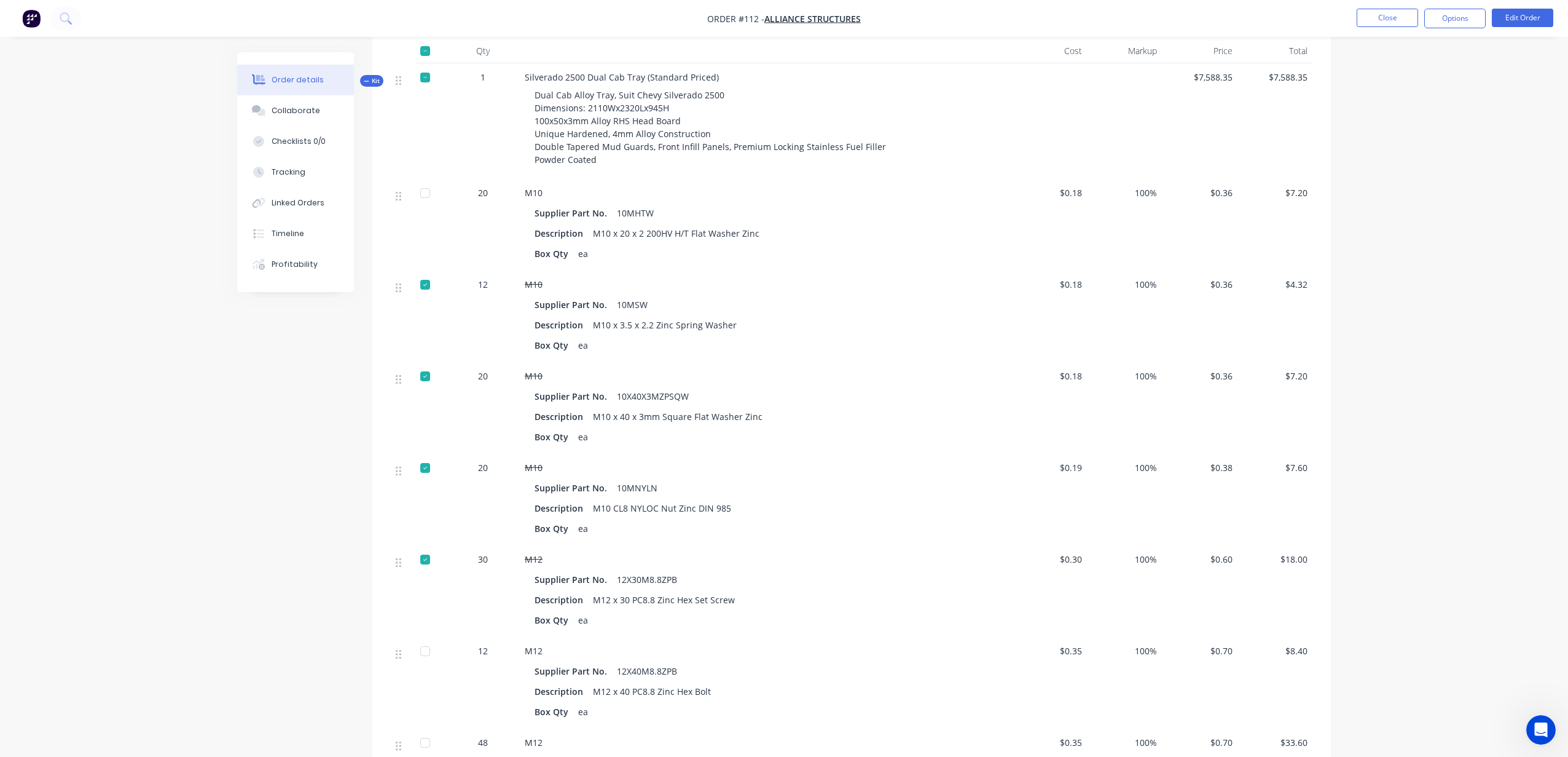
scroll to position [503, 0]
click at [425, 638] on div at bounding box center [425, 650] width 24 height 24
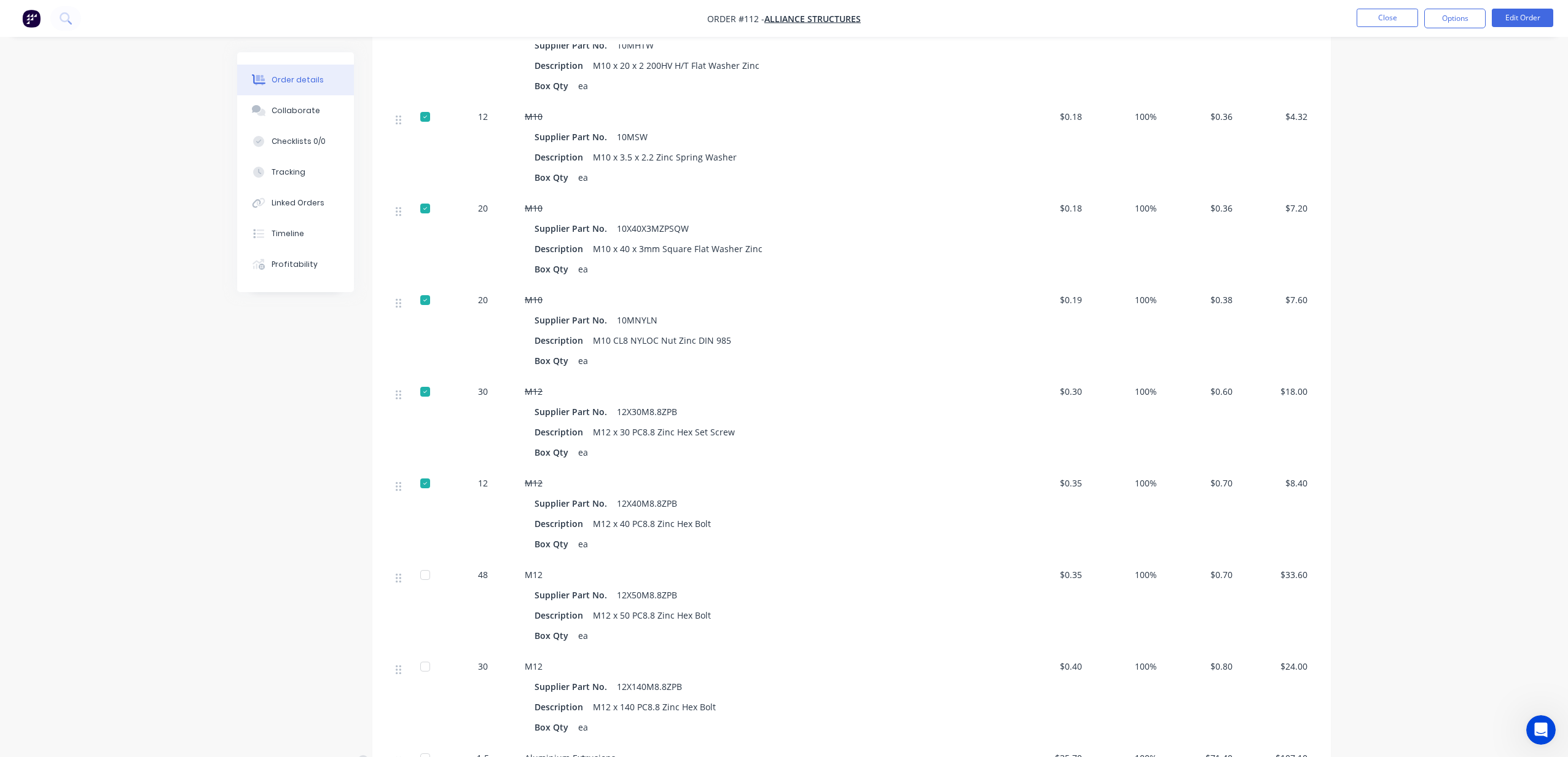
scroll to position [686, 0]
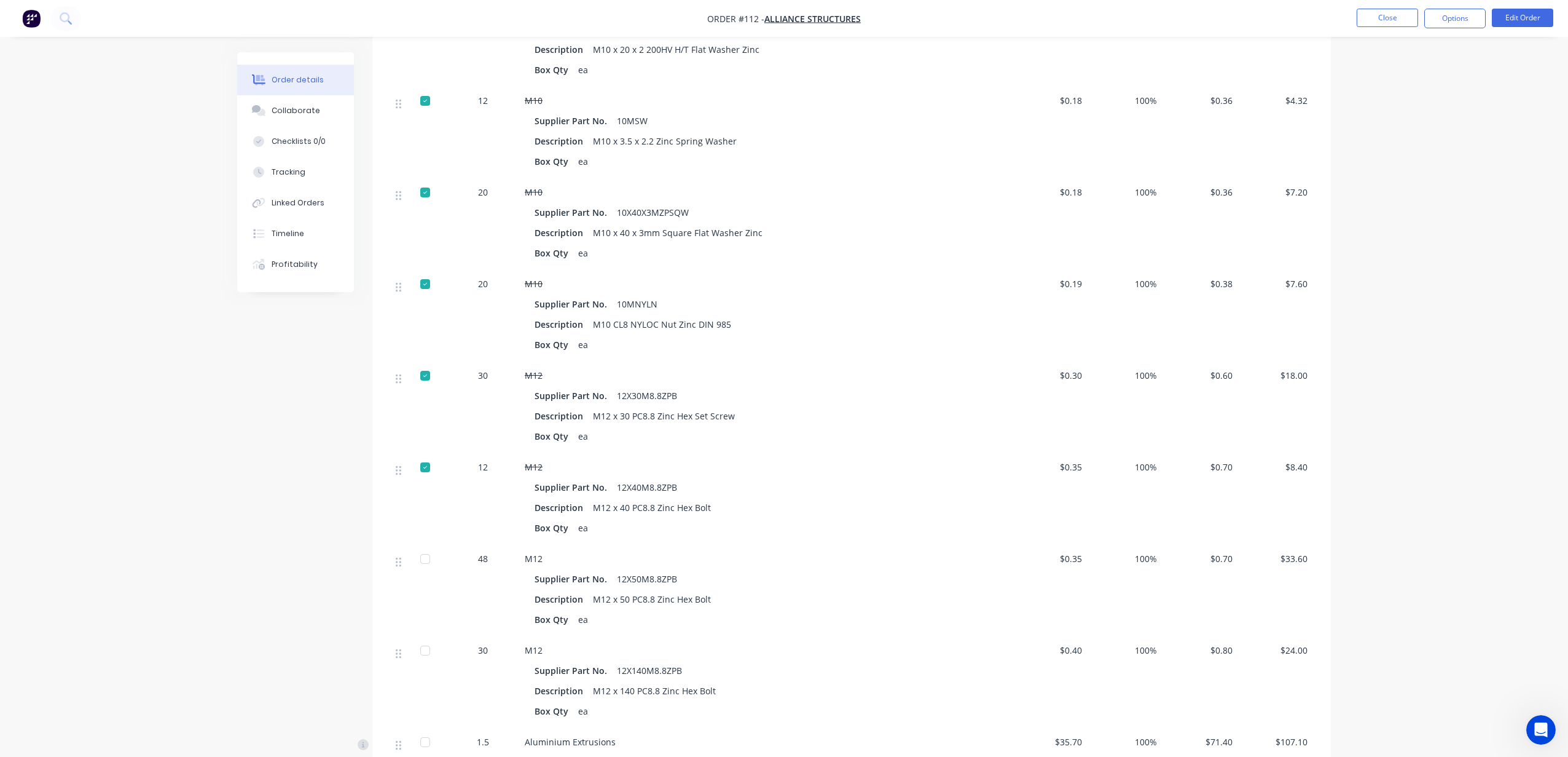
click at [424, 546] on div at bounding box center [425, 559] width 24 height 24
click at [1464, 14] on button "Options" at bounding box center [1455, 18] width 62 height 20
click at [279, 119] on button "Collaborate" at bounding box center [296, 110] width 117 height 30
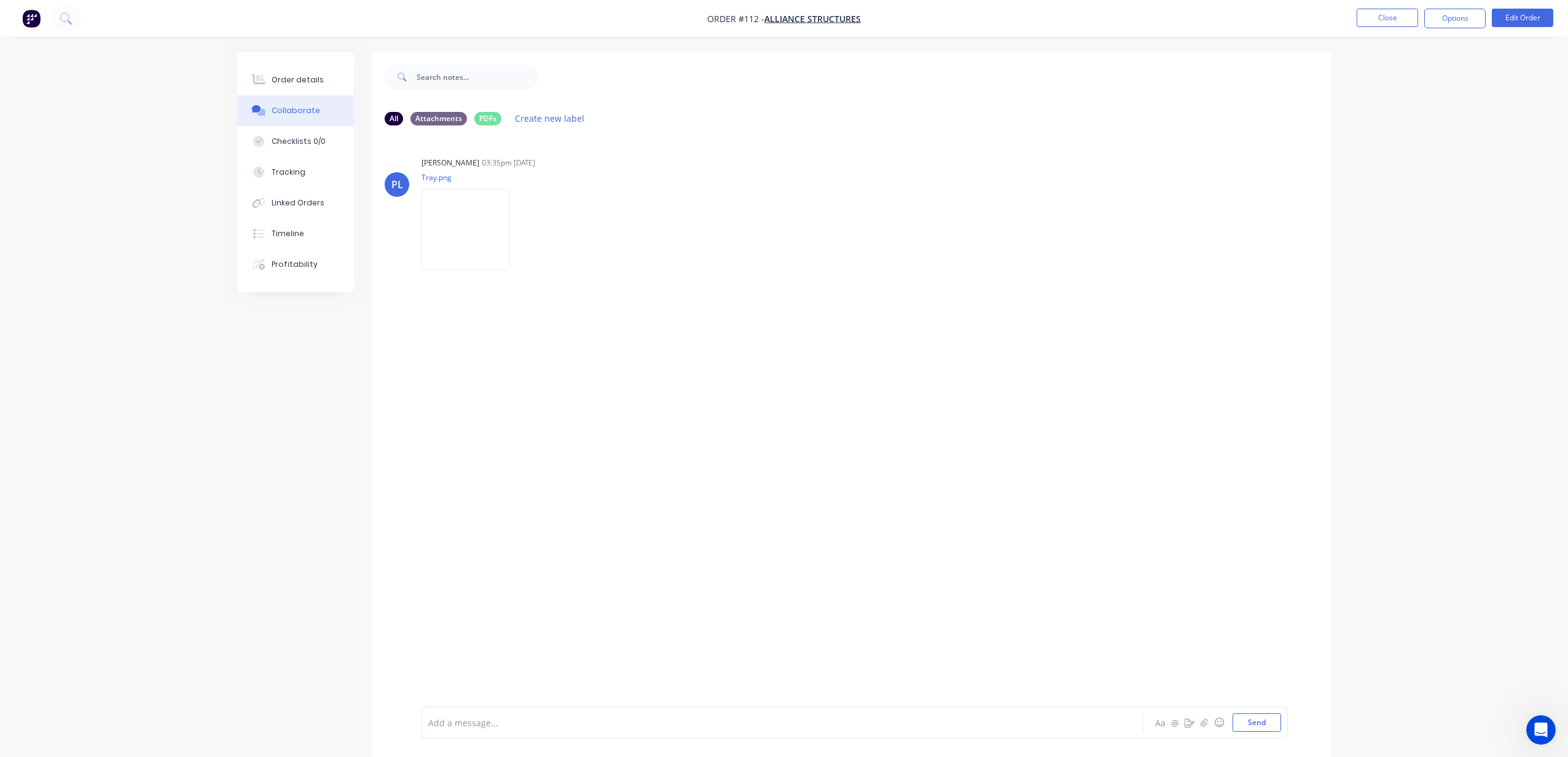
click at [577, 730] on div "Add a message..." at bounding box center [748, 722] width 640 height 18
click at [1497, 64] on icon at bounding box center [1492, 59] width 11 height 14
click at [308, 146] on div "Checklists 0/0" at bounding box center [298, 141] width 54 height 11
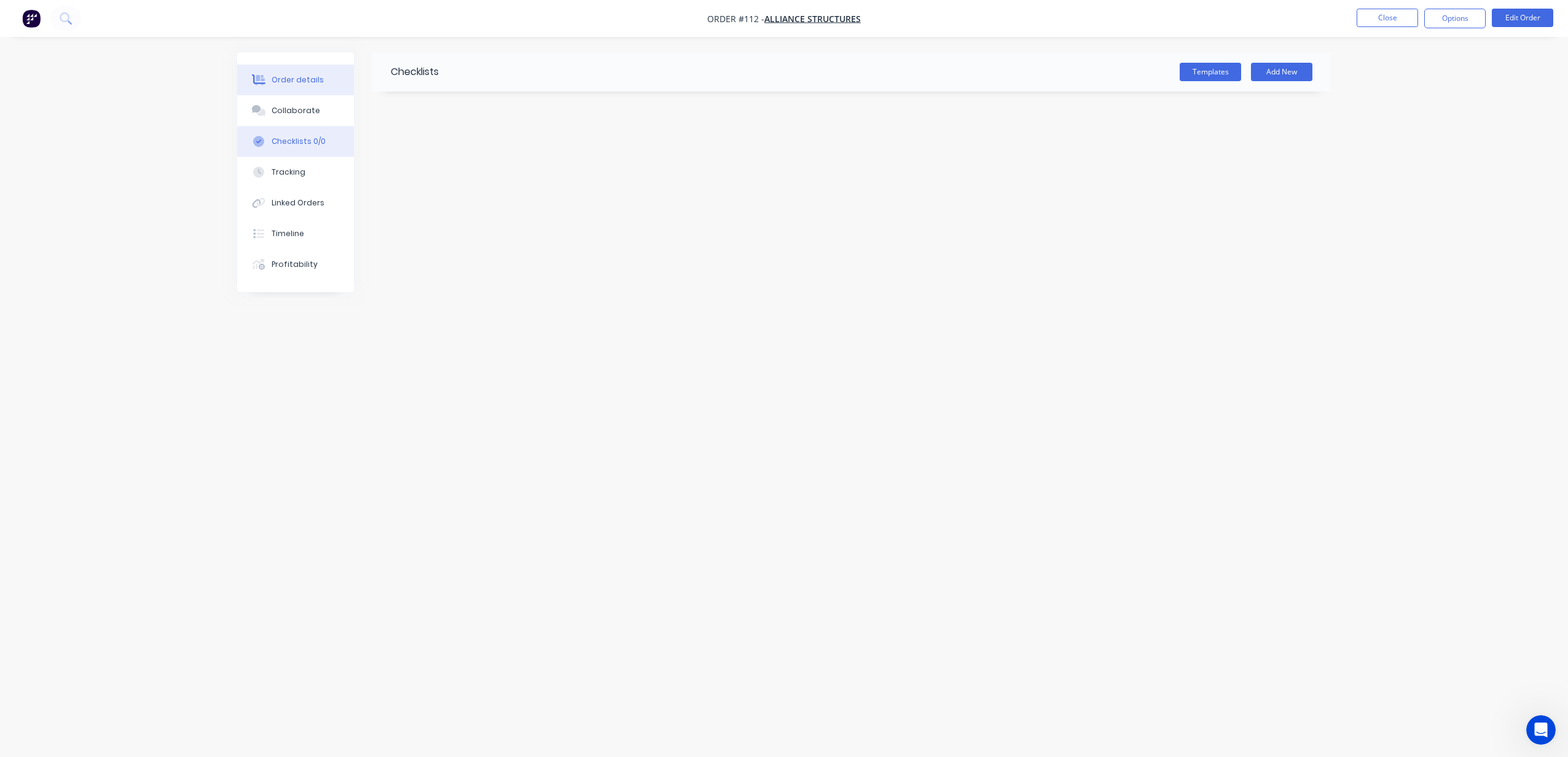
click at [328, 81] on button "Order details" at bounding box center [296, 80] width 117 height 30
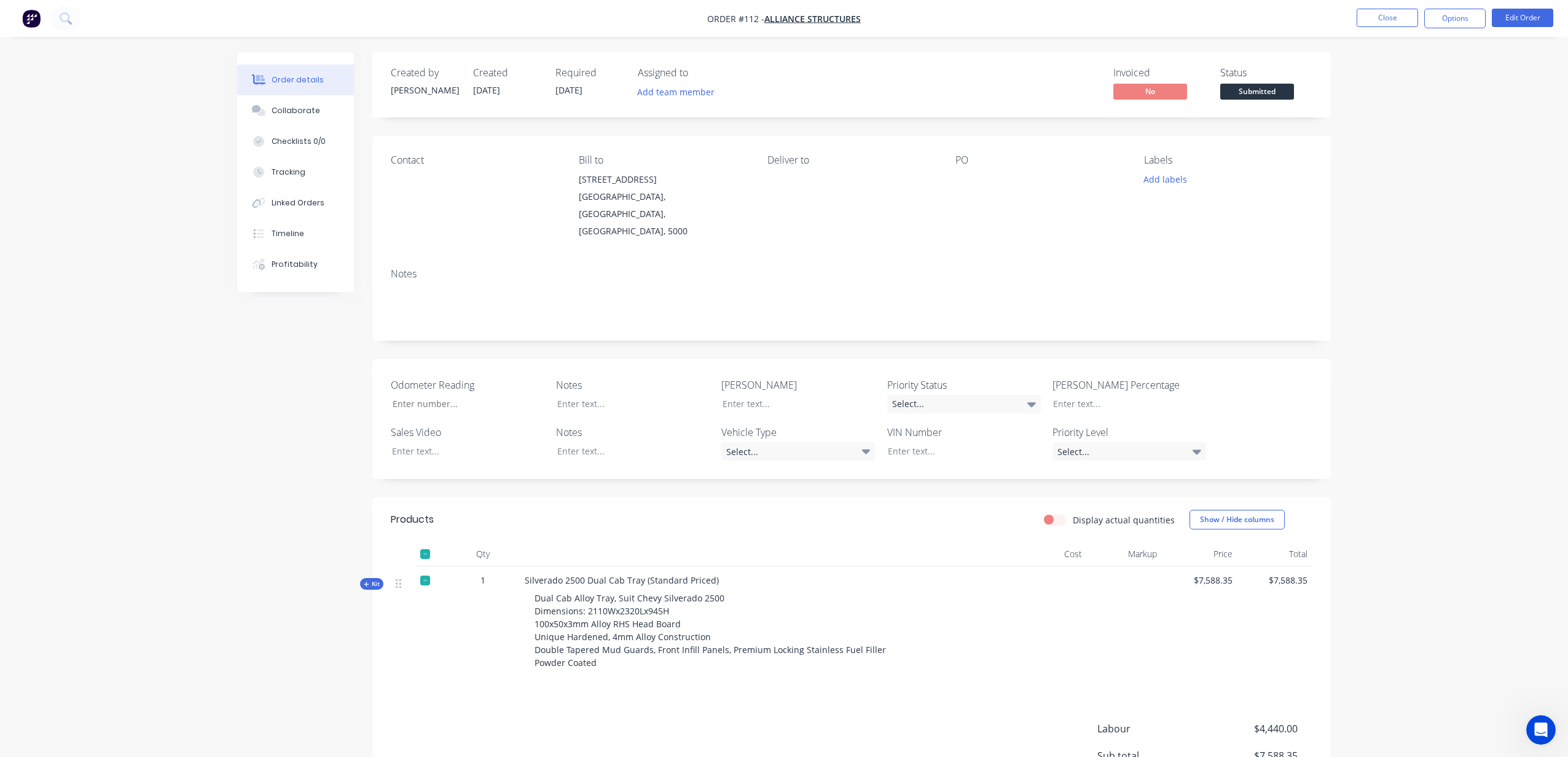
scroll to position [114, 0]
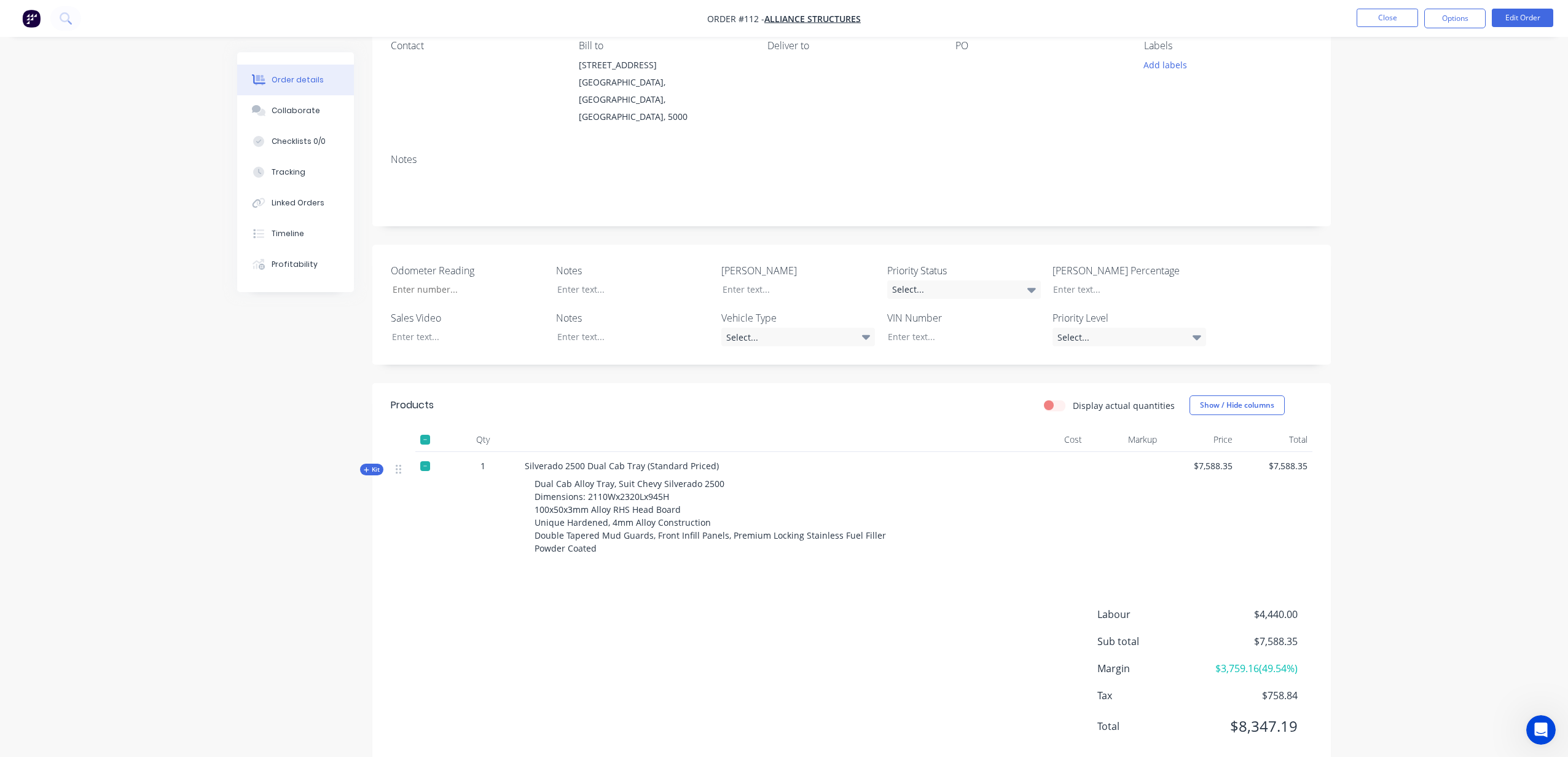
click at [365, 464] on span "Kit" at bounding box center [371, 469] width 16 height 9
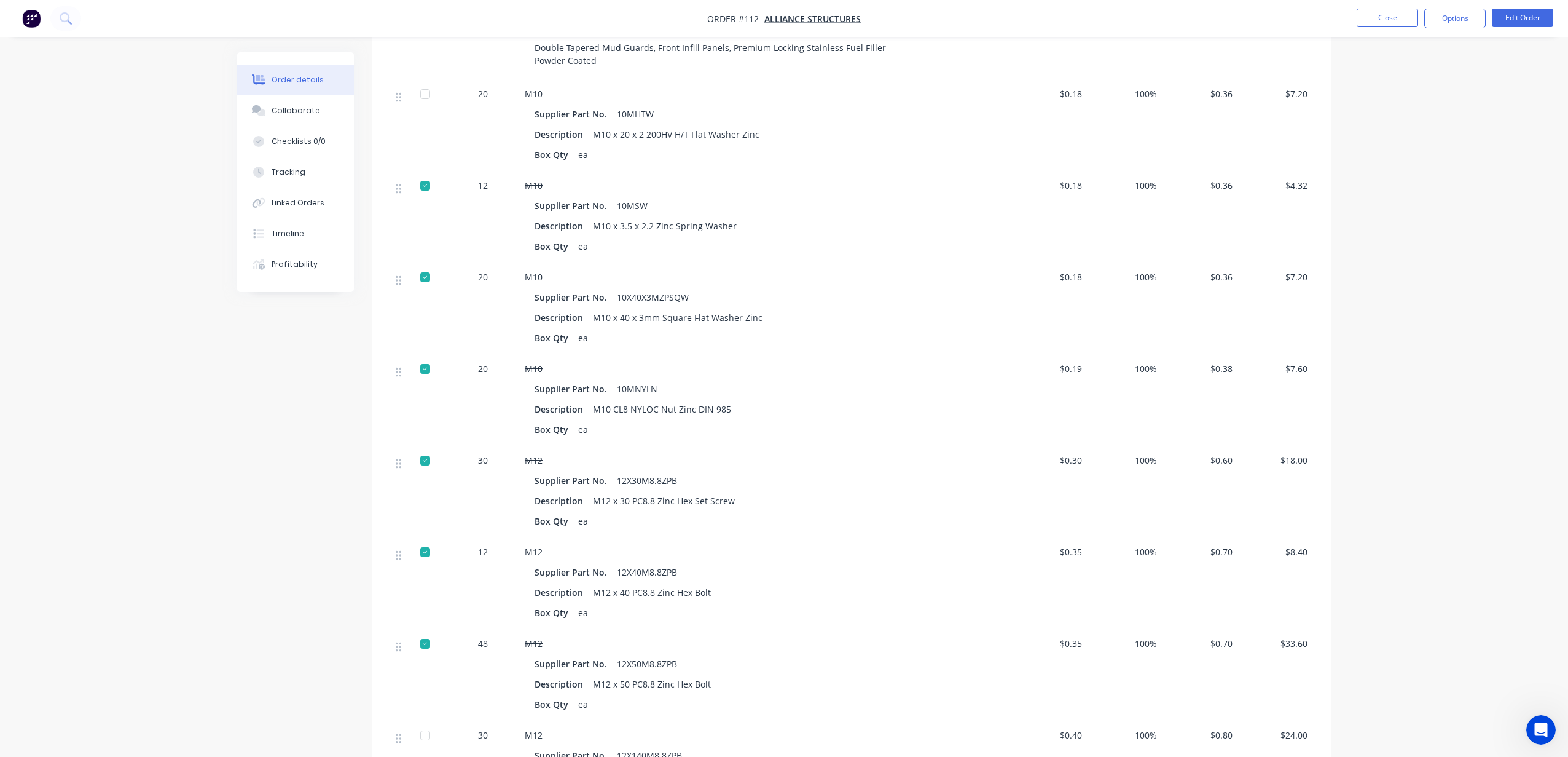
scroll to position [186, 0]
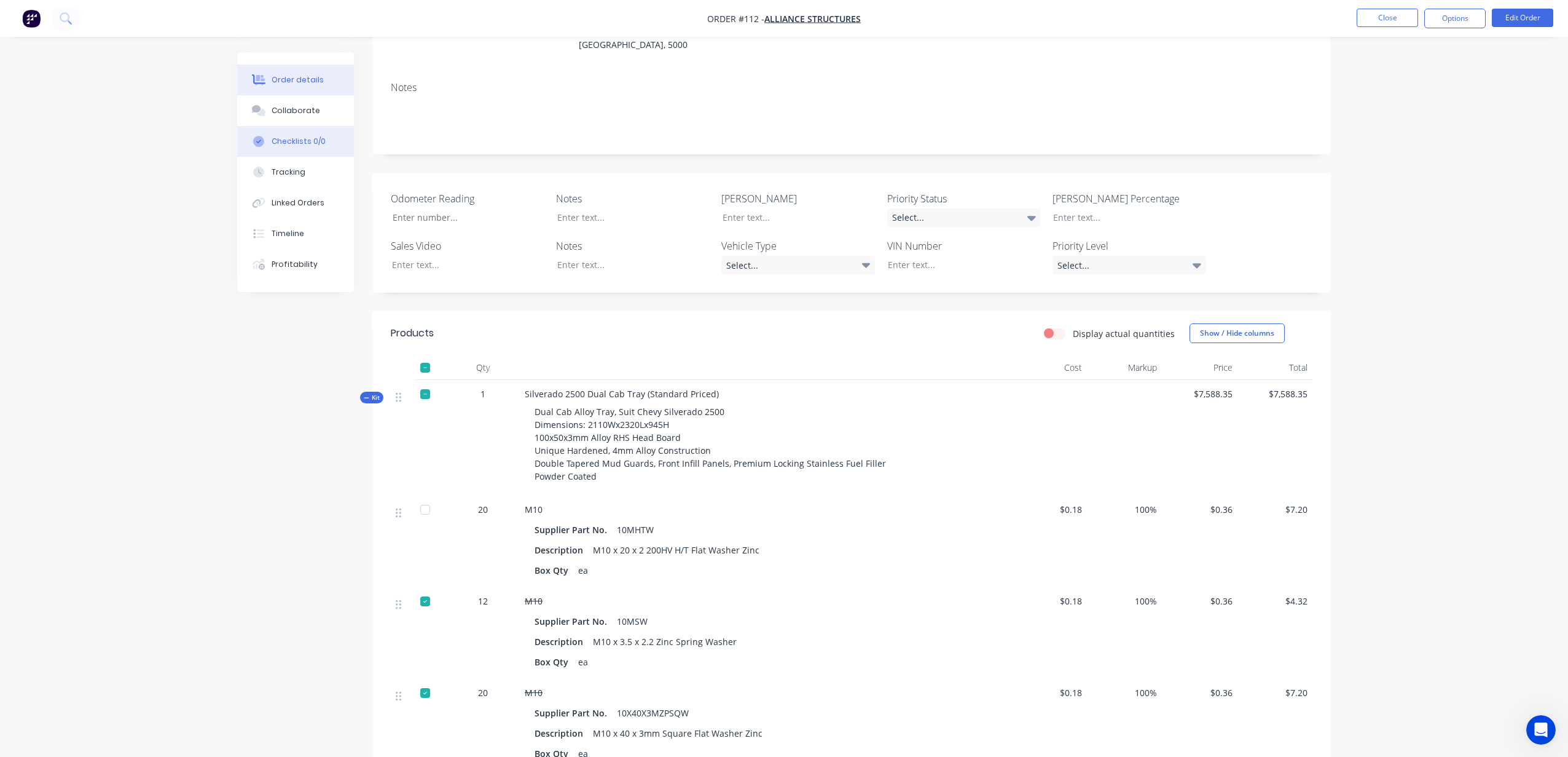
click at [311, 140] on div "Checklists 0/0" at bounding box center [298, 141] width 54 height 11
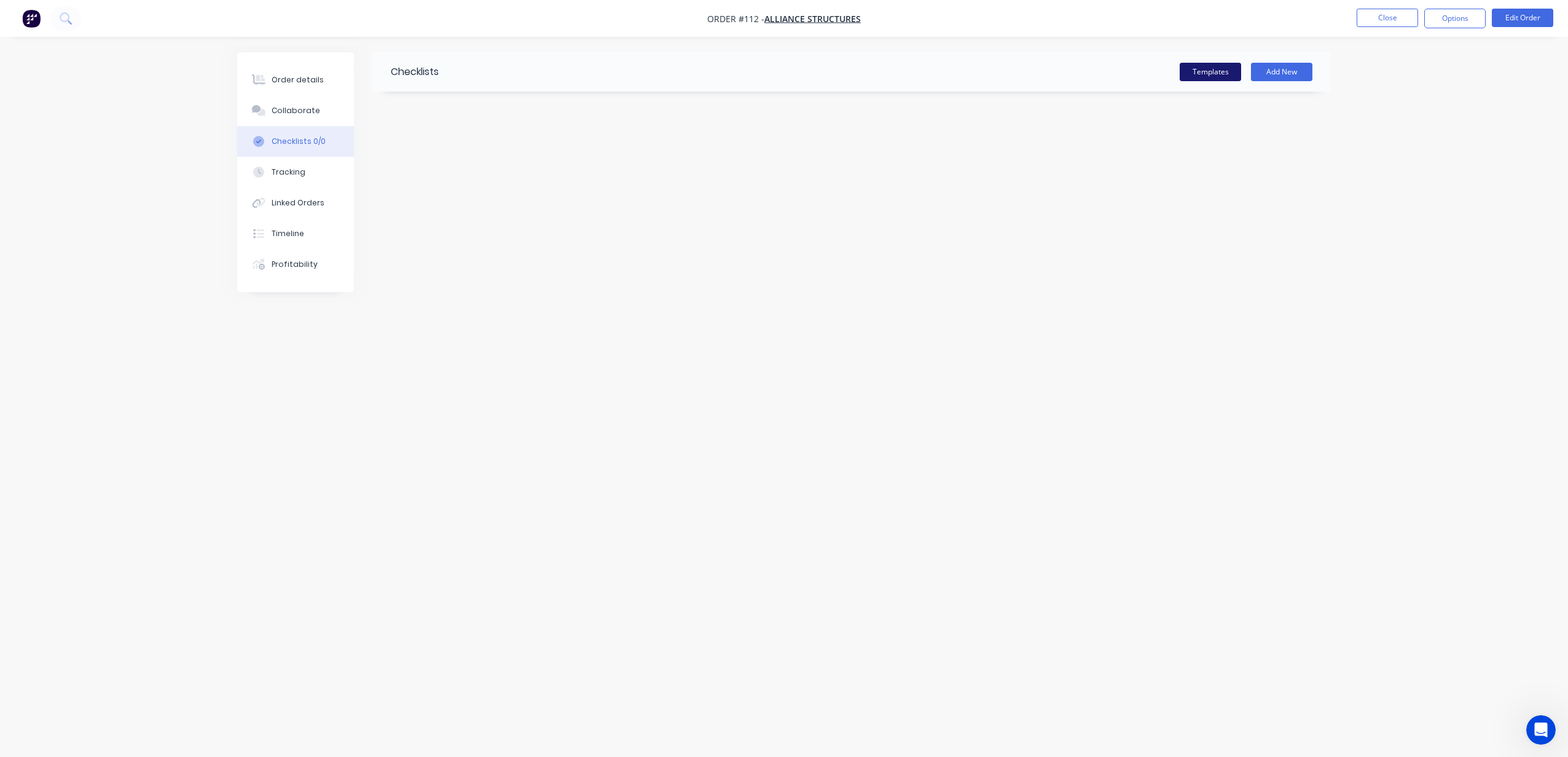
click at [1206, 72] on button "Templates" at bounding box center [1210, 71] width 62 height 18
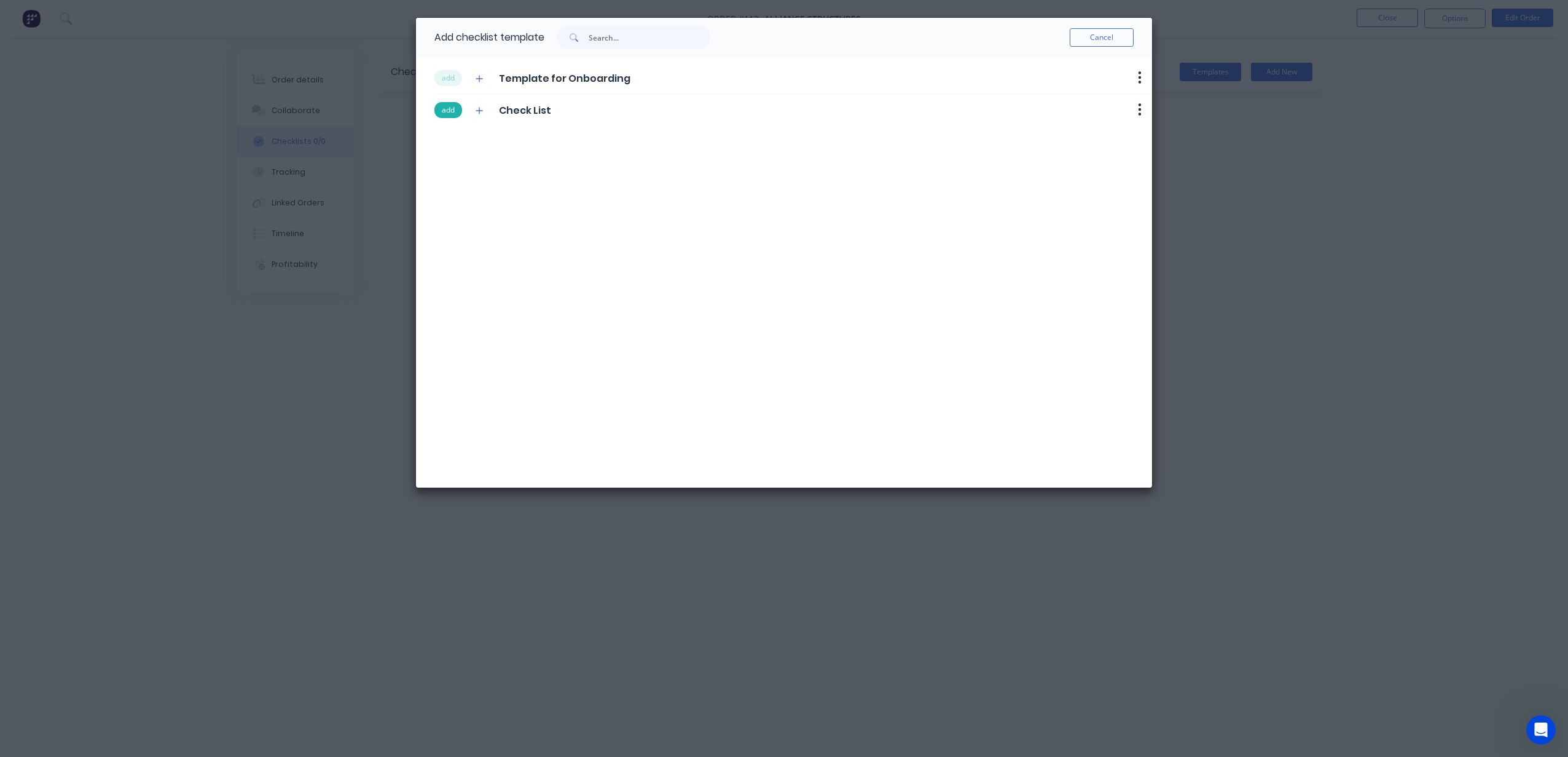
click at [455, 114] on button "add" at bounding box center [448, 109] width 27 height 16
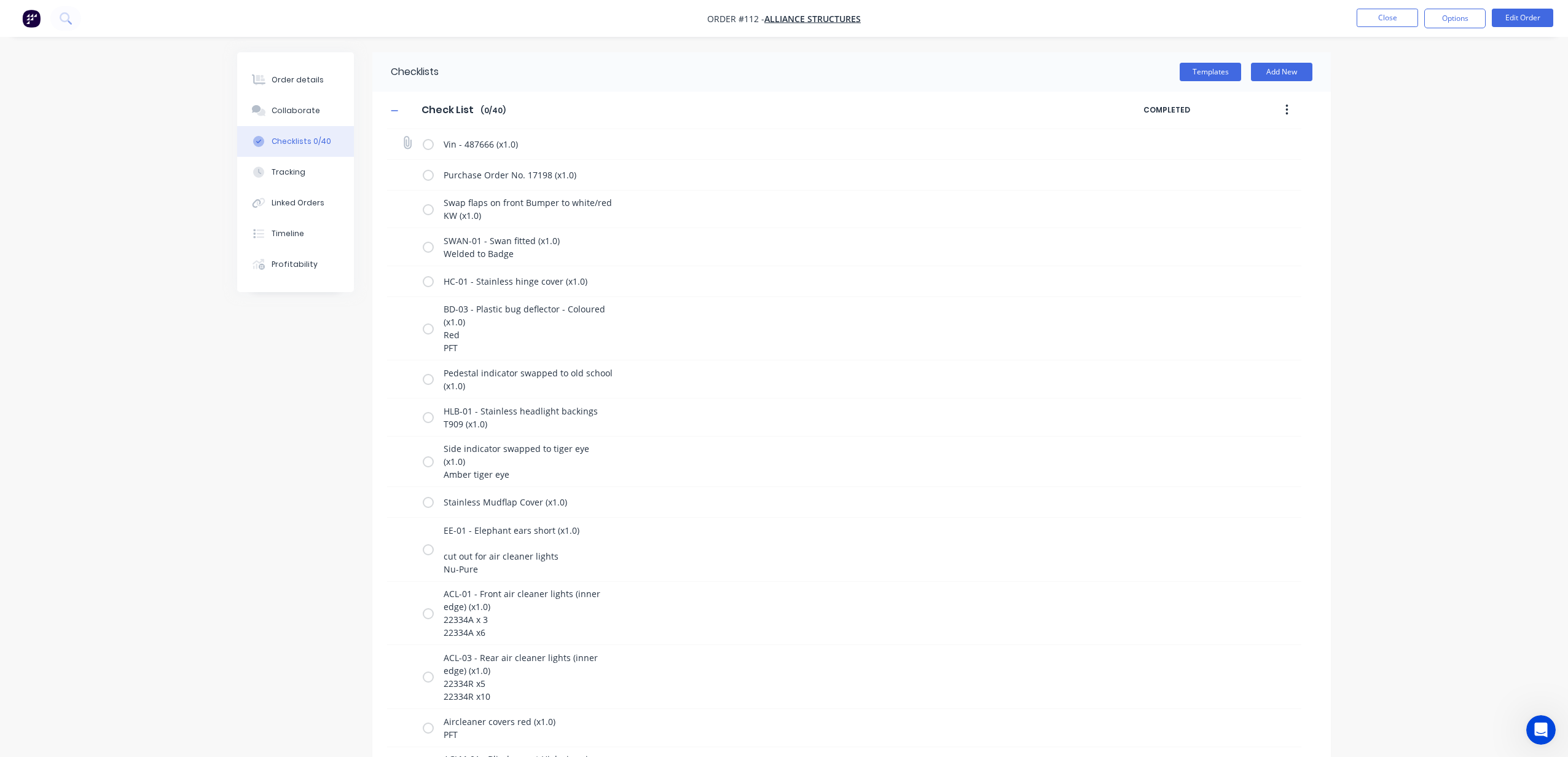
click at [432, 144] on label at bounding box center [428, 144] width 11 height 13
click at [0, 0] on input "checkbox" at bounding box center [0, 0] width 0 height 0
click at [281, 65] on button "Order details" at bounding box center [296, 80] width 117 height 30
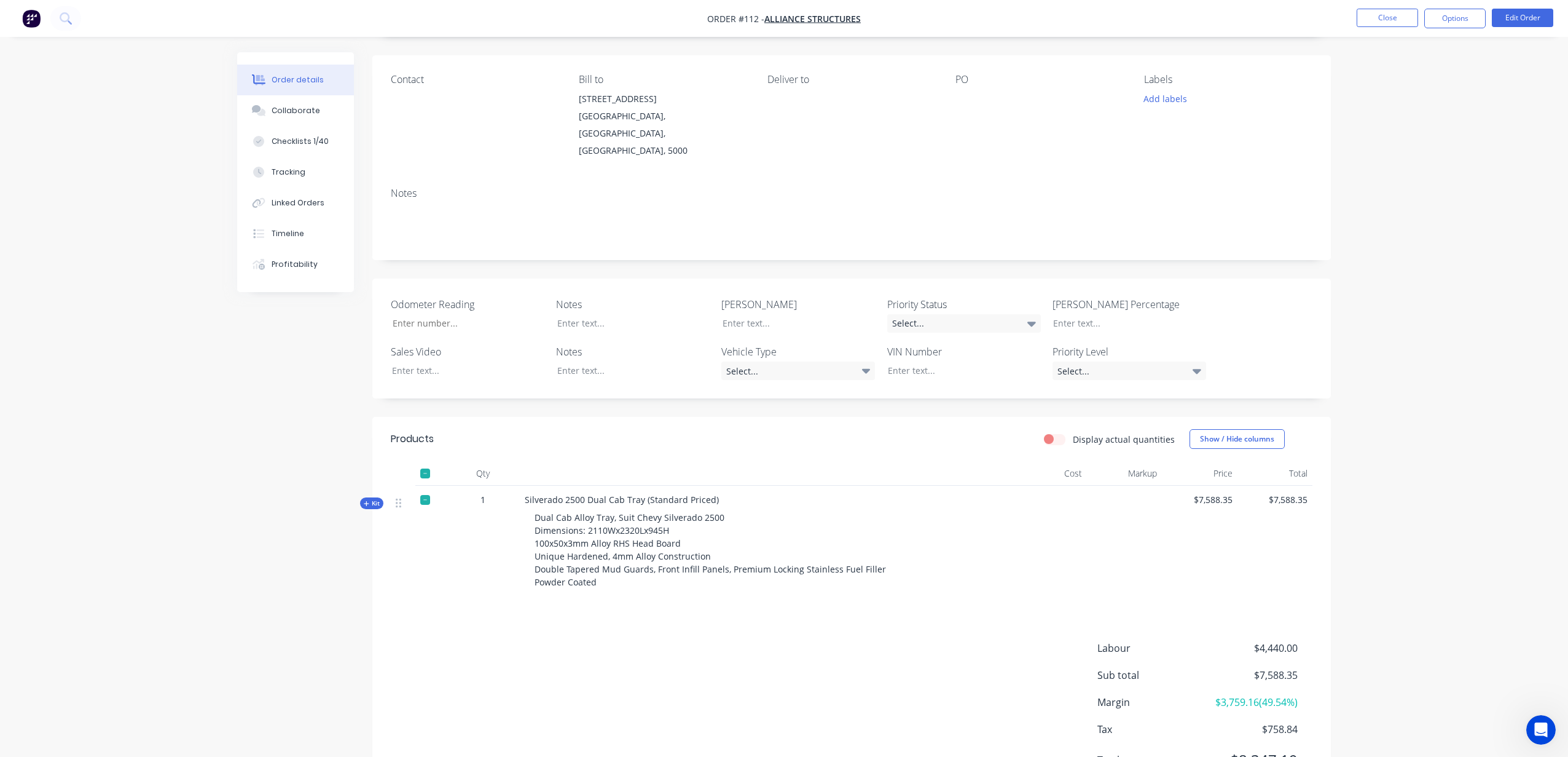
scroll to position [114, 0]
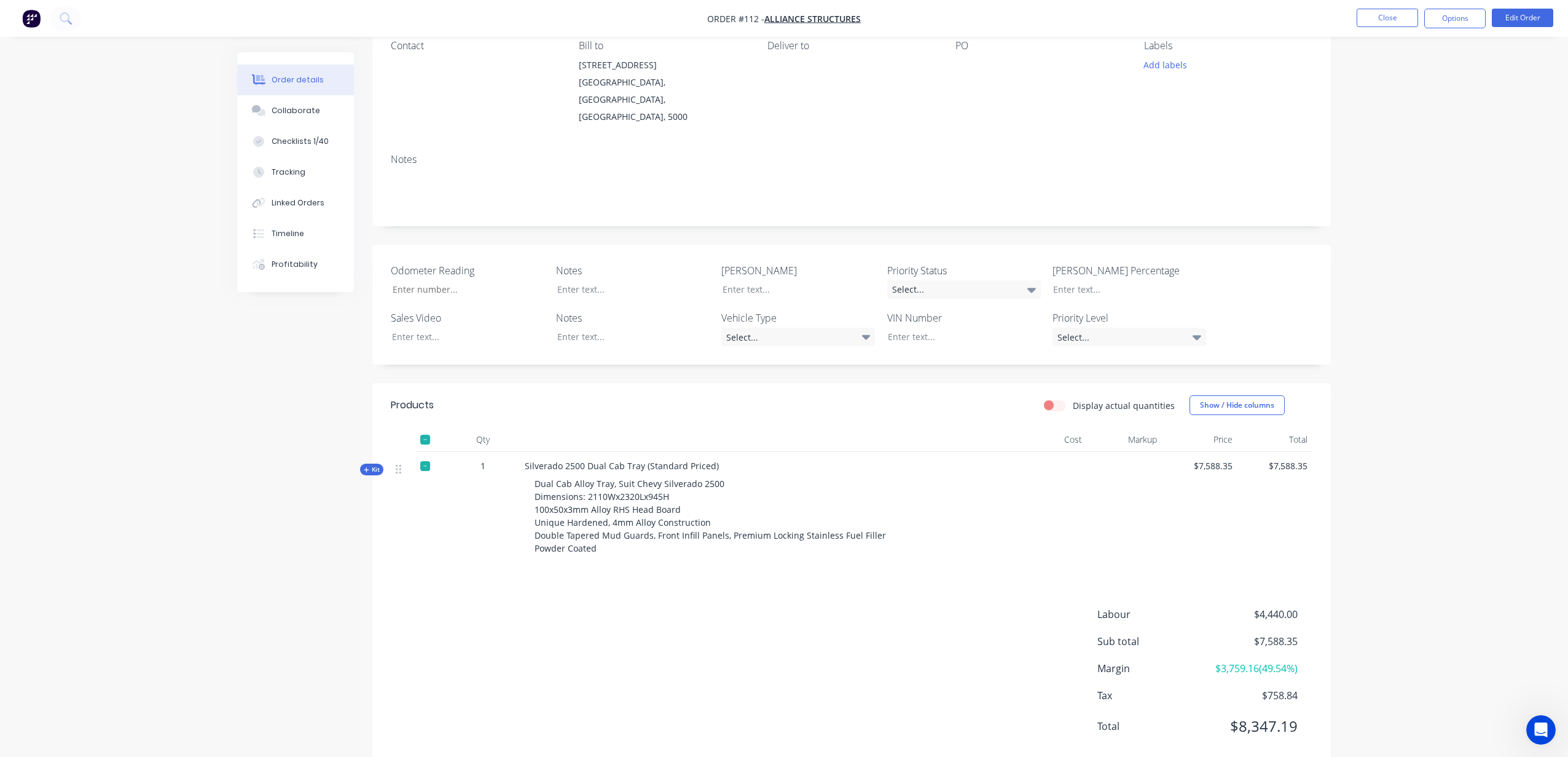
click at [368, 432] on div "Created by [PERSON_NAME] Created [DATE] Required [DATE] Assigned to Add team me…" at bounding box center [784, 362] width 1094 height 848
click at [362, 464] on div "Kit" at bounding box center [371, 469] width 24 height 11
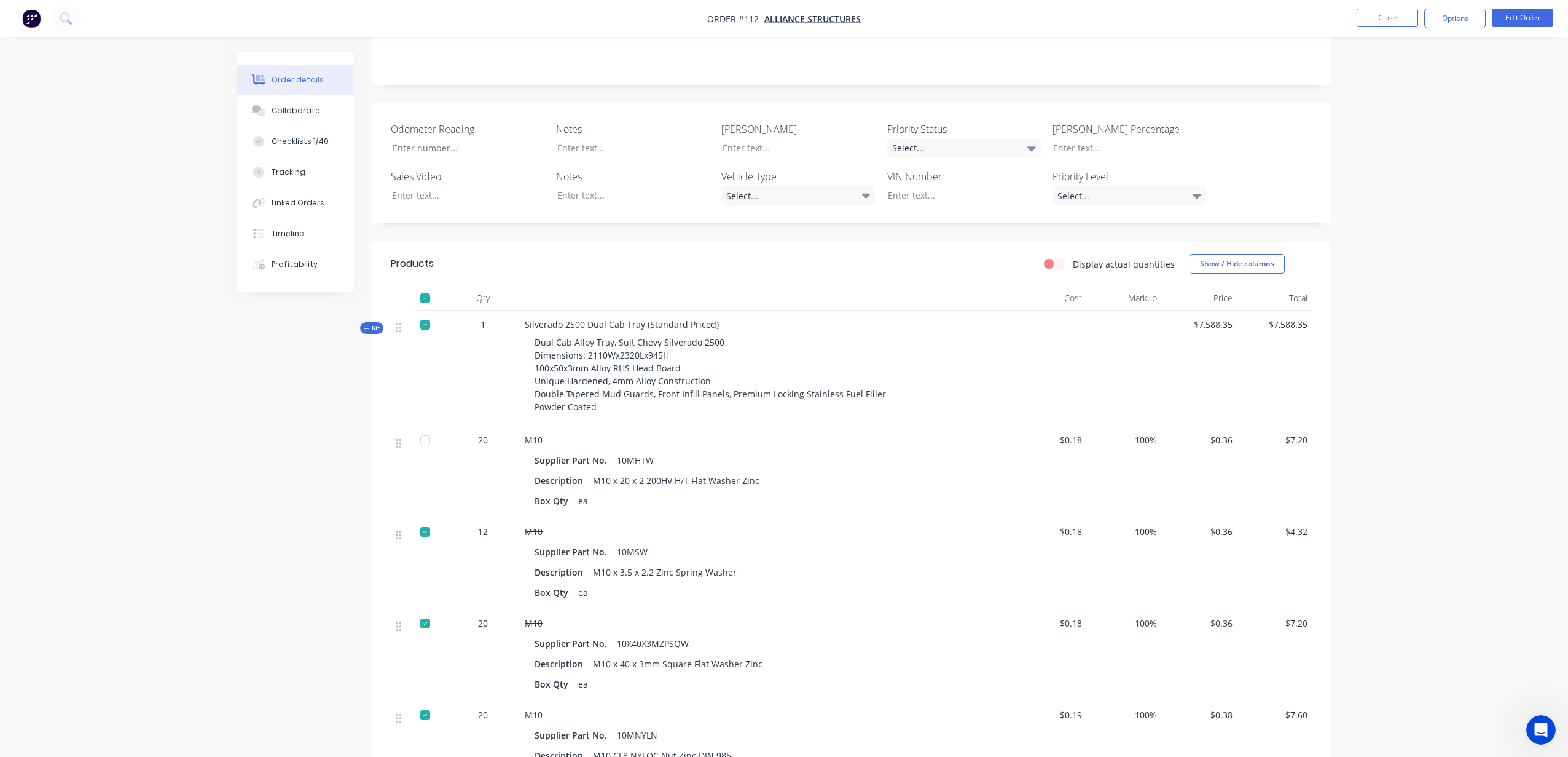
scroll to position [254, 0]
click at [428, 429] on div at bounding box center [425, 442] width 24 height 24
click at [427, 314] on div at bounding box center [425, 326] width 24 height 24
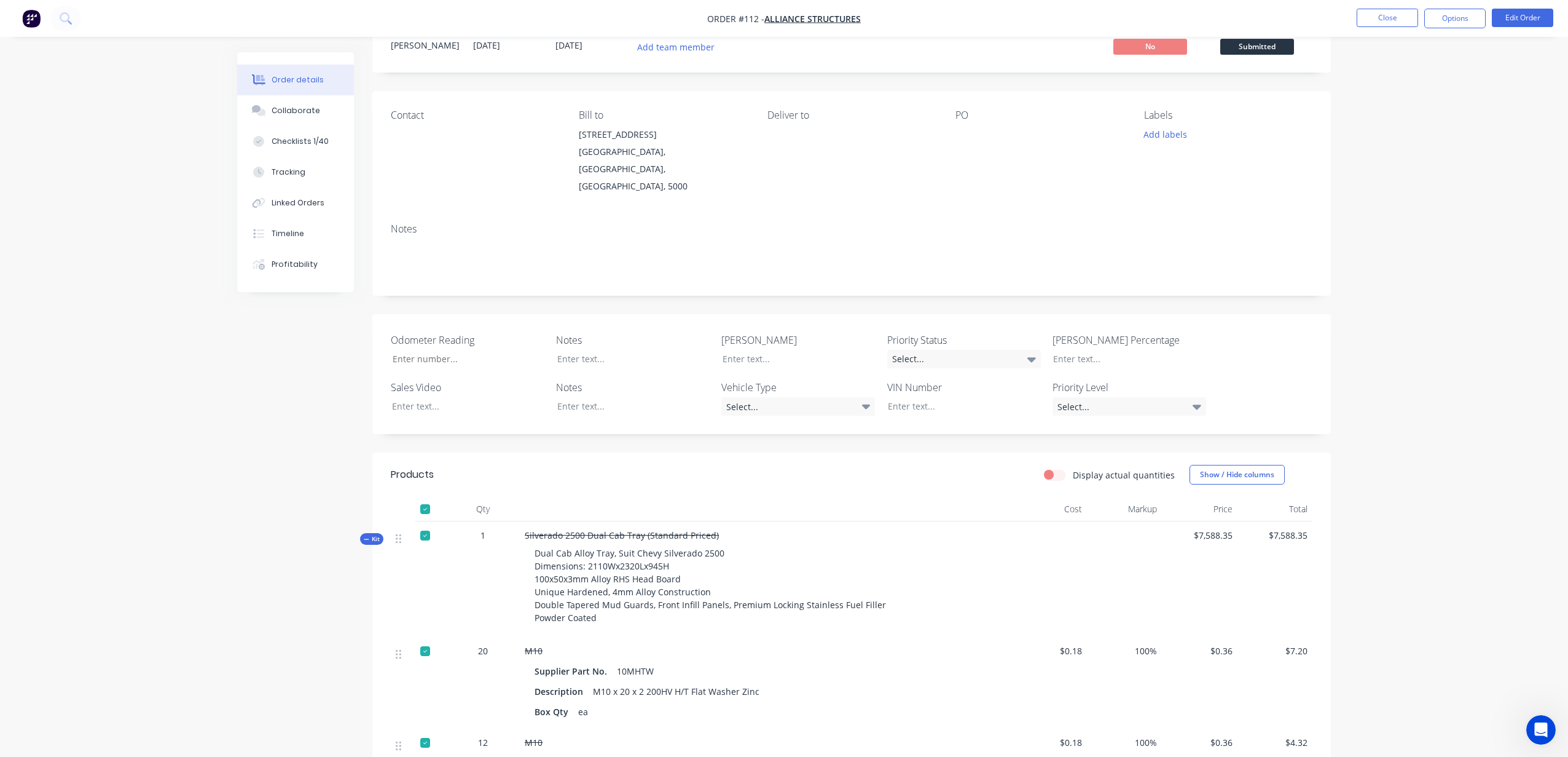
scroll to position [0, 0]
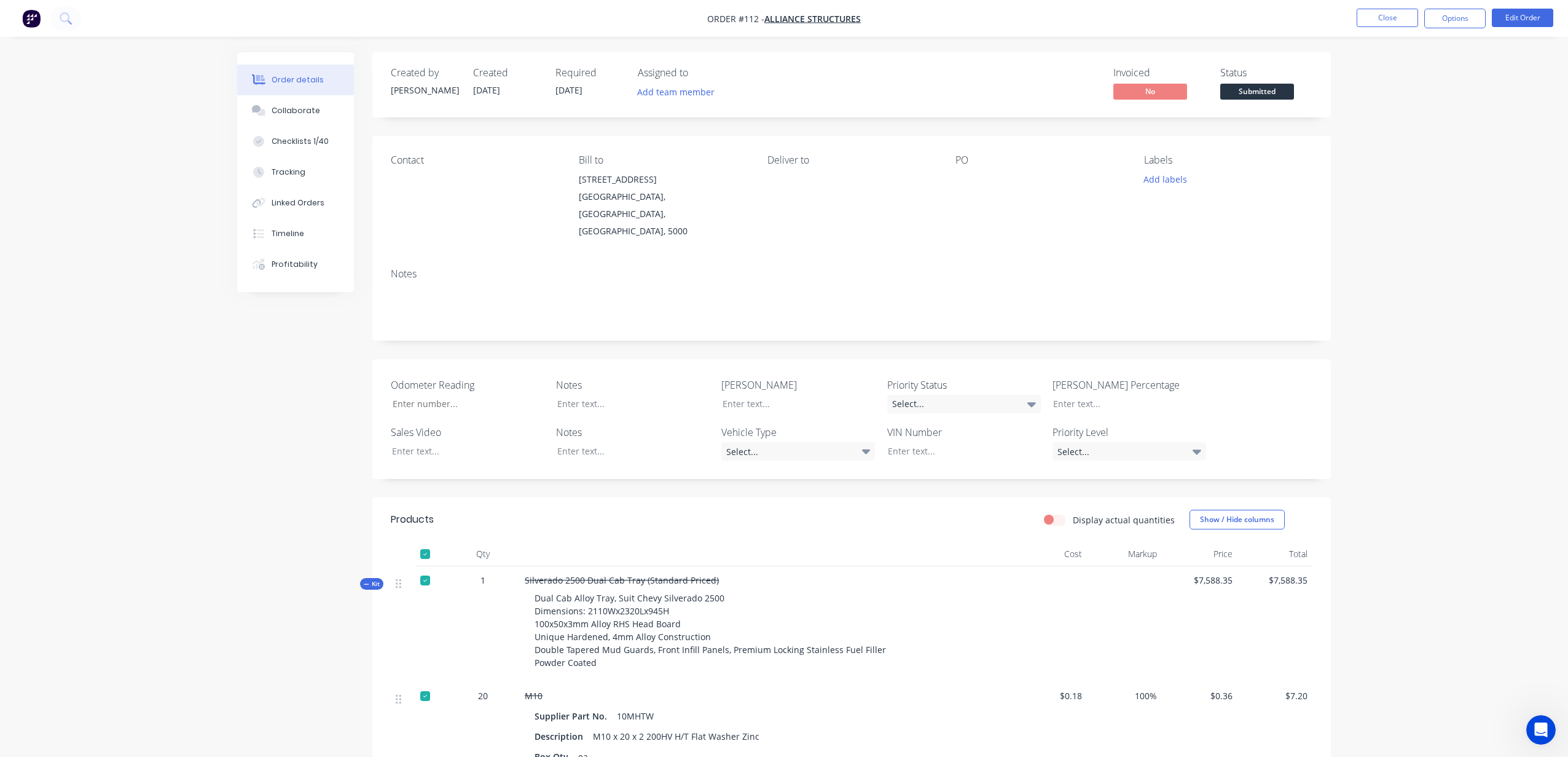
click at [35, 21] on img "button" at bounding box center [31, 18] width 18 height 18
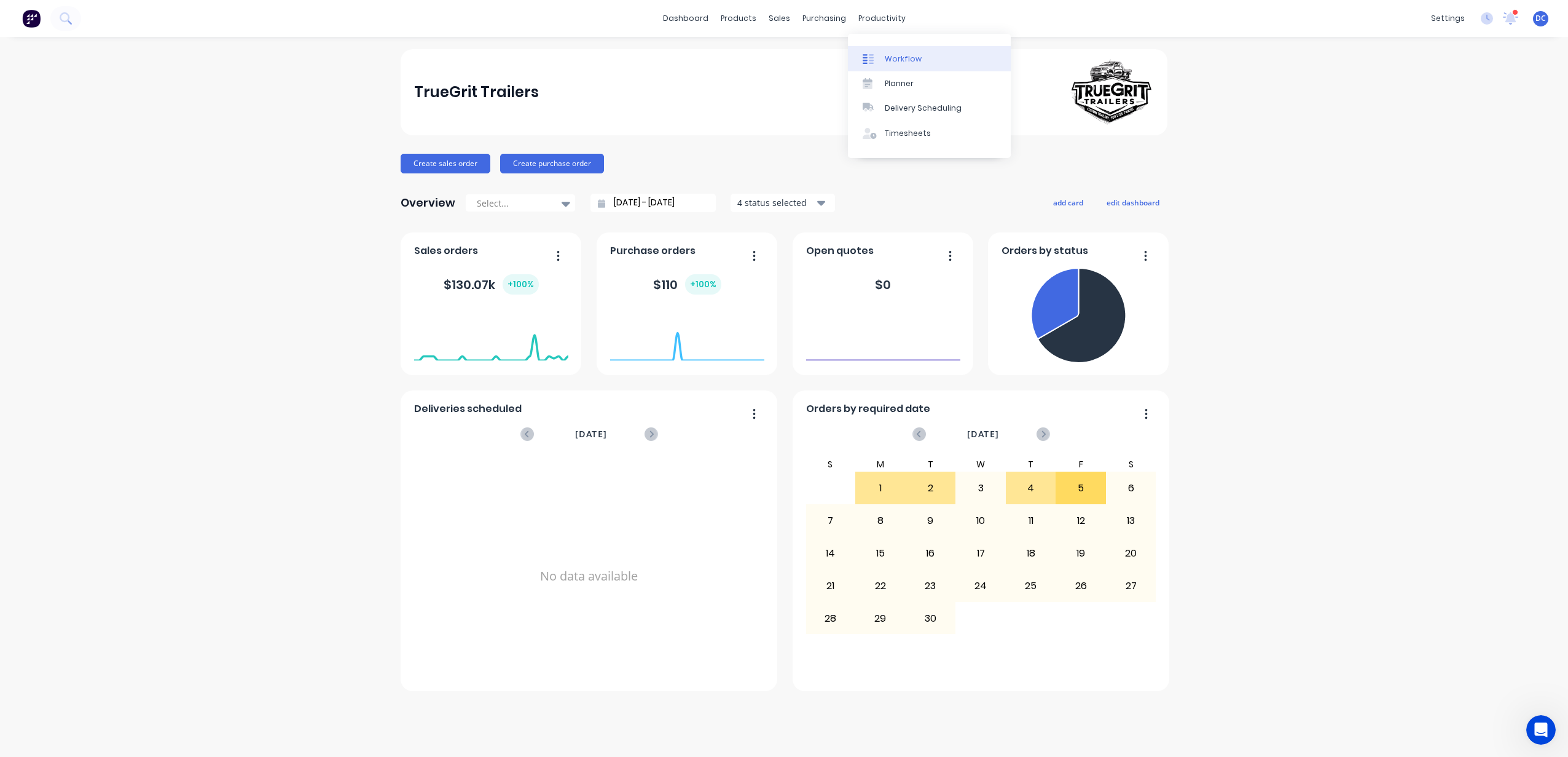
click at [894, 66] on link "Workflow" at bounding box center [929, 59] width 163 height 24
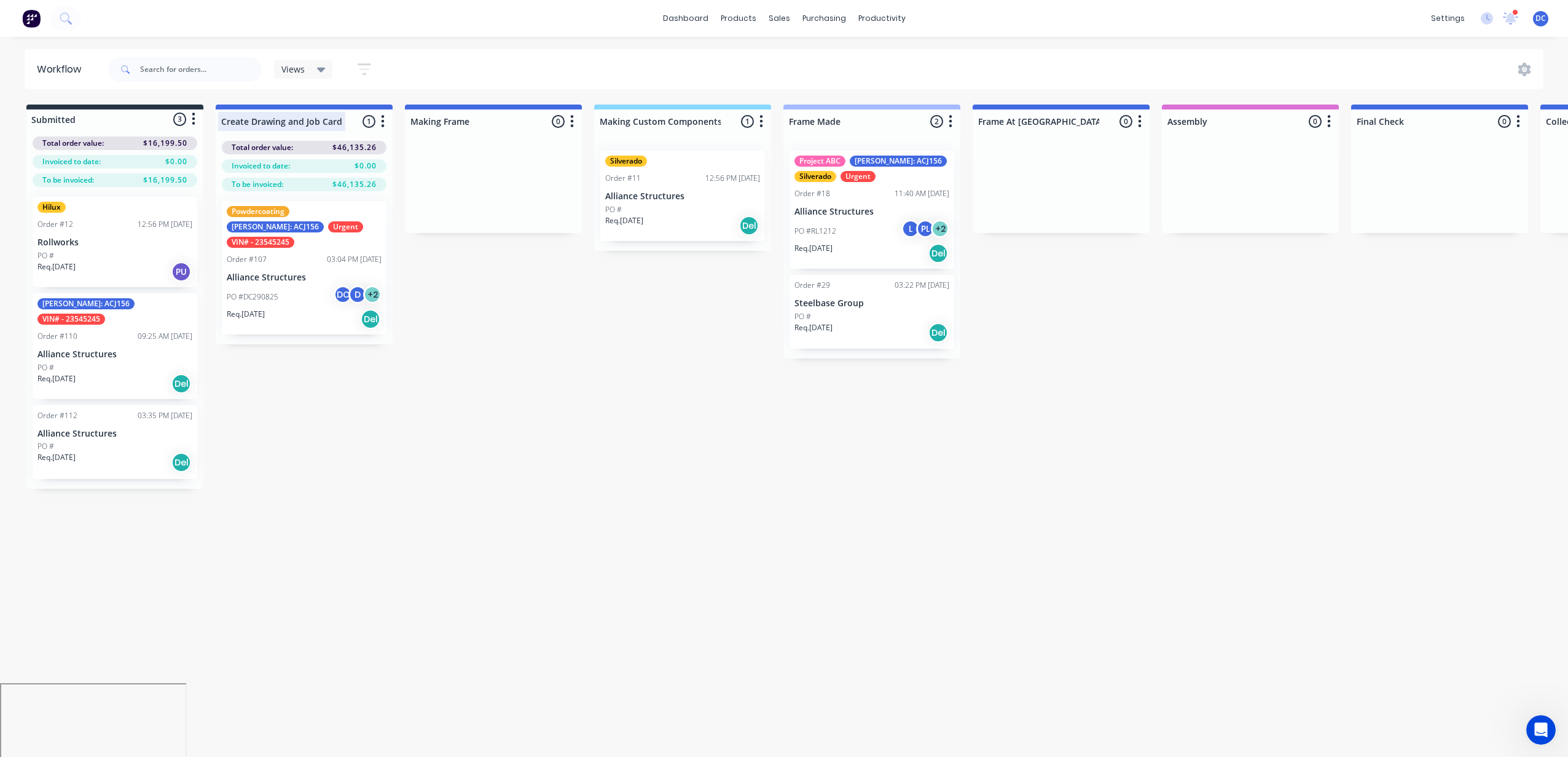
click at [302, 124] on div at bounding box center [304, 122] width 177 height 24
drag, startPoint x: 323, startPoint y: 122, endPoint x: 189, endPoint y: 124, distance: 134.0
click at [189, 124] on div "Submitted 3 Status colour #273444 hex #273444 Save Cancel Summaries Total order…" at bounding box center [1015, 296] width 2049 height 384
click at [276, 309] on div "Req. [DATE] Del" at bounding box center [304, 318] width 155 height 21
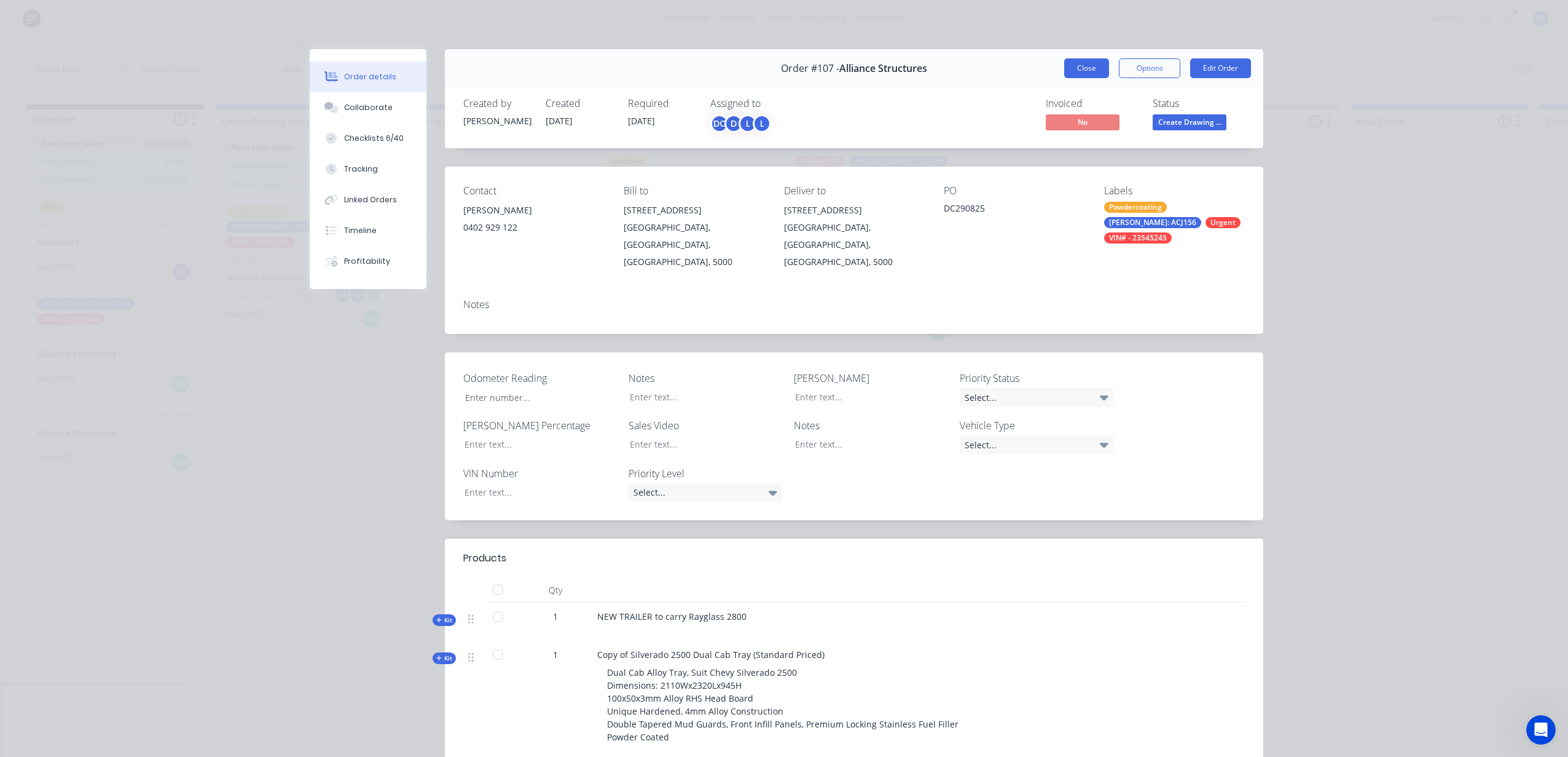
click at [1087, 70] on button "Close" at bounding box center [1086, 68] width 45 height 20
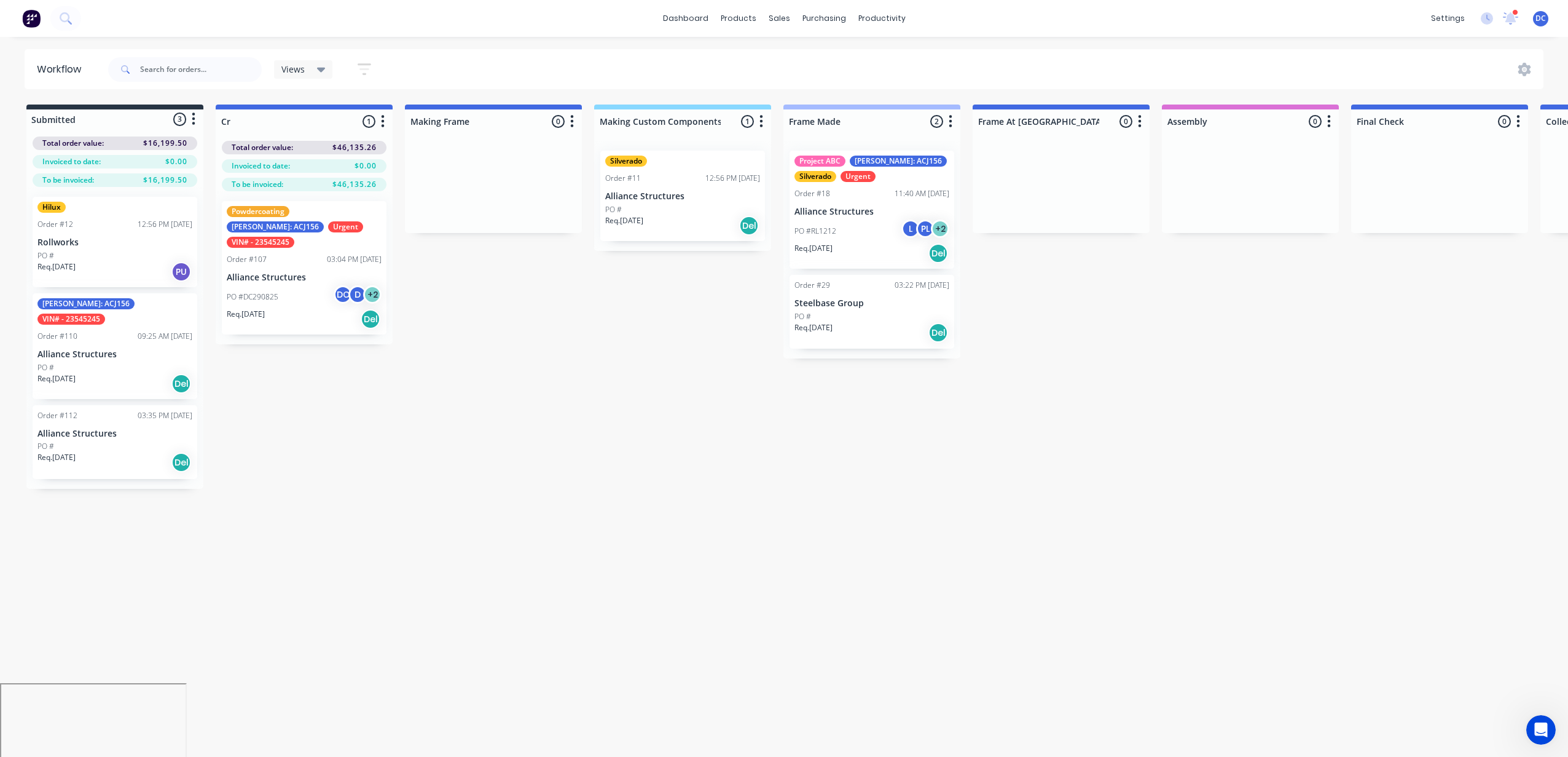
type input "C"
type input "Picking"
click at [406, 505] on div "Workflow Views Save new view None (Default) edit Hilux Jobs edit Hilux view edi…" at bounding box center [784, 391] width 1568 height 683
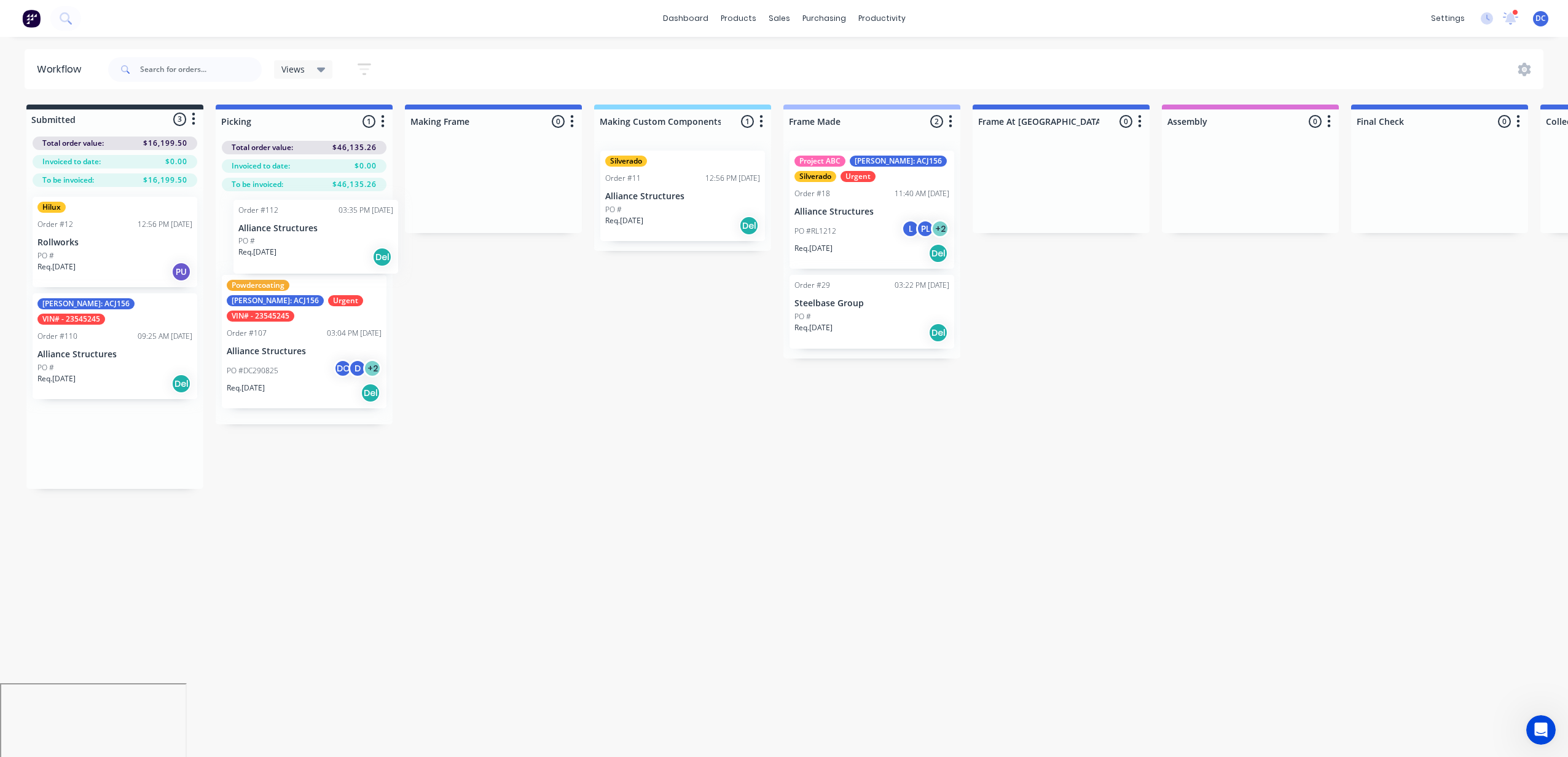
drag, startPoint x: 138, startPoint y: 429, endPoint x: 339, endPoint y: 236, distance: 278.7
click at [339, 236] on div "Submitted 3 Status colour #273444 hex #273444 Save Cancel Summaries Total order…" at bounding box center [1015, 296] width 2049 height 384
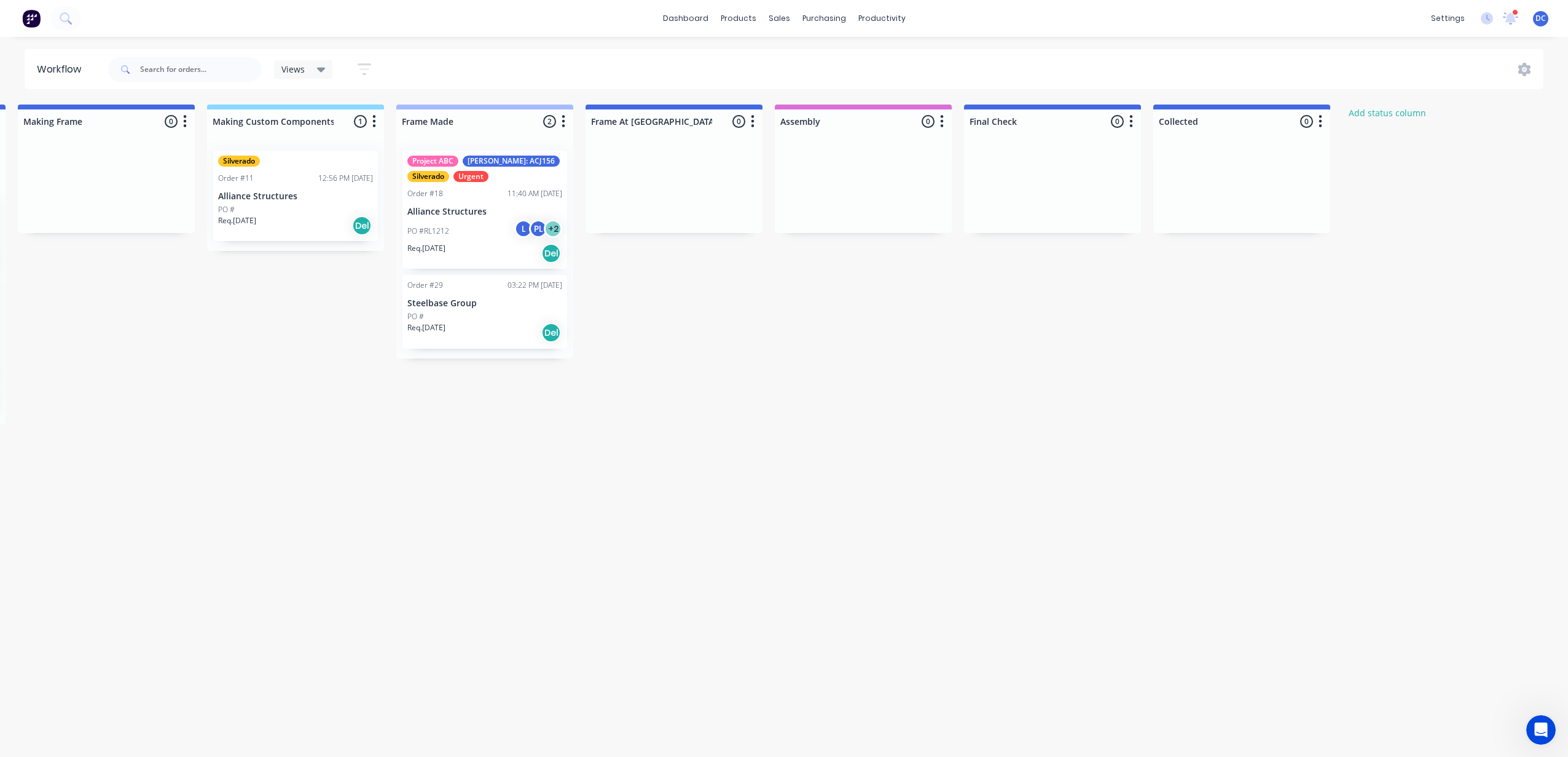
scroll to position [0, 390]
click at [1386, 115] on button "Add status column" at bounding box center [1384, 112] width 90 height 17
click at [1468, 151] on button "Cancel" at bounding box center [1475, 150] width 68 height 20
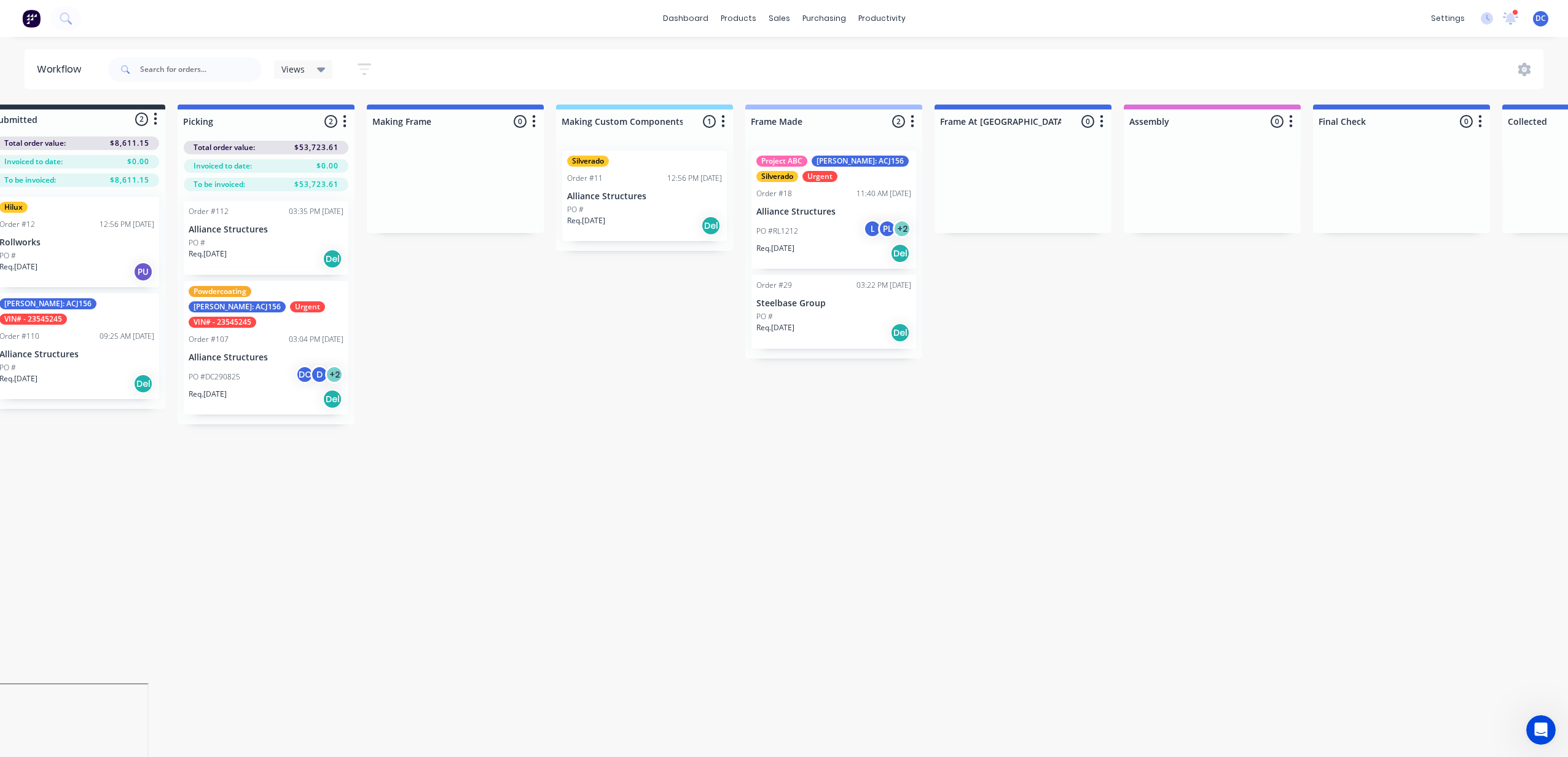
scroll to position [0, 0]
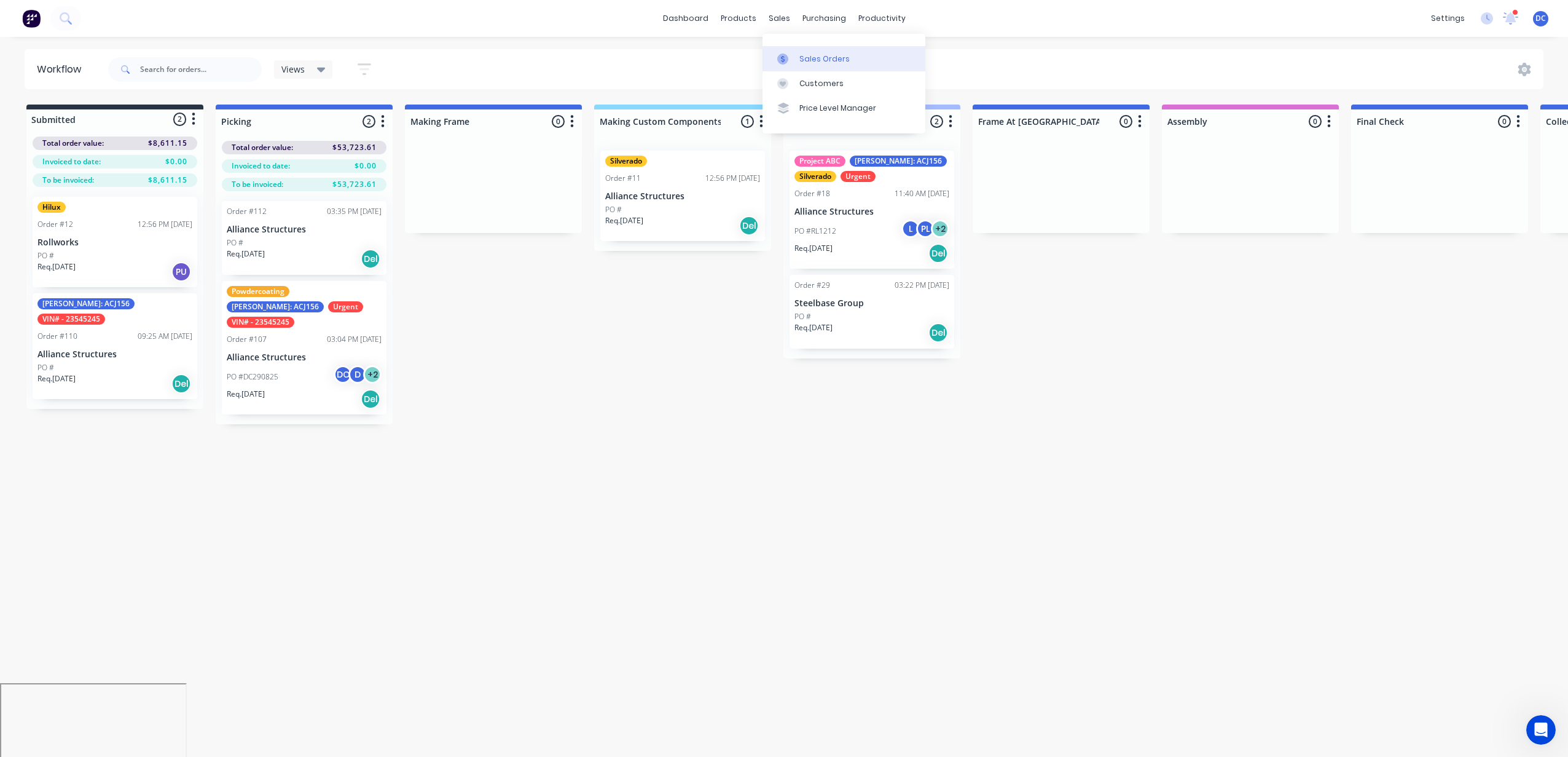
click at [812, 66] on link "Sales Orders" at bounding box center [844, 59] width 163 height 24
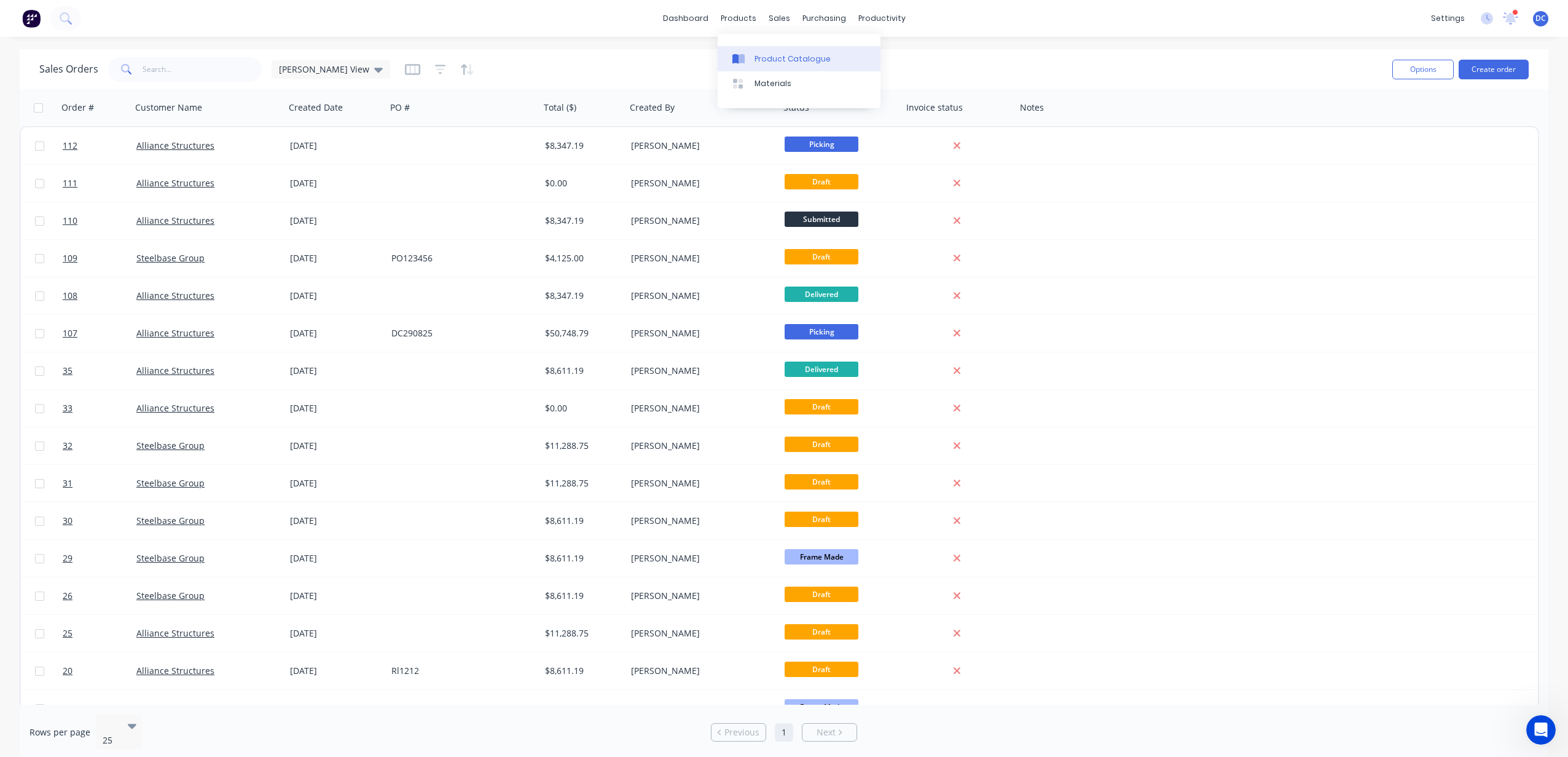
click at [757, 51] on link "Product Catalogue" at bounding box center [799, 59] width 163 height 24
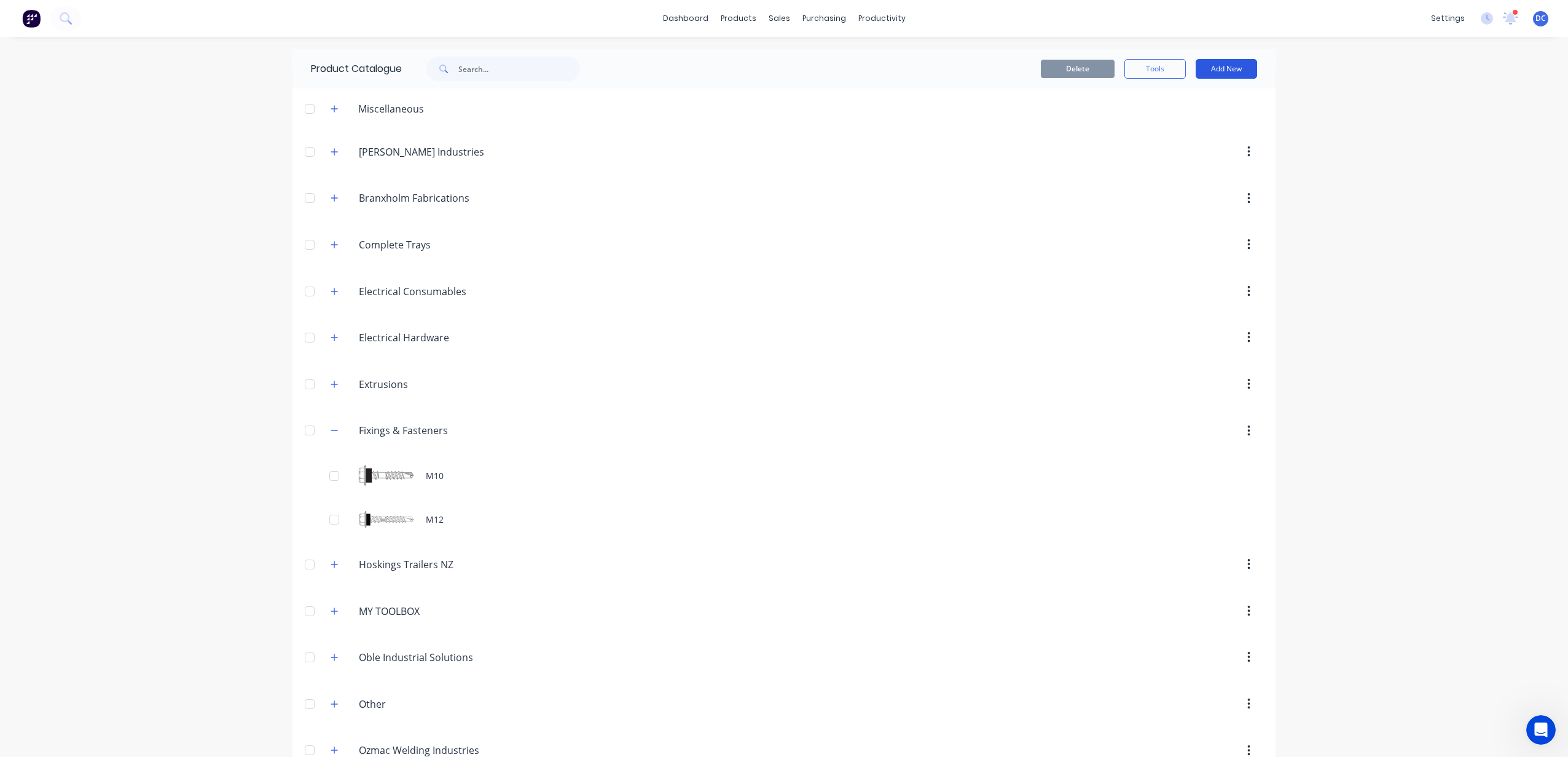
click at [1225, 74] on button "Add New" at bounding box center [1226, 69] width 62 height 20
click at [1173, 127] on div "Product" at bounding box center [1199, 125] width 95 height 17
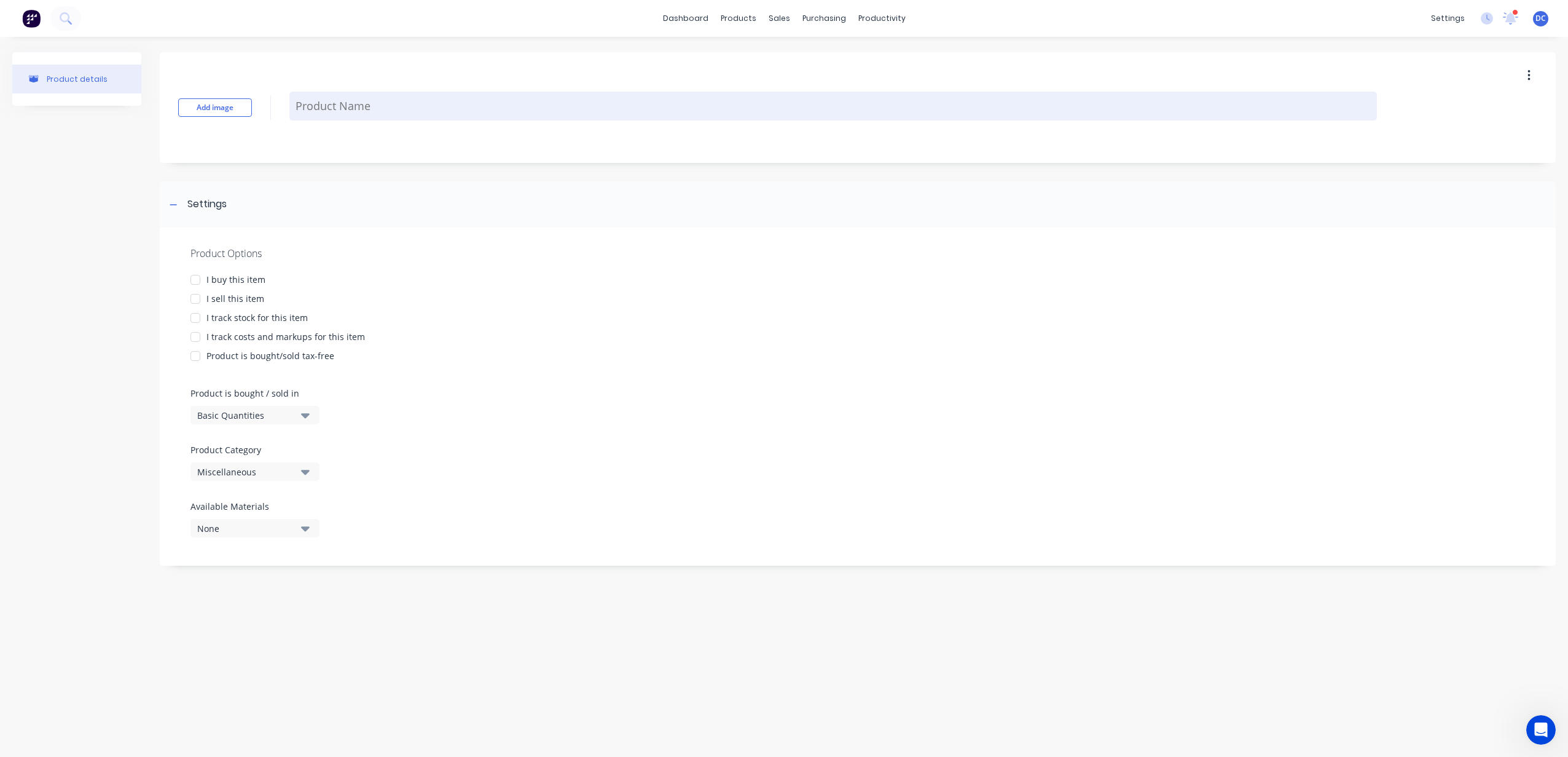
click at [409, 112] on textarea at bounding box center [833, 106] width 1087 height 29
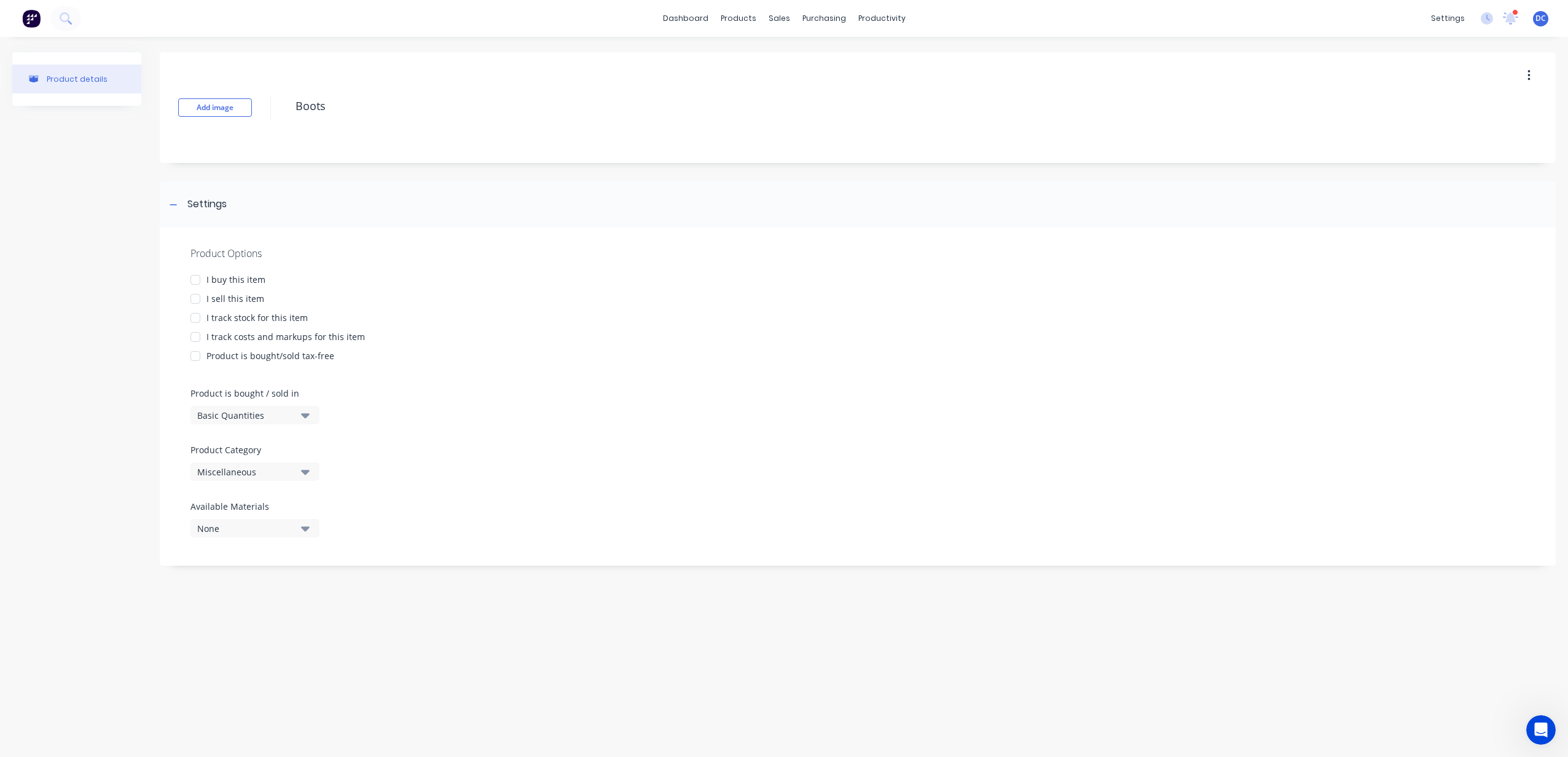
type textarea "Boots"
click at [101, 232] on div "Product details" at bounding box center [77, 315] width 129 height 525
click at [198, 282] on div at bounding box center [195, 280] width 24 height 24
click at [198, 300] on div at bounding box center [195, 299] width 24 height 24
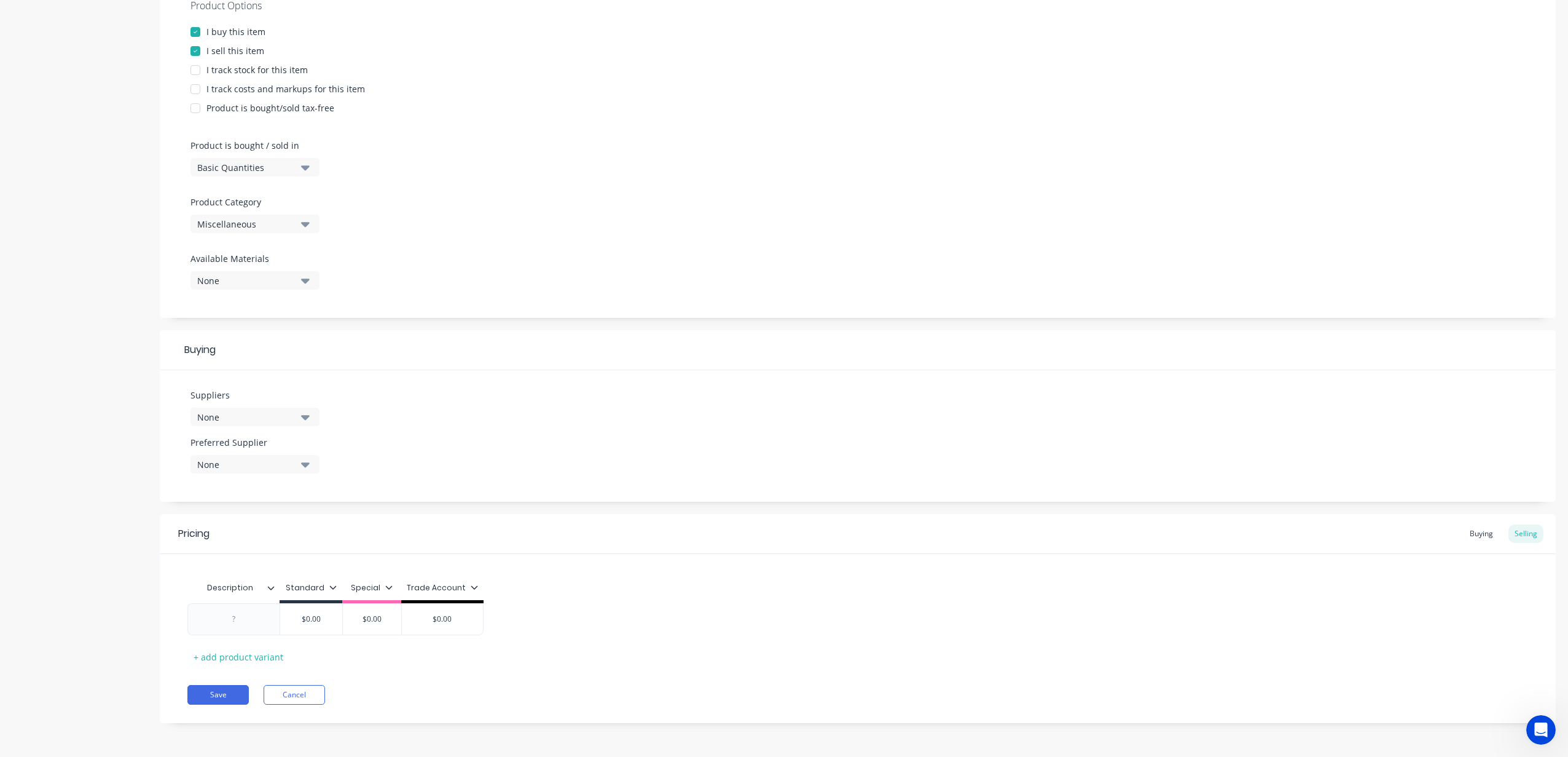
scroll to position [247, 0]
click at [196, 89] on div at bounding box center [195, 90] width 24 height 24
type input "0%"
drag, startPoint x: 362, startPoint y: 617, endPoint x: 391, endPoint y: 619, distance: 29.1
click at [391, 619] on div "0 0% 0% 0 $0.00 $0.00 $0.00" at bounding box center [422, 619] width 468 height 32
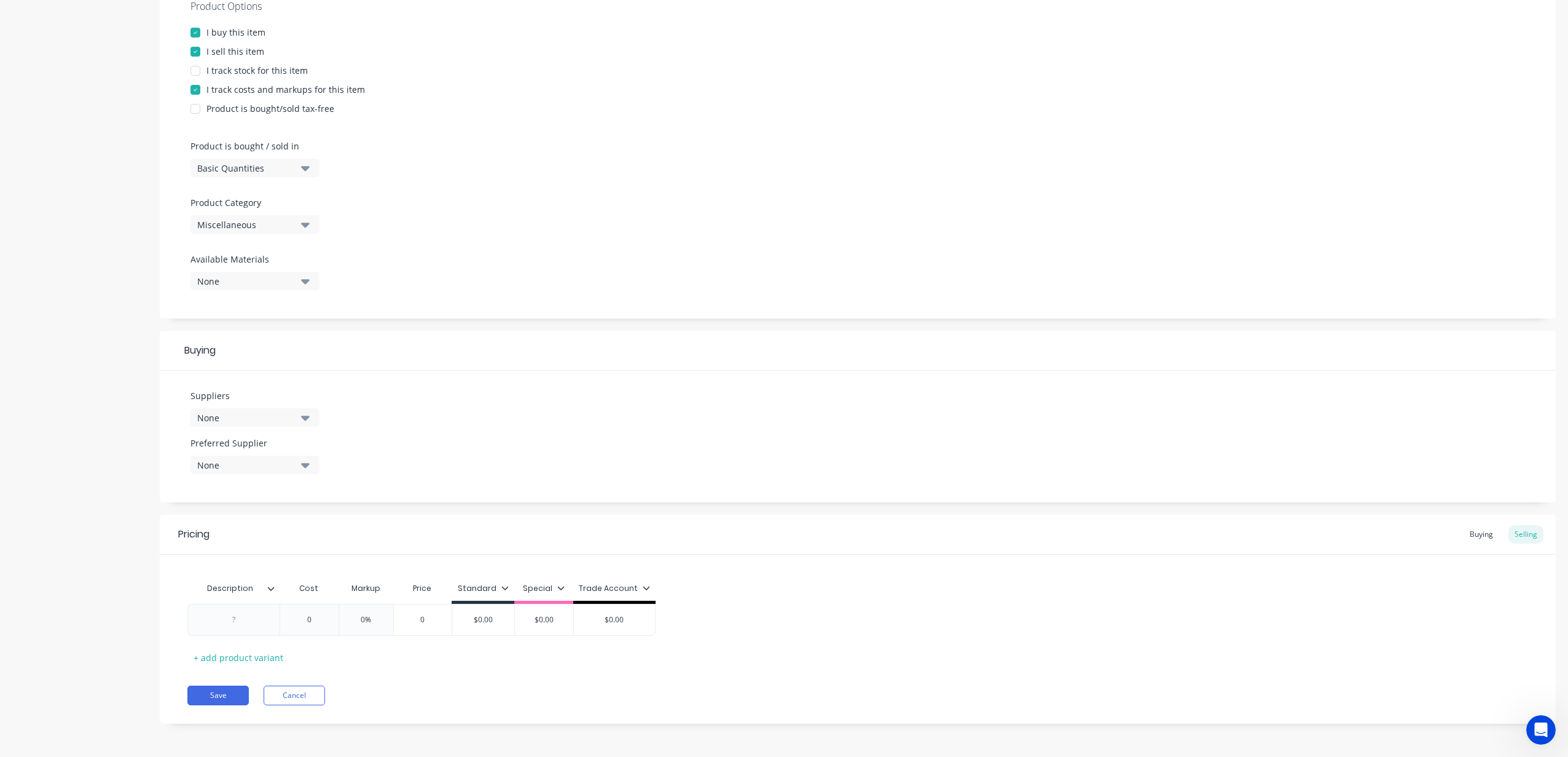
scroll to position [0, 0]
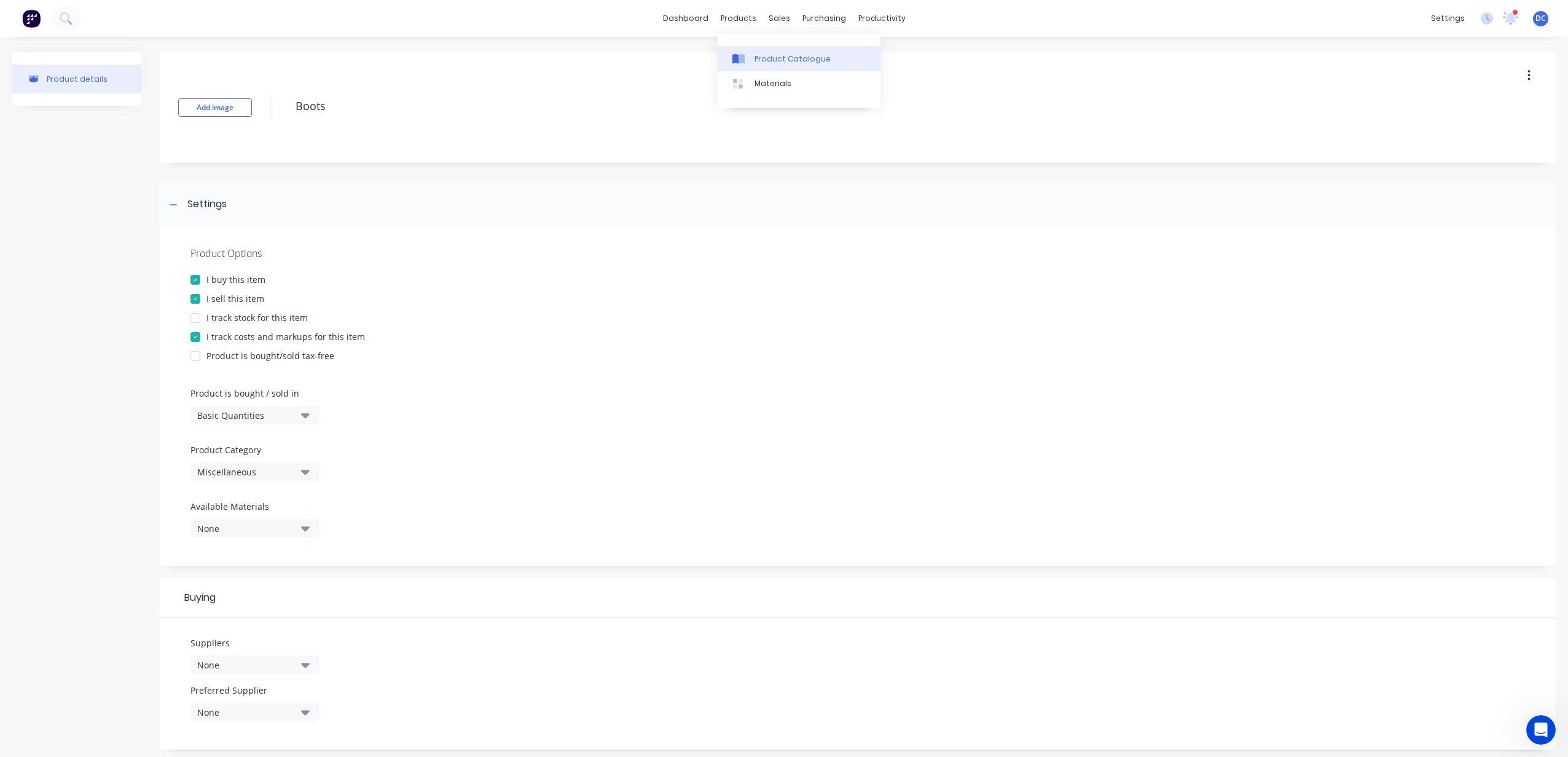
click at [763, 55] on div "Product Catalogue" at bounding box center [792, 59] width 76 height 11
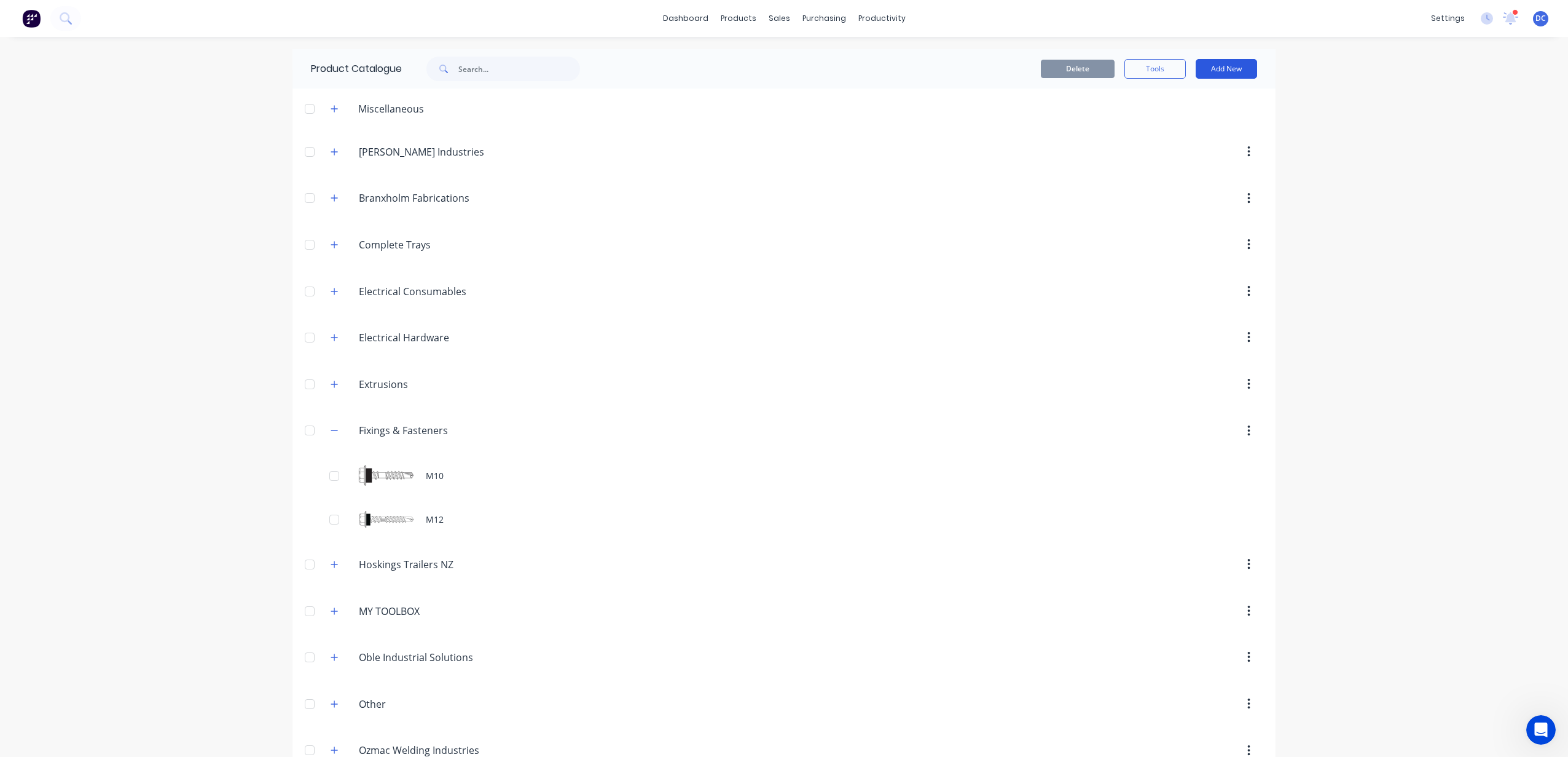
click at [1214, 66] on button "Add New" at bounding box center [1226, 69] width 62 height 20
click at [1177, 147] on div "Product Kit" at bounding box center [1199, 149] width 95 height 17
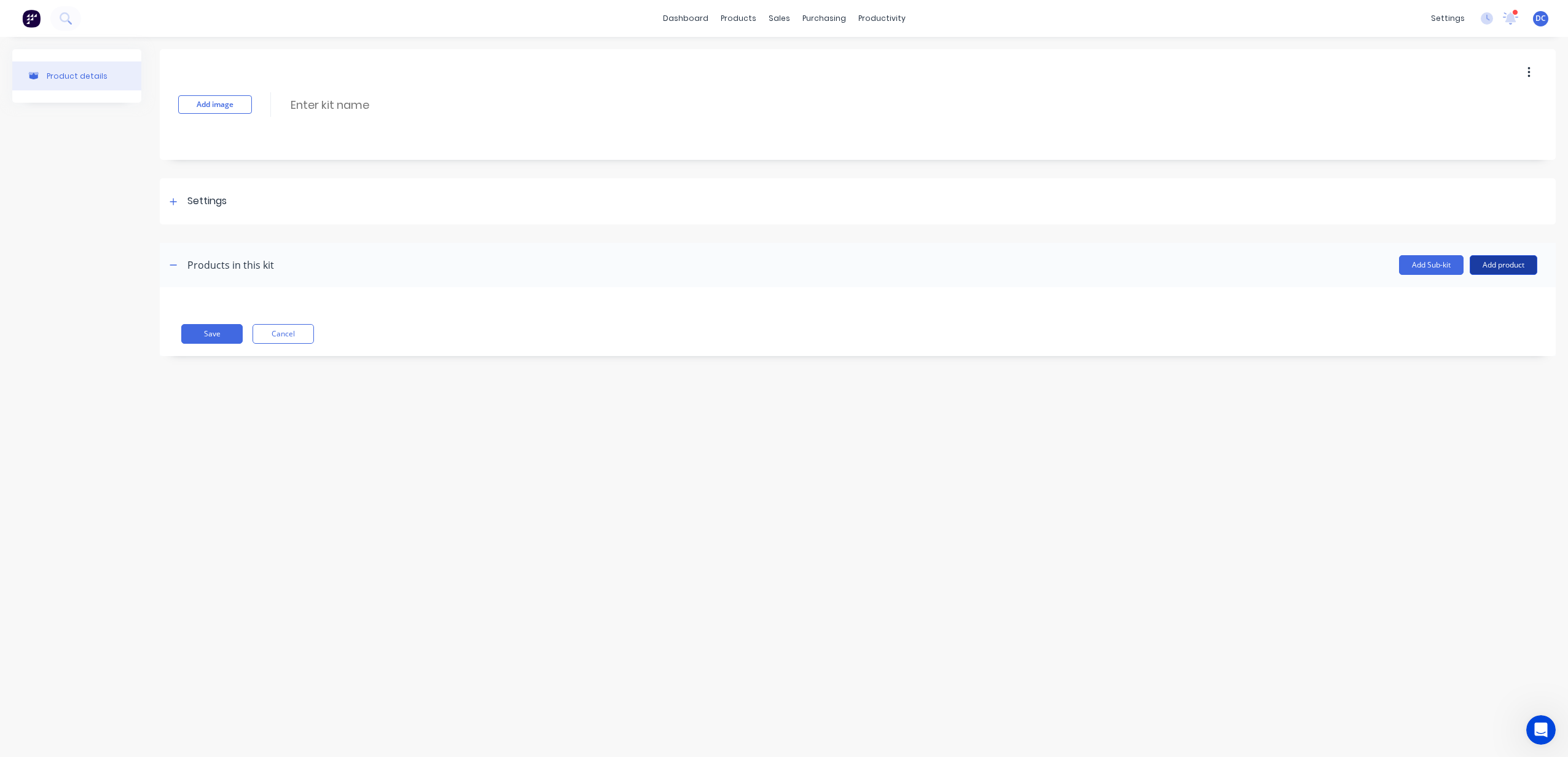
click at [1510, 266] on button "Add product" at bounding box center [1503, 265] width 68 height 20
click at [1463, 293] on div "Product catalogue" at bounding box center [1478, 296] width 95 height 17
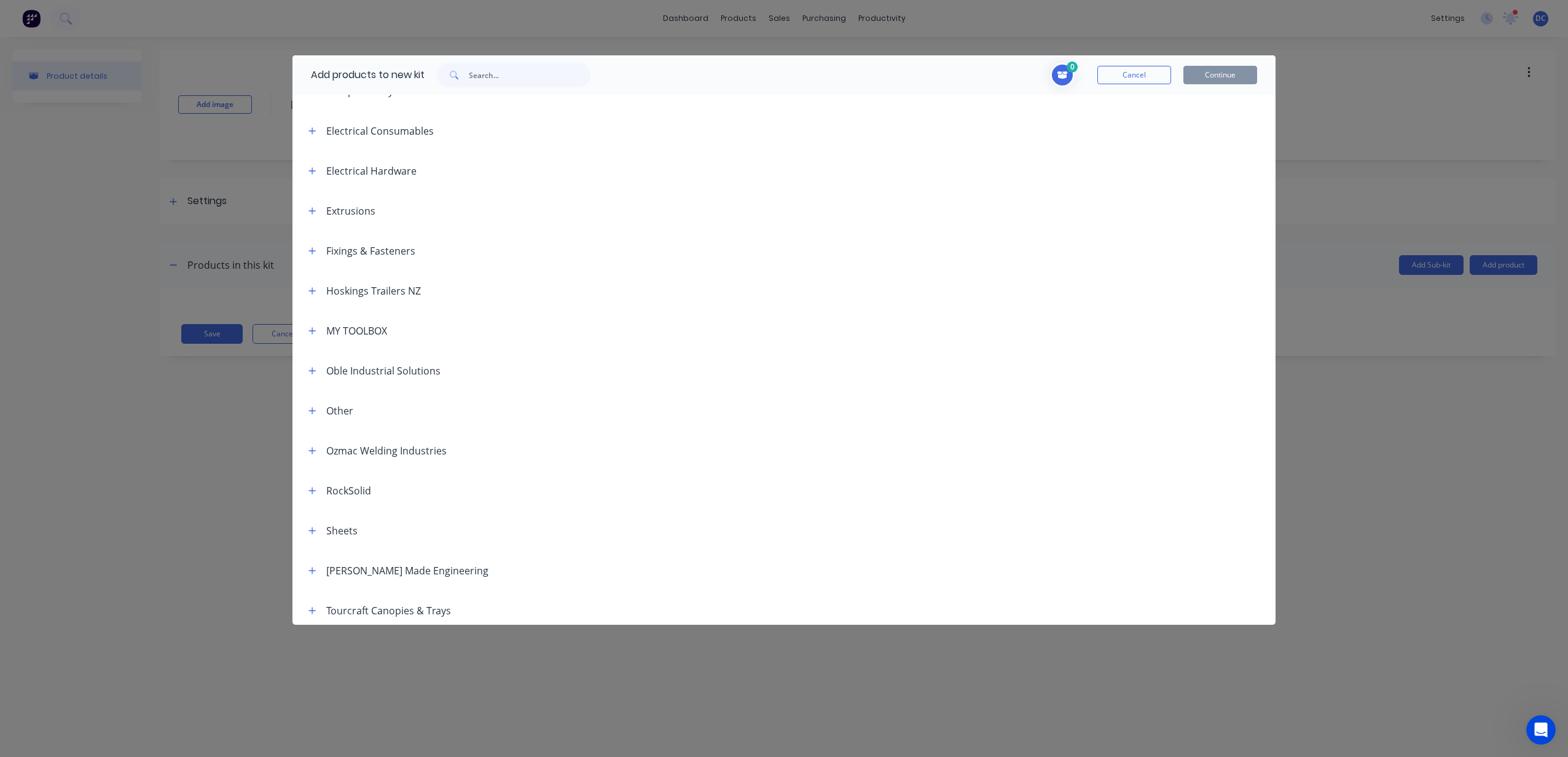
scroll to position [150, 0]
click at [314, 248] on icon "button" at bounding box center [312, 245] width 8 height 8
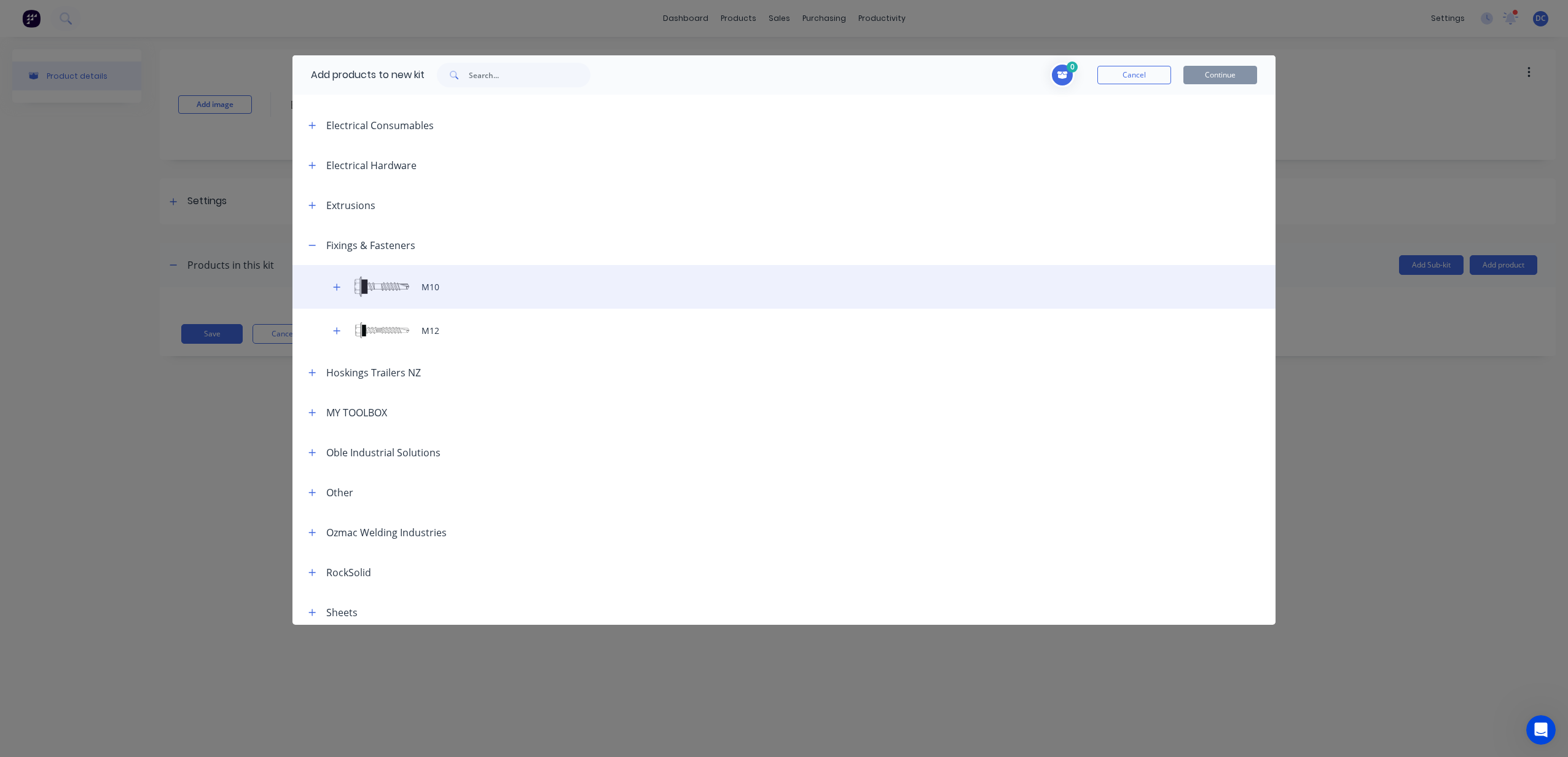
click at [396, 281] on div "M10" at bounding box center [784, 287] width 983 height 43
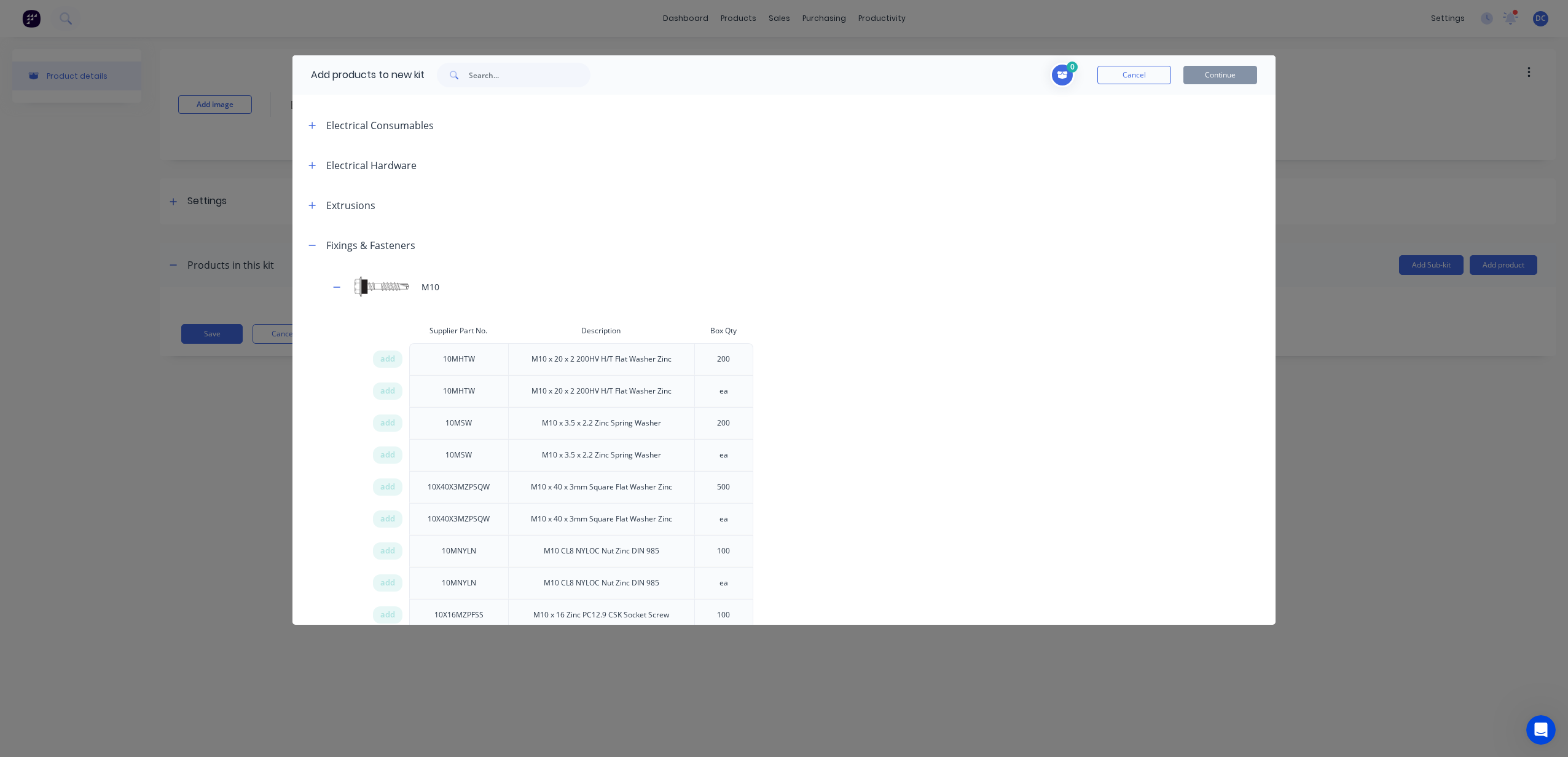
click at [722, 357] on div "200" at bounding box center [723, 359] width 33 height 30
click at [391, 363] on span "add" at bounding box center [387, 359] width 14 height 12
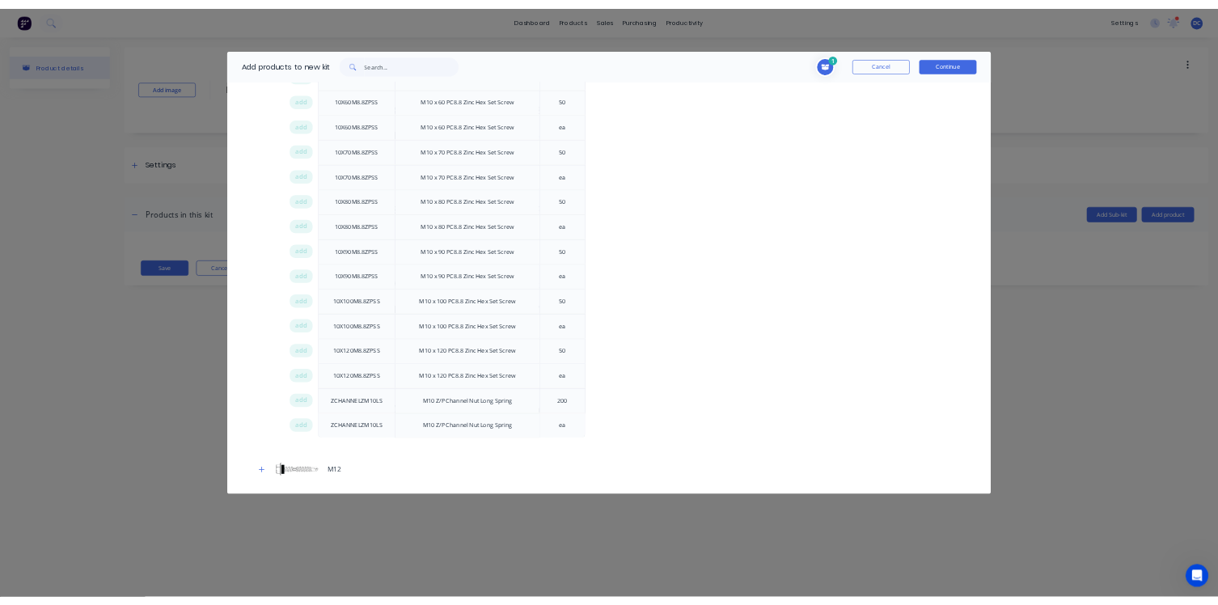
scroll to position [1643, 0]
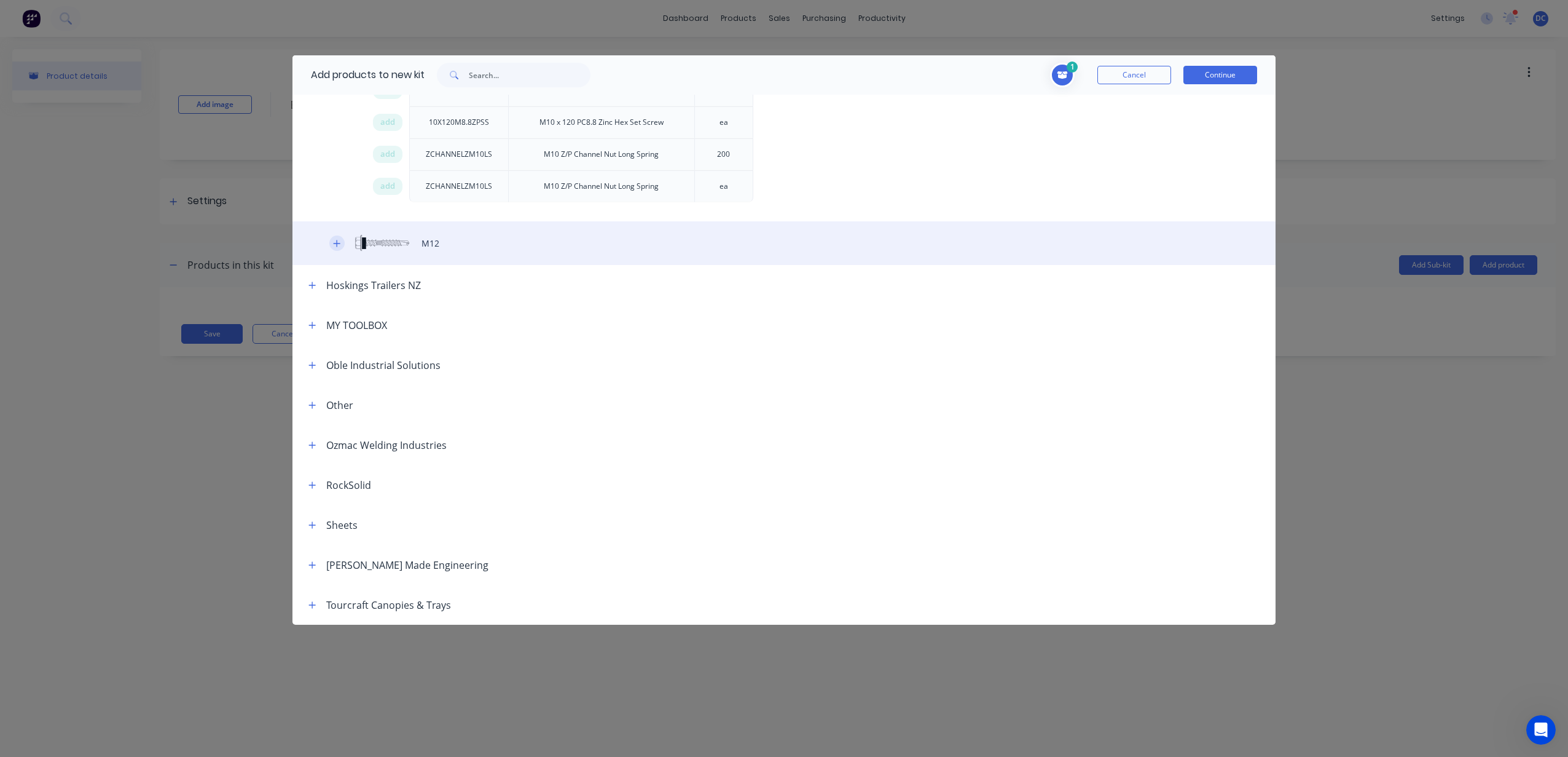
click at [341, 242] on button "button" at bounding box center [337, 243] width 15 height 15
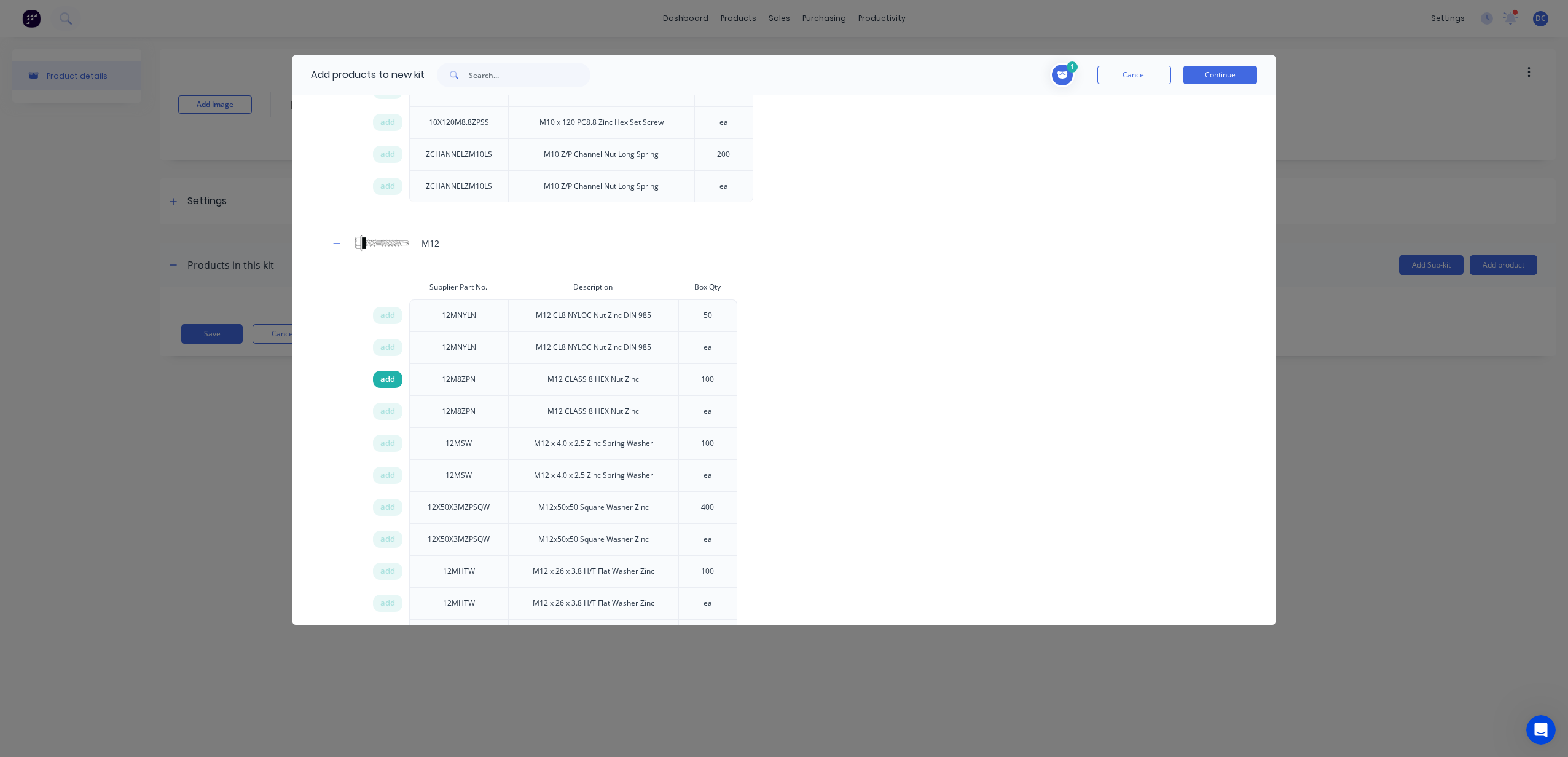
click at [386, 373] on span "add" at bounding box center [387, 379] width 14 height 12
click at [1058, 74] on icon "Toggle cart dropdown" at bounding box center [1063, 75] width 11 height 8
click at [1212, 66] on button "Continue" at bounding box center [1220, 75] width 74 height 18
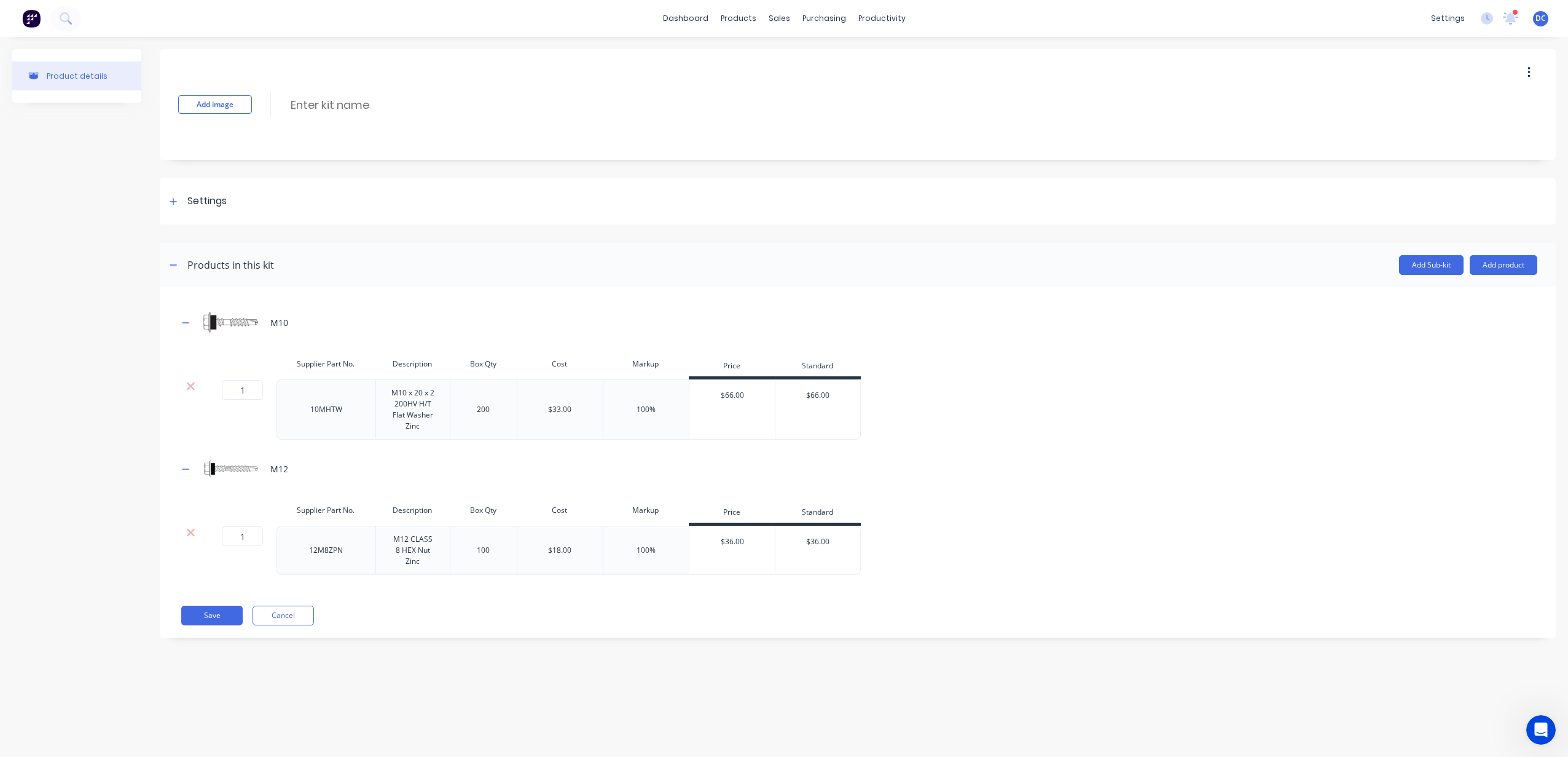
click at [335, 114] on div "Add image Enter kit name" at bounding box center [857, 105] width 1396 height 111
click at [334, 111] on input at bounding box center [398, 104] width 217 height 17
type input "S"
click at [33, 22] on img at bounding box center [31, 18] width 18 height 18
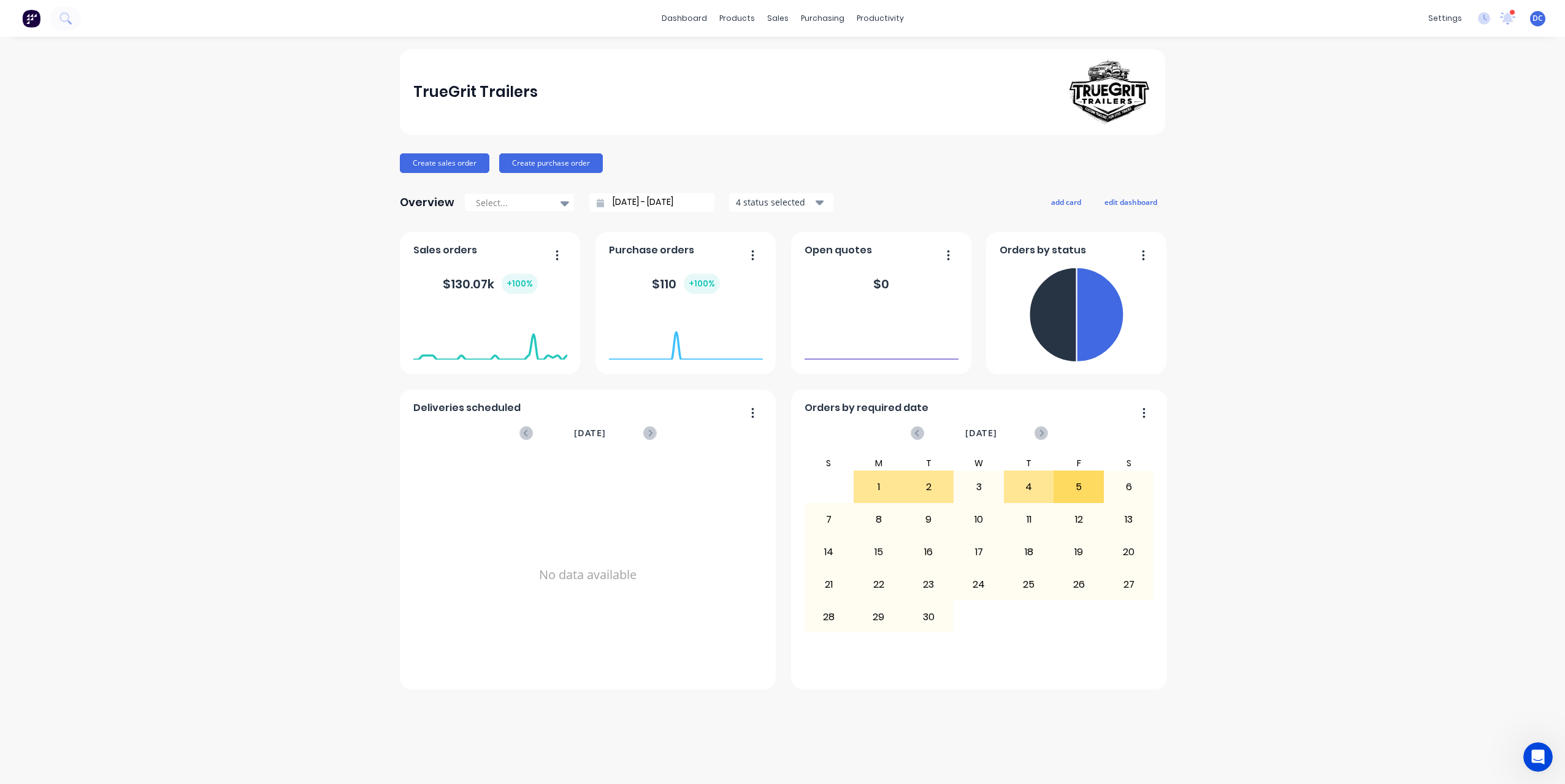
click at [312, 710] on div "TrueGrit Trailers Create sales order Create purchase order Overview Select... […" at bounding box center [782, 410] width 1565 height 723
